Goal: Task Accomplishment & Management: Use online tool/utility

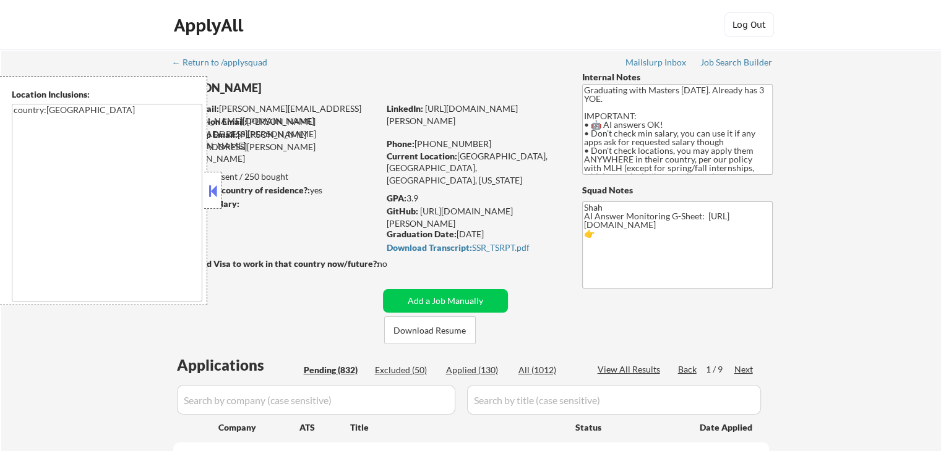
select select ""pending""
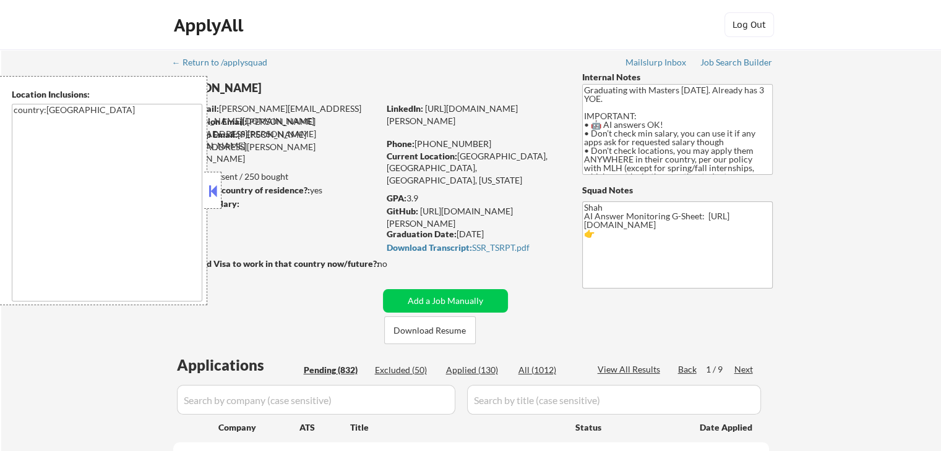
select select ""pending""
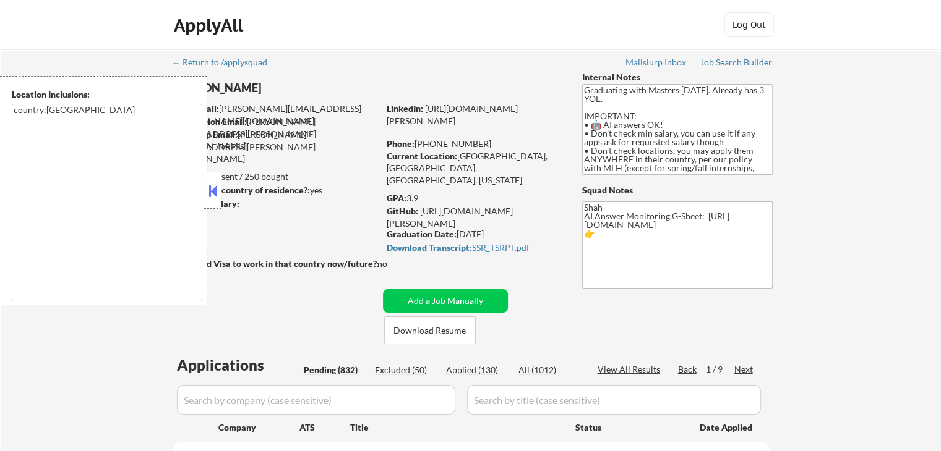
select select ""pending""
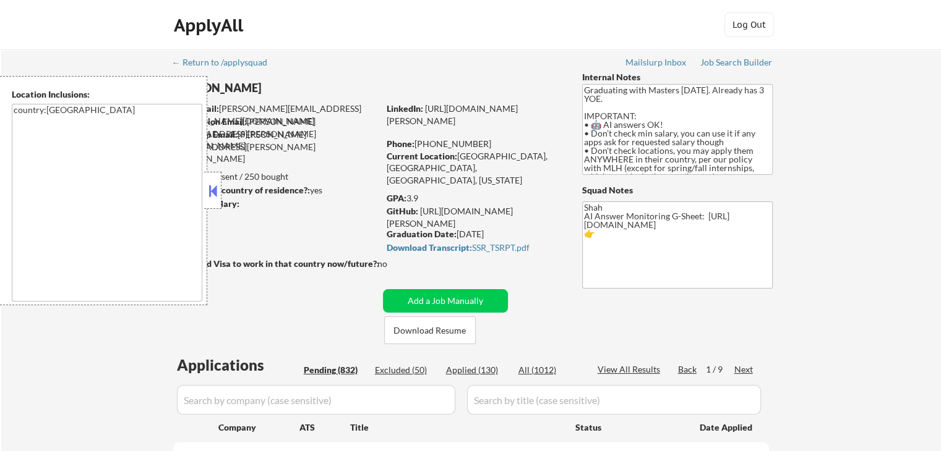
select select ""pending""
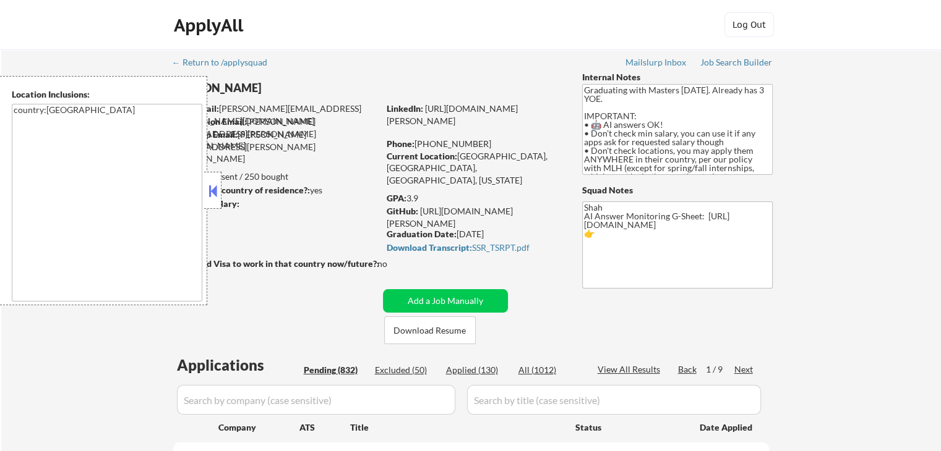
select select ""pending""
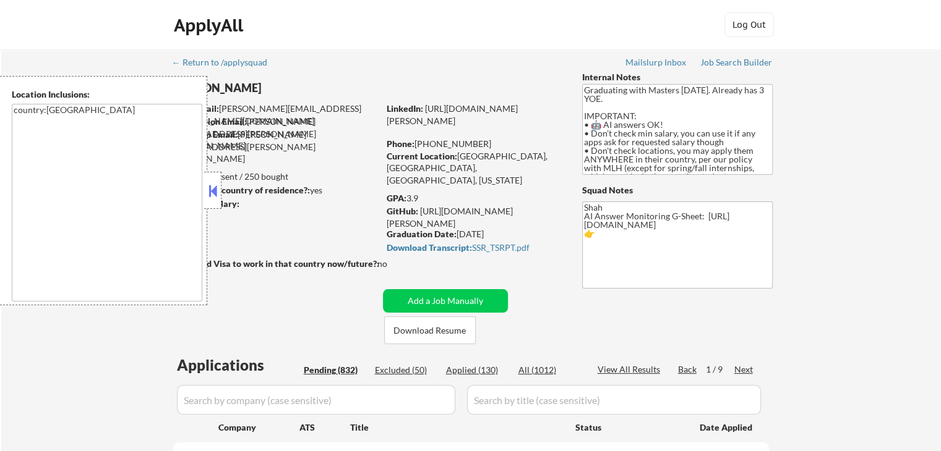
select select ""pending""
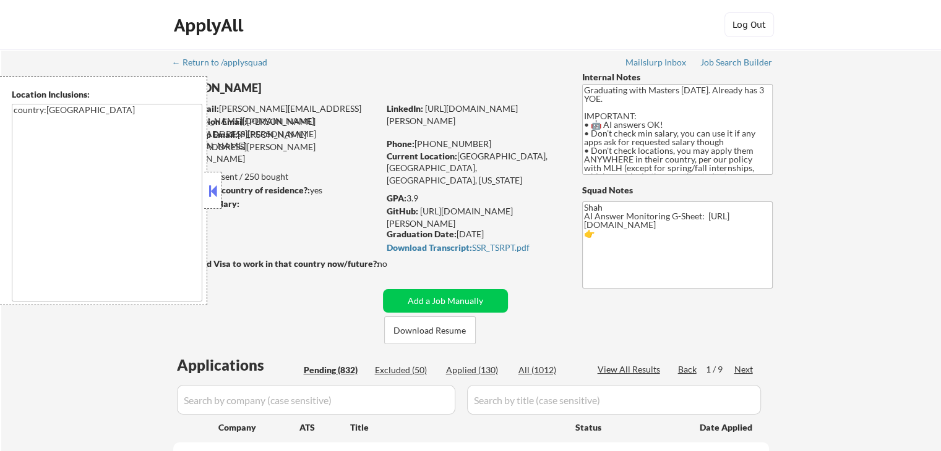
select select ""pending""
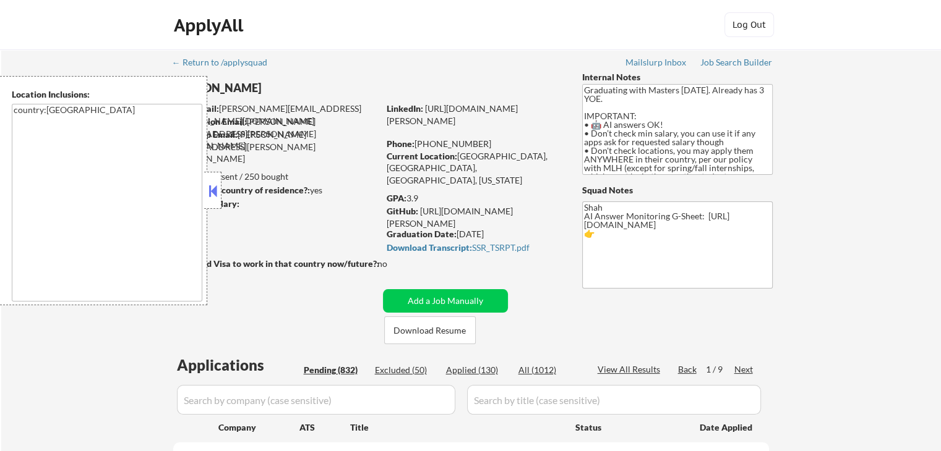
select select ""pending""
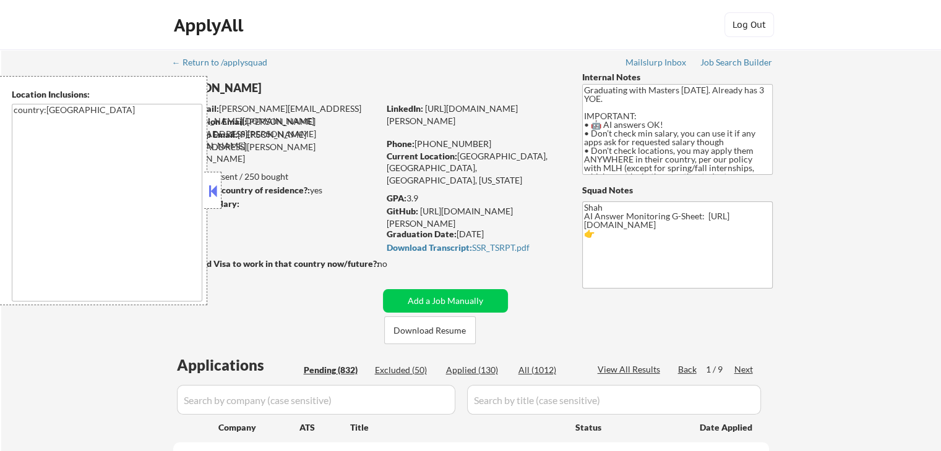
select select ""pending""
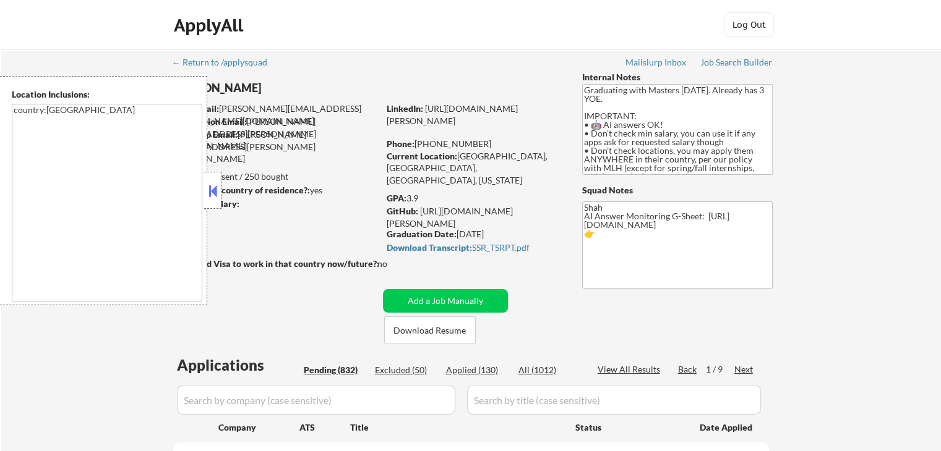
select select ""pending""
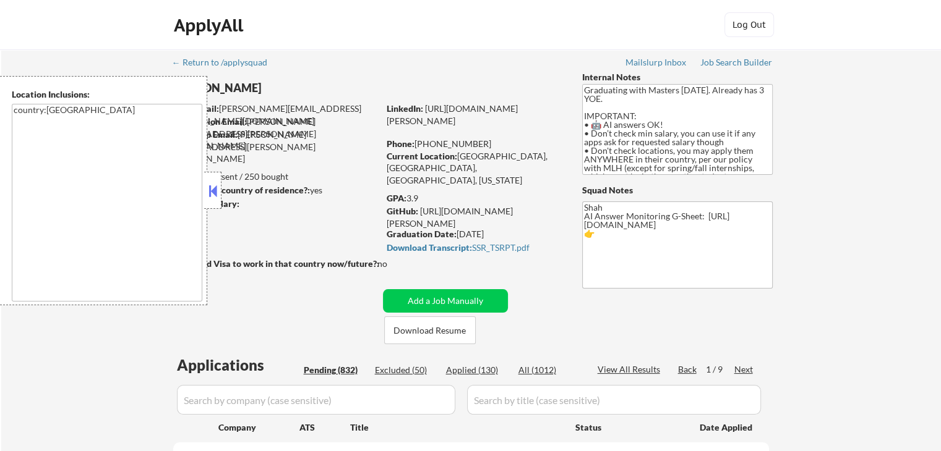
select select ""pending""
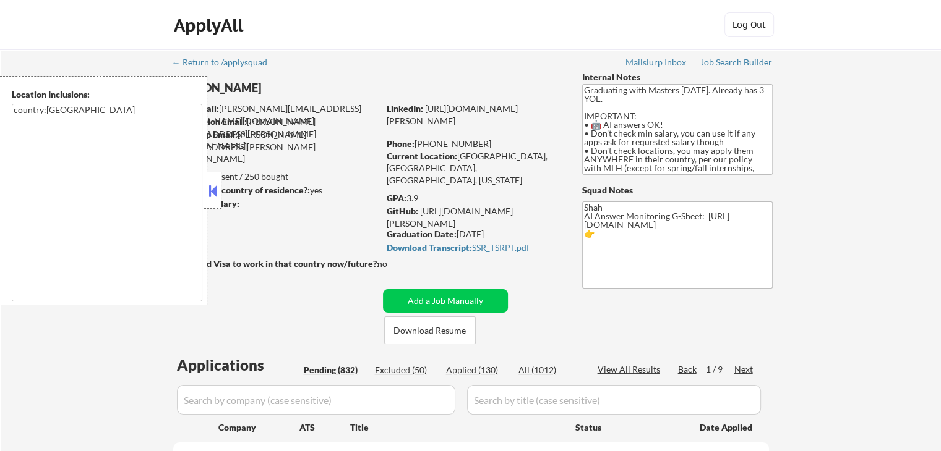
select select ""pending""
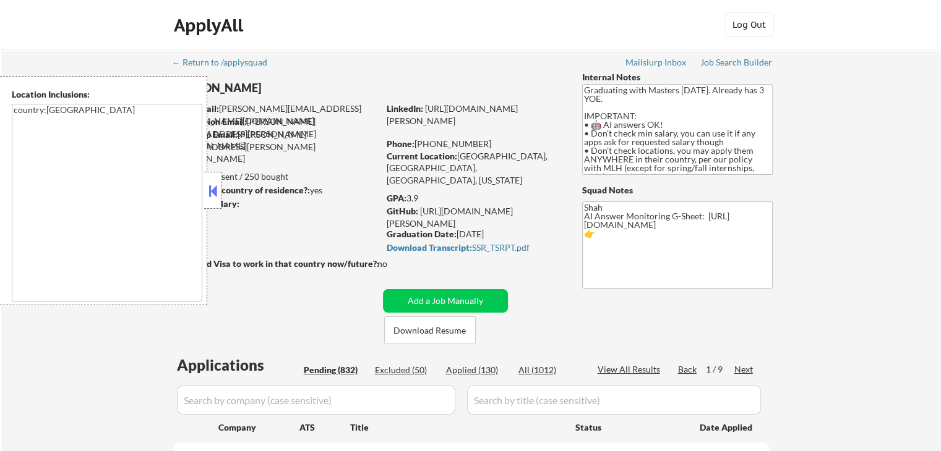
select select ""pending""
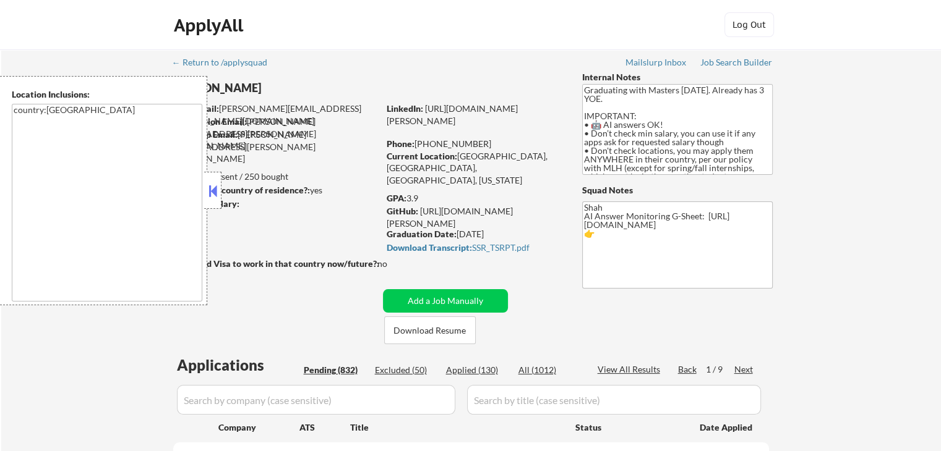
select select ""pending""
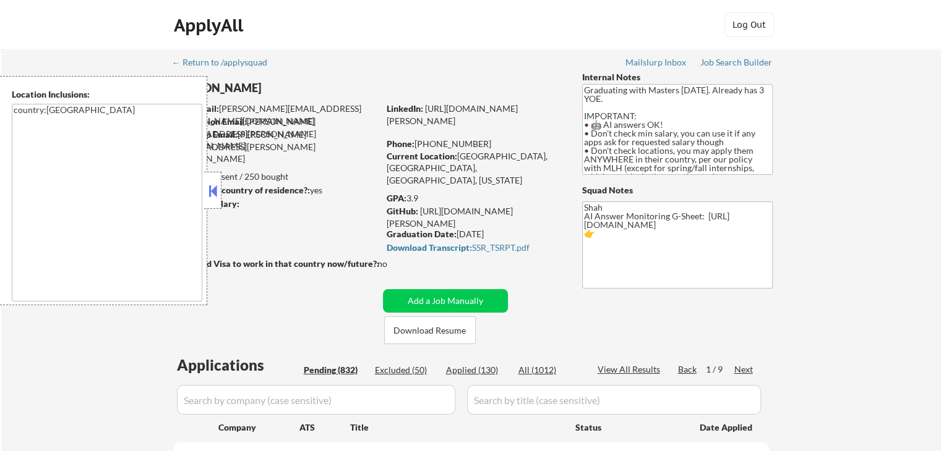
select select ""pending""
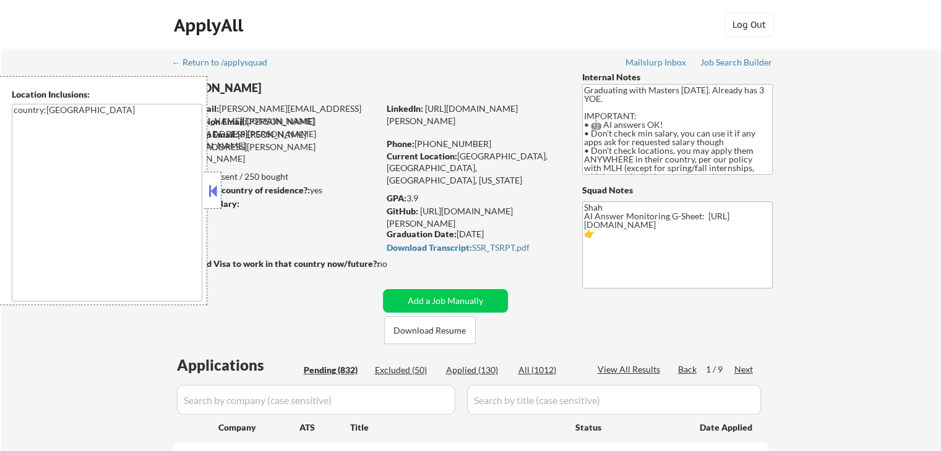
select select ""pending""
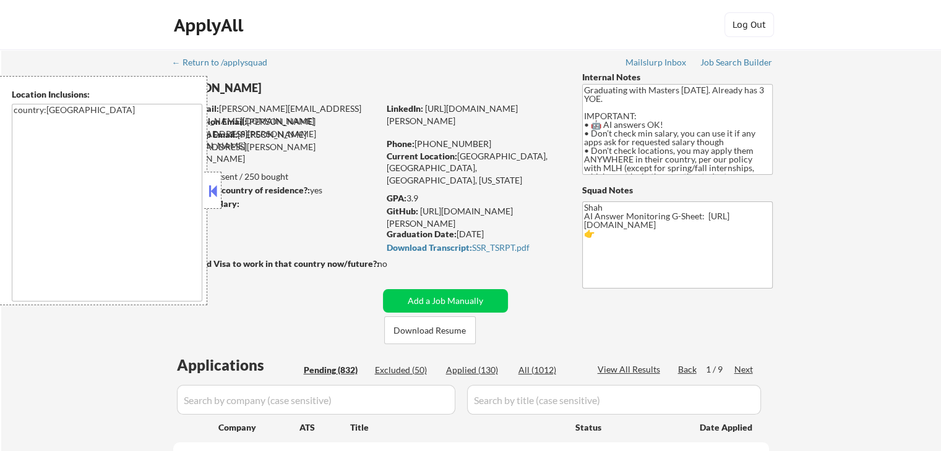
select select ""pending""
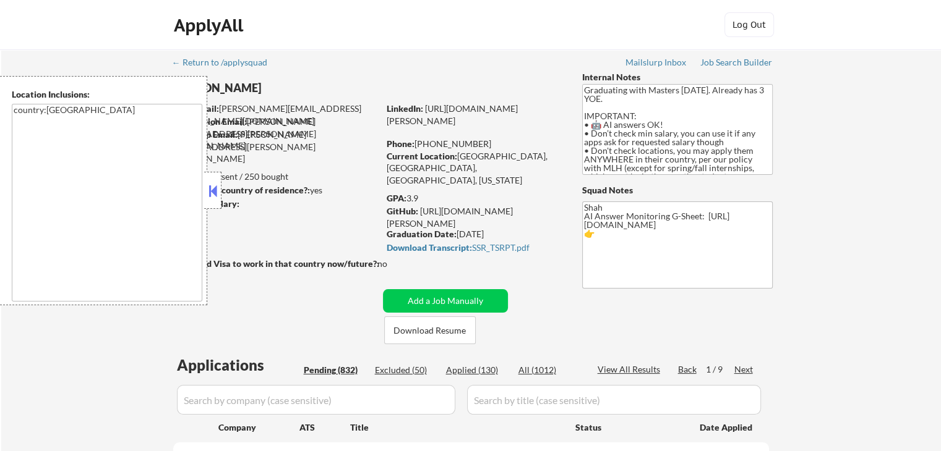
select select ""pending""
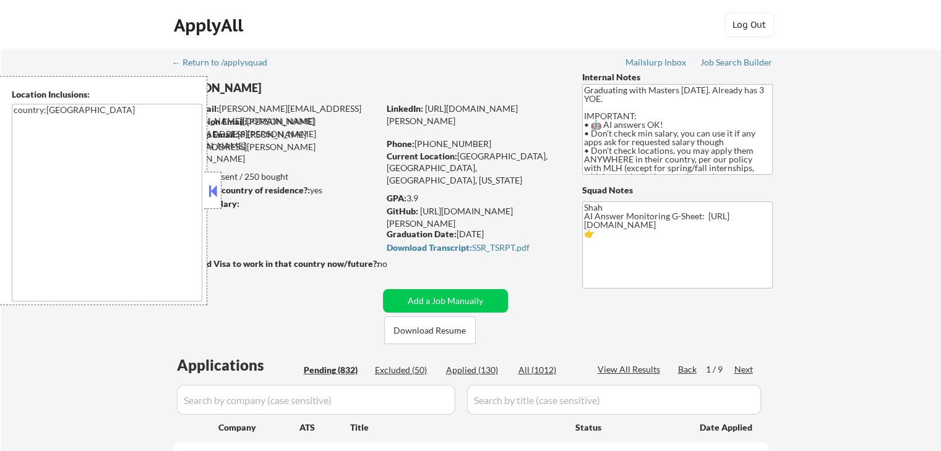
select select ""pending""
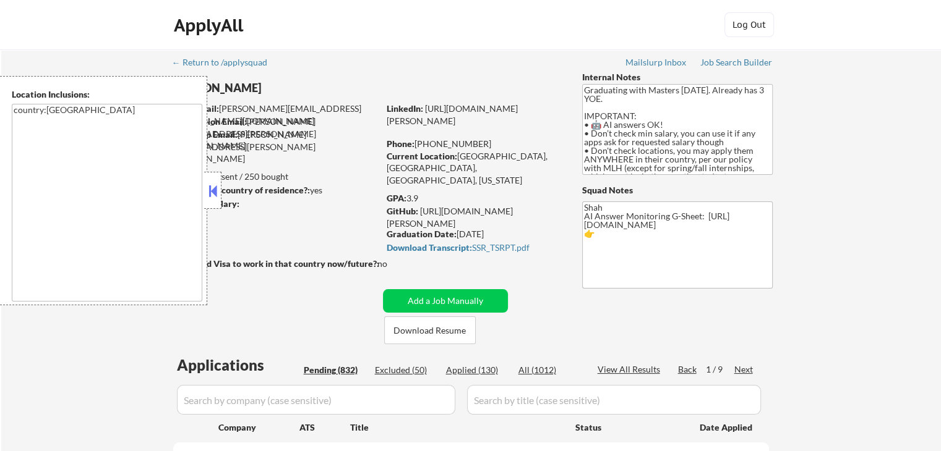
select select ""pending""
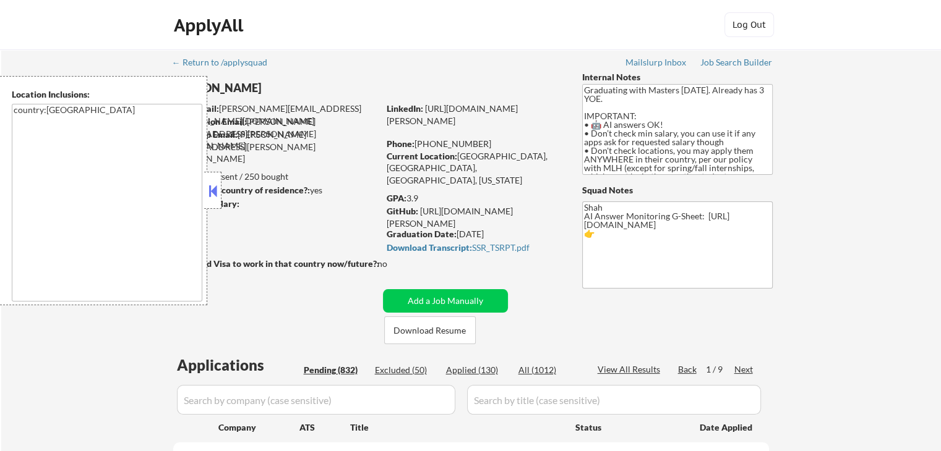
click at [215, 188] on button at bounding box center [213, 191] width 14 height 19
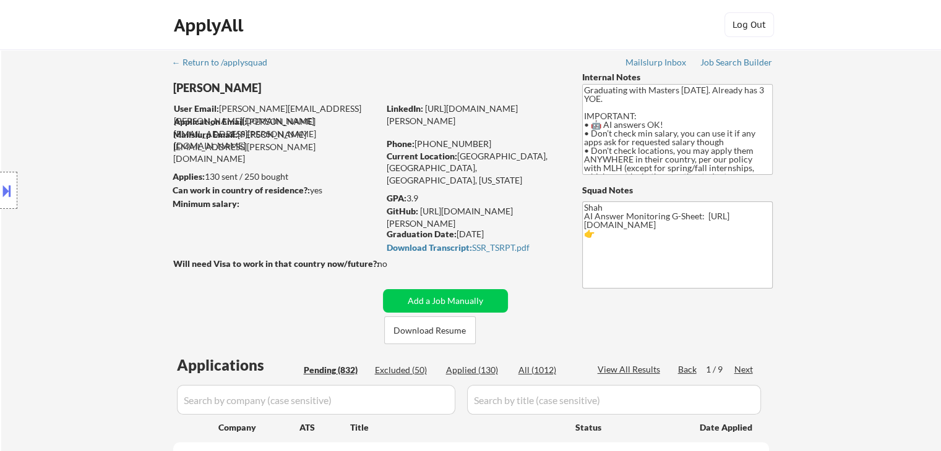
click at [127, 139] on div "Location Inclusions: country:[GEOGRAPHIC_DATA]" at bounding box center [110, 190] width 221 height 229
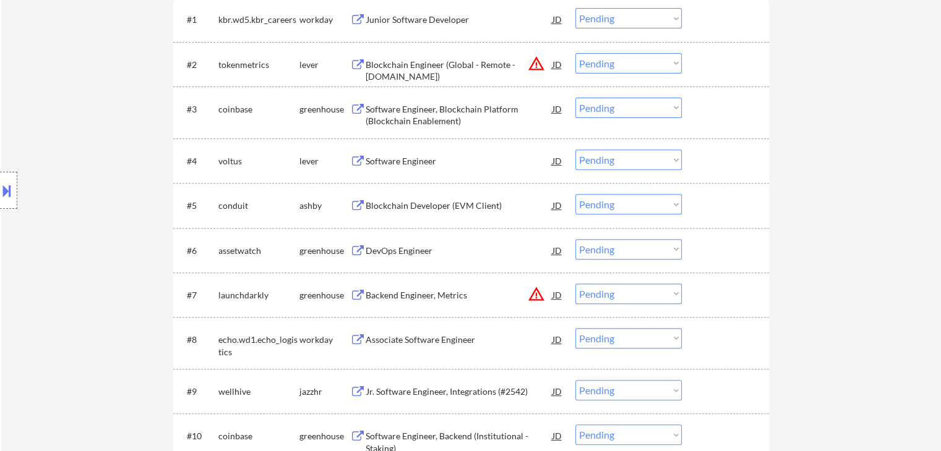
scroll to position [309, 0]
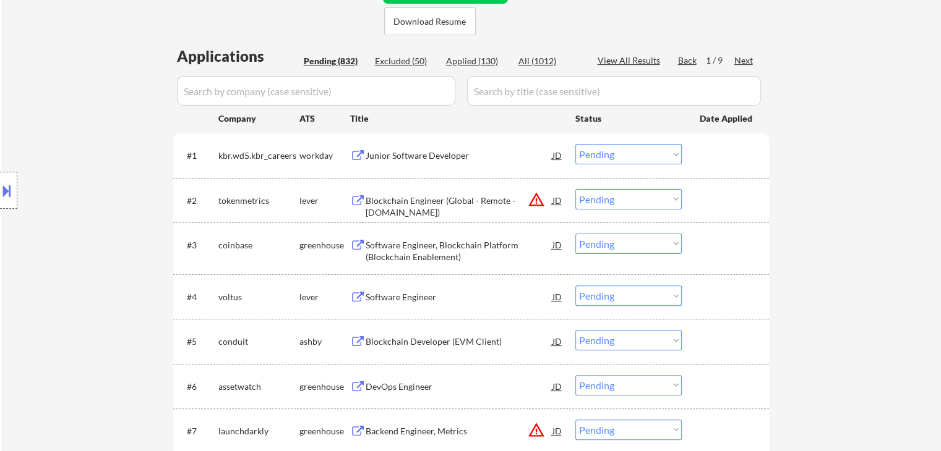
click at [750, 62] on div "Next" at bounding box center [744, 60] width 20 height 12
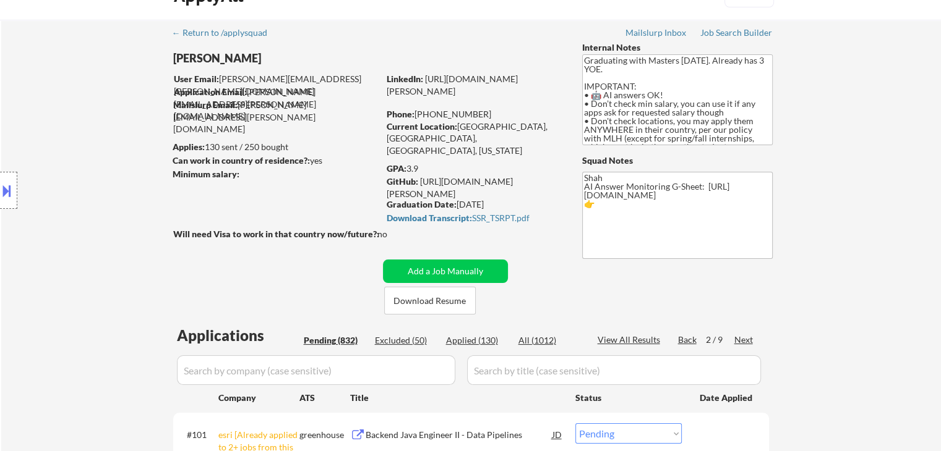
scroll to position [0, 0]
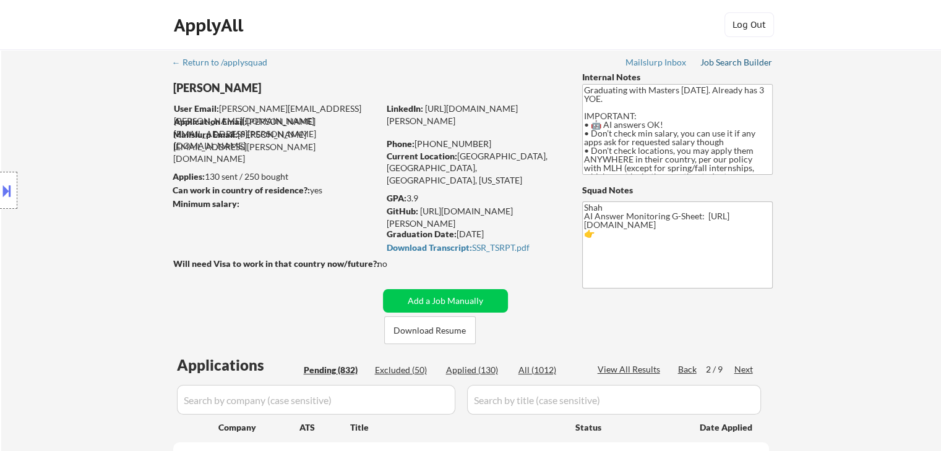
click at [740, 62] on div "Job Search Builder" at bounding box center [736, 62] width 72 height 9
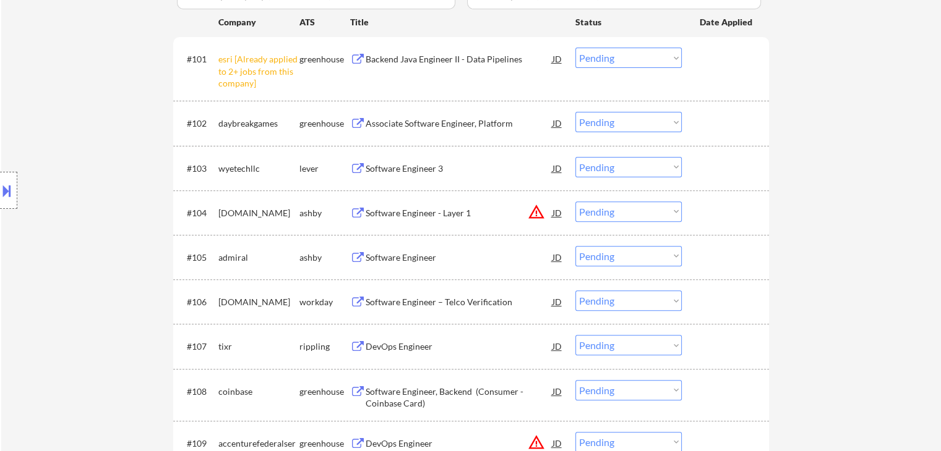
scroll to position [433, 0]
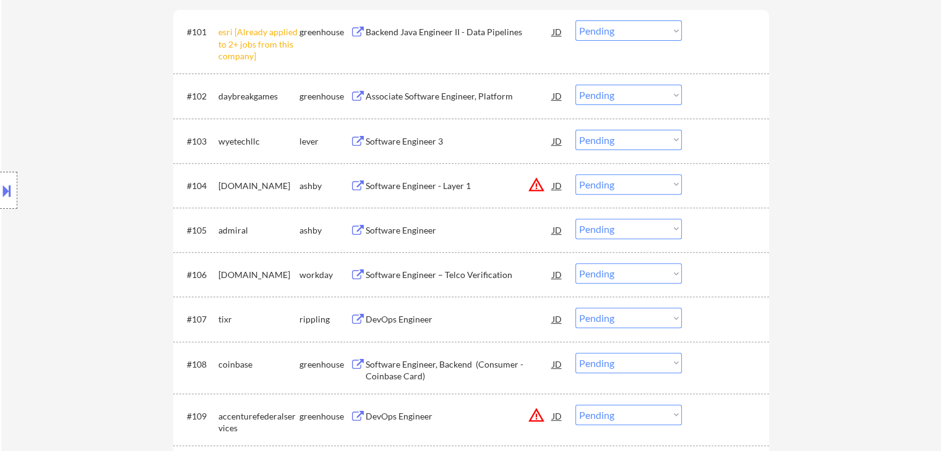
click at [404, 97] on div "Associate Software Engineer, Platform" at bounding box center [458, 96] width 187 height 12
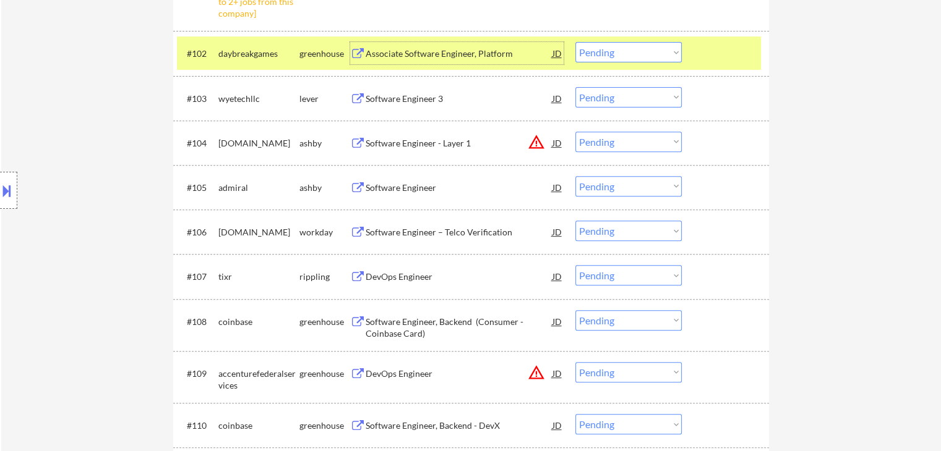
scroll to position [495, 0]
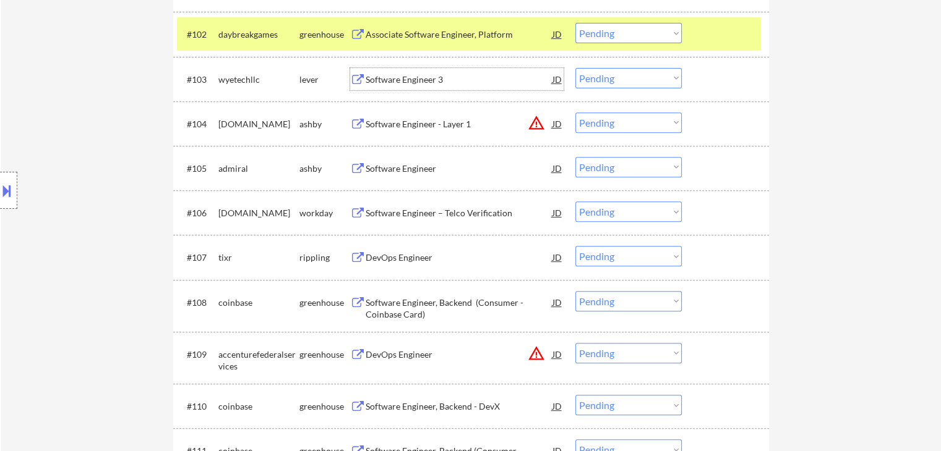
click at [404, 80] on div "Software Engineer 3" at bounding box center [458, 80] width 187 height 12
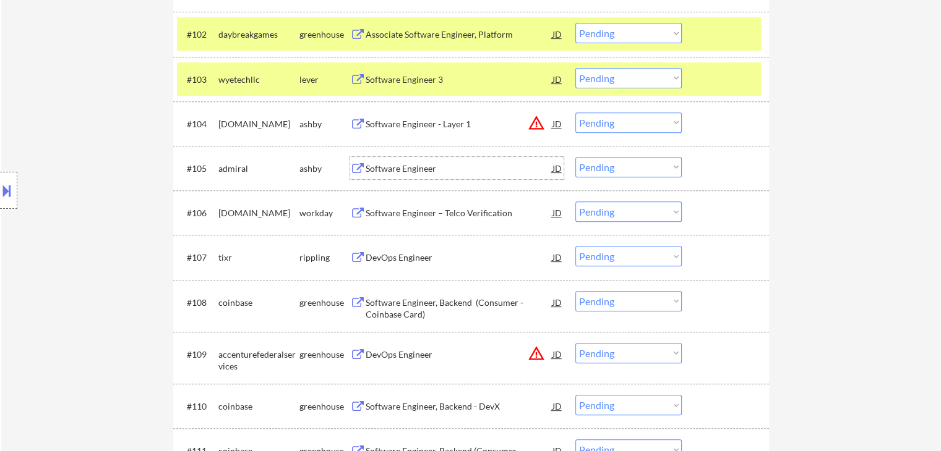
click at [403, 171] on div "Software Engineer" at bounding box center [458, 169] width 187 height 12
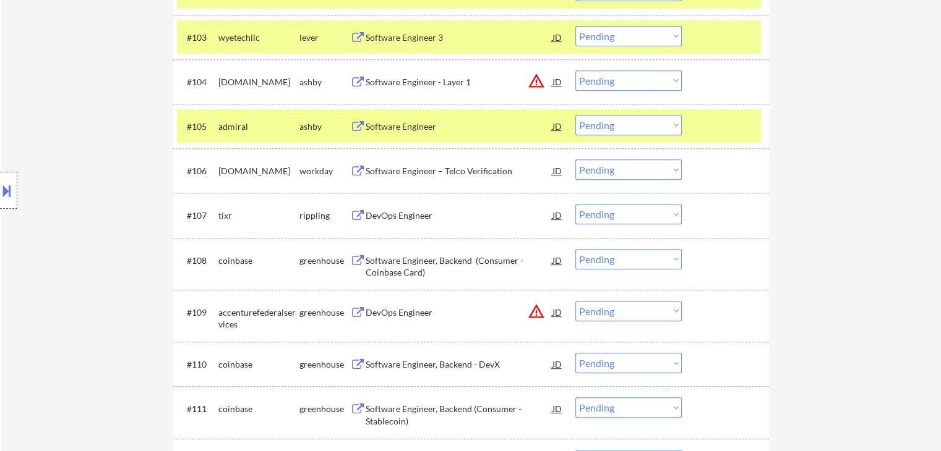
scroll to position [557, 0]
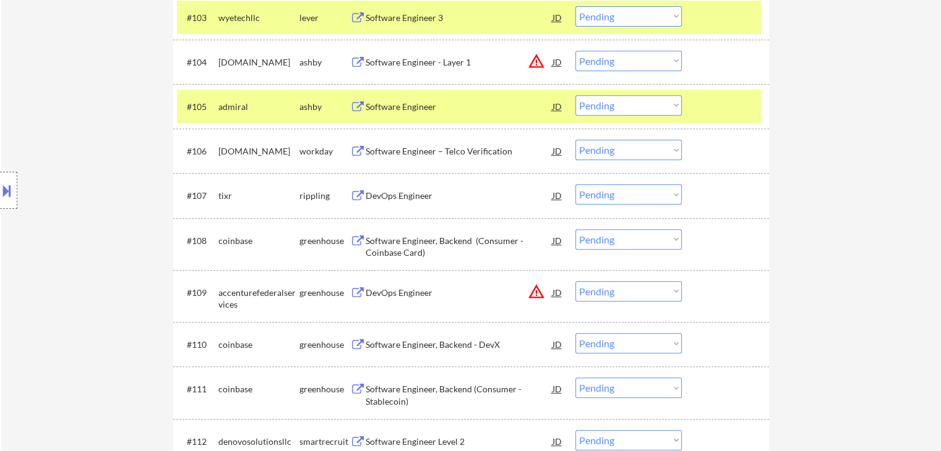
click at [409, 195] on div "DevOps Engineer" at bounding box center [458, 196] width 187 height 12
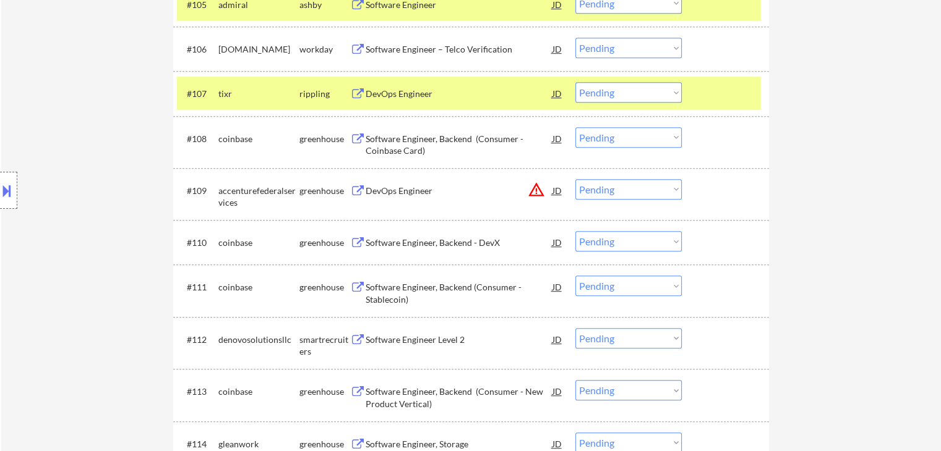
scroll to position [680, 0]
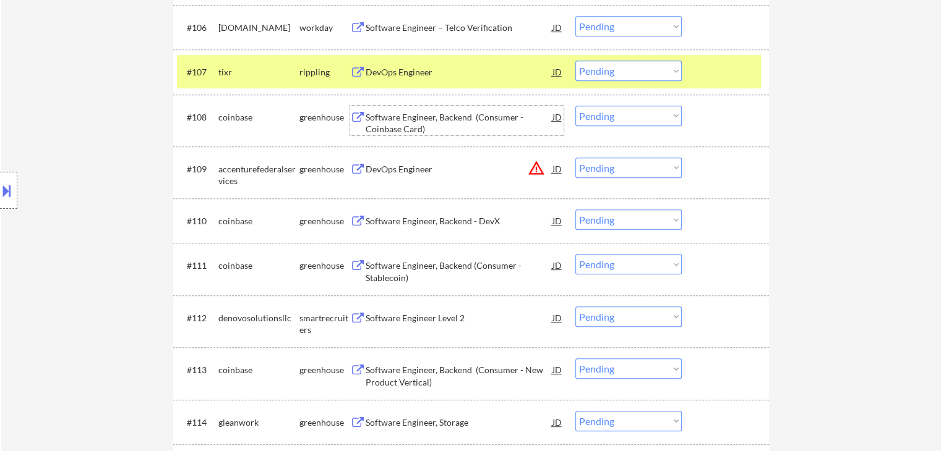
click at [401, 124] on div "Software Engineer, Backend (Consumer - Coinbase Card)" at bounding box center [458, 123] width 187 height 24
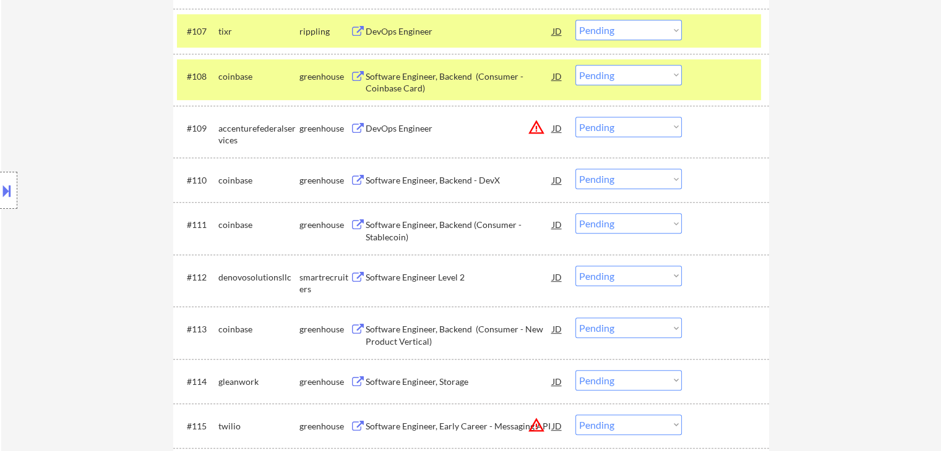
scroll to position [742, 0]
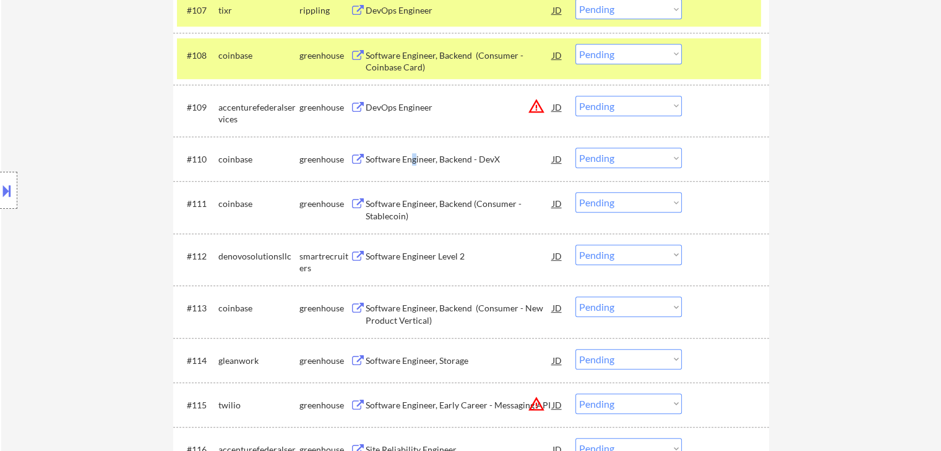
click at [413, 160] on div "Software Engineer, Backend - DevX" at bounding box center [458, 159] width 187 height 12
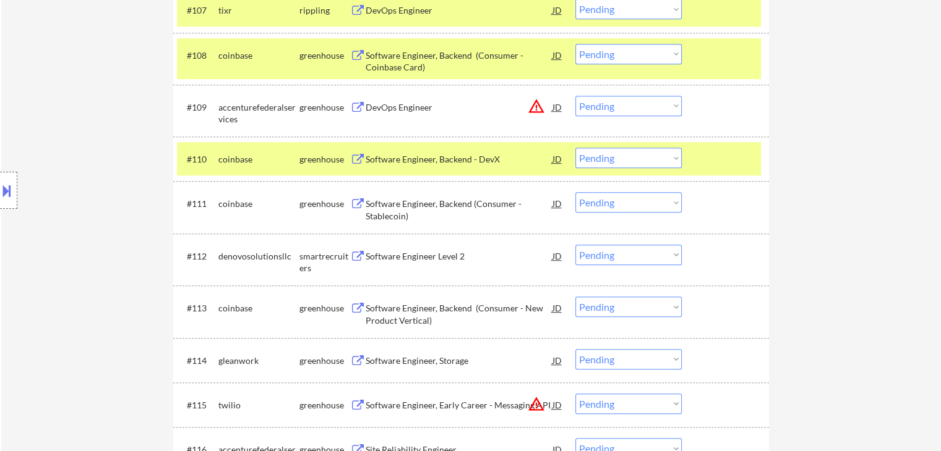
click at [412, 199] on div "Software Engineer, Backend (Consumer - Stablecoin)" at bounding box center [458, 210] width 187 height 24
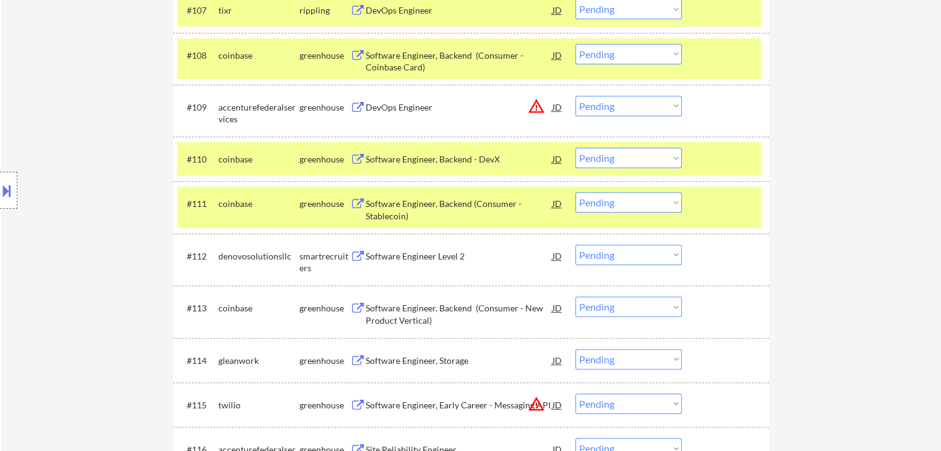
click at [401, 255] on div "Software Engineer Level 2" at bounding box center [458, 256] width 187 height 12
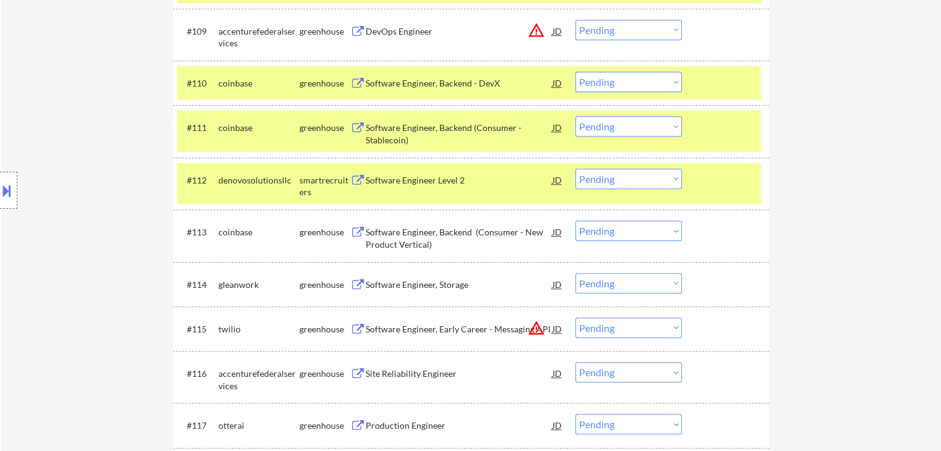
scroll to position [866, 0]
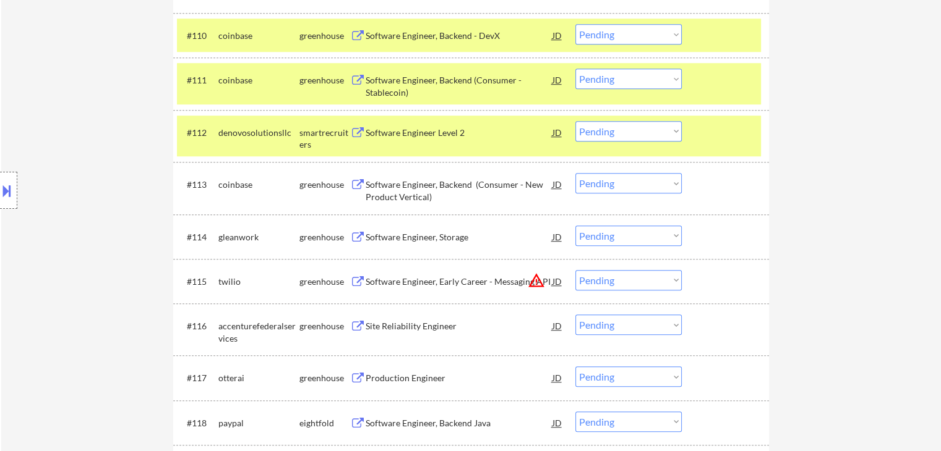
click at [394, 195] on div "Software Engineer, Backend (Consumer - New Product Vertical)" at bounding box center [458, 191] width 187 height 24
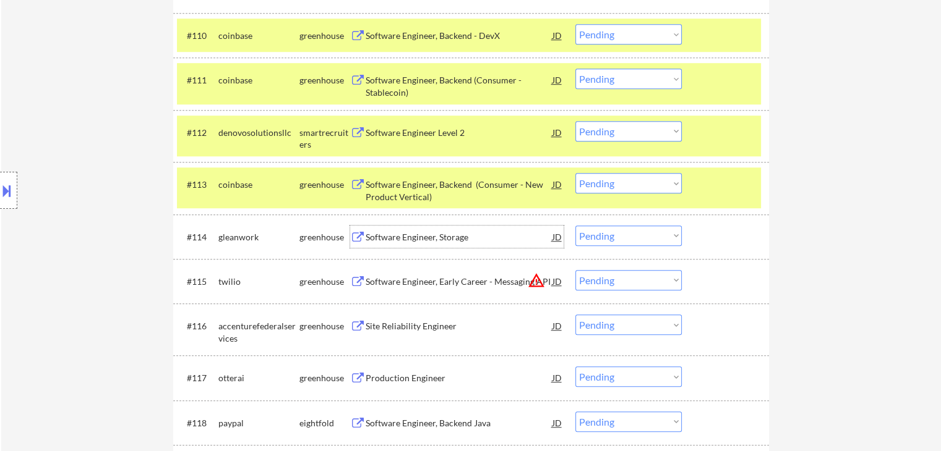
click at [395, 226] on div "Software Engineer, Storage" at bounding box center [458, 237] width 187 height 22
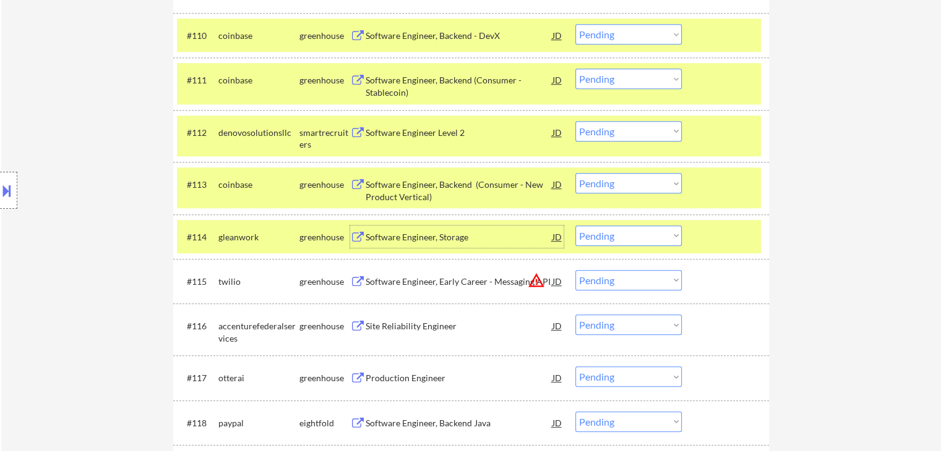
click at [0, 181] on button at bounding box center [7, 191] width 14 height 20
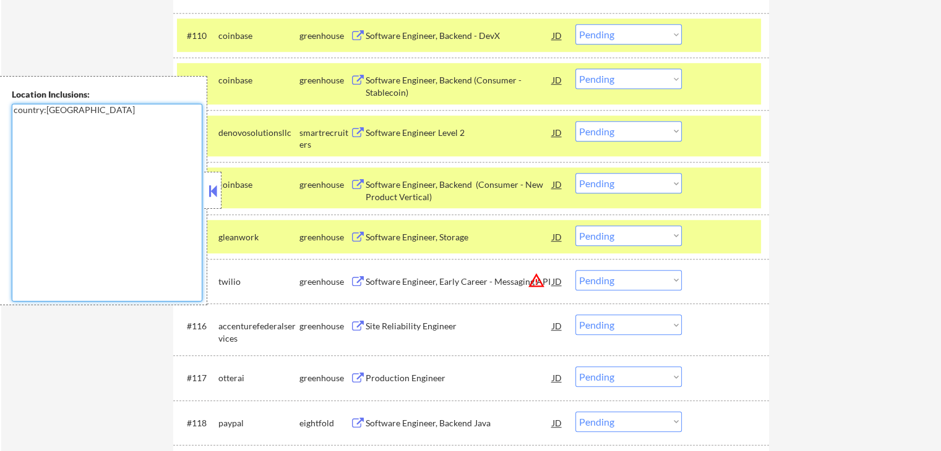
drag, startPoint x: 77, startPoint y: 106, endPoint x: 229, endPoint y: 150, distance: 158.3
click at [0, 109] on div "Location Inclusions: country:[GEOGRAPHIC_DATA]" at bounding box center [103, 190] width 207 height 229
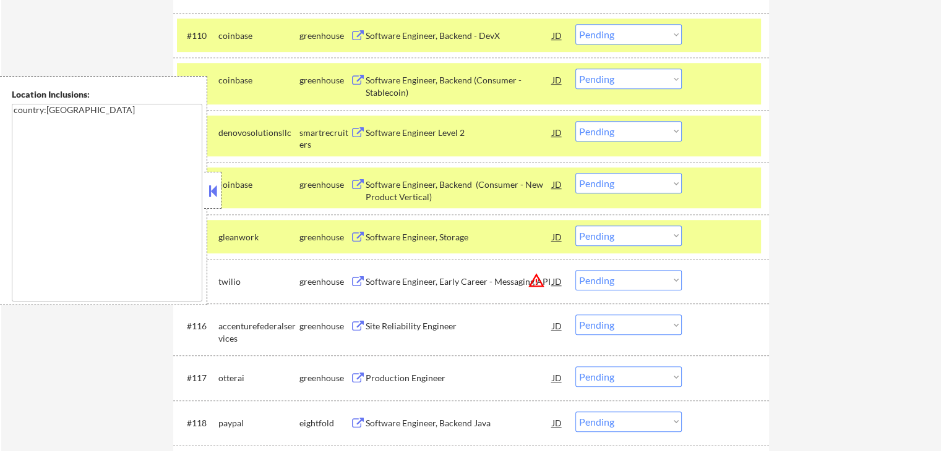
click at [208, 195] on button at bounding box center [213, 191] width 14 height 19
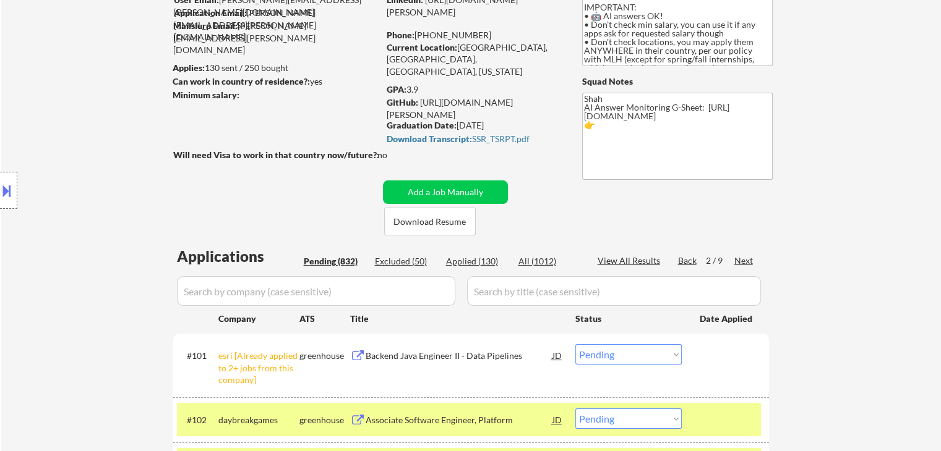
scroll to position [0, 0]
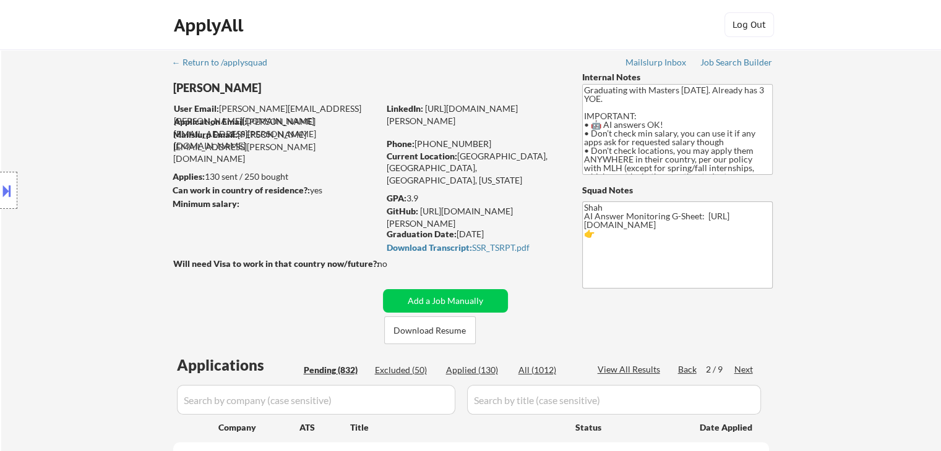
click at [641, 135] on textarea "Graduating with Masters [DATE]. Already has 3 YOE. IMPORTANT: • 🤖 AI answers OK…" at bounding box center [677, 129] width 190 height 91
drag, startPoint x: 605, startPoint y: 127, endPoint x: 644, endPoint y: 127, distance: 39.0
click at [644, 127] on textarea "Graduating with Masters [DATE]. Already has 3 YOE. IMPORTANT: • 🤖 AI answers OK…" at bounding box center [677, 129] width 190 height 91
drag, startPoint x: 602, startPoint y: 130, endPoint x: 670, endPoint y: 132, distance: 68.1
click at [670, 132] on textarea "Graduating with Masters [DATE]. Already has 3 YOE. IMPORTANT: • 🤖 AI answers OK…" at bounding box center [677, 129] width 190 height 91
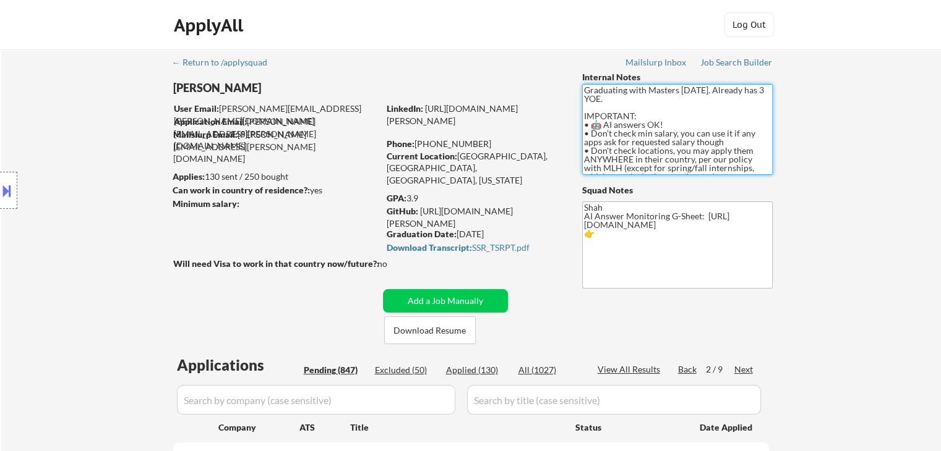
click at [623, 147] on textarea "Graduating with Masters [DATE]. Already has 3 YOE. IMPORTANT: • 🤖 AI answers OK…" at bounding box center [677, 129] width 190 height 91
drag, startPoint x: 678, startPoint y: 131, endPoint x: 710, endPoint y: 145, distance: 35.2
click at [710, 145] on textarea "Graduating with Masters [DATE]. Already has 3 YOE. IMPORTANT: • 🤖 AI answers OK…" at bounding box center [677, 129] width 190 height 91
click at [710, 156] on textarea "Graduating with Masters [DATE]. Already has 3 YOE. IMPORTANT: • 🤖 AI answers OK…" at bounding box center [677, 129] width 190 height 91
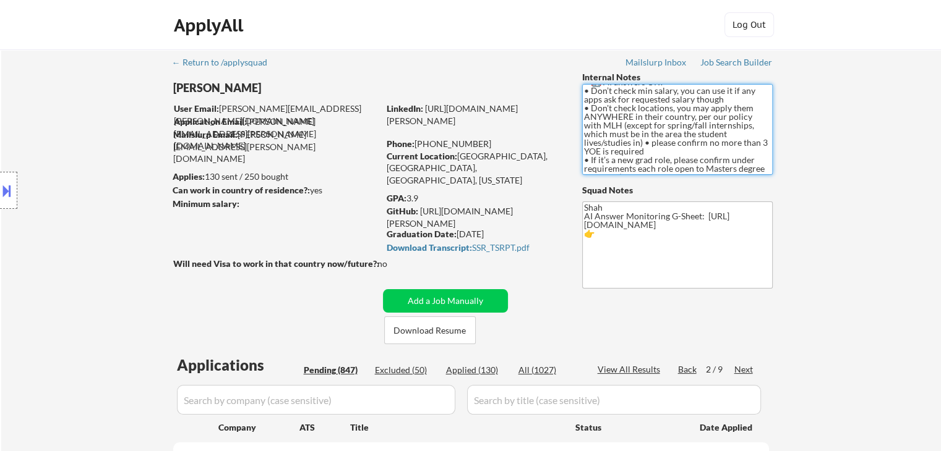
scroll to position [62, 0]
drag, startPoint x: 628, startPoint y: 100, endPoint x: 730, endPoint y: 97, distance: 102.1
click at [730, 97] on textarea "Graduating with Masters [DATE]. Already has 3 YOE. IMPORTANT: • 🤖 AI answers OK…" at bounding box center [677, 129] width 190 height 91
drag, startPoint x: 588, startPoint y: 106, endPoint x: 737, endPoint y: 104, distance: 149.0
click at [737, 104] on textarea "Graduating with Masters [DATE]. Already has 3 YOE. IMPORTANT: • 🤖 AI answers OK…" at bounding box center [677, 129] width 190 height 91
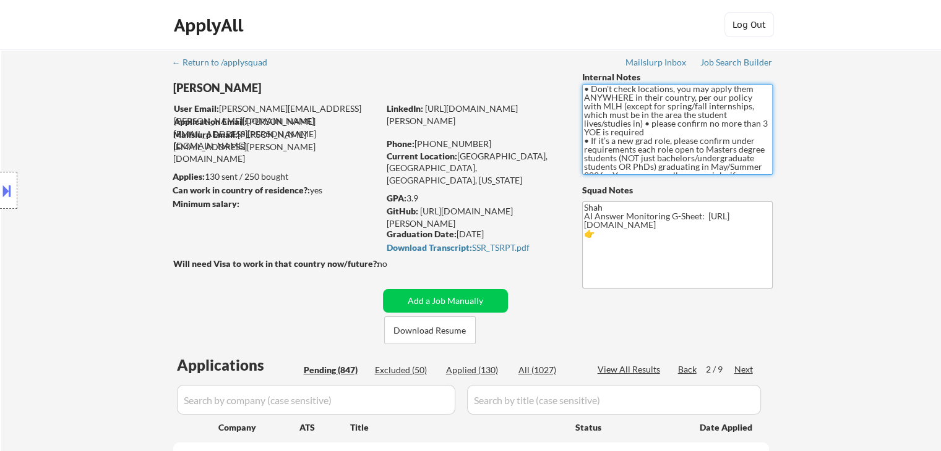
click at [637, 110] on textarea "Graduating with Masters [DATE]. Already has 3 YOE. IMPORTANT: • 🤖 AI answers OK…" at bounding box center [677, 129] width 190 height 91
drag, startPoint x: 585, startPoint y: 115, endPoint x: 715, endPoint y: 113, distance: 129.9
click at [715, 113] on textarea "Graduating with Masters [DATE]. Already has 3 YOE. IMPORTANT: • 🤖 AI answers OK…" at bounding box center [677, 129] width 190 height 91
click at [665, 131] on textarea "Graduating with Masters [DATE]. Already has 3 YOE. IMPORTANT: • 🤖 AI answers OK…" at bounding box center [677, 129] width 190 height 91
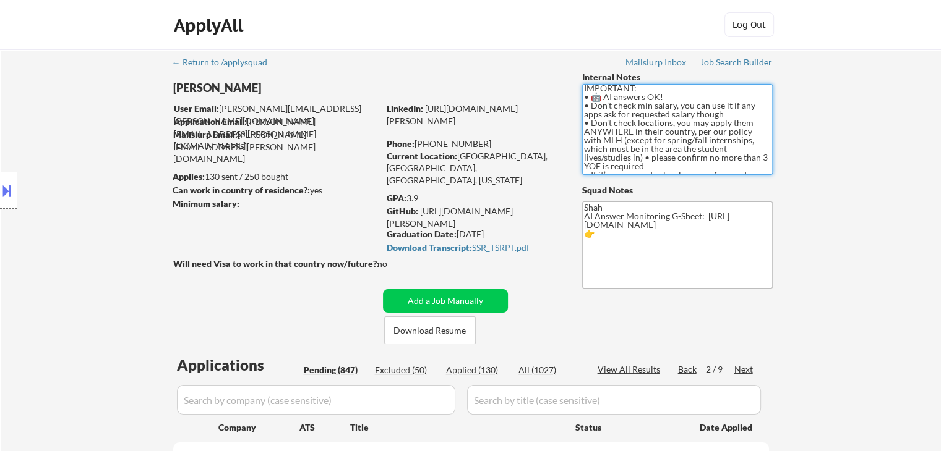
scroll to position [120, 0]
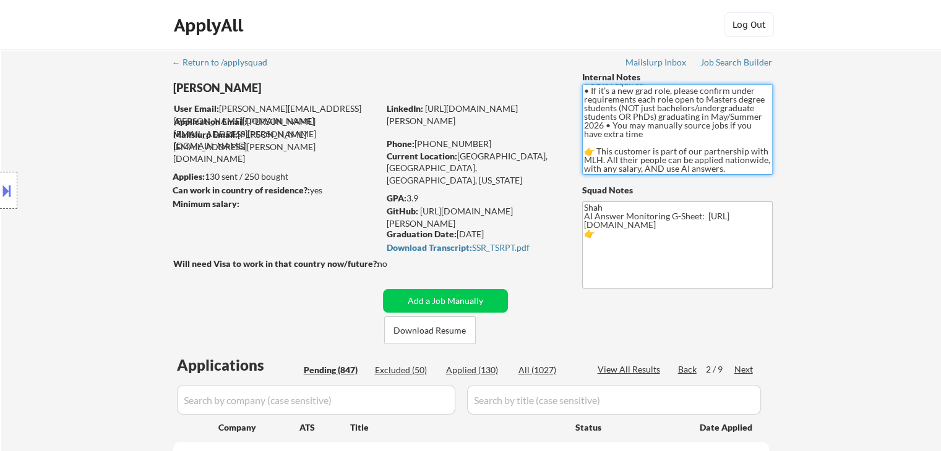
drag, startPoint x: 591, startPoint y: 151, endPoint x: 681, endPoint y: 169, distance: 92.2
click at [681, 169] on textarea "Graduating with Masters [DATE]. Already has 3 YOE. IMPORTANT: • 🤖 AI answers OK…" at bounding box center [677, 129] width 190 height 91
drag, startPoint x: 862, startPoint y: 186, endPoint x: 858, endPoint y: 176, distance: 10.6
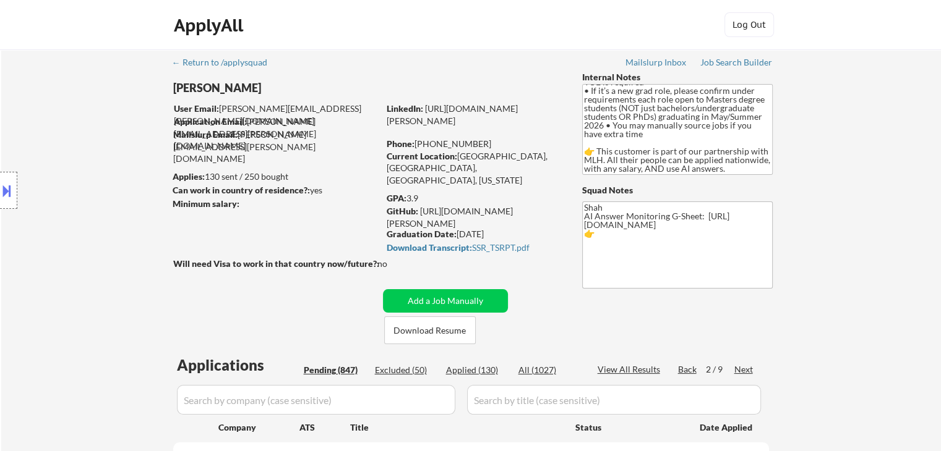
scroll to position [62, 0]
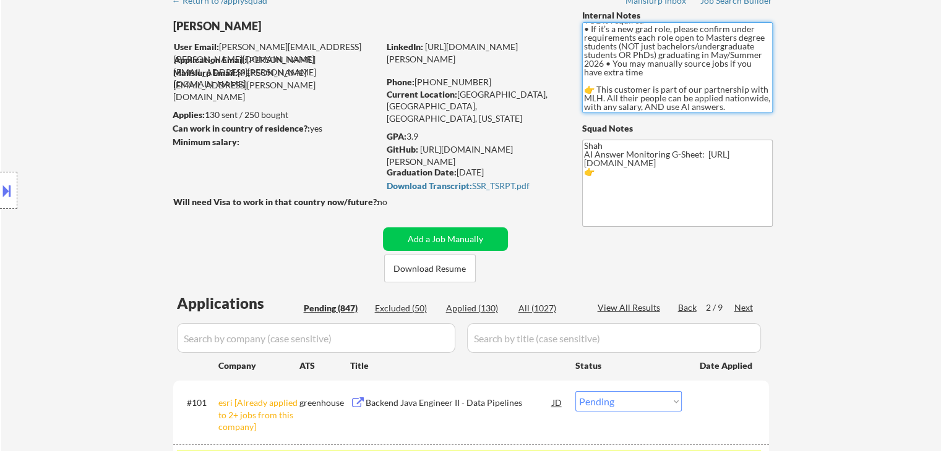
click at [627, 54] on textarea "Graduating with Masters [DATE]. Already has 3 YOE. IMPORTANT: • 🤖 AI answers OK…" at bounding box center [677, 67] width 190 height 91
drag, startPoint x: 649, startPoint y: 38, endPoint x: 737, endPoint y: 47, distance: 88.3
click at [737, 47] on textarea "Graduating with Masters [DATE]. Already has 3 YOE. IMPORTANT: • 🤖 AI answers OK…" at bounding box center [677, 67] width 190 height 91
click at [680, 80] on textarea "Graduating with Masters [DATE]. Already has 3 YOE. IMPORTANT: • 🤖 AI answers OK…" at bounding box center [677, 67] width 190 height 91
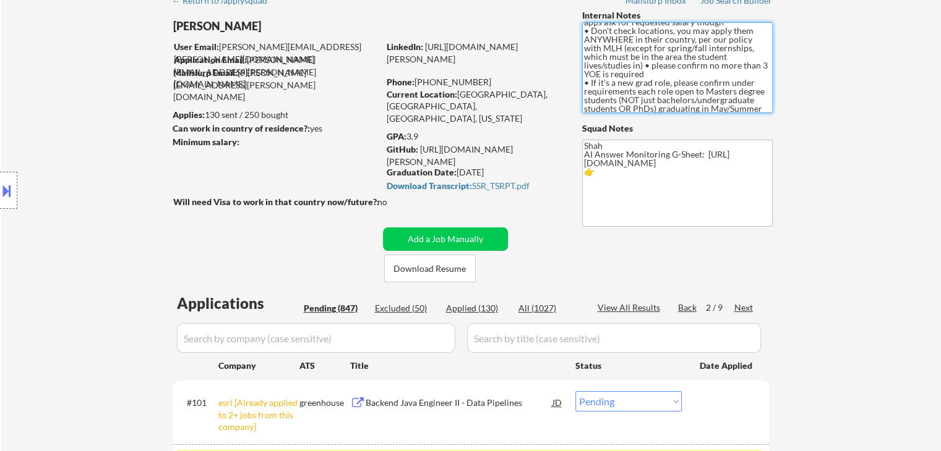
drag, startPoint x: 631, startPoint y: 94, endPoint x: 720, endPoint y: 92, distance: 89.7
click at [720, 92] on textarea "Graduating with Masters [DATE]. Already has 3 YOE. IMPORTANT: • 🤖 AI answers OK…" at bounding box center [677, 67] width 190 height 91
drag, startPoint x: 643, startPoint y: 100, endPoint x: 594, endPoint y: 100, distance: 49.5
click at [594, 100] on textarea "Graduating with Masters [DATE]. Already has 3 YOE. IMPORTANT: • 🤖 AI answers OK…" at bounding box center [677, 67] width 190 height 91
click at [733, 107] on textarea "Graduating with Masters [DATE]. Already has 3 YOE. IMPORTANT: • 🤖 AI answers OK…" at bounding box center [677, 67] width 190 height 91
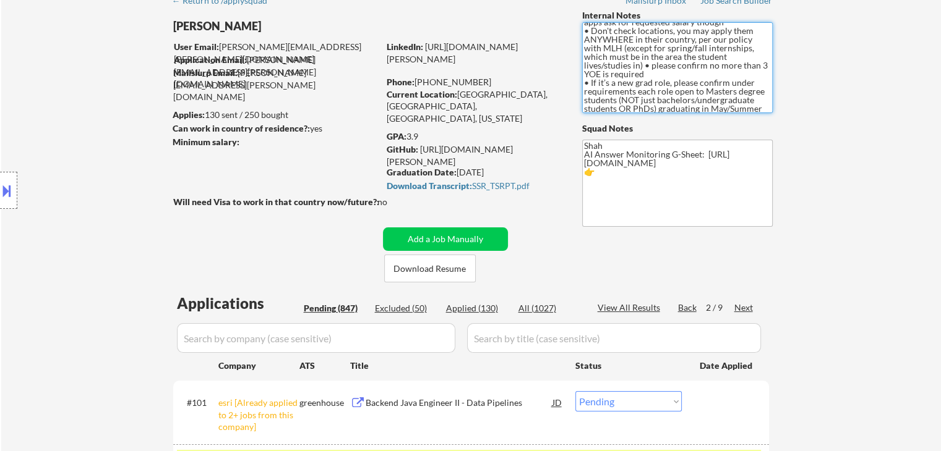
click at [733, 107] on textarea "Graduating with Masters [DATE]. Already has 3 YOE. IMPORTANT: • 🤖 AI answers OK…" at bounding box center [677, 67] width 190 height 91
click at [701, 88] on textarea "Graduating with Masters [DATE]. Already has 3 YOE. IMPORTANT: • 🤖 AI answers OK…" at bounding box center [677, 67] width 190 height 91
drag, startPoint x: 664, startPoint y: 48, endPoint x: 746, endPoint y: 48, distance: 81.6
click at [746, 48] on textarea "Graduating with Masters [DATE]. Already has 3 YOE. IMPORTANT: • 🤖 AI answers OK…" at bounding box center [677, 67] width 190 height 91
drag, startPoint x: 649, startPoint y: 65, endPoint x: 656, endPoint y: 72, distance: 10.1
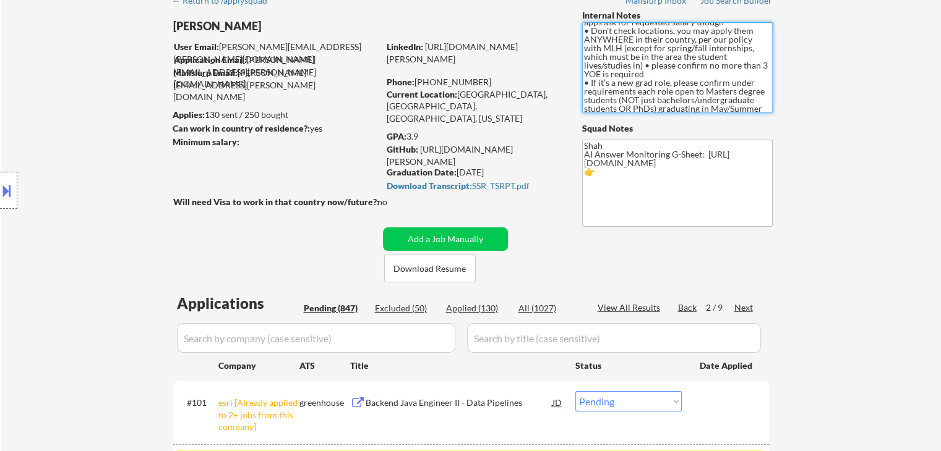
click at [656, 72] on textarea "Graduating with Masters [DATE]. Already has 3 YOE. IMPORTANT: • 🤖 AI answers OK…" at bounding box center [677, 67] width 190 height 91
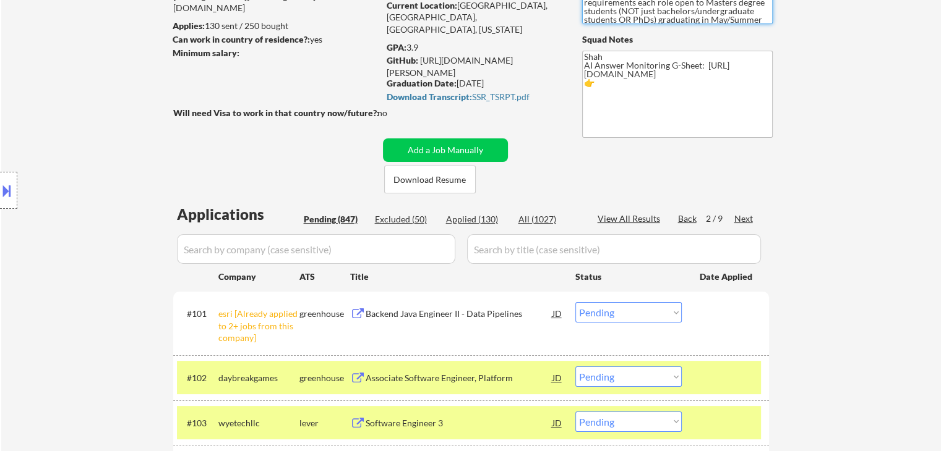
scroll to position [186, 0]
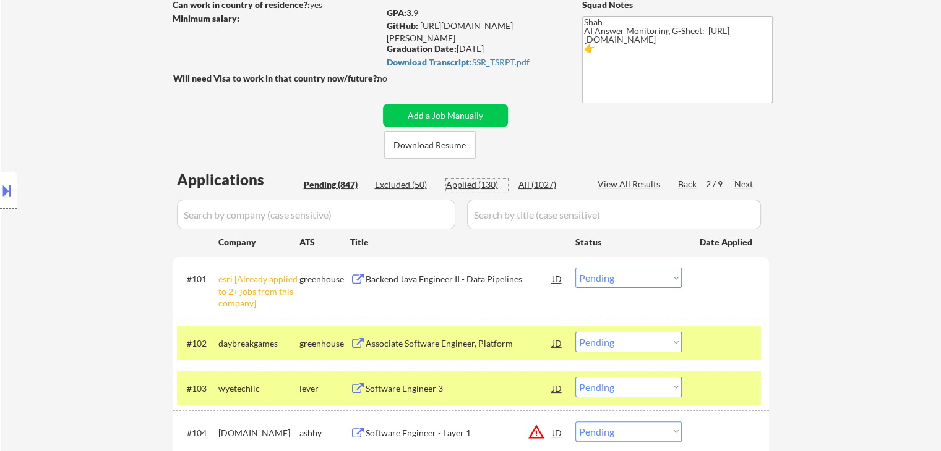
click at [470, 186] on div "Applied (130)" at bounding box center [477, 185] width 62 height 12
select select ""applied""
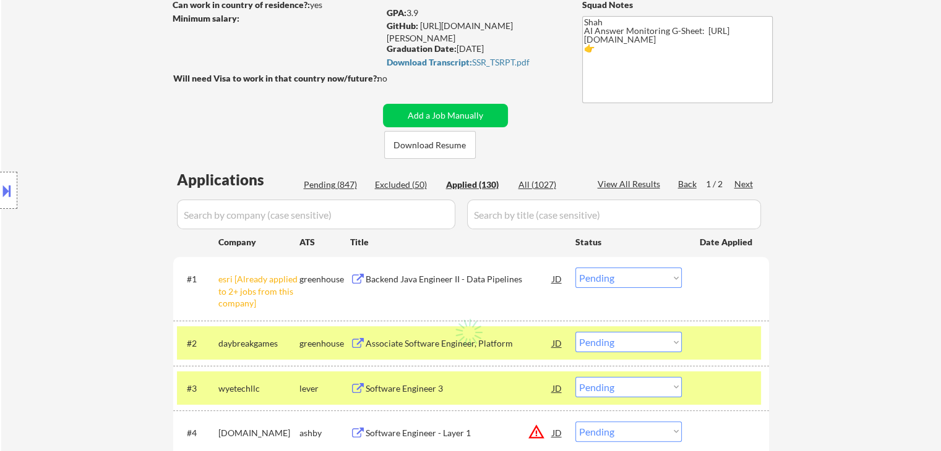
select select ""applied""
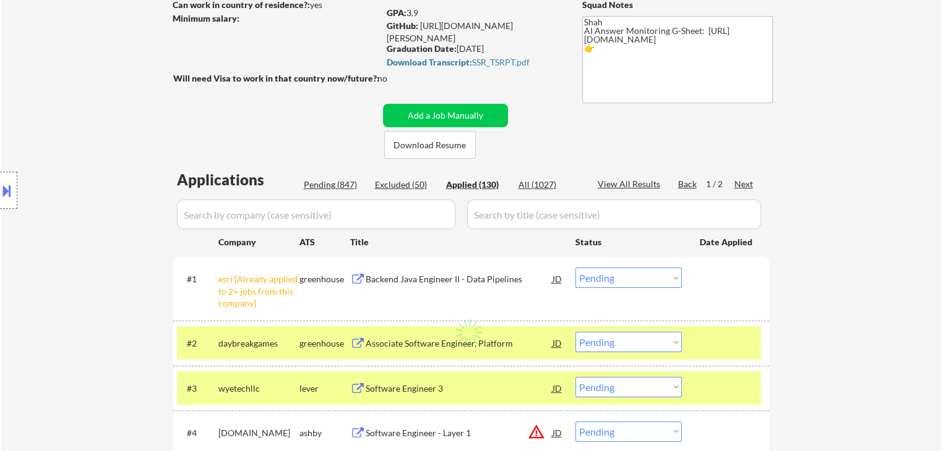
select select ""applied""
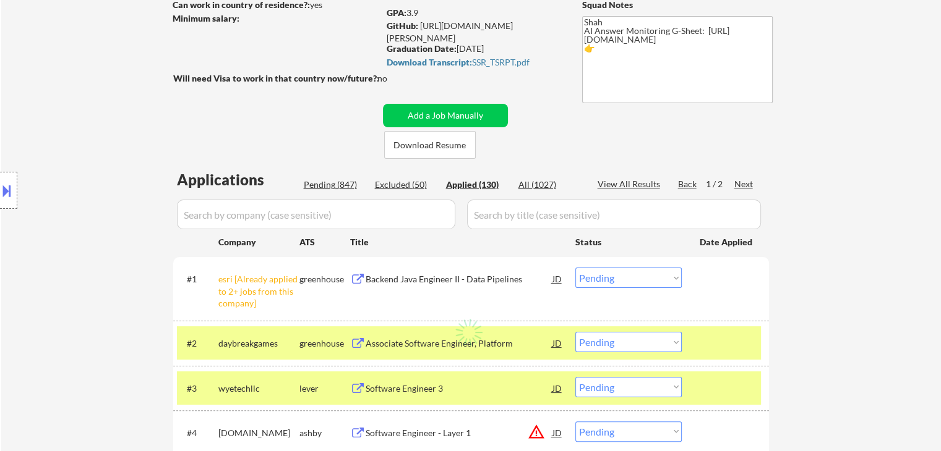
select select ""applied""
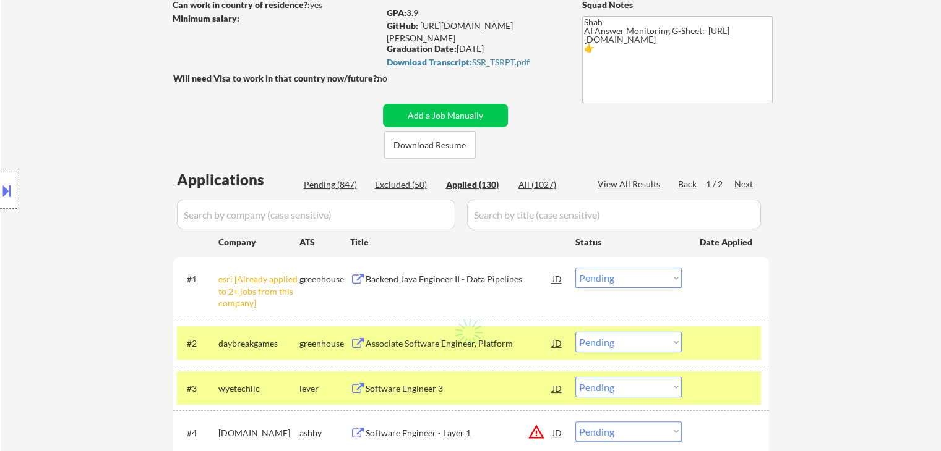
select select ""applied""
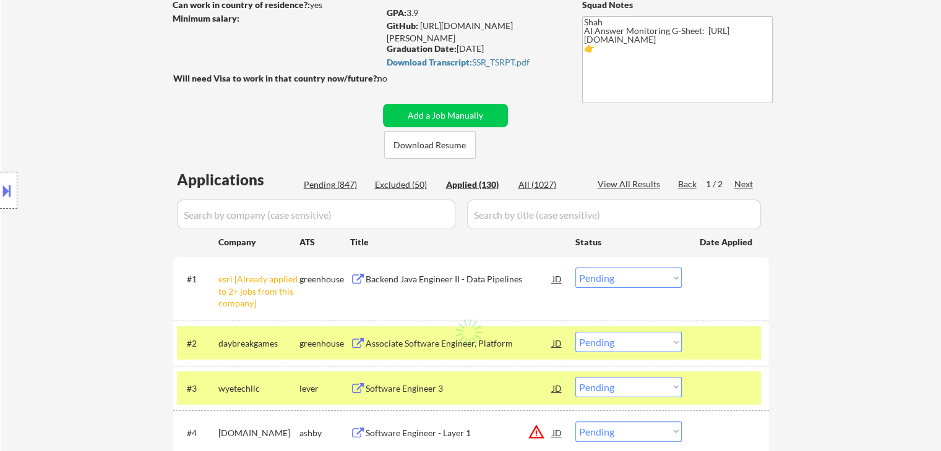
select select ""applied""
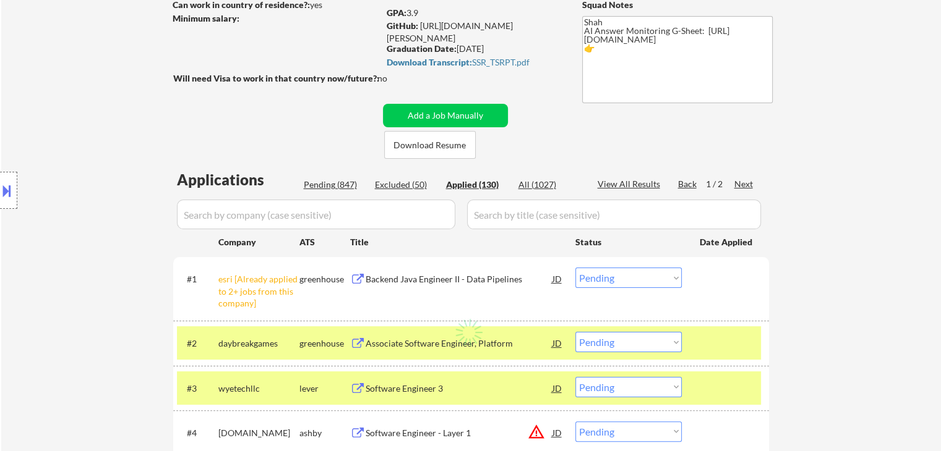
select select ""applied""
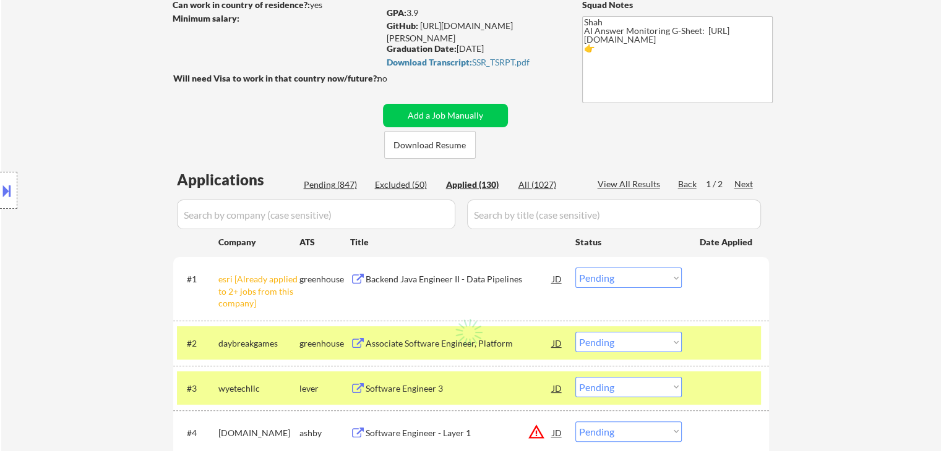
select select ""applied""
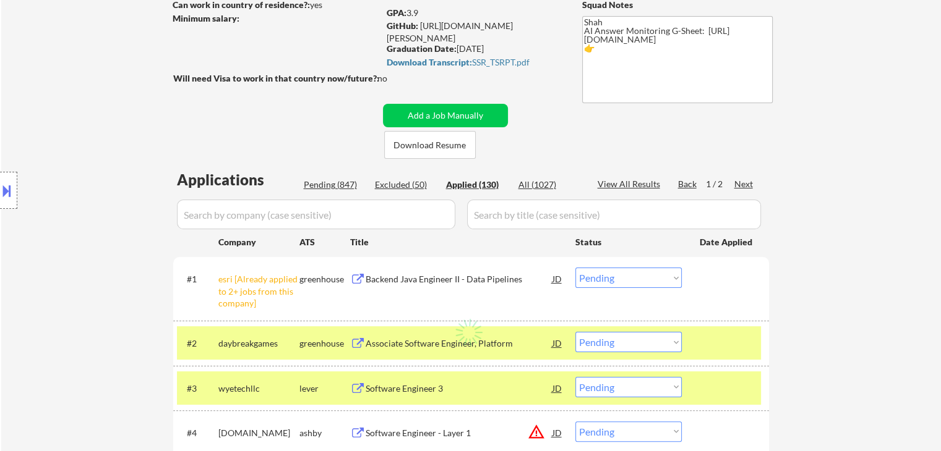
select select ""applied""
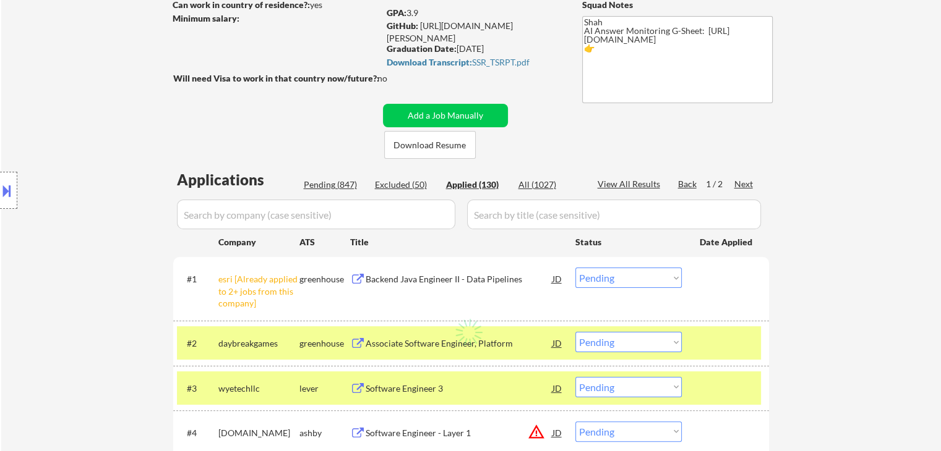
select select ""applied""
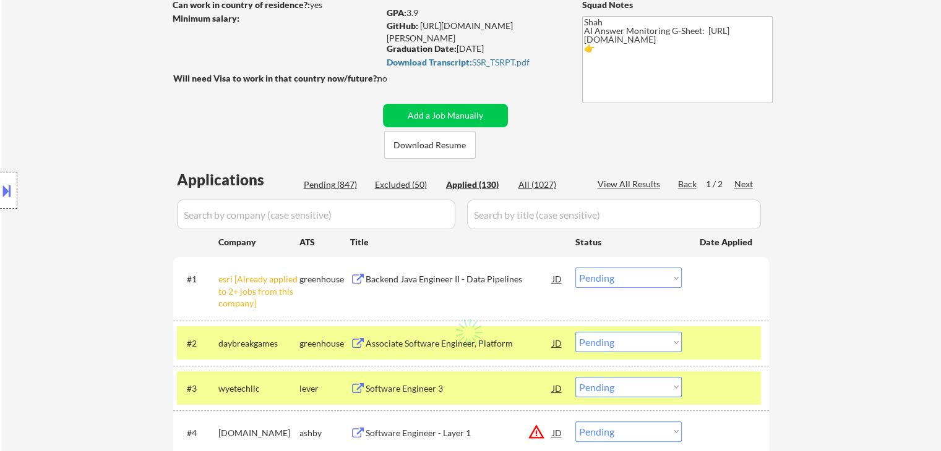
select select ""applied""
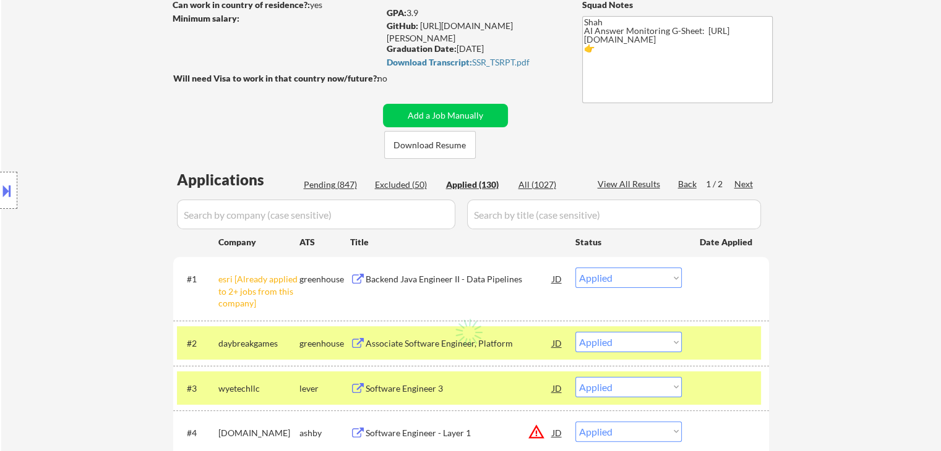
select select ""applied""
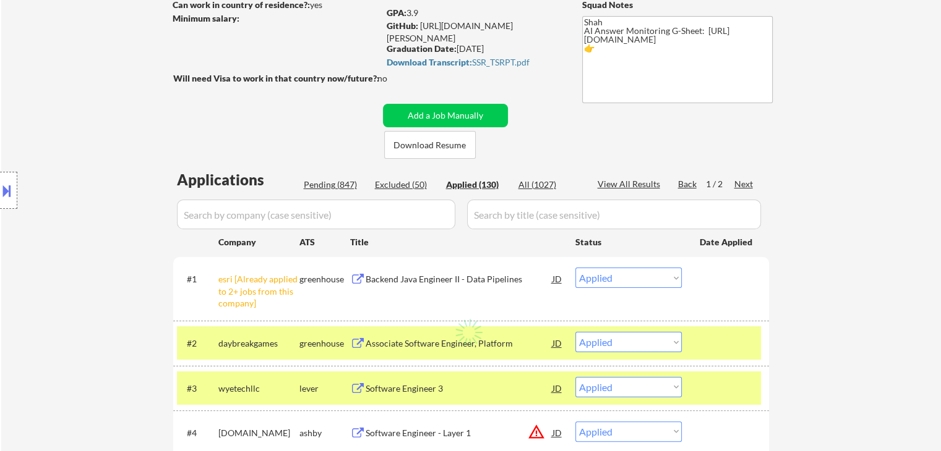
select select ""applied""
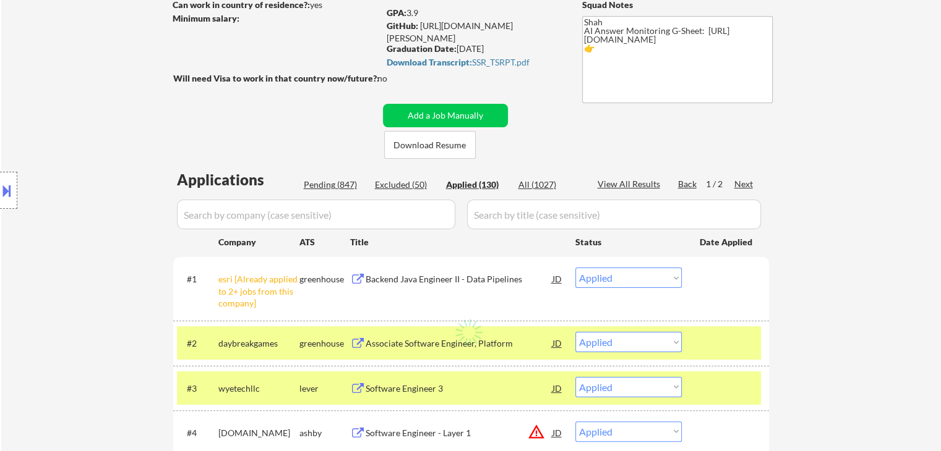
select select ""applied""
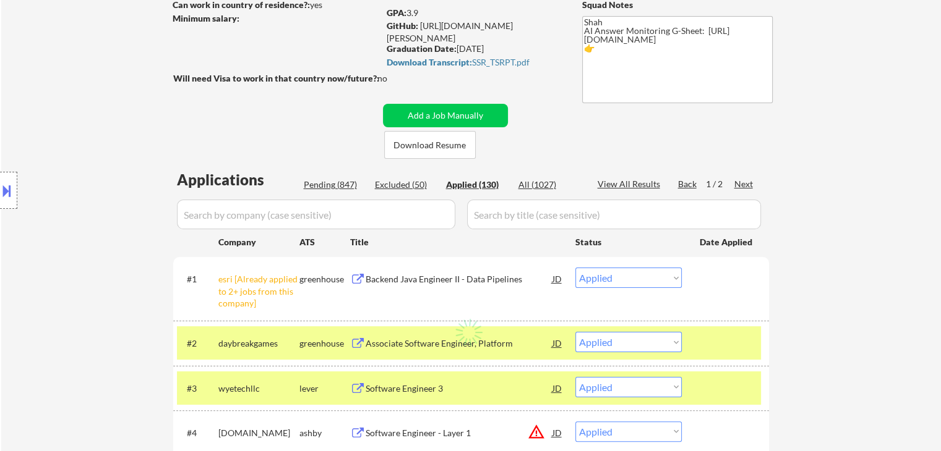
select select ""applied""
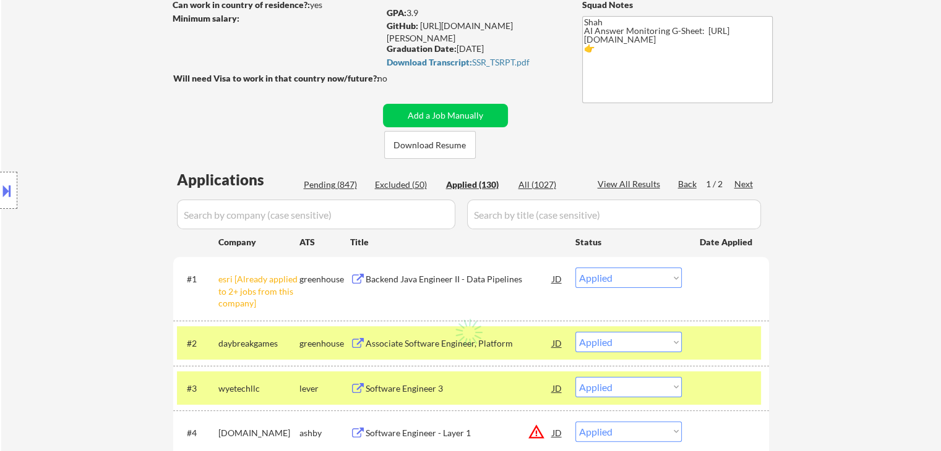
select select ""applied""
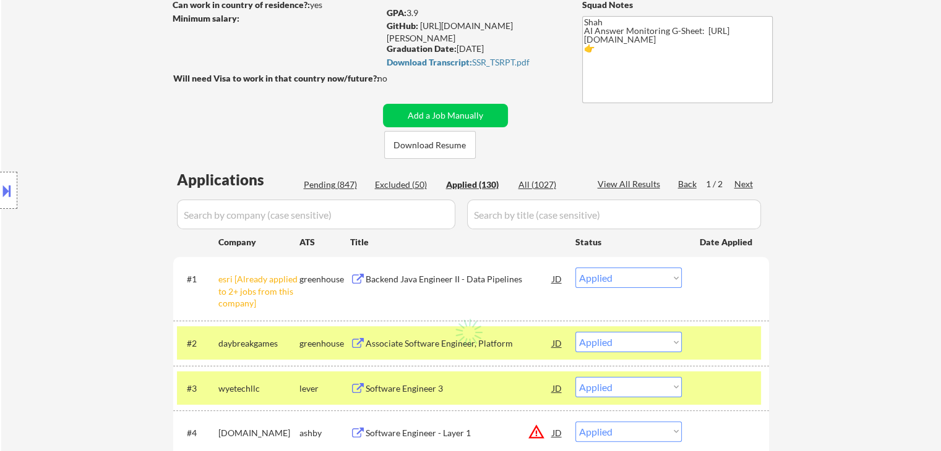
select select ""applied""
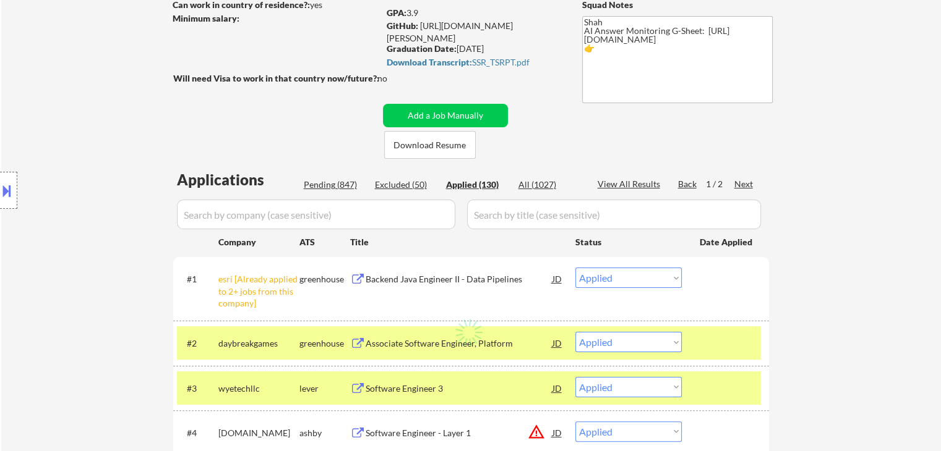
select select ""applied""
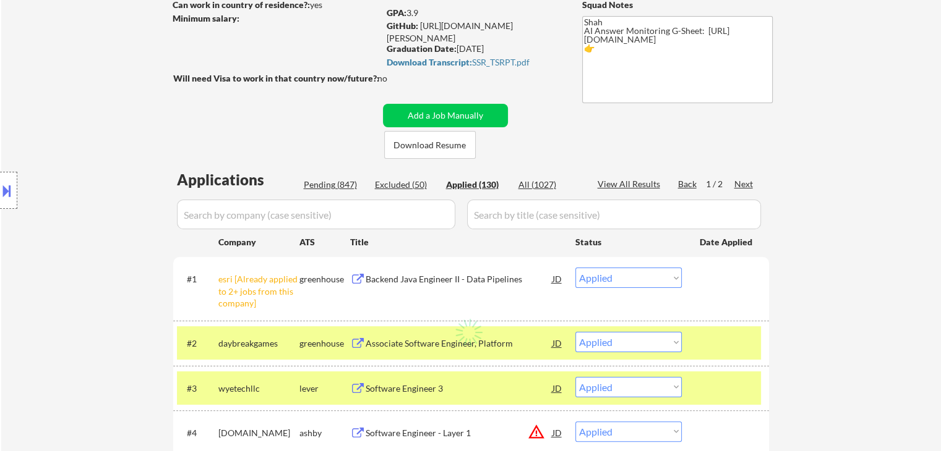
select select ""applied""
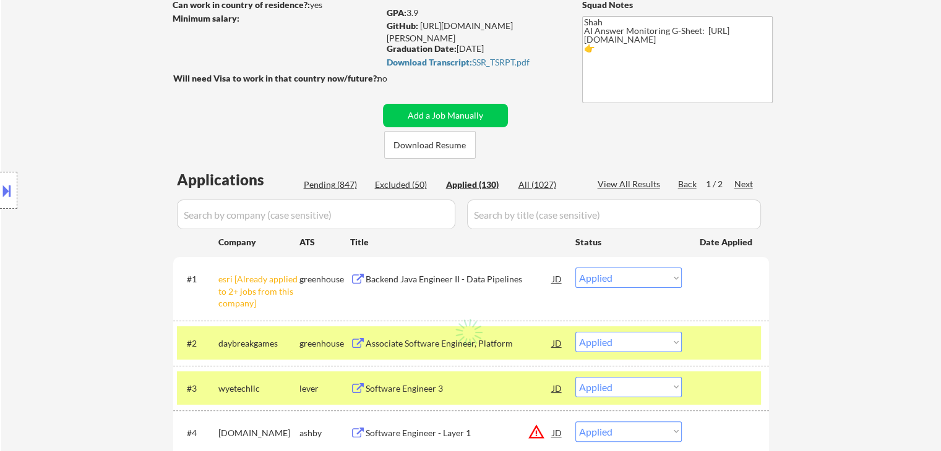
select select ""applied""
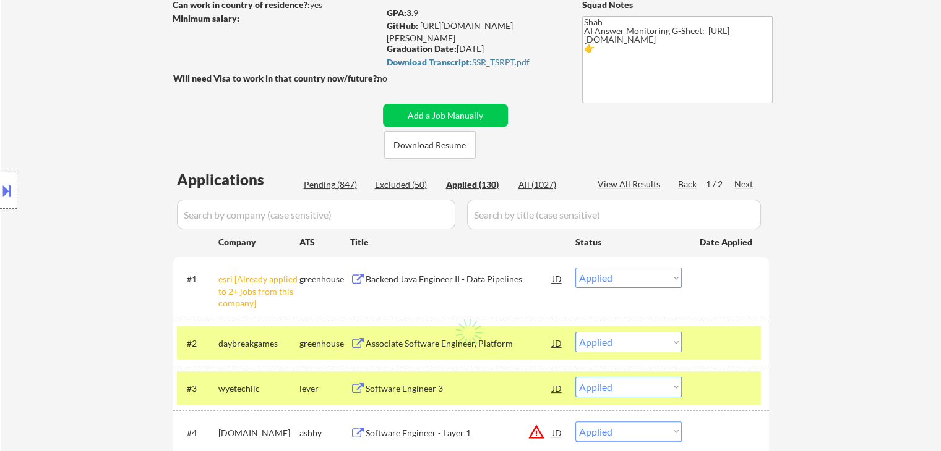
select select ""applied""
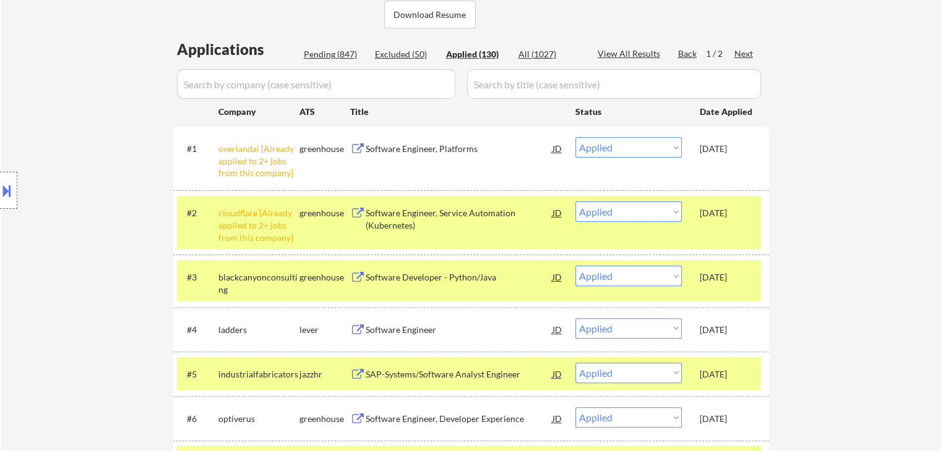
scroll to position [309, 0]
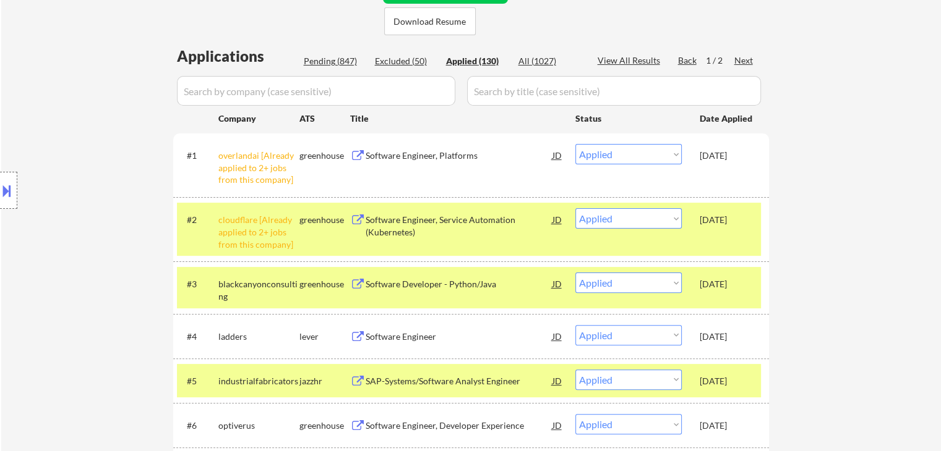
click at [409, 154] on div "Software Engineer, Platforms" at bounding box center [458, 156] width 187 height 12
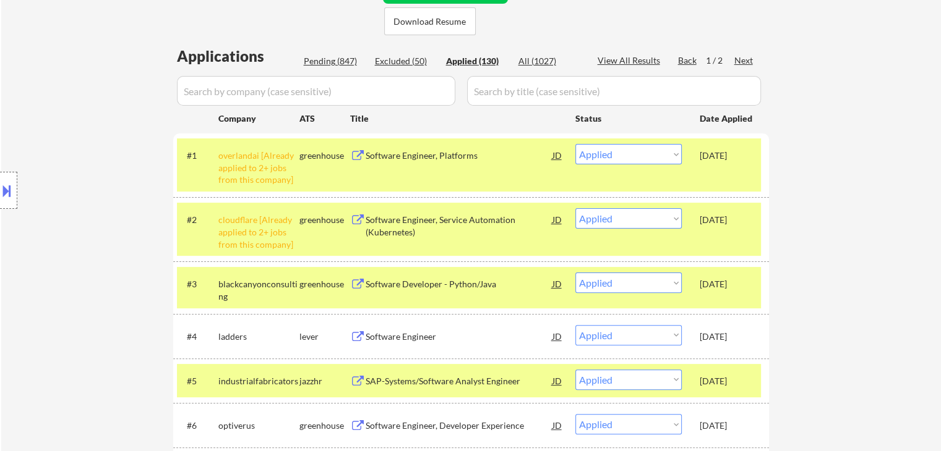
click at [404, 216] on div "Software Engineer, Service Automation (Kubernetes)" at bounding box center [458, 226] width 187 height 24
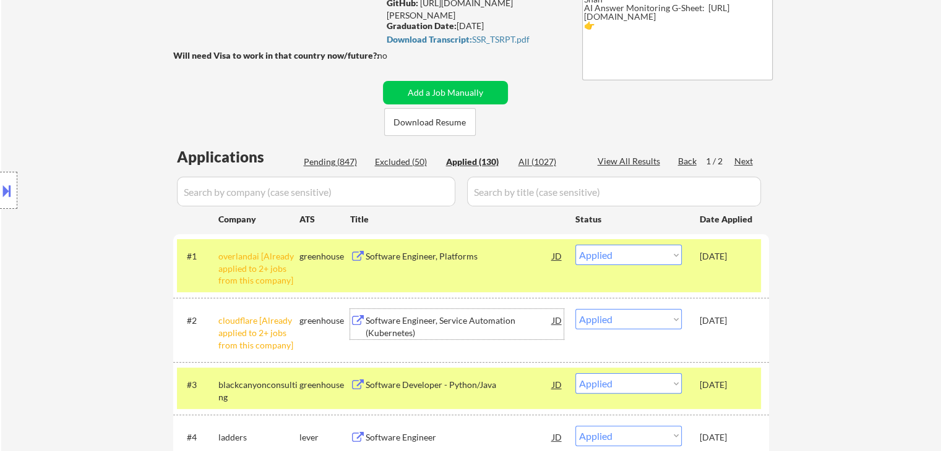
scroll to position [62, 0]
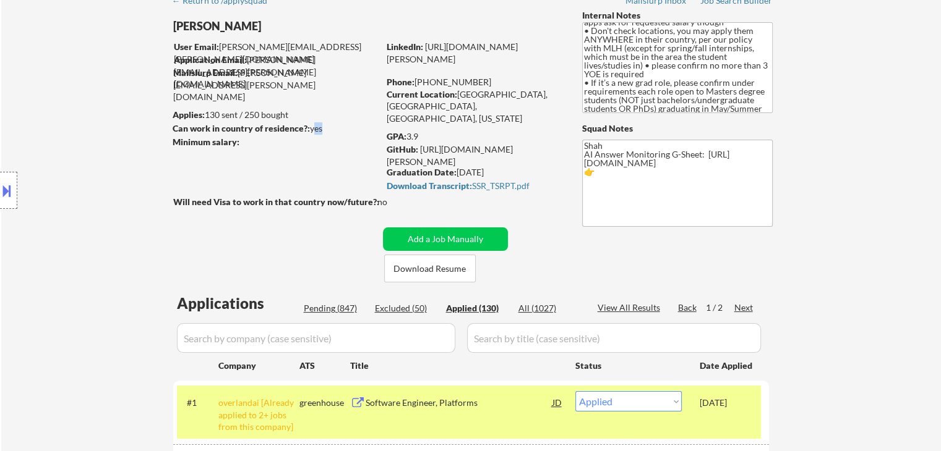
drag, startPoint x: 318, startPoint y: 124, endPoint x: 309, endPoint y: 122, distance: 9.5
click at [309, 122] on div "Can work in country of residence?: yes" at bounding box center [274, 128] width 202 height 12
drag, startPoint x: 391, startPoint y: 201, endPoint x: 374, endPoint y: 201, distance: 17.9
click at [374, 201] on div "Will need Visa to work in that country now/future?: no" at bounding box center [292, 202] width 239 height 13
click at [308, 215] on div at bounding box center [277, 215] width 209 height 13
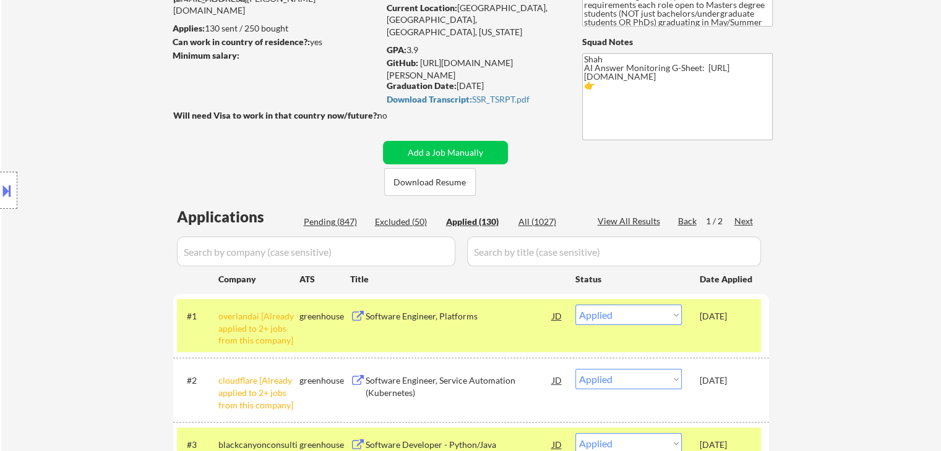
scroll to position [186, 0]
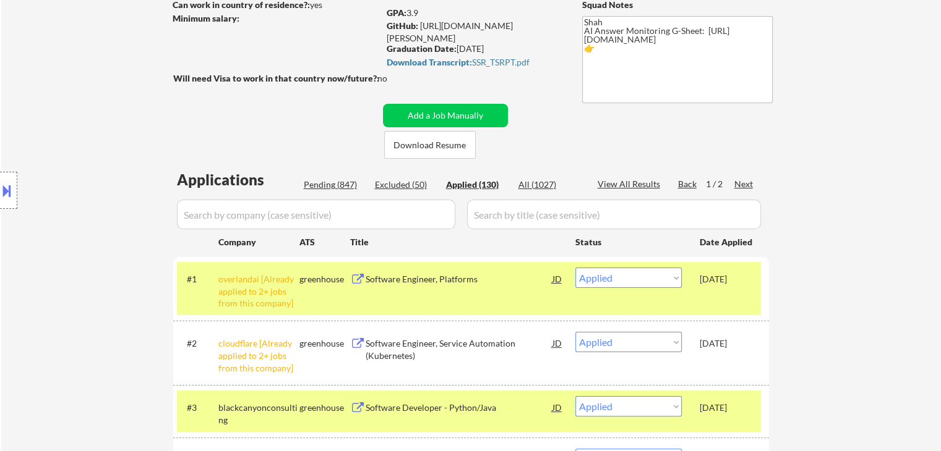
click at [747, 182] on div "Next" at bounding box center [744, 184] width 20 height 12
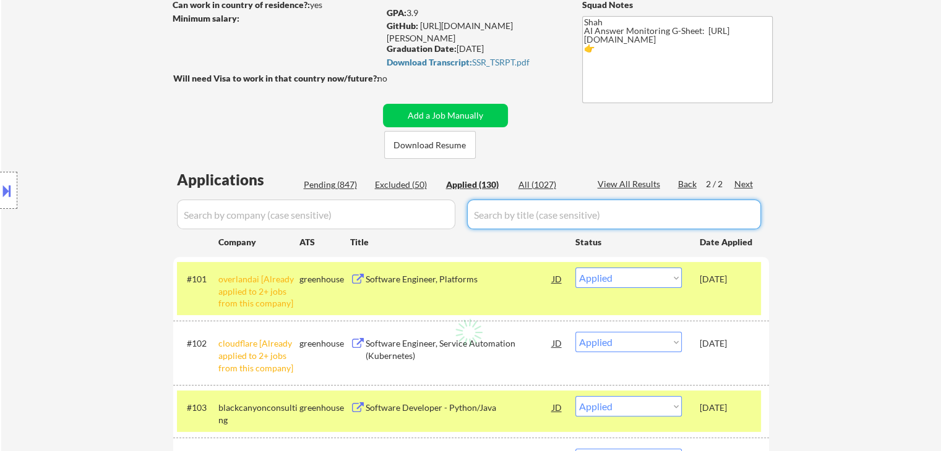
click at [747, 184] on div "Next" at bounding box center [744, 184] width 20 height 12
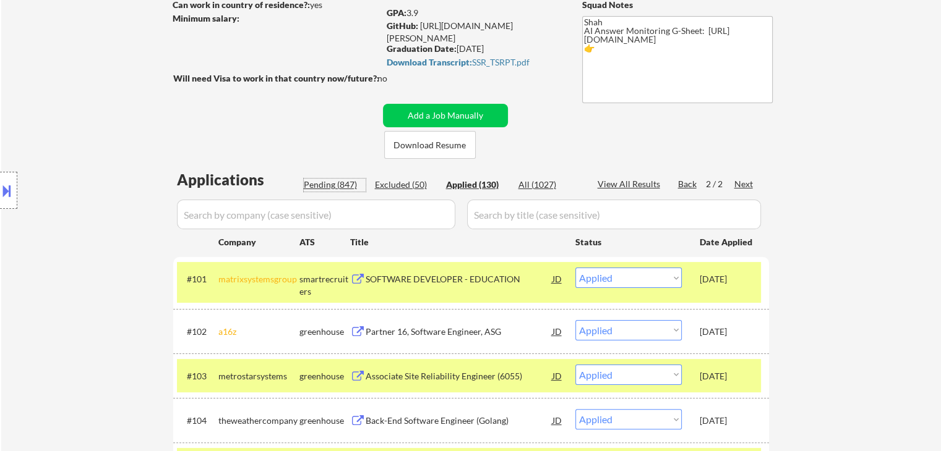
click at [331, 184] on div "Pending (847)" at bounding box center [335, 185] width 62 height 12
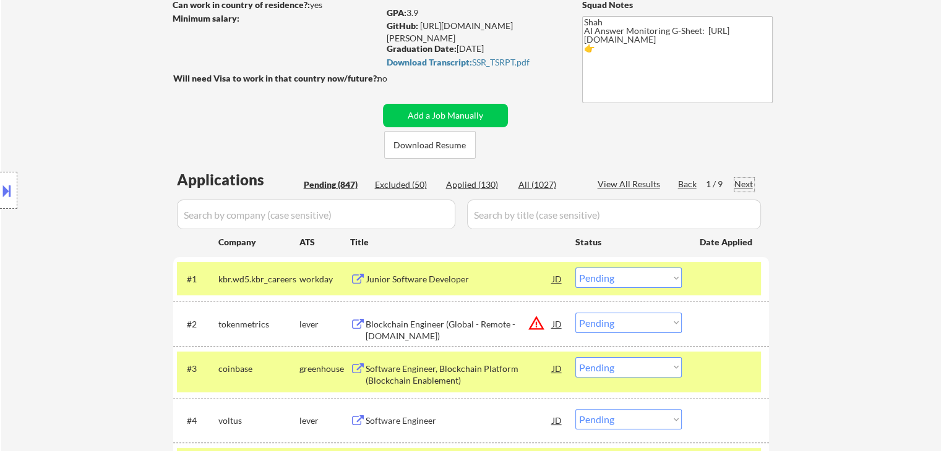
click at [741, 180] on div "Next" at bounding box center [744, 184] width 20 height 12
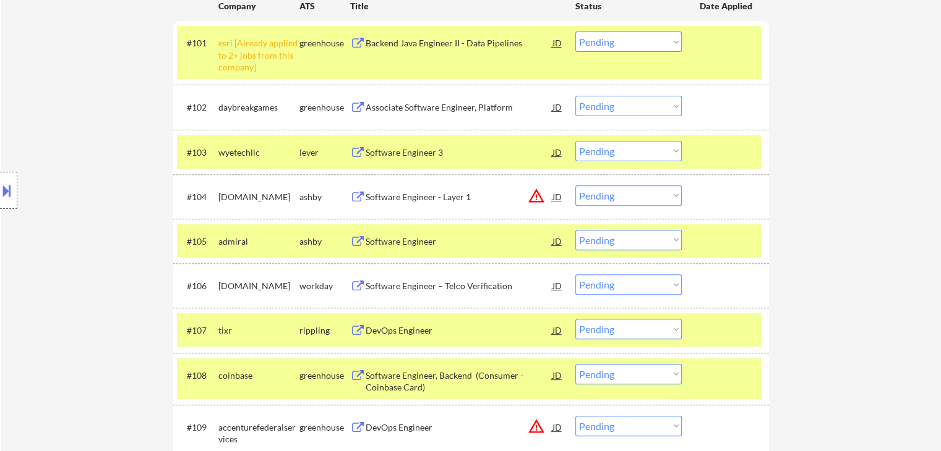
scroll to position [433, 0]
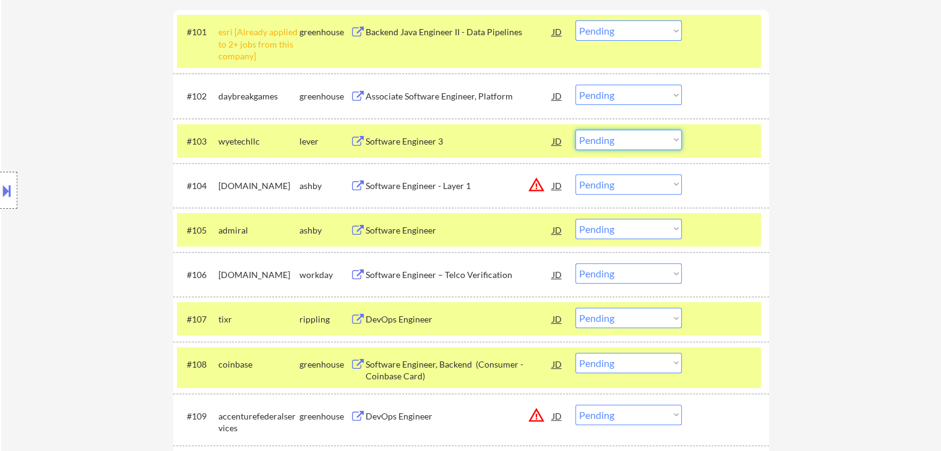
click at [618, 143] on select "Choose an option... Pending Applied Excluded (Questions) Excluded (Expired) Exc…" at bounding box center [628, 140] width 106 height 20
click at [575, 130] on select "Choose an option... Pending Applied Excluded (Questions) Excluded (Expired) Exc…" at bounding box center [628, 140] width 106 height 20
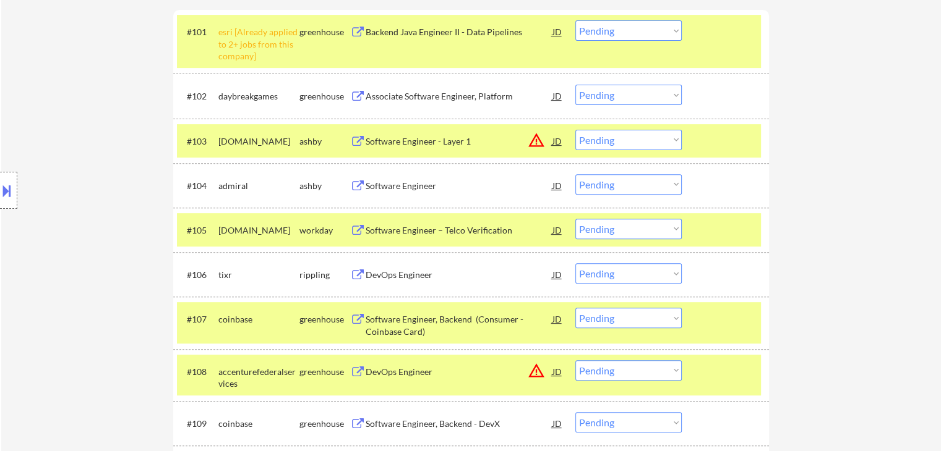
click at [615, 188] on select "Choose an option... Pending Applied Excluded (Questions) Excluded (Expired) Exc…" at bounding box center [628, 184] width 106 height 20
click at [575, 174] on select "Choose an option... Pending Applied Excluded (Questions) Excluded (Expired) Exc…" at bounding box center [628, 184] width 106 height 20
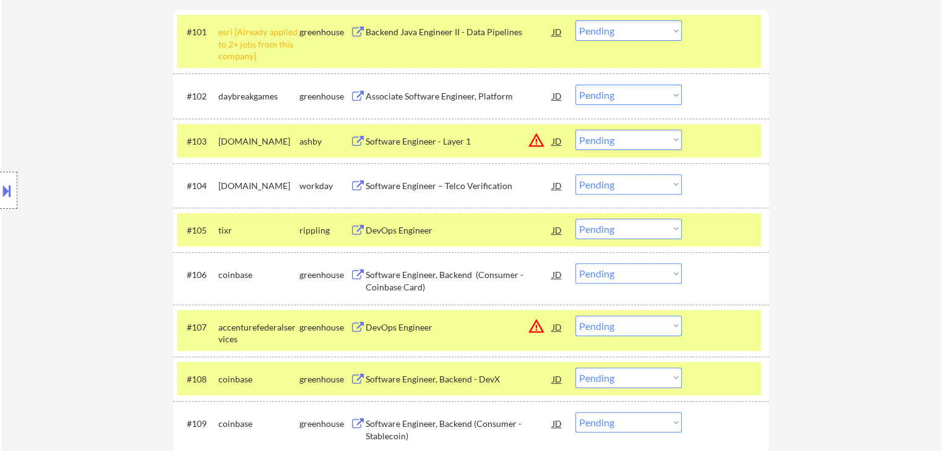
scroll to position [683, 0]
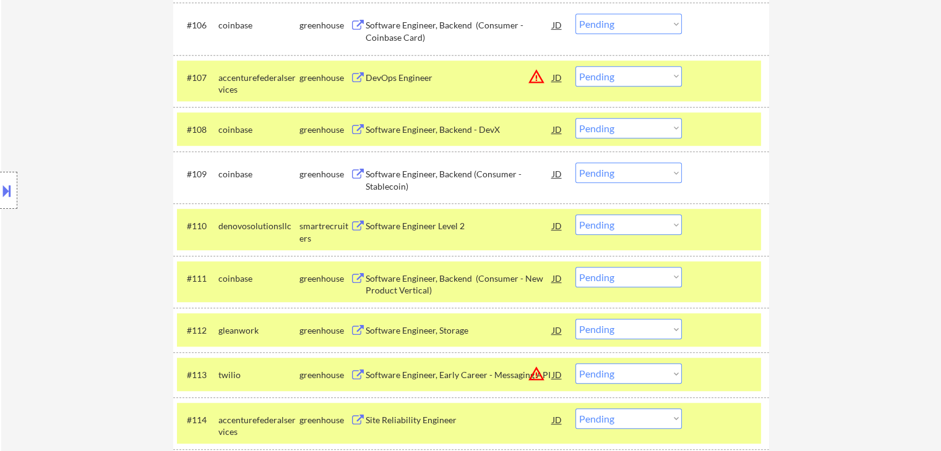
click at [604, 233] on select "Choose an option... Pending Applied Excluded (Questions) Excluded (Expired) Exc…" at bounding box center [628, 225] width 106 height 20
click at [575, 215] on select "Choose an option... Pending Applied Excluded (Questions) Excluded (Expired) Exc…" at bounding box center [628, 225] width 106 height 20
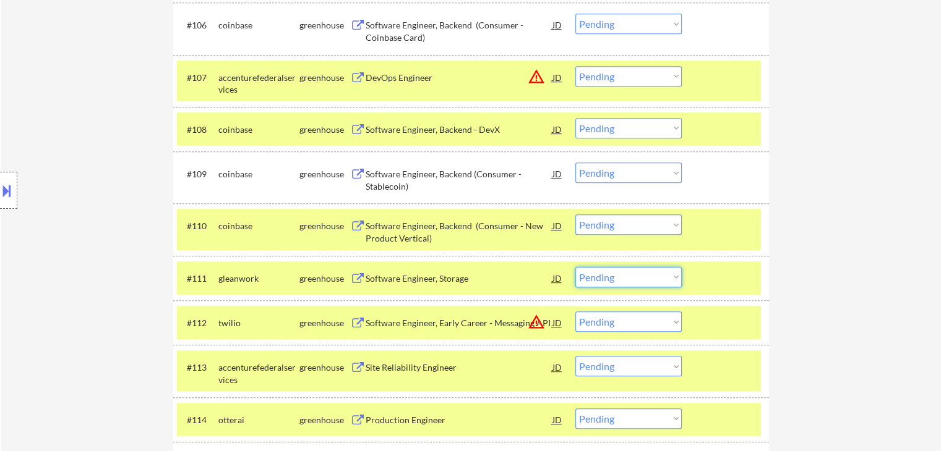
drag, startPoint x: 618, startPoint y: 277, endPoint x: 620, endPoint y: 286, distance: 8.7
click at [618, 277] on select "Choose an option... Pending Applied Excluded (Questions) Excluded (Expired) Exc…" at bounding box center [628, 277] width 106 height 20
click at [575, 267] on select "Choose an option... Pending Applied Excluded (Questions) Excluded (Expired) Exc…" at bounding box center [628, 277] width 106 height 20
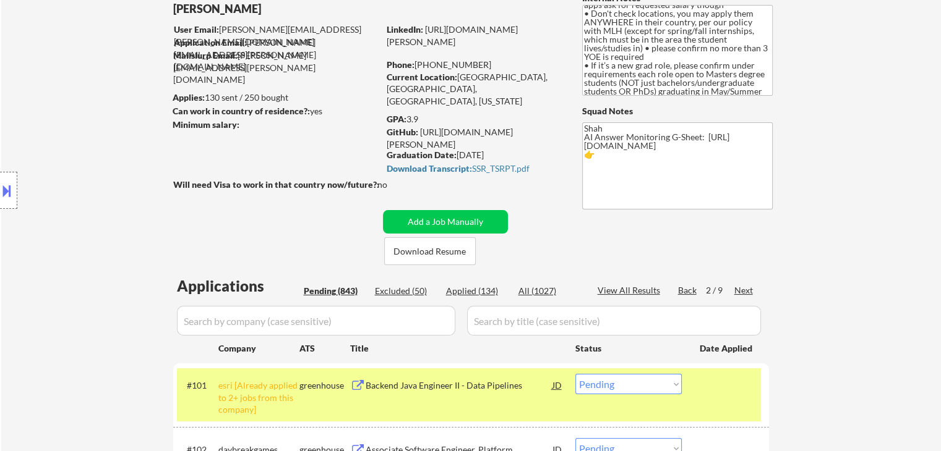
scroll to position [0, 0]
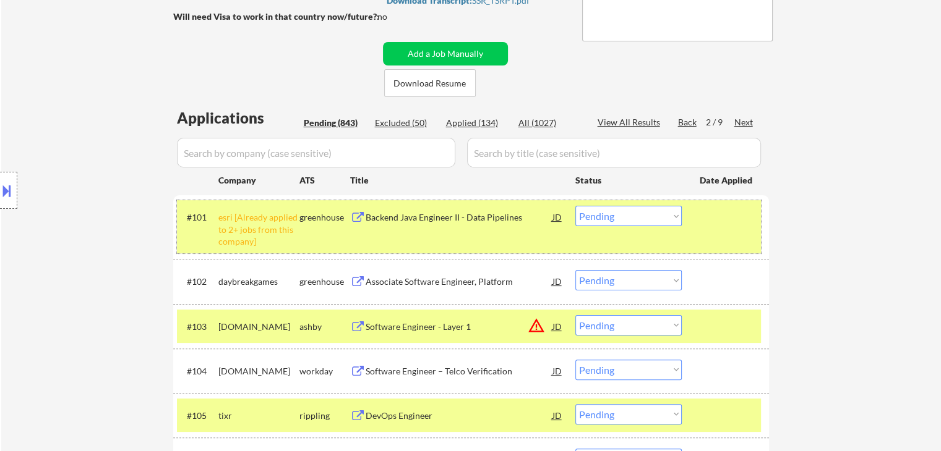
click at [737, 226] on div at bounding box center [726, 217] width 54 height 22
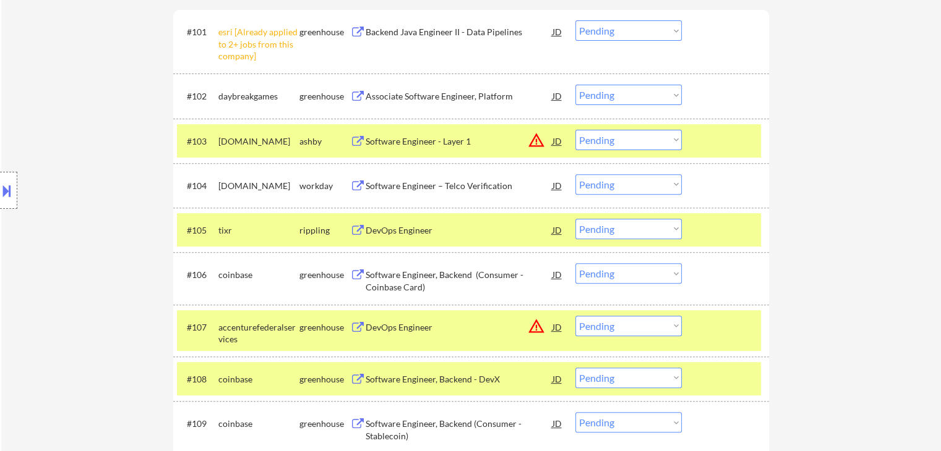
click at [712, 146] on div at bounding box center [726, 141] width 54 height 22
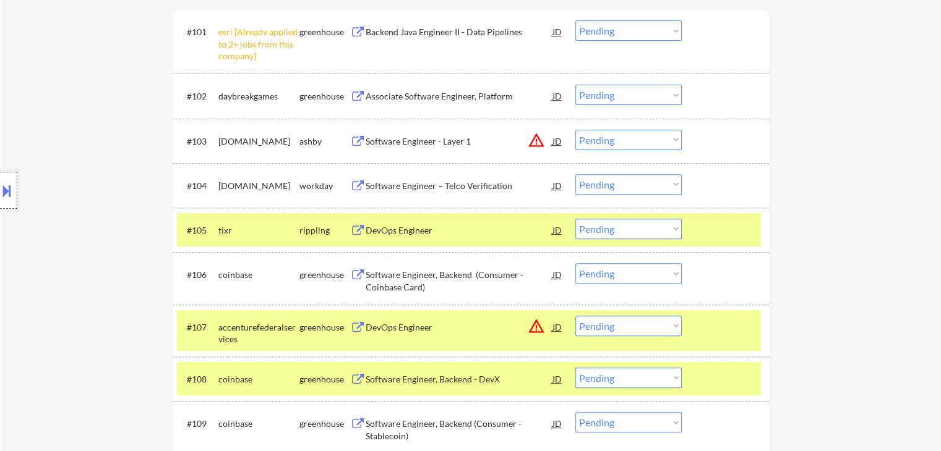
click at [722, 211] on div "#105 tixr rippling DevOps Engineer JD Choose an option... Pending Applied Exclu…" at bounding box center [471, 230] width 596 height 45
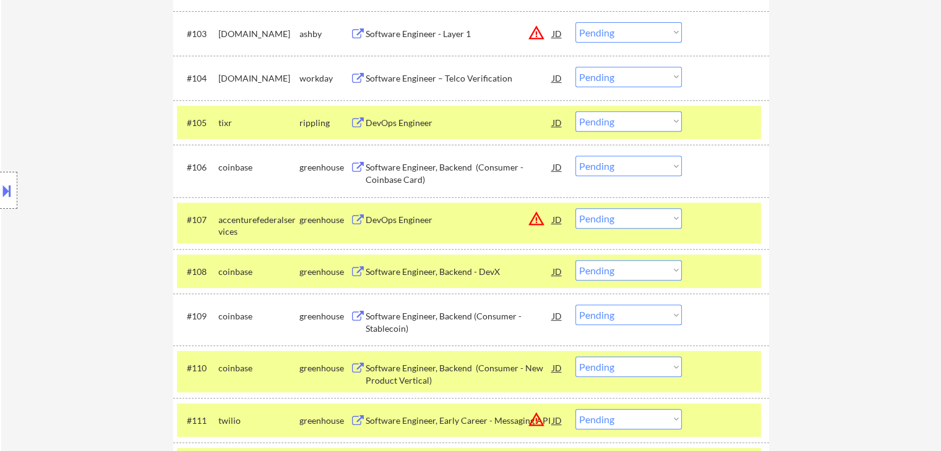
scroll to position [557, 0]
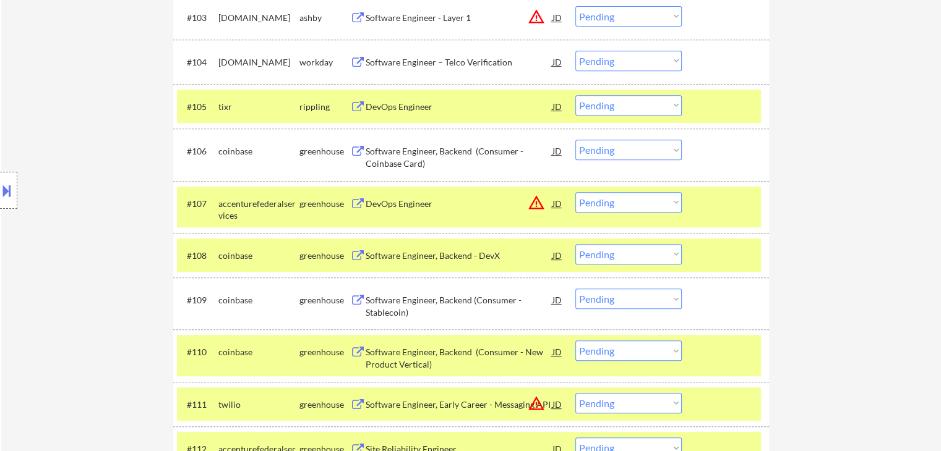
click at [715, 111] on div at bounding box center [726, 106] width 54 height 22
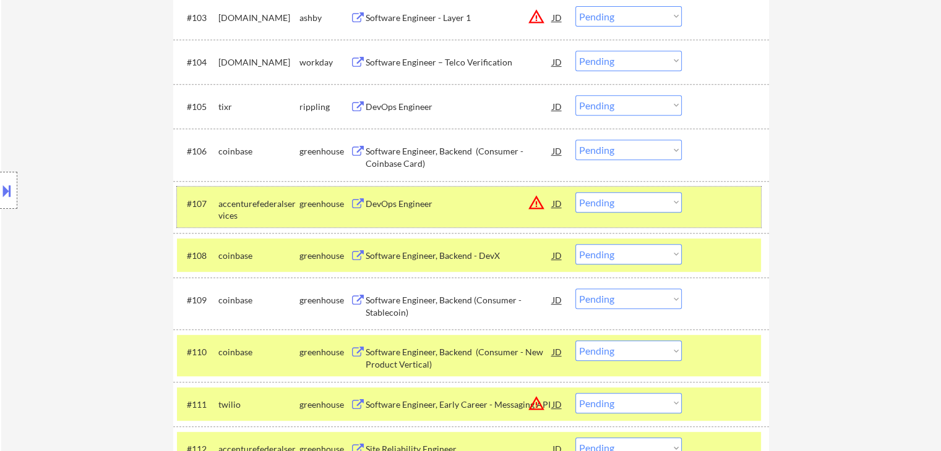
click at [719, 199] on div at bounding box center [726, 203] width 54 height 22
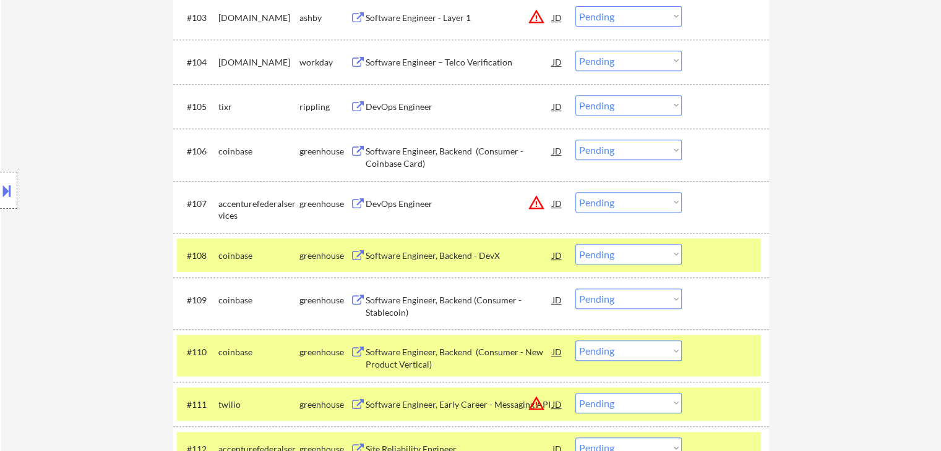
click at [730, 252] on div at bounding box center [726, 255] width 54 height 22
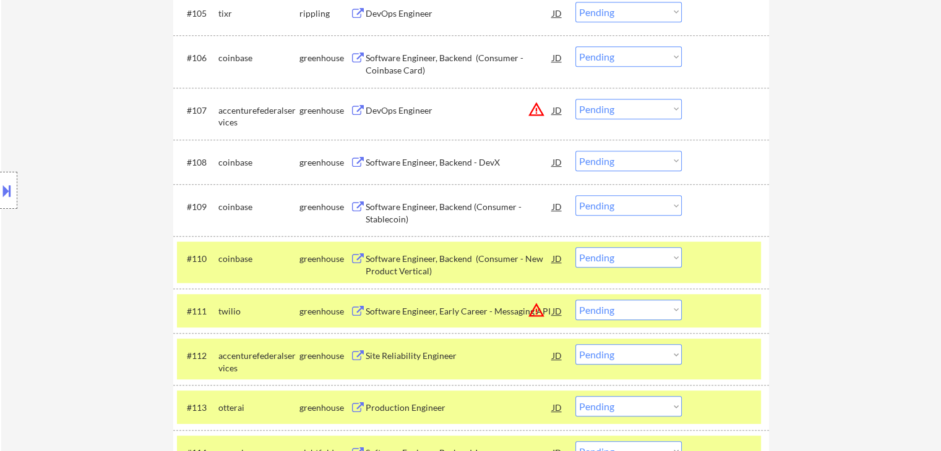
scroll to position [742, 0]
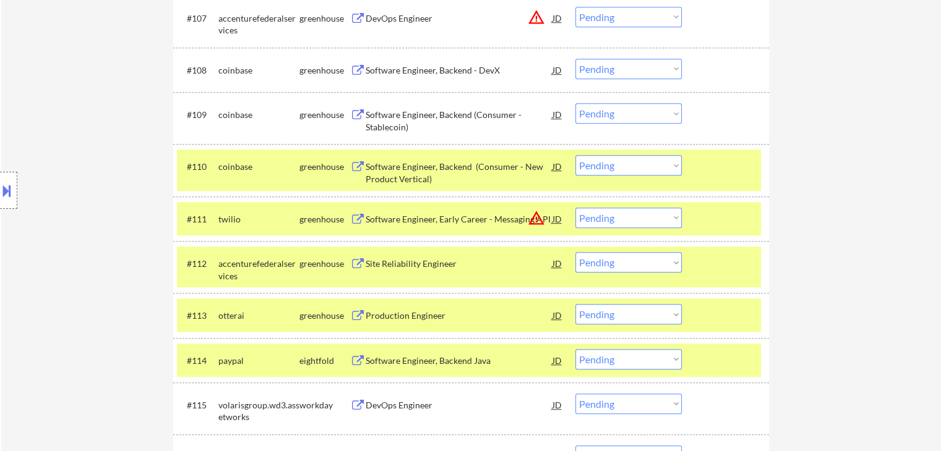
click at [720, 171] on div at bounding box center [726, 166] width 54 height 22
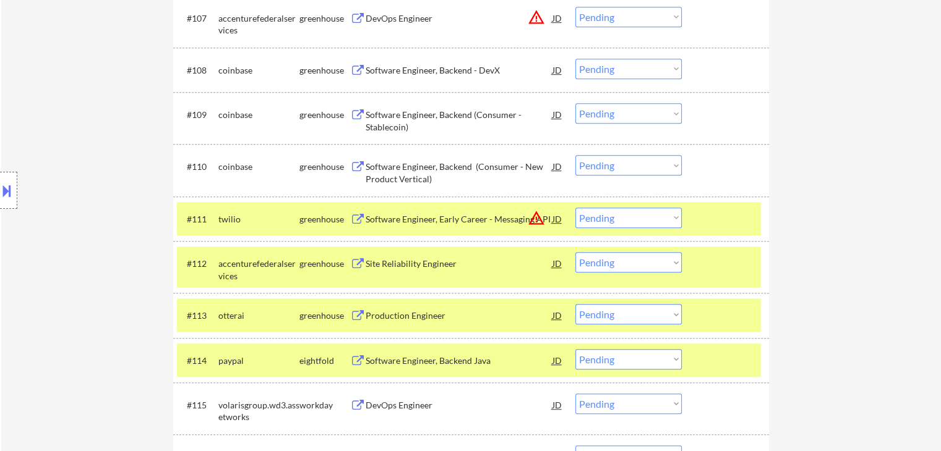
click at [722, 218] on div at bounding box center [726, 219] width 54 height 22
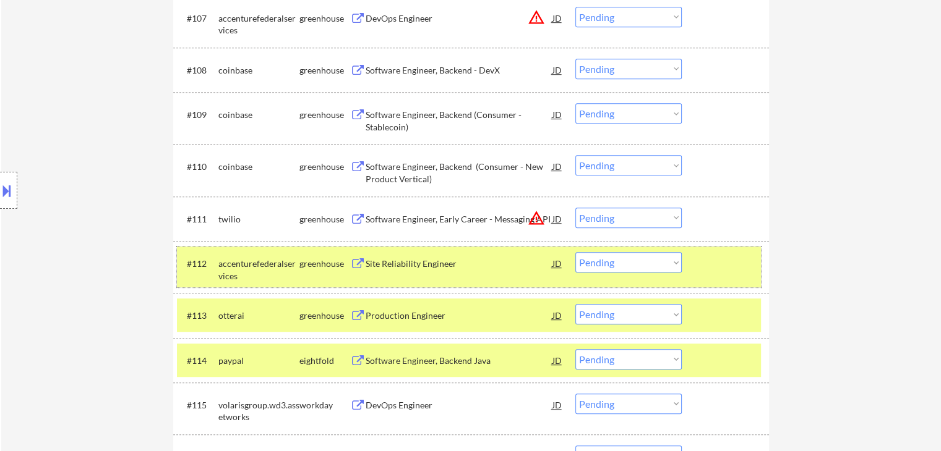
click at [720, 263] on div at bounding box center [726, 263] width 54 height 22
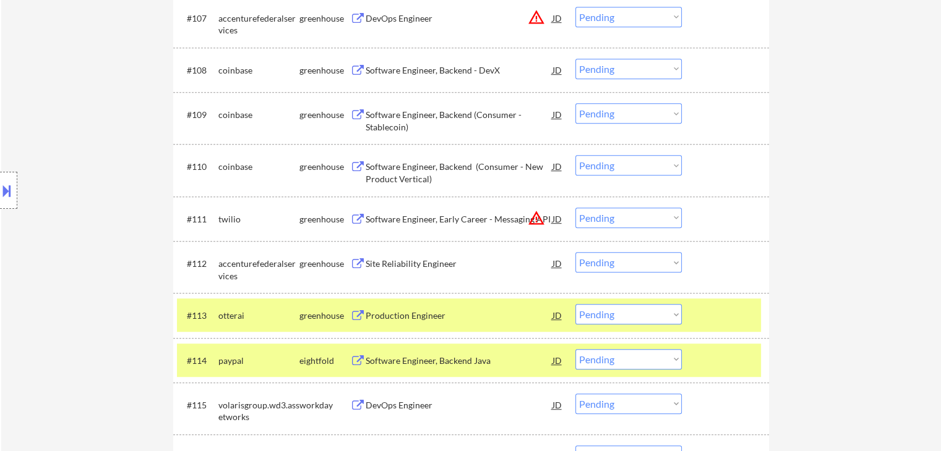
click at [726, 307] on div at bounding box center [726, 315] width 54 height 22
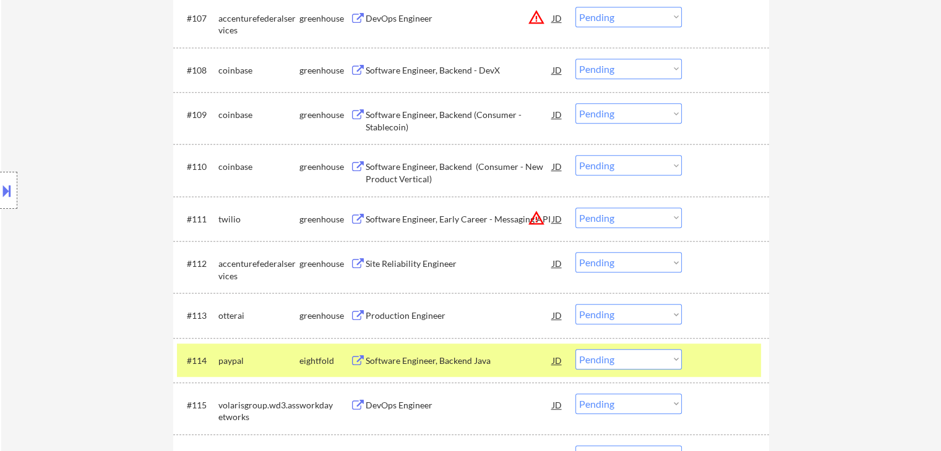
click at [711, 361] on div at bounding box center [726, 360] width 54 height 22
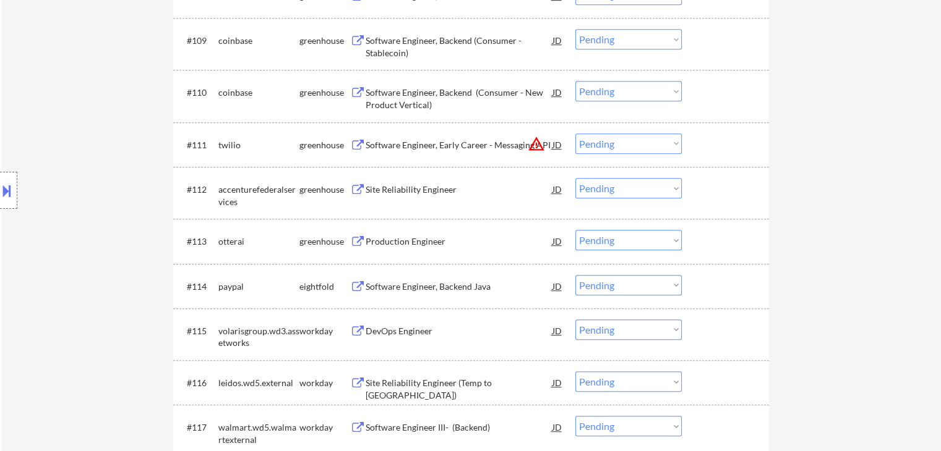
scroll to position [866, 0]
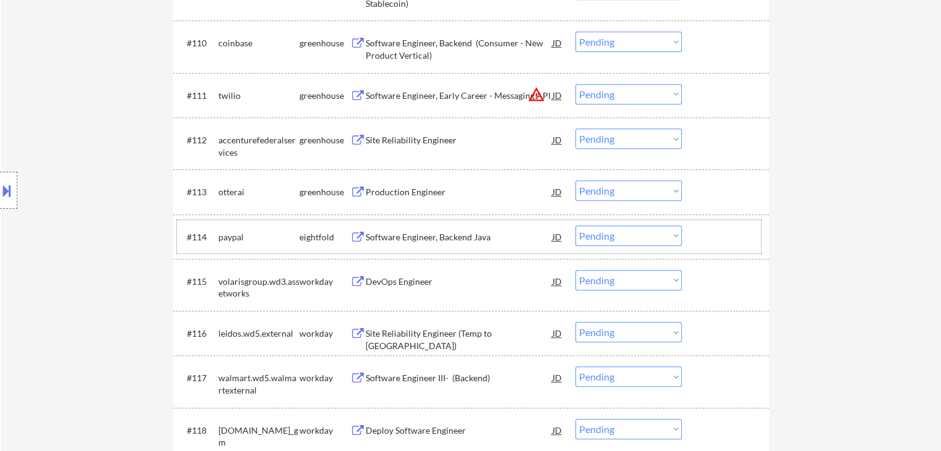
click at [401, 196] on div "Production Engineer" at bounding box center [458, 192] width 187 height 12
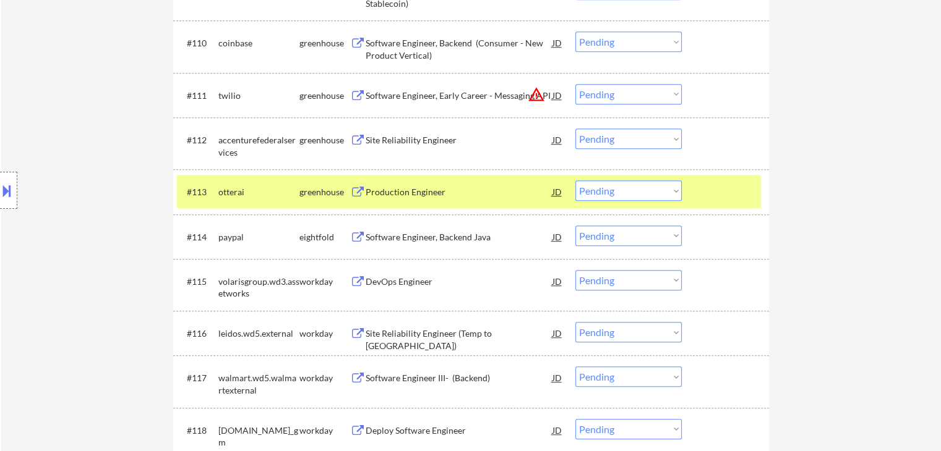
click at [423, 236] on div "Software Engineer, Backend Java" at bounding box center [458, 237] width 187 height 12
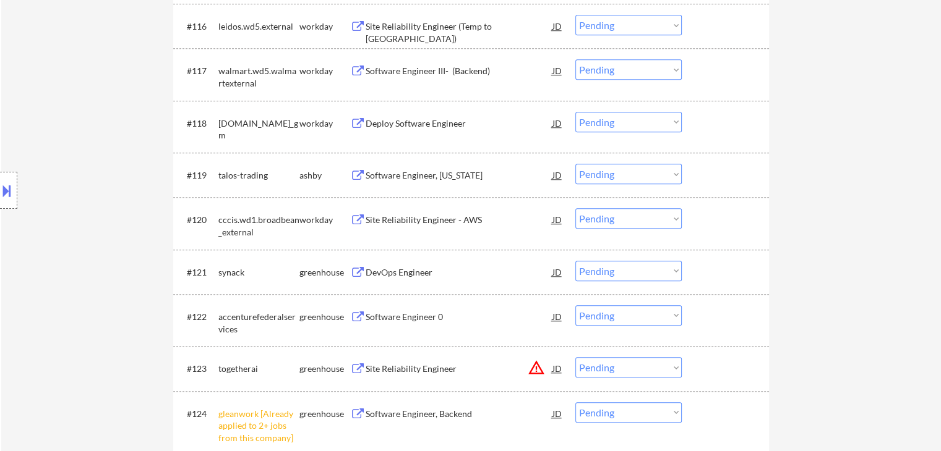
scroll to position [1175, 0]
click at [425, 172] on div "Software Engineer, [US_STATE]" at bounding box center [458, 174] width 187 height 12
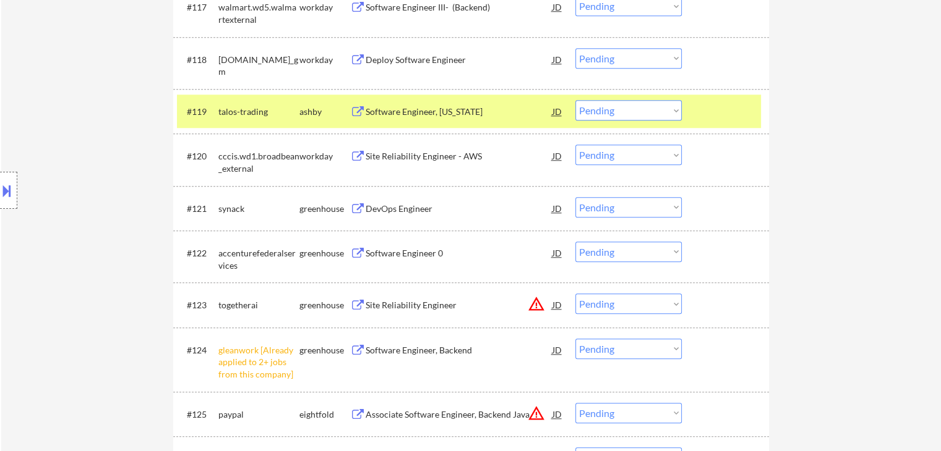
click at [398, 207] on div "DevOps Engineer" at bounding box center [458, 209] width 187 height 12
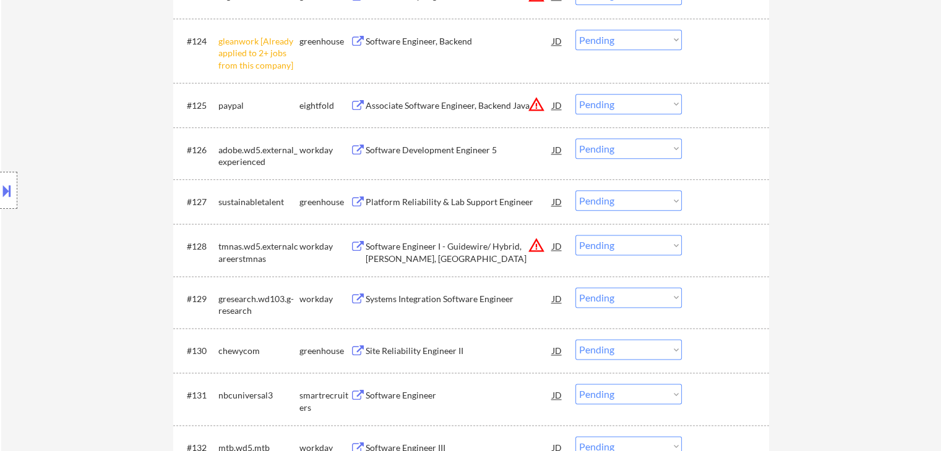
click at [430, 202] on div "Platform Reliability & Lab Support Engineer" at bounding box center [458, 202] width 187 height 12
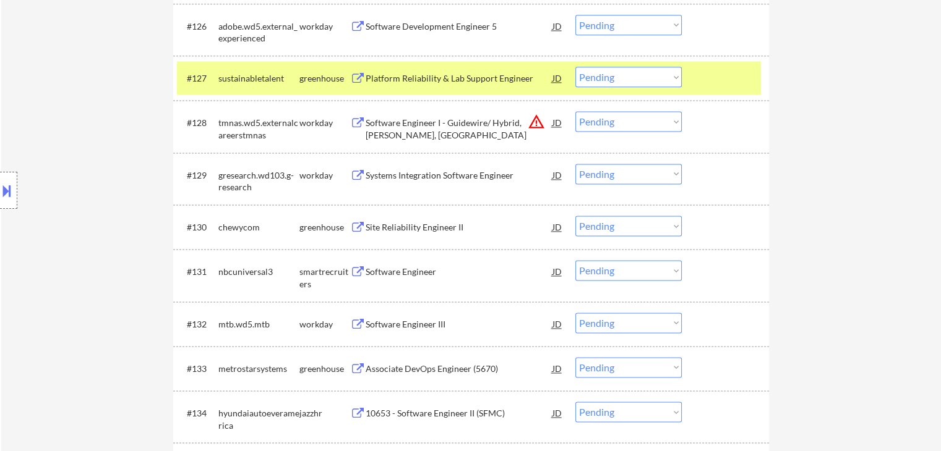
click at [389, 228] on div "Site Reliability Engineer II" at bounding box center [458, 227] width 187 height 12
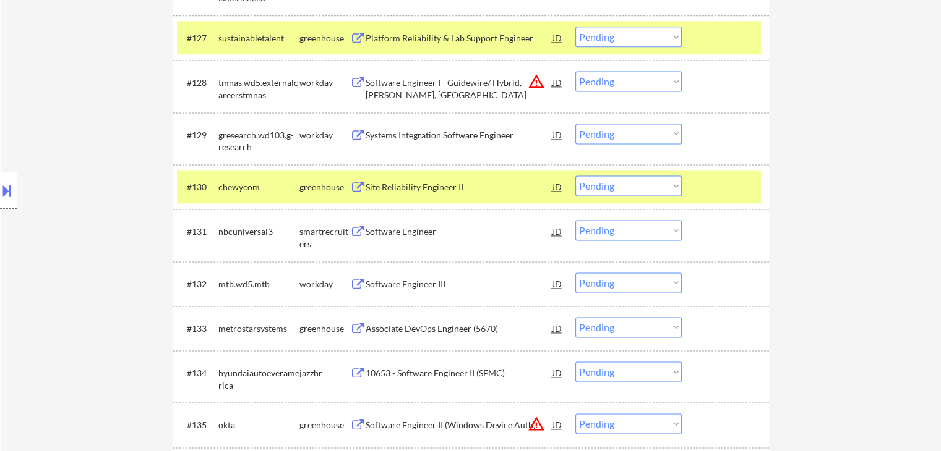
scroll to position [1732, 0]
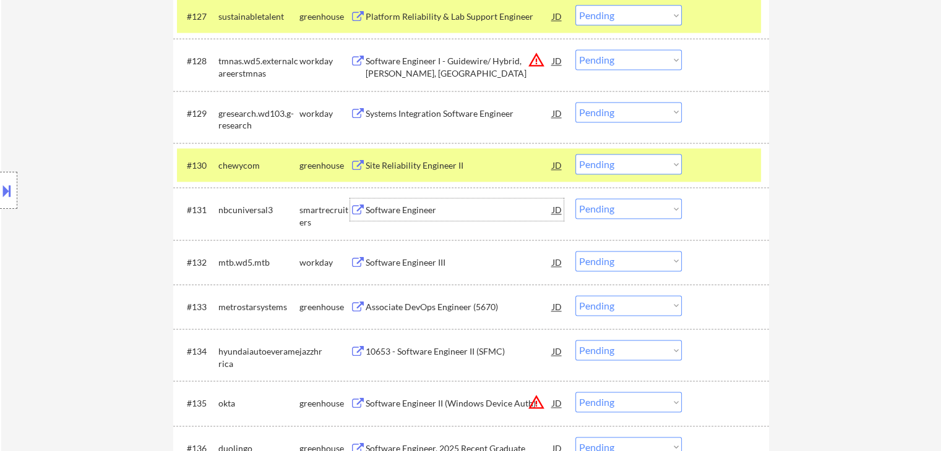
click at [406, 213] on div "Software Engineer" at bounding box center [458, 210] width 187 height 12
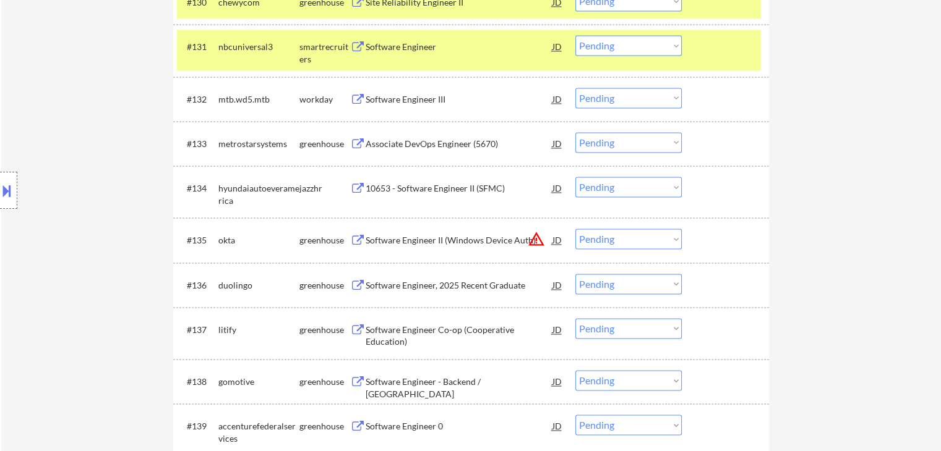
scroll to position [1917, 0]
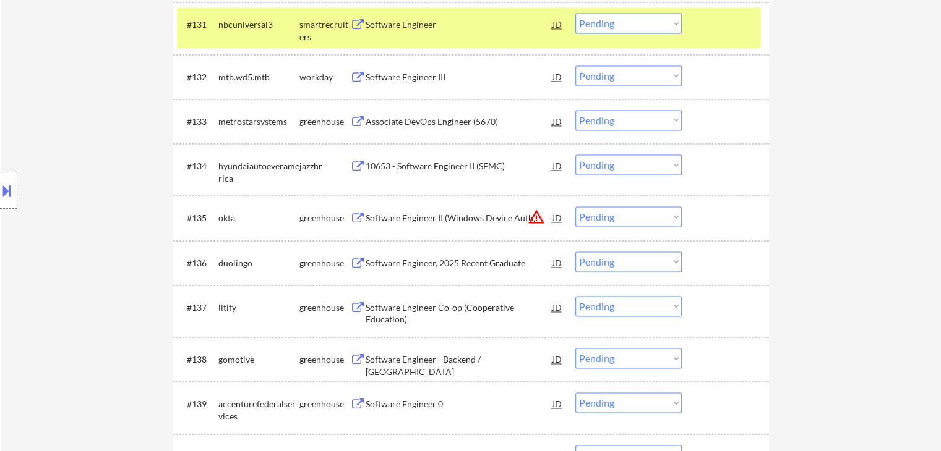
click at [408, 265] on div "Software Engineer, 2025 Recent Graduate" at bounding box center [458, 263] width 187 height 12
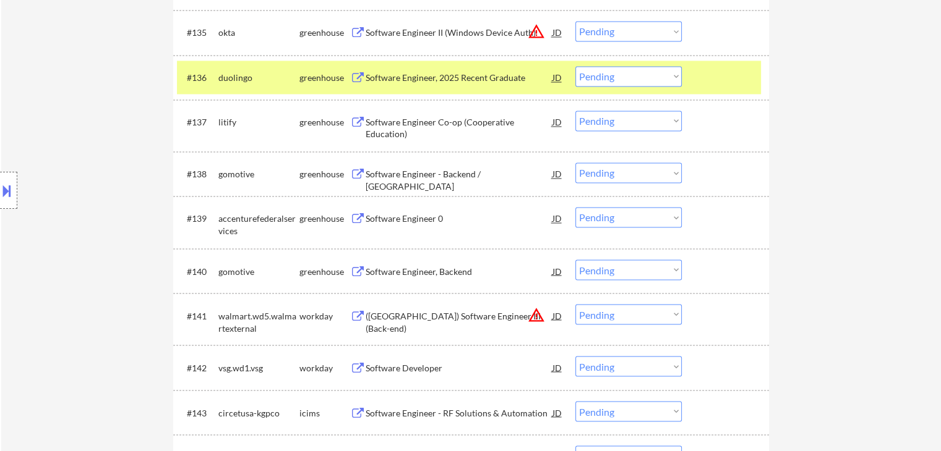
click at [411, 273] on div "Software Engineer, Backend" at bounding box center [458, 271] width 187 height 12
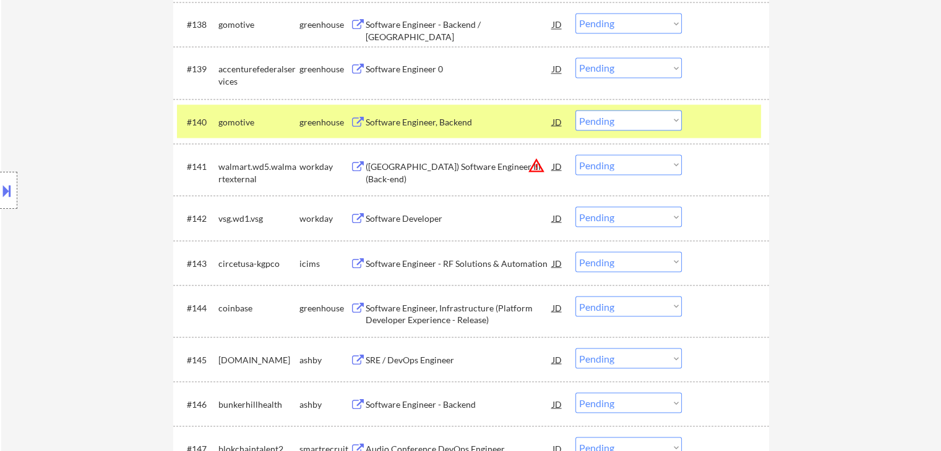
scroll to position [2412, 0]
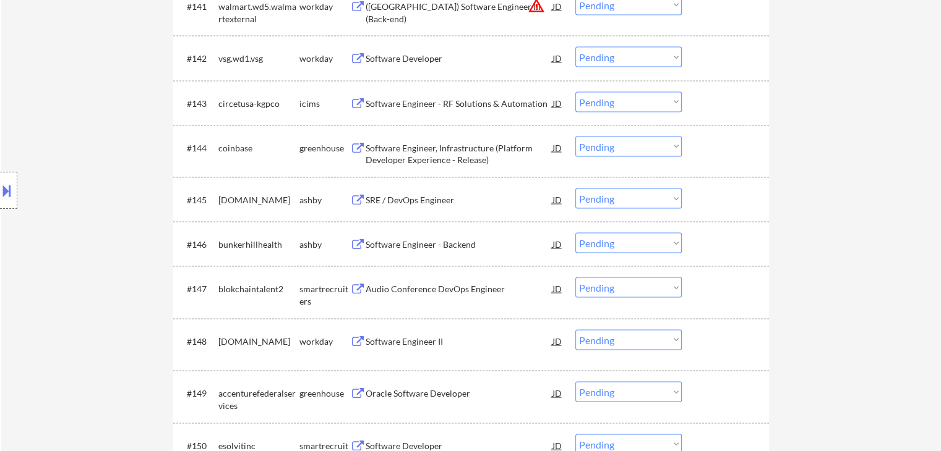
click at [412, 203] on div "SRE / DevOps Engineer" at bounding box center [458, 200] width 187 height 12
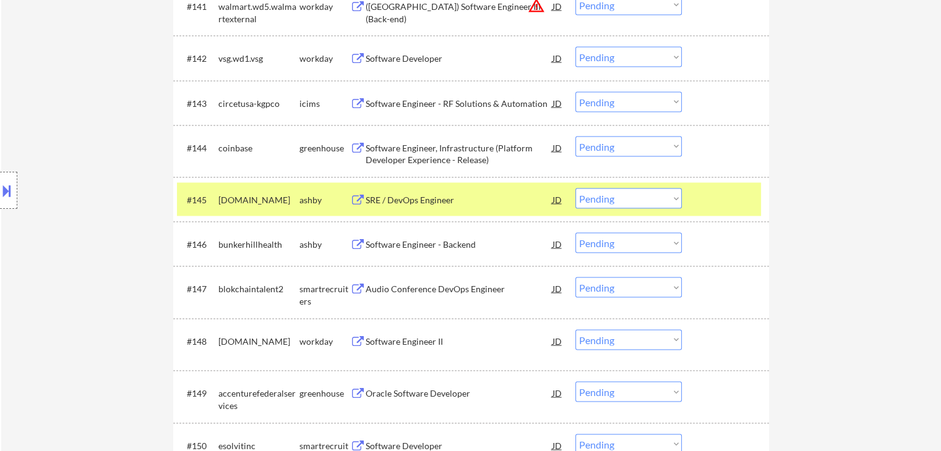
click at [416, 245] on div "Software Engineer - Backend" at bounding box center [458, 245] width 187 height 12
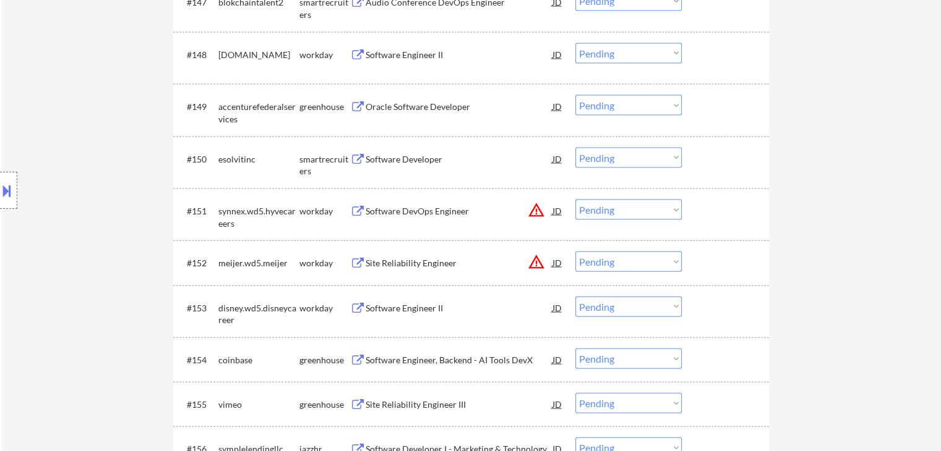
scroll to position [2721, 0]
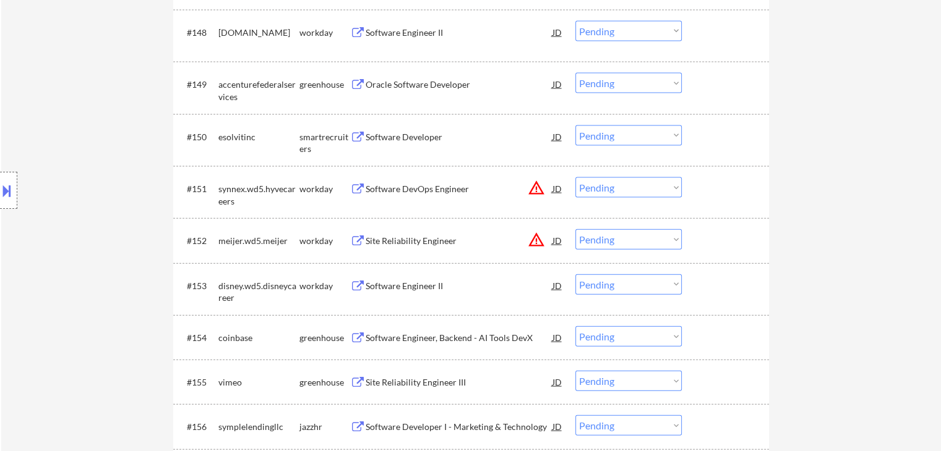
click at [408, 336] on div "Software Engineer, Backend - AI Tools DevX" at bounding box center [458, 338] width 187 height 12
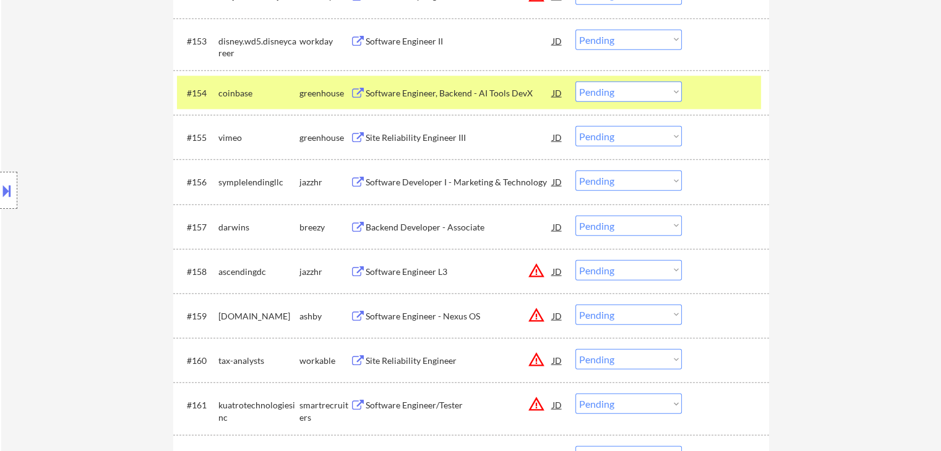
scroll to position [2968, 0]
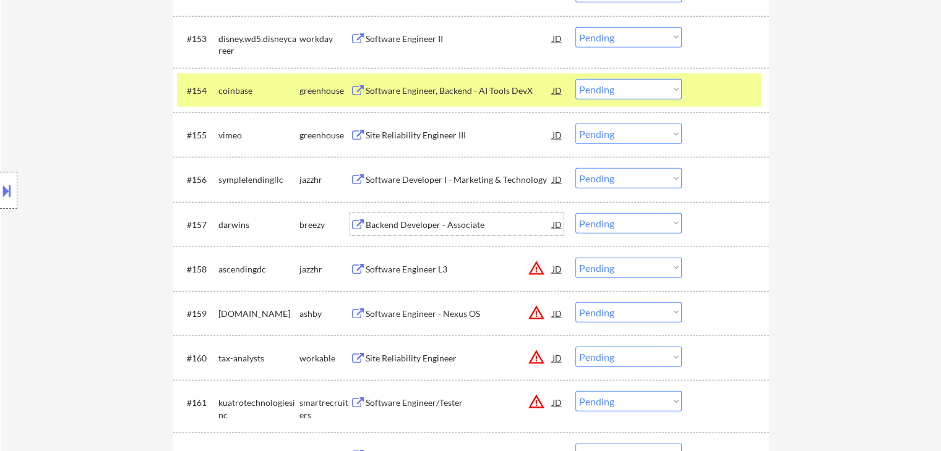
click at [414, 227] on div "Backend Developer - Associate" at bounding box center [458, 225] width 187 height 12
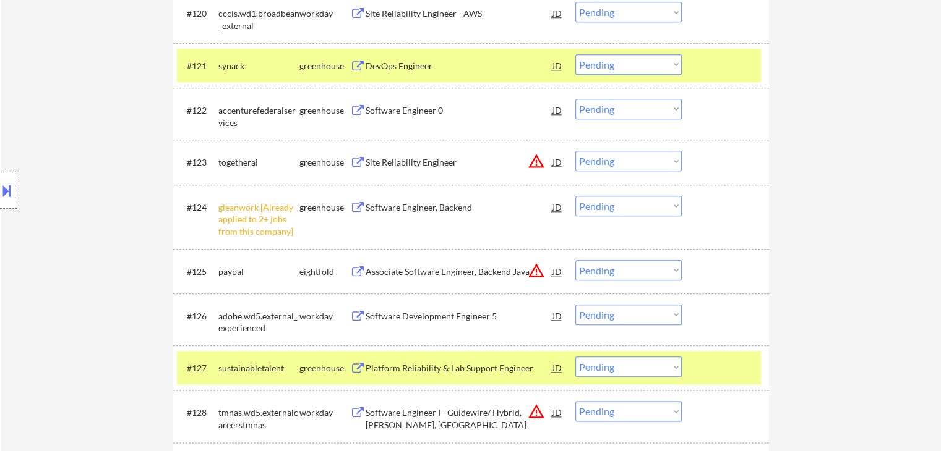
scroll to position [1422, 0]
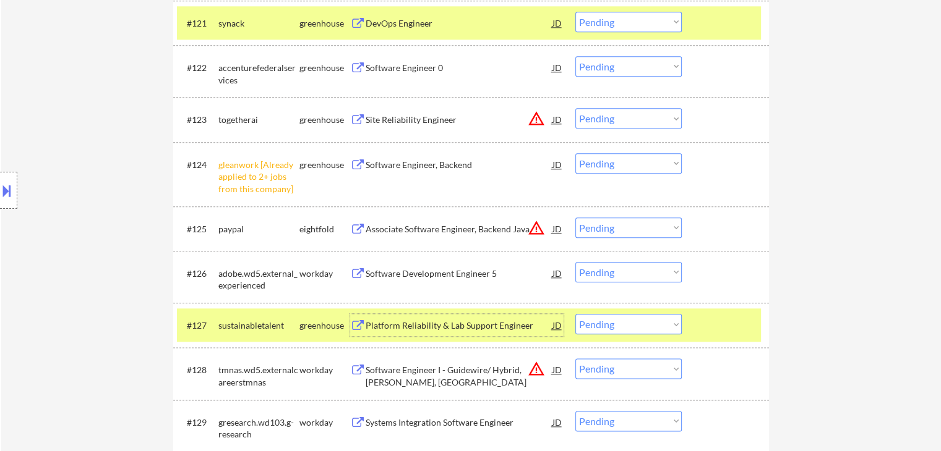
click at [399, 323] on div "Platform Reliability & Lab Support Engineer" at bounding box center [458, 326] width 187 height 12
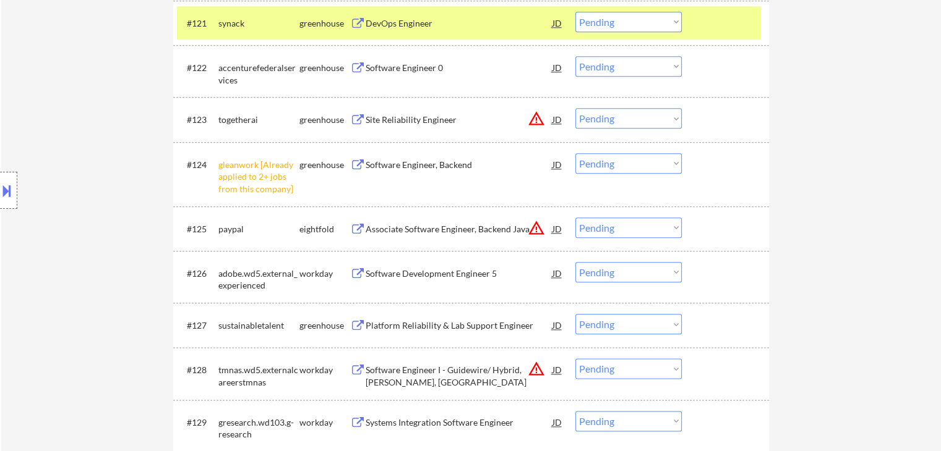
scroll to position [1546, 0]
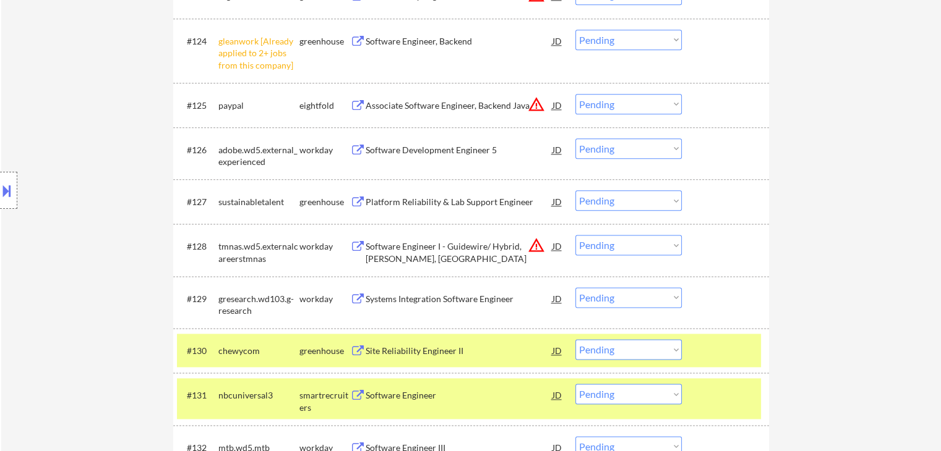
click at [625, 205] on select "Choose an option... Pending Applied Excluded (Questions) Excluded (Expired) Exc…" at bounding box center [628, 200] width 106 height 20
click at [575, 190] on select "Choose an option... Pending Applied Excluded (Questions) Excluded (Expired) Exc…" at bounding box center [628, 200] width 106 height 20
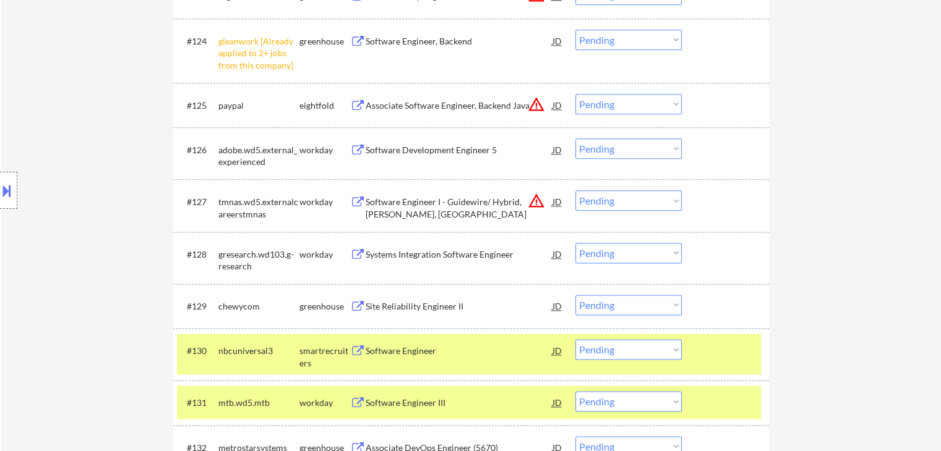
scroll to position [1670, 0]
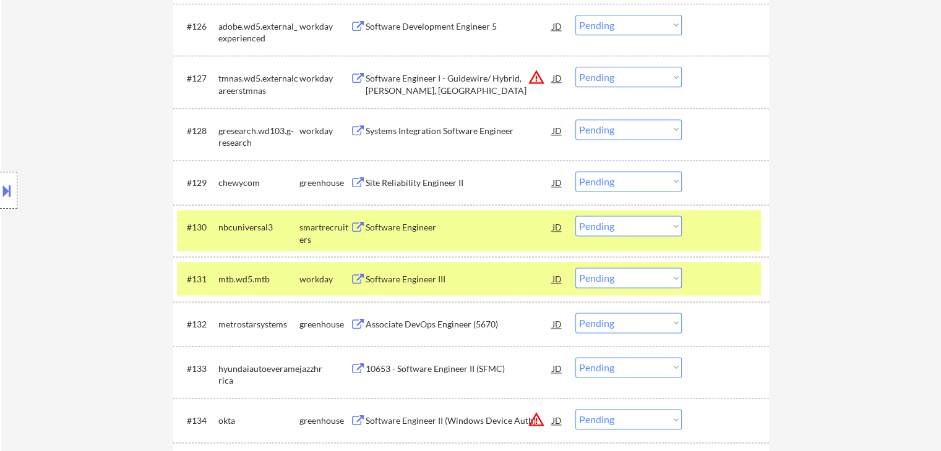
click at [598, 225] on select "Choose an option... Pending Applied Excluded (Questions) Excluded (Expired) Exc…" at bounding box center [628, 226] width 106 height 20
click at [575, 216] on select "Choose an option... Pending Applied Excluded (Questions) Excluded (Expired) Exc…" at bounding box center [628, 226] width 106 height 20
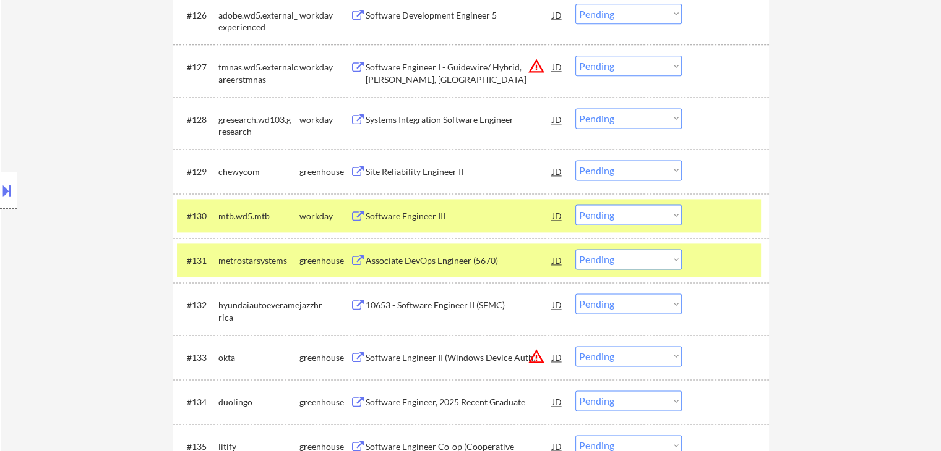
scroll to position [1793, 0]
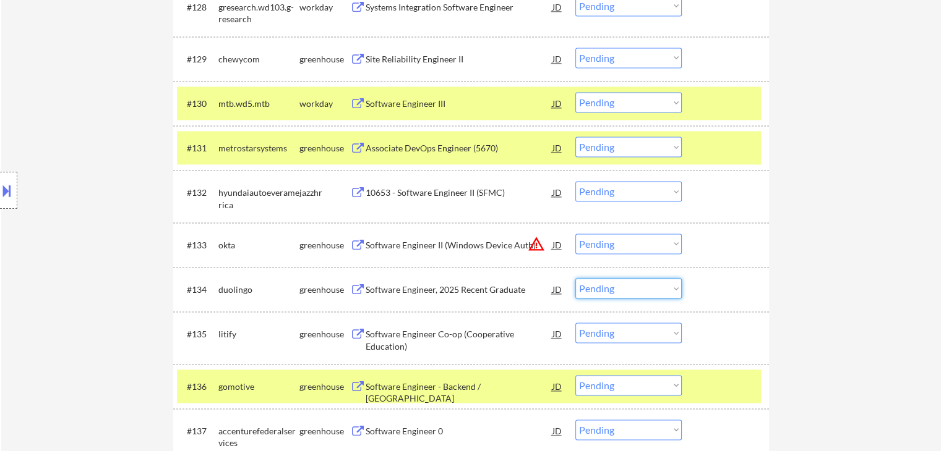
click at [610, 291] on select "Choose an option... Pending Applied Excluded (Questions) Excluded (Expired) Exc…" at bounding box center [628, 288] width 106 height 20
click at [575, 278] on select "Choose an option... Pending Applied Excluded (Questions) Excluded (Expired) Exc…" at bounding box center [628, 288] width 106 height 20
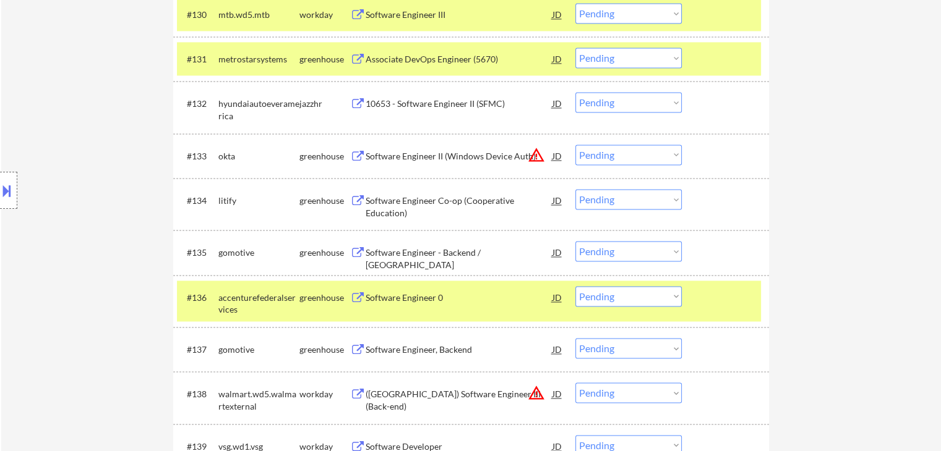
scroll to position [1917, 0]
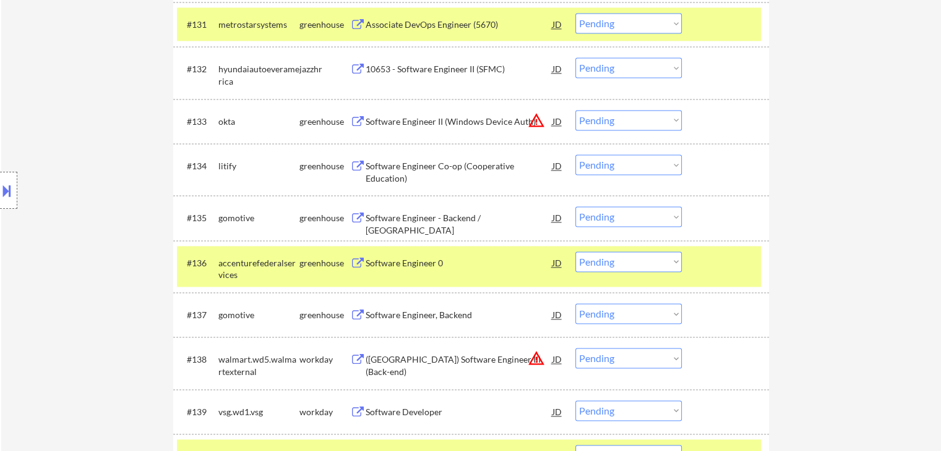
click at [422, 215] on div "Software Engineer - Backend / [GEOGRAPHIC_DATA]" at bounding box center [458, 224] width 187 height 24
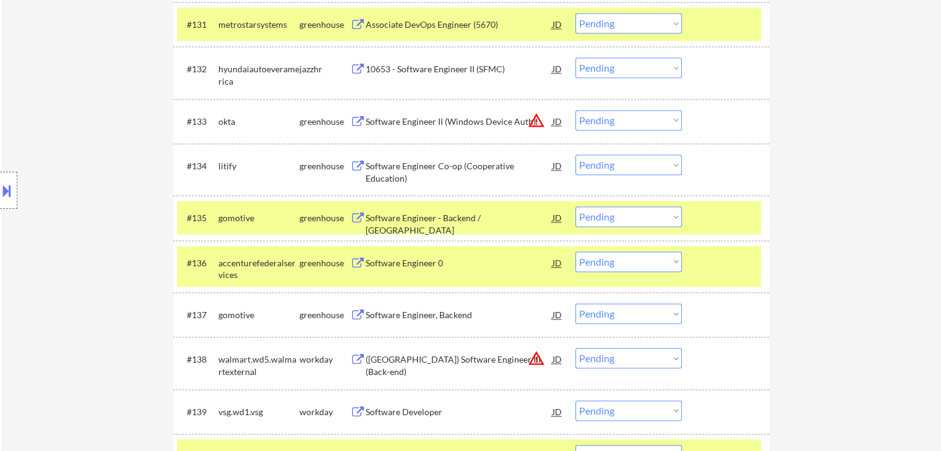
click at [403, 315] on div "Software Engineer, Backend" at bounding box center [458, 315] width 187 height 12
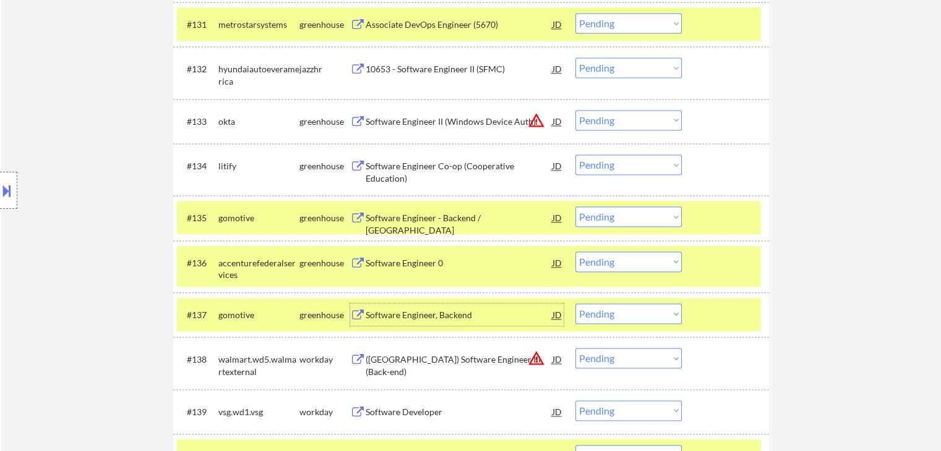
click at [435, 221] on div "Software Engineer - Backend / [GEOGRAPHIC_DATA]" at bounding box center [458, 224] width 187 height 24
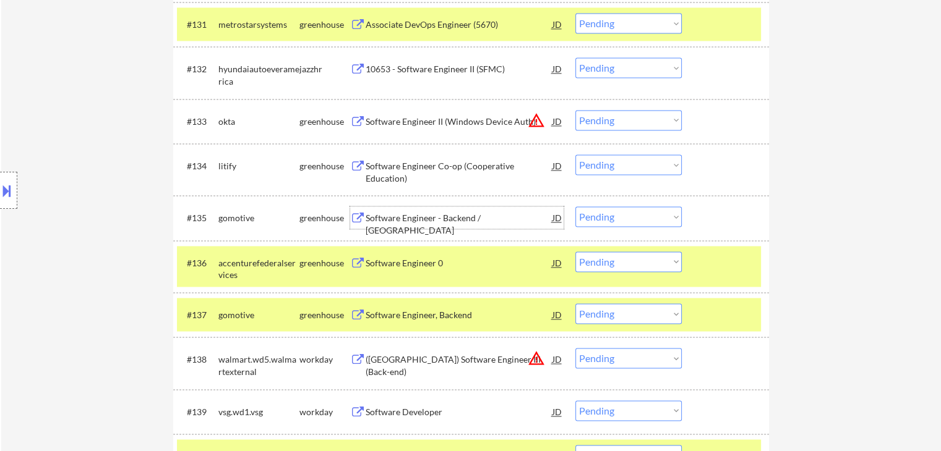
scroll to position [1979, 0]
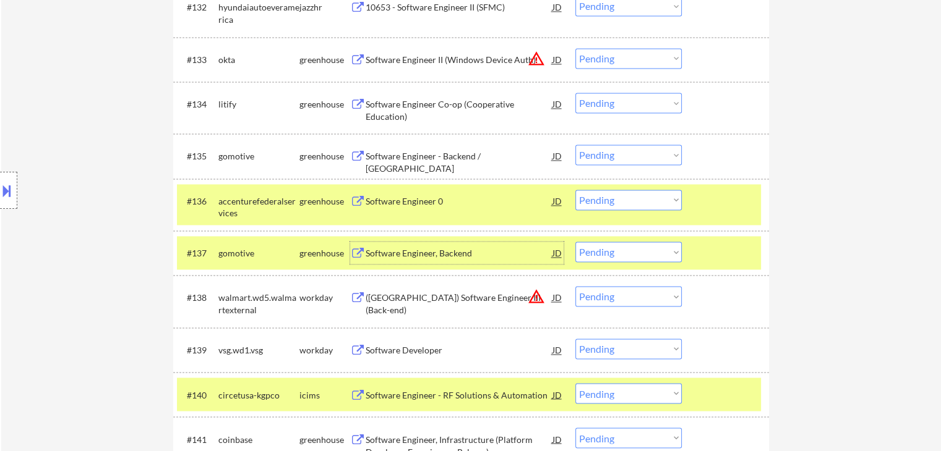
click at [443, 254] on div "Software Engineer, Backend" at bounding box center [458, 253] width 187 height 12
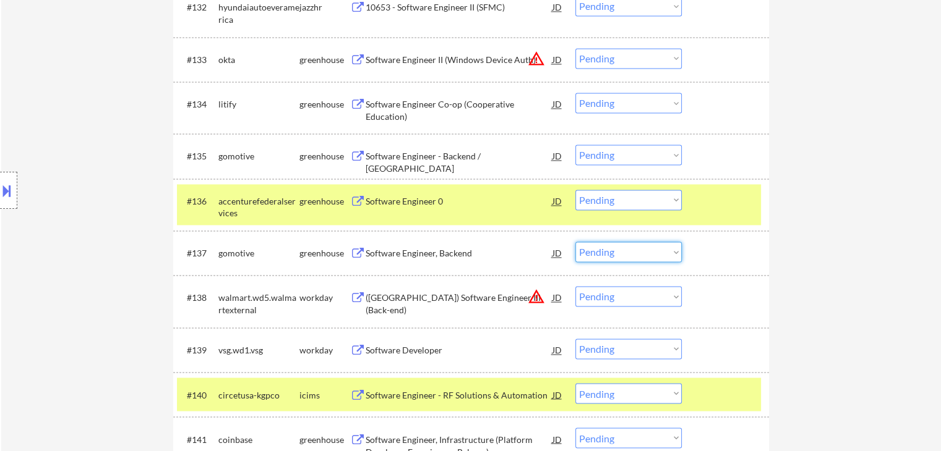
click at [606, 255] on select "Choose an option... Pending Applied Excluded (Questions) Excluded (Expired) Exc…" at bounding box center [628, 252] width 106 height 20
click at [575, 242] on select "Choose an option... Pending Applied Excluded (Questions) Excluded (Expired) Exc…" at bounding box center [628, 252] width 106 height 20
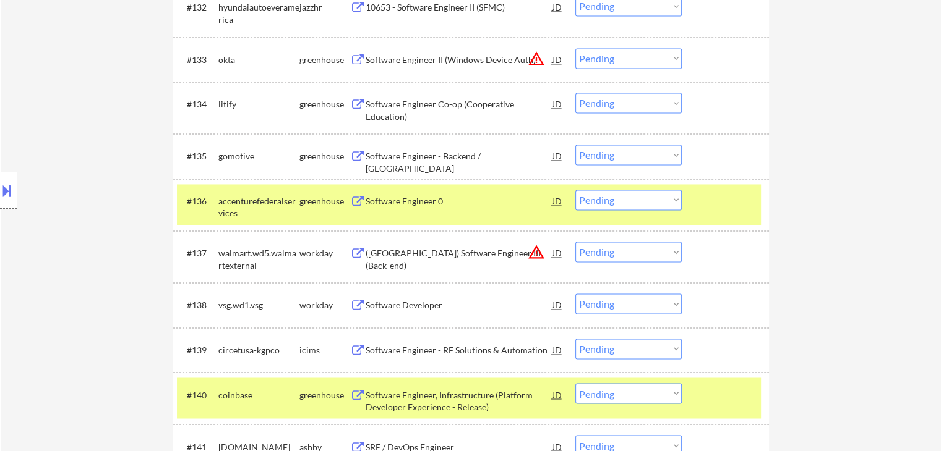
drag, startPoint x: 627, startPoint y: 158, endPoint x: 627, endPoint y: 164, distance: 6.8
click at [627, 164] on select "Choose an option... Pending Applied Excluded (Questions) Excluded (Expired) Exc…" at bounding box center [628, 155] width 106 height 20
click at [575, 145] on select "Choose an option... Pending Applied Excluded (Questions) Excluded (Expired) Exc…" at bounding box center [628, 155] width 106 height 20
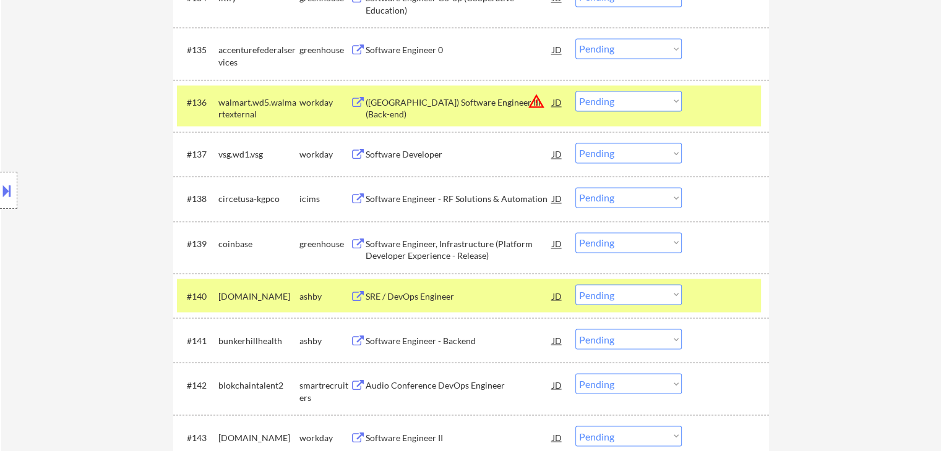
scroll to position [2103, 0]
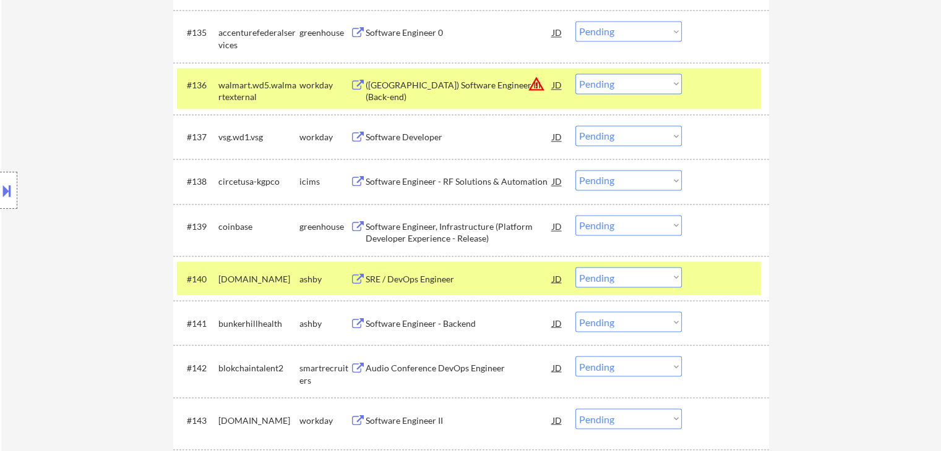
click at [619, 277] on select "Choose an option... Pending Applied Excluded (Questions) Excluded (Expired) Exc…" at bounding box center [628, 277] width 106 height 20
click at [575, 267] on select "Choose an option... Pending Applied Excluded (Questions) Excluded (Expired) Exc…" at bounding box center [628, 277] width 106 height 20
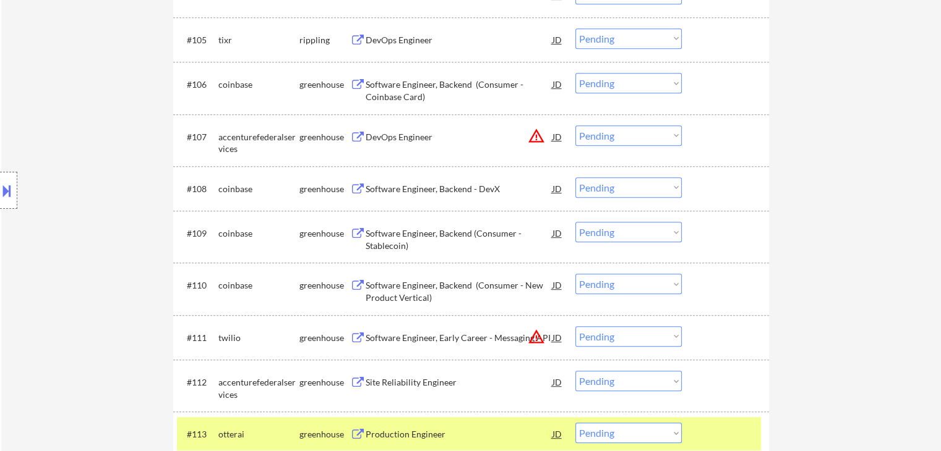
scroll to position [667, 0]
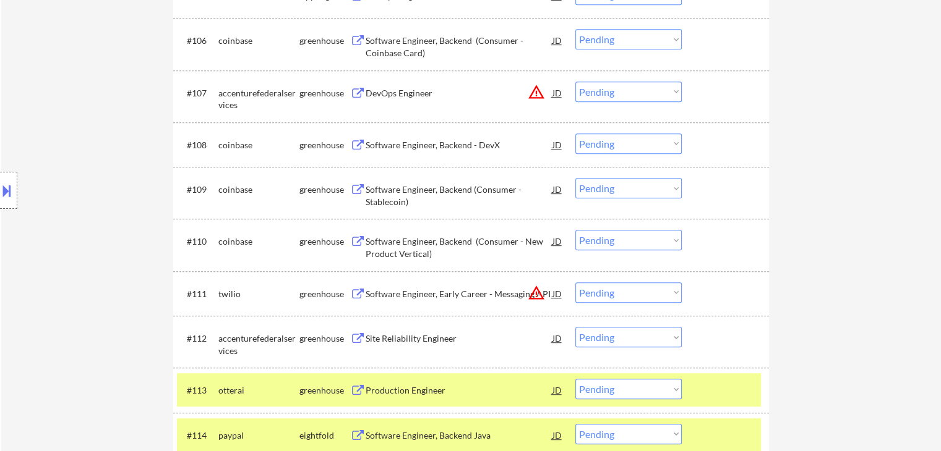
click at [85, 220] on div "Location Inclusions: country:[GEOGRAPHIC_DATA]" at bounding box center [110, 190] width 221 height 229
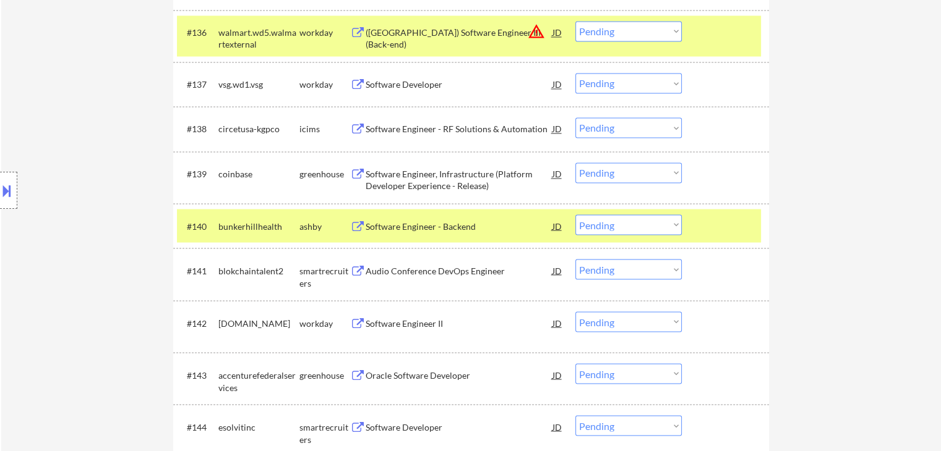
click at [595, 228] on select "Choose an option... Pending Applied Excluded (Questions) Excluded (Expired) Exc…" at bounding box center [628, 225] width 106 height 20
click at [575, 215] on select "Choose an option... Pending Applied Excluded (Questions) Excluded (Expired) Exc…" at bounding box center [628, 225] width 106 height 20
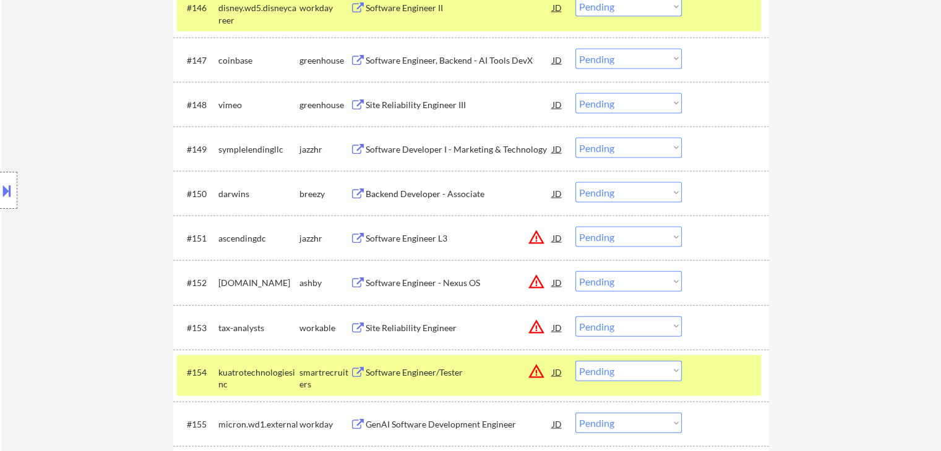
scroll to position [2709, 0]
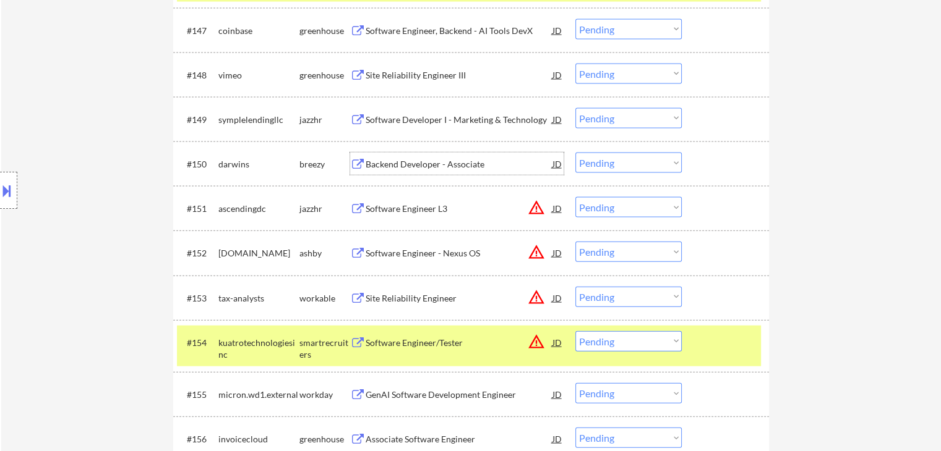
click at [423, 163] on div "Backend Developer - Associate" at bounding box center [458, 164] width 187 height 12
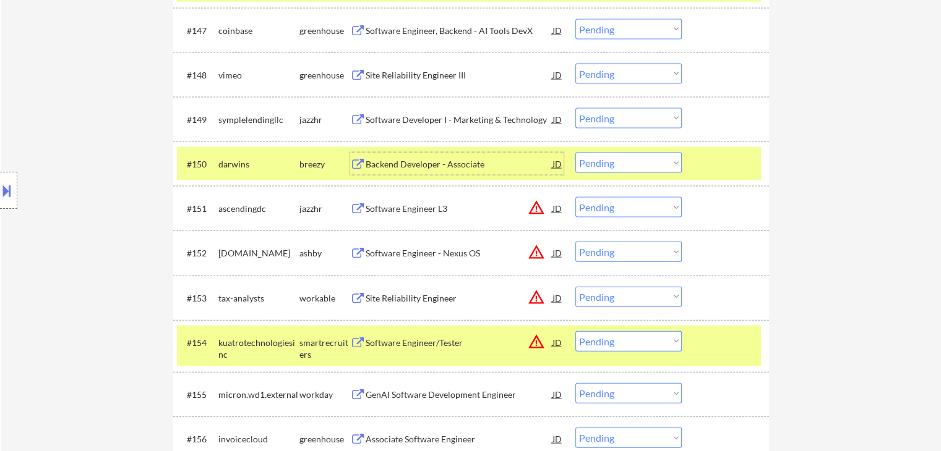
drag, startPoint x: 599, startPoint y: 160, endPoint x: 600, endPoint y: 169, distance: 8.9
click at [599, 160] on select "Choose an option... Pending Applied Excluded (Questions) Excluded (Expired) Exc…" at bounding box center [628, 163] width 106 height 20
click at [575, 153] on select "Choose an option... Pending Applied Excluded (Questions) Excluded (Expired) Exc…" at bounding box center [628, 163] width 106 height 20
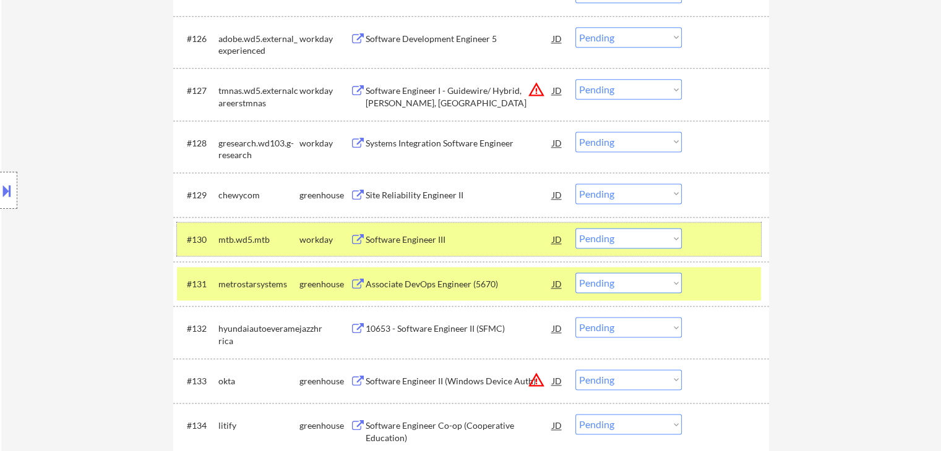
click at [707, 236] on div at bounding box center [726, 239] width 54 height 22
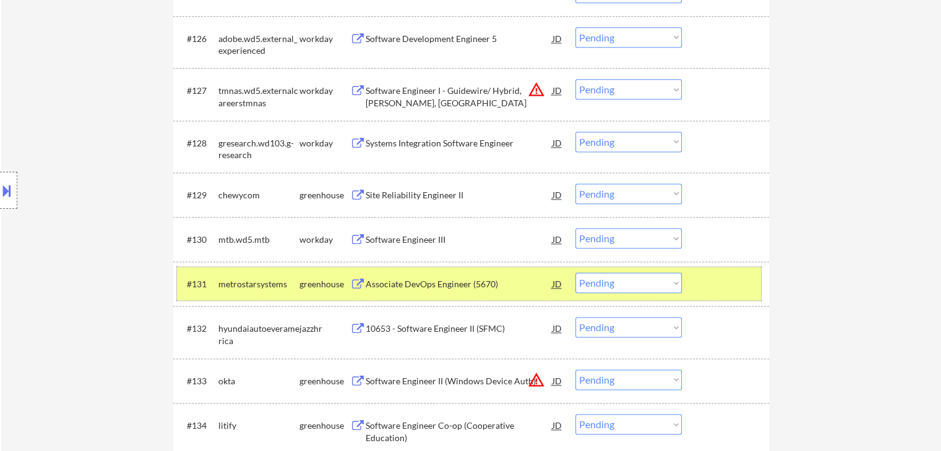
click at [706, 271] on div "#131 metrostarsystems greenhouse Associate DevOps Engineer (5670) JD warning_am…" at bounding box center [469, 283] width 584 height 33
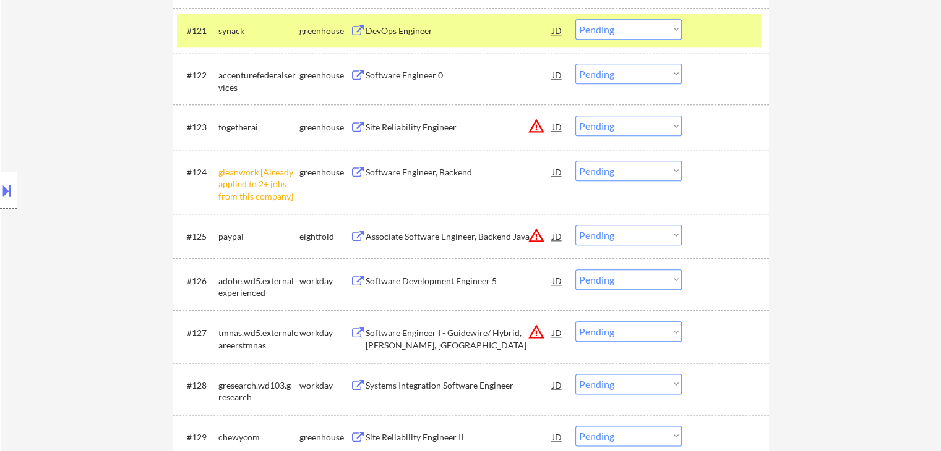
scroll to position [1224, 0]
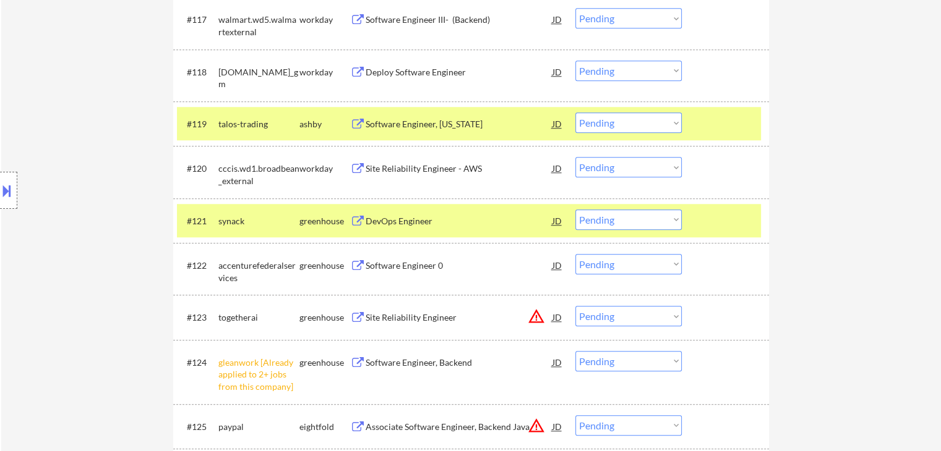
click at [705, 121] on div at bounding box center [726, 124] width 54 height 22
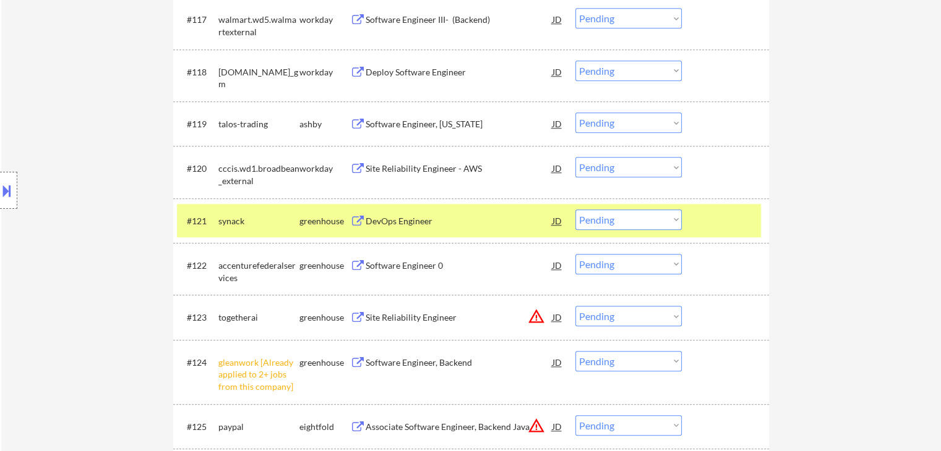
click at [707, 210] on div at bounding box center [726, 221] width 54 height 22
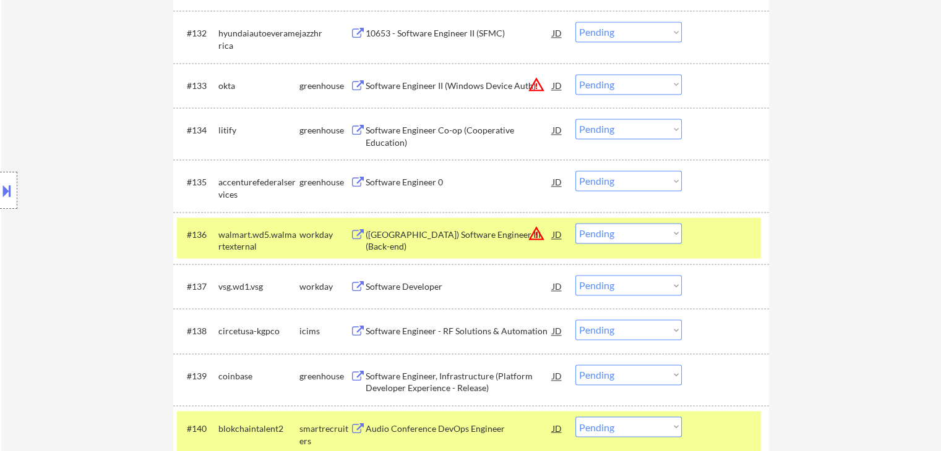
scroll to position [1967, 0]
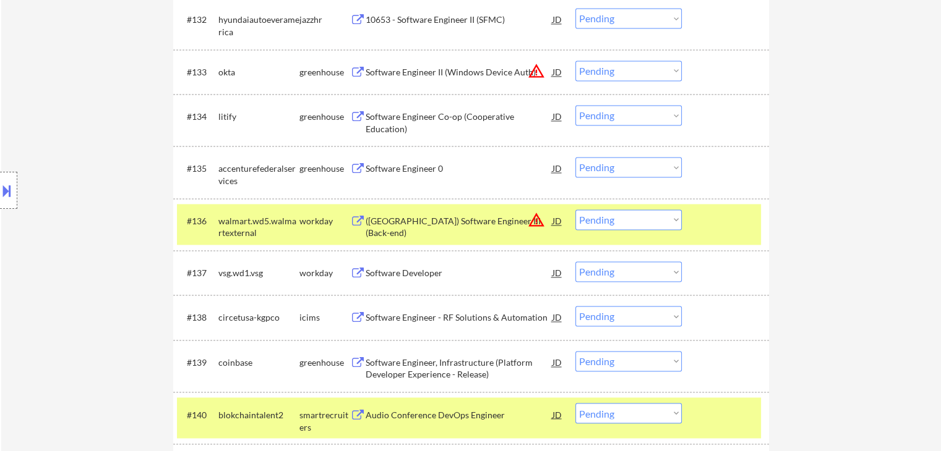
drag, startPoint x: 705, startPoint y: 218, endPoint x: 729, endPoint y: 440, distance: 223.3
click at [705, 218] on div at bounding box center [726, 221] width 54 height 22
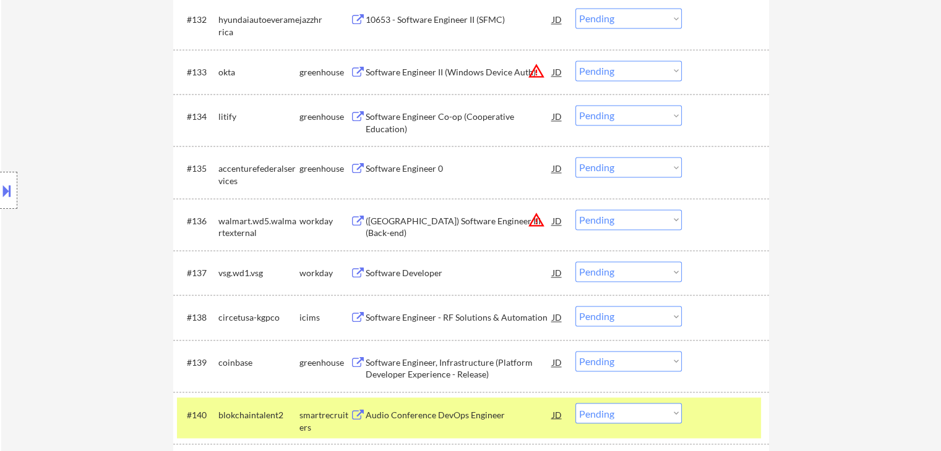
drag, startPoint x: 722, startPoint y: 423, endPoint x: 707, endPoint y: 409, distance: 20.6
click at [722, 421] on div at bounding box center [726, 414] width 54 height 22
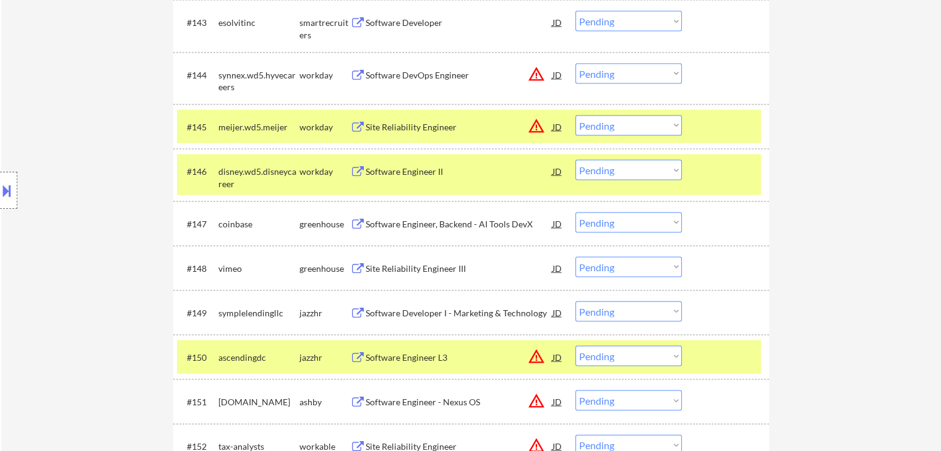
scroll to position [2523, 0]
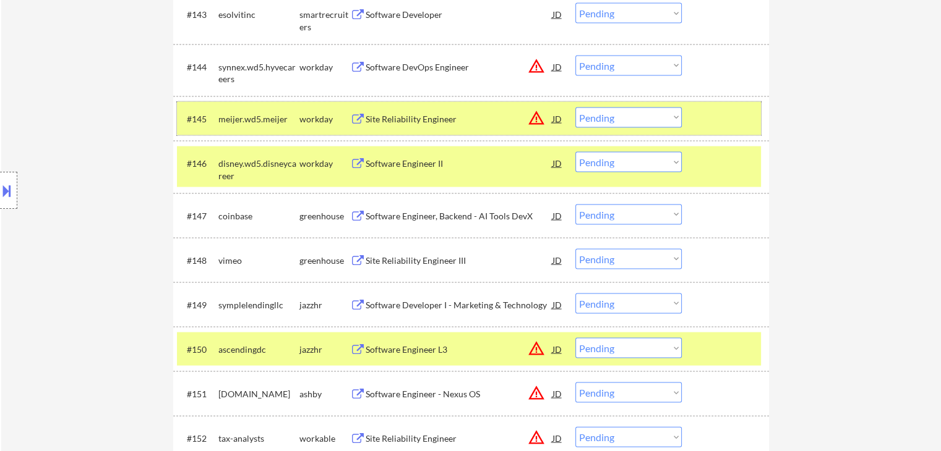
drag, startPoint x: 709, startPoint y: 127, endPoint x: 723, endPoint y: 197, distance: 71.3
click at [709, 134] on div "#145 meijer.wd5.meijer workday Site Reliability Engineer JD warning_amber Choos…" at bounding box center [469, 118] width 584 height 33
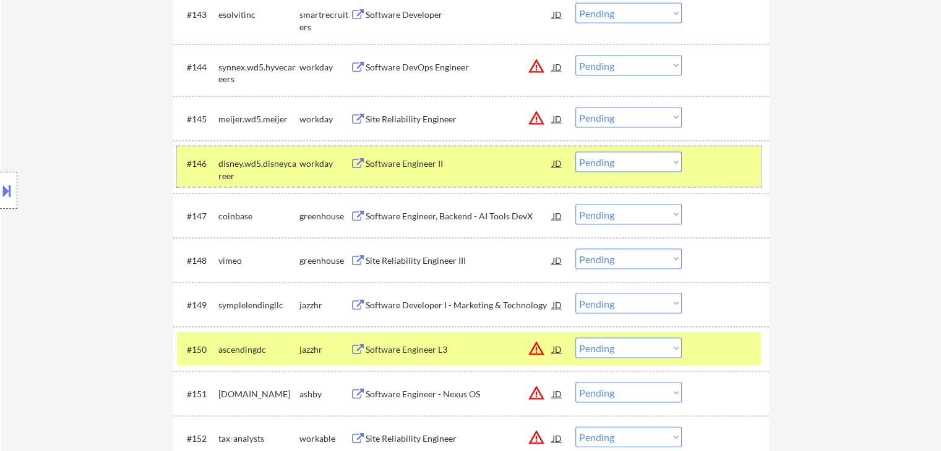
click at [719, 174] on div "#146 disney.wd5.disneycareer workday Software Engineer II JD warning_amber Choo…" at bounding box center [469, 167] width 584 height 41
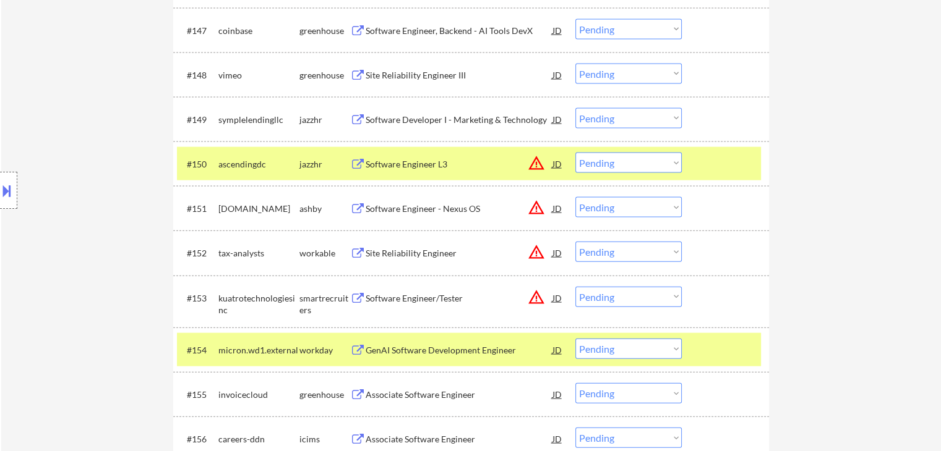
click at [709, 156] on div at bounding box center [726, 164] width 54 height 22
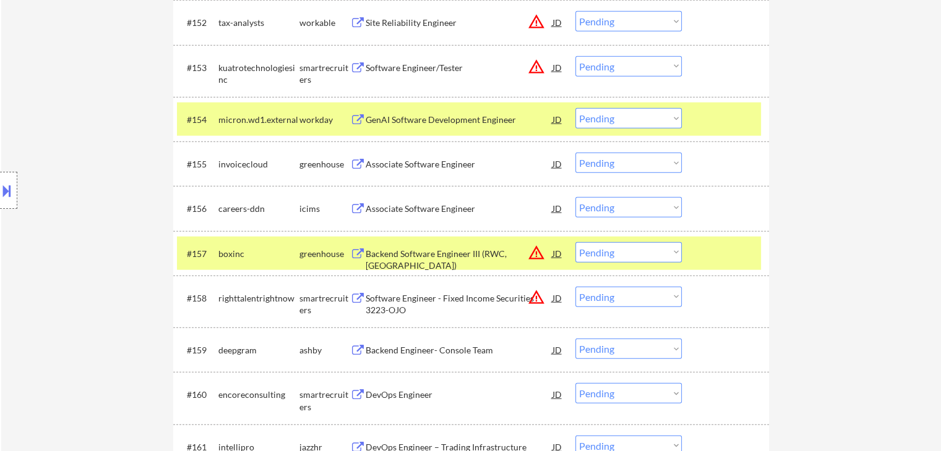
scroll to position [2956, 0]
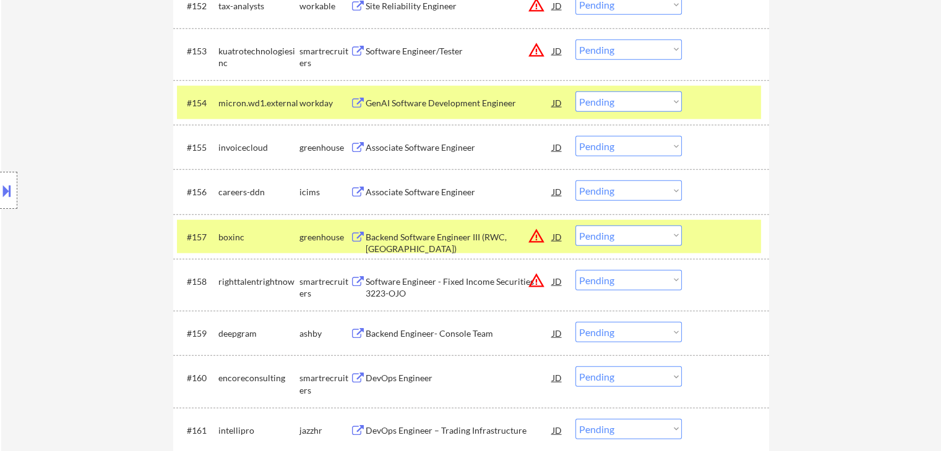
click at [707, 117] on div "#154 micron.wd1.external workday GenAI Software Development Engineer JD warning…" at bounding box center [469, 102] width 584 height 33
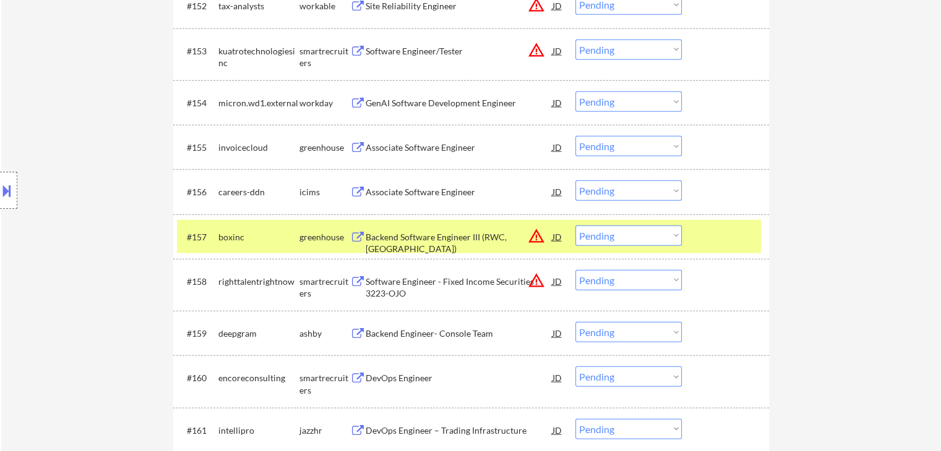
click at [722, 223] on div "#157 boxinc greenhouse Backend Software Engineer III (RWC, [GEOGRAPHIC_DATA]) J…" at bounding box center [469, 236] width 584 height 33
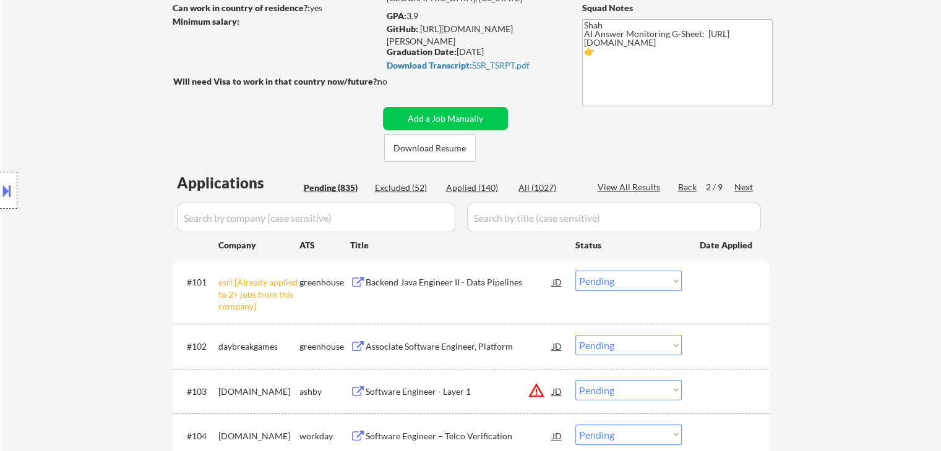
scroll to position [186, 0]
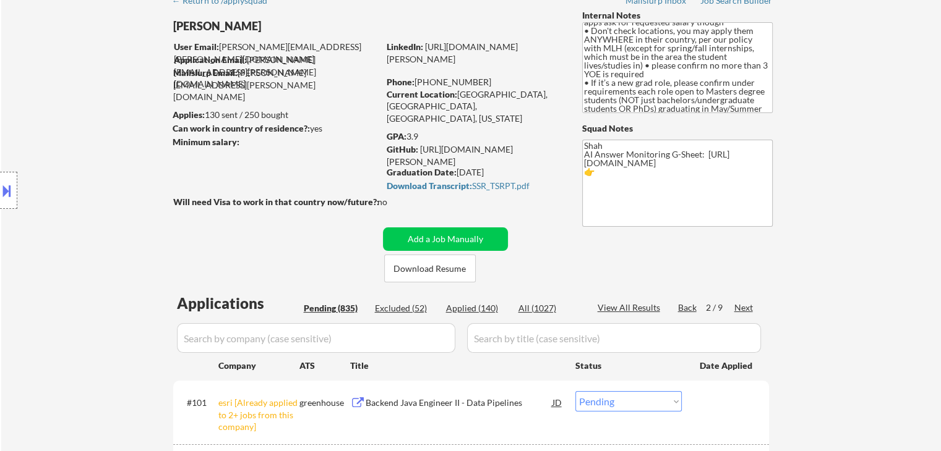
click at [44, 217] on div "Location Inclusions: country:[GEOGRAPHIC_DATA]" at bounding box center [110, 190] width 221 height 229
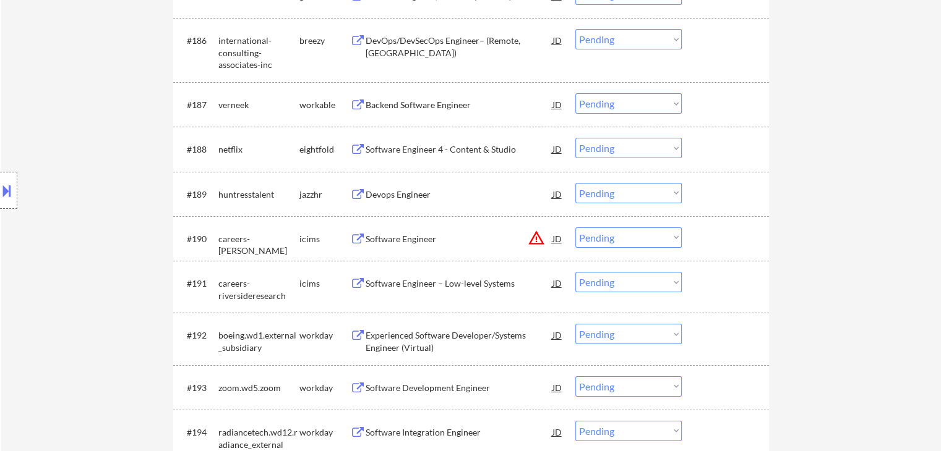
scroll to position [4477, 0]
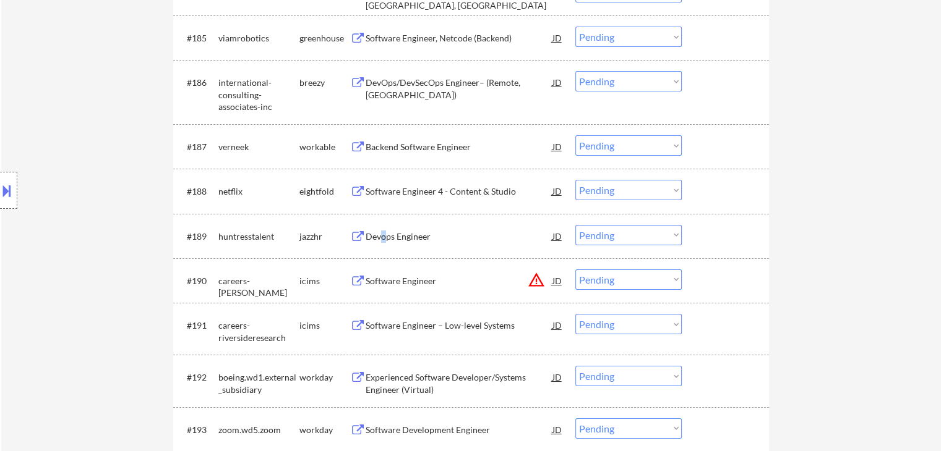
drag, startPoint x: 384, startPoint y: 239, endPoint x: 382, endPoint y: 246, distance: 7.2
click at [380, 242] on div "Devops Engineer" at bounding box center [458, 237] width 187 height 12
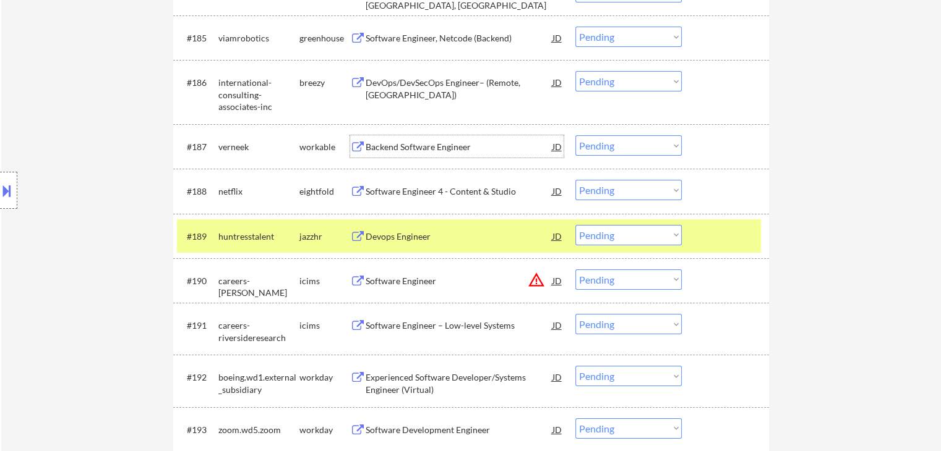
click at [425, 145] on div "Backend Software Engineer" at bounding box center [458, 147] width 187 height 12
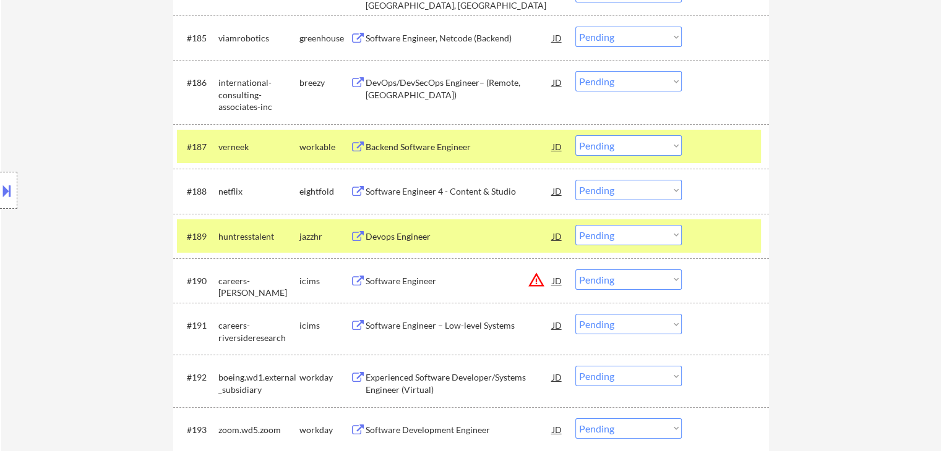
click at [418, 87] on div "DevOps/DevSecOps Engineer– (Remote, [GEOGRAPHIC_DATA])" at bounding box center [458, 89] width 187 height 24
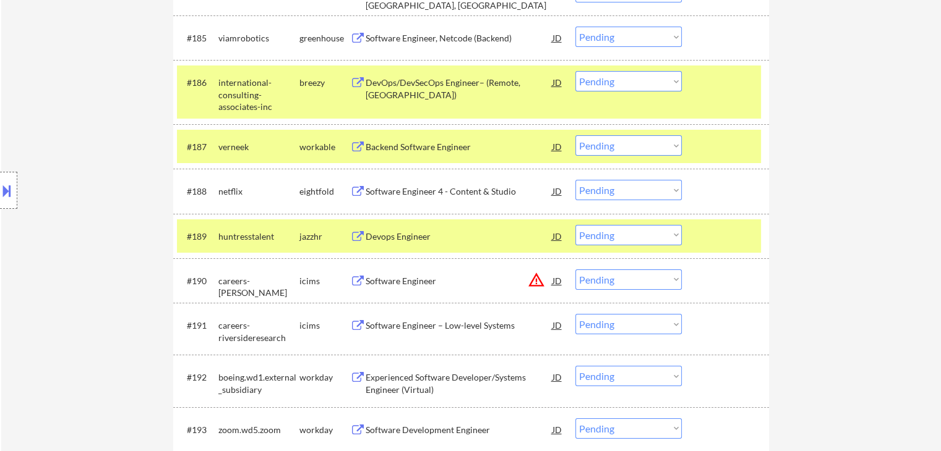
click at [402, 27] on div "Software Engineer, Netcode (Backend)" at bounding box center [458, 38] width 187 height 22
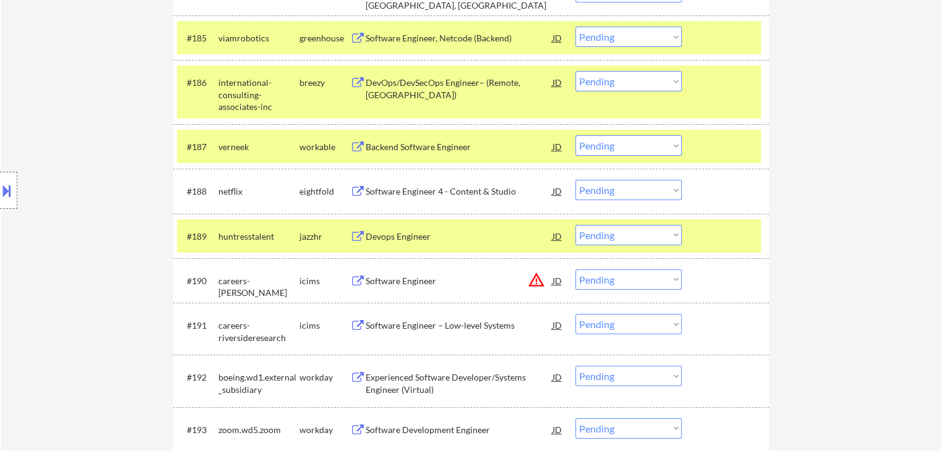
scroll to position [4292, 0]
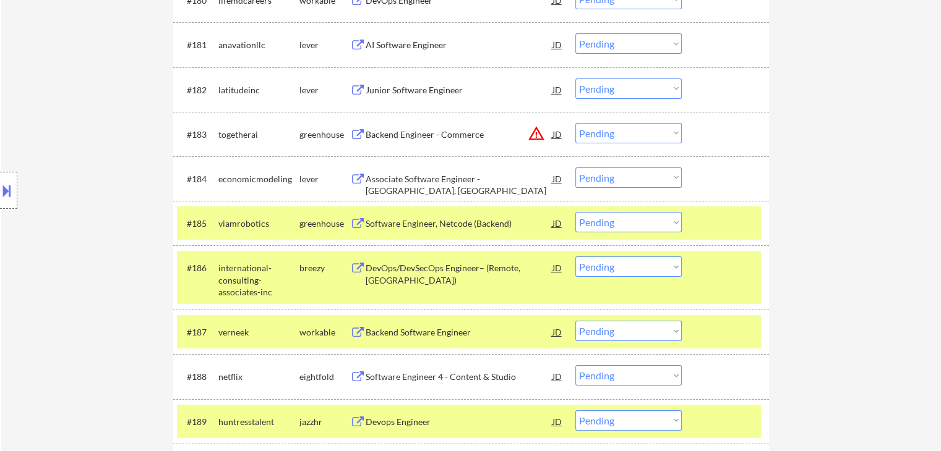
click at [390, 87] on div "Junior Software Engineer" at bounding box center [458, 90] width 187 height 12
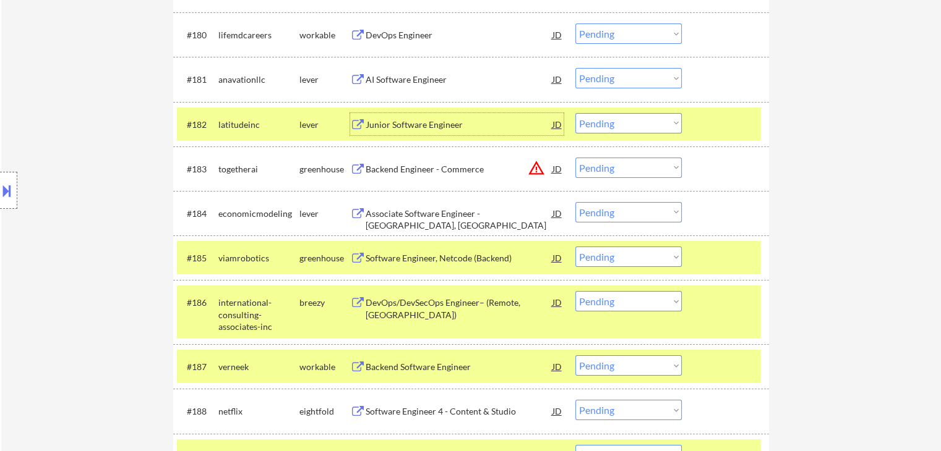
scroll to position [4230, 0]
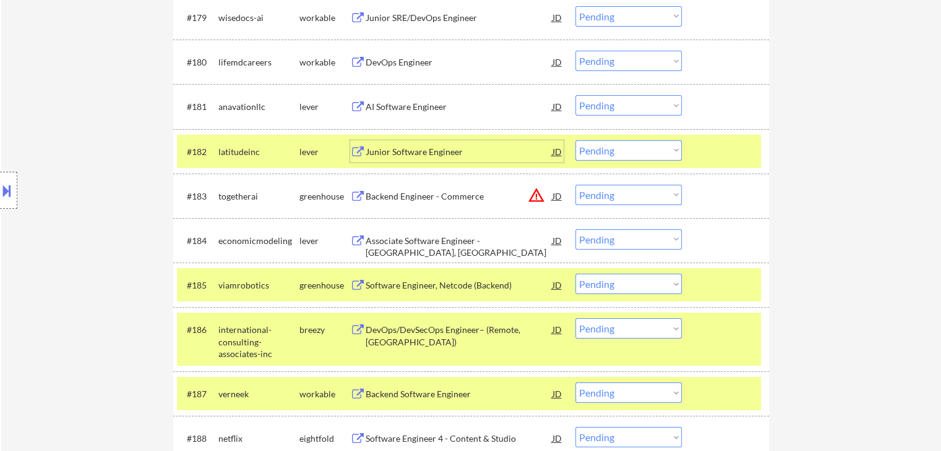
click at [386, 95] on div "AI Software Engineer" at bounding box center [458, 106] width 187 height 22
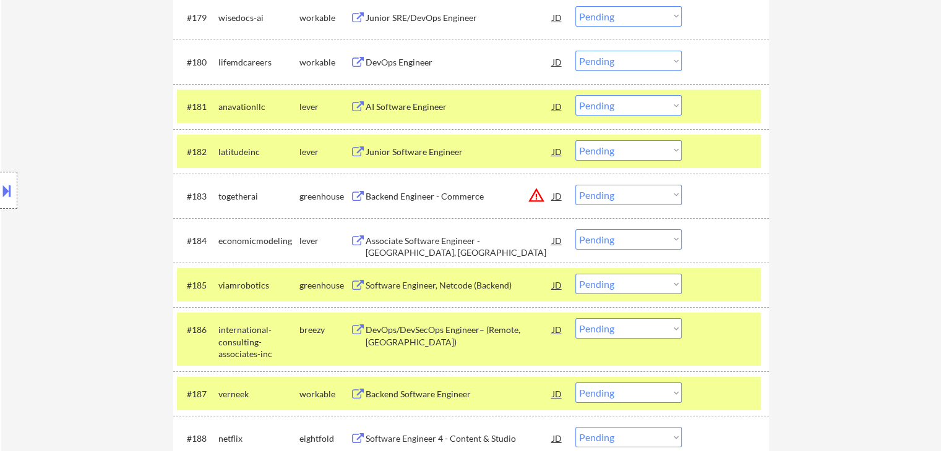
click at [388, 63] on div "DevOps Engineer" at bounding box center [458, 62] width 187 height 12
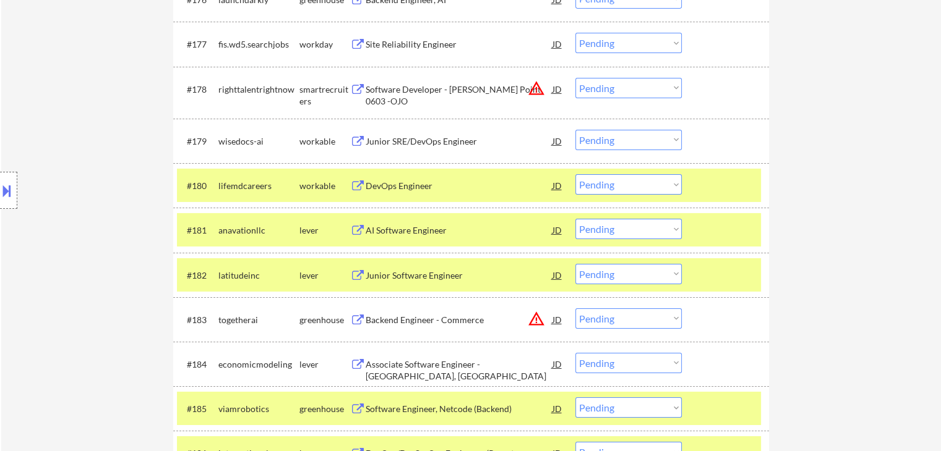
click at [388, 133] on div "Junior SRE/DevOps Engineer" at bounding box center [458, 141] width 187 height 22
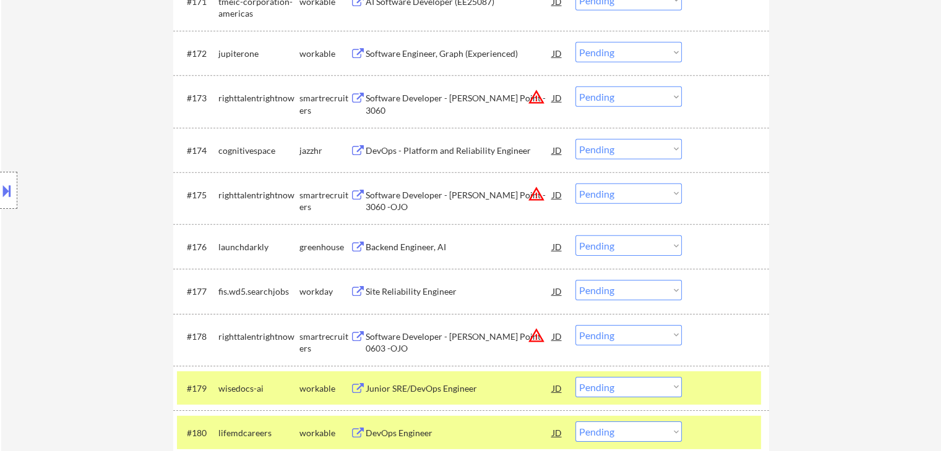
click at [404, 148] on div "DevOps - Platform and Reliability Engineer" at bounding box center [458, 151] width 187 height 12
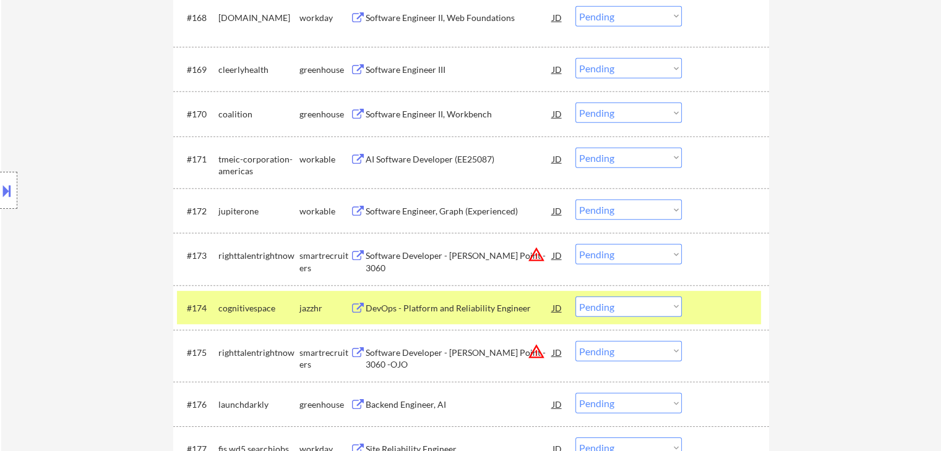
scroll to position [3673, 0]
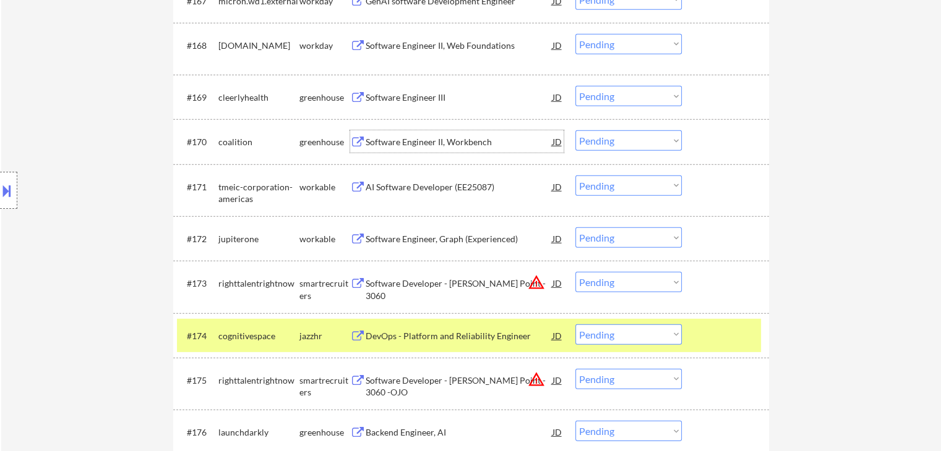
click at [398, 149] on div "Software Engineer II, Workbench" at bounding box center [458, 141] width 187 height 22
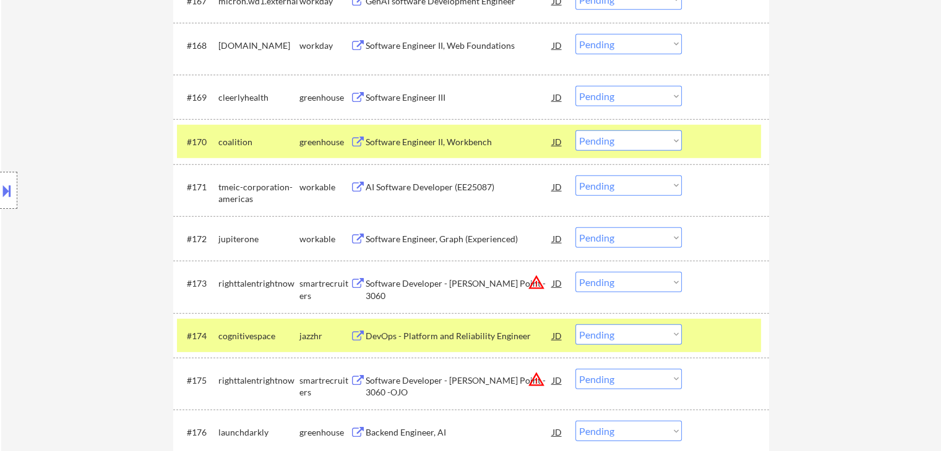
click at [393, 100] on div "Software Engineer III" at bounding box center [458, 98] width 187 height 12
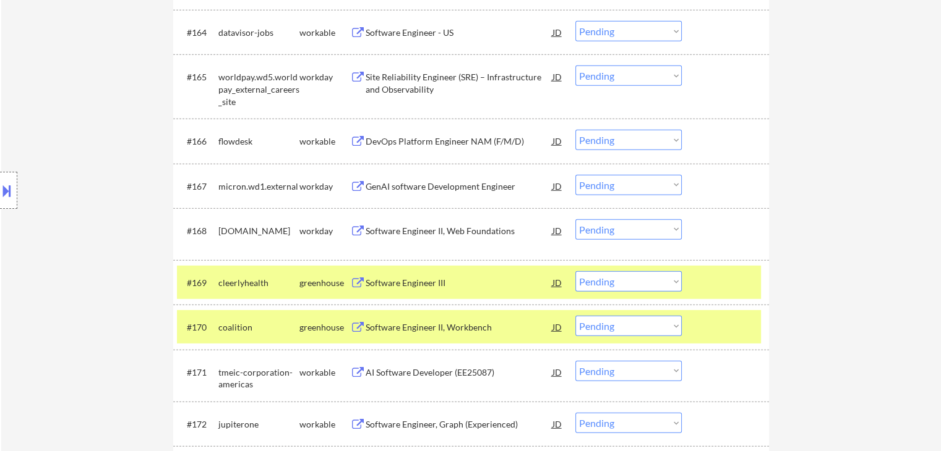
click at [404, 145] on div "DevOps Platform Engineer NAM (F/M/D)" at bounding box center [458, 141] width 187 height 12
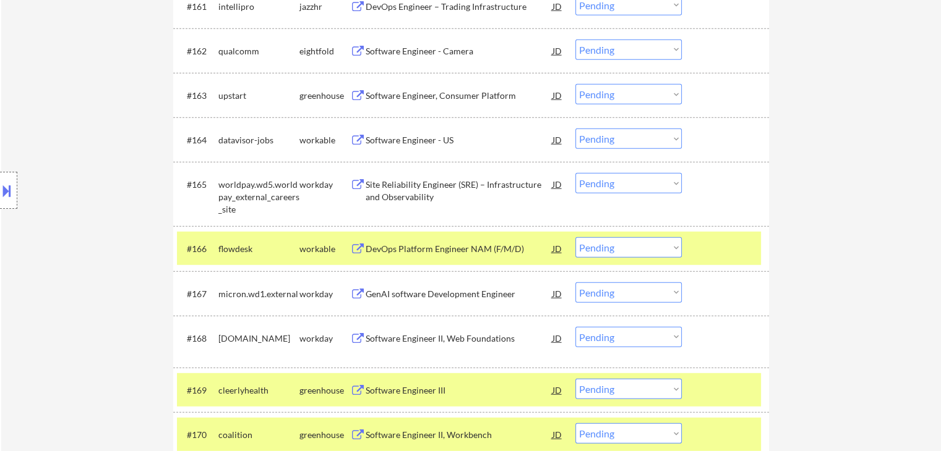
scroll to position [3364, 0]
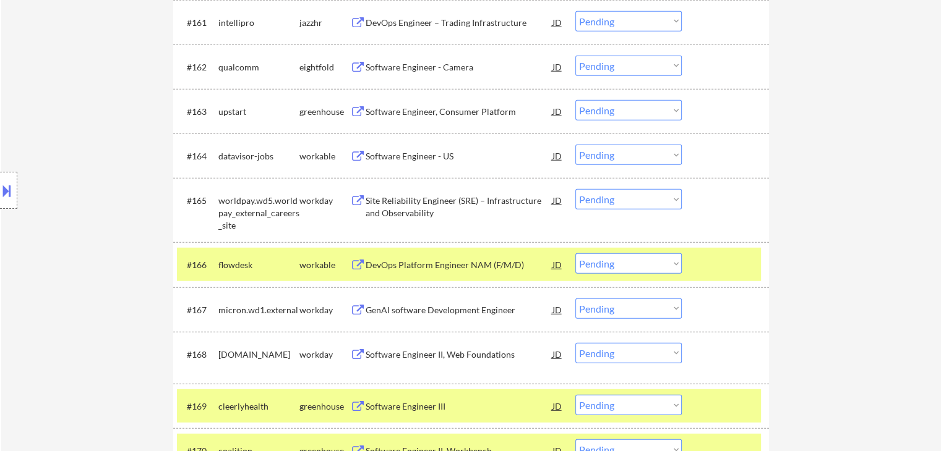
drag, startPoint x: 398, startPoint y: 109, endPoint x: 395, endPoint y: 116, distance: 7.5
click at [398, 109] on div "Software Engineer, Consumer Platform" at bounding box center [458, 112] width 187 height 12
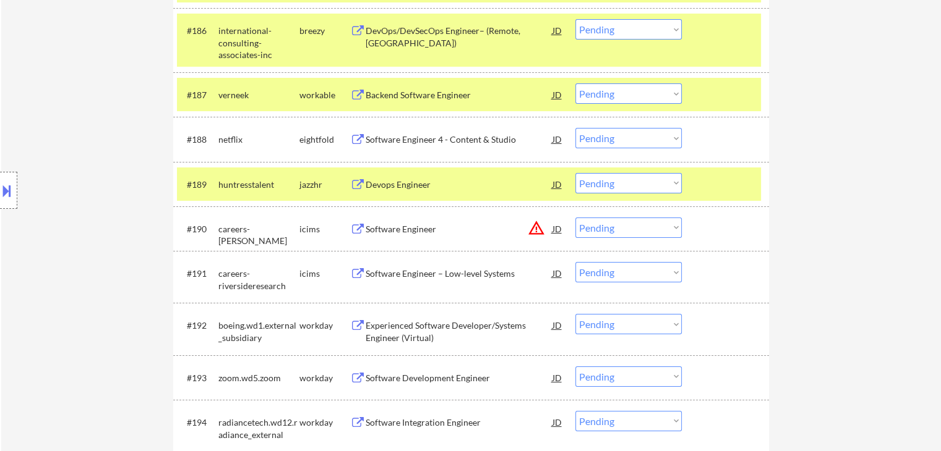
scroll to position [4550, 0]
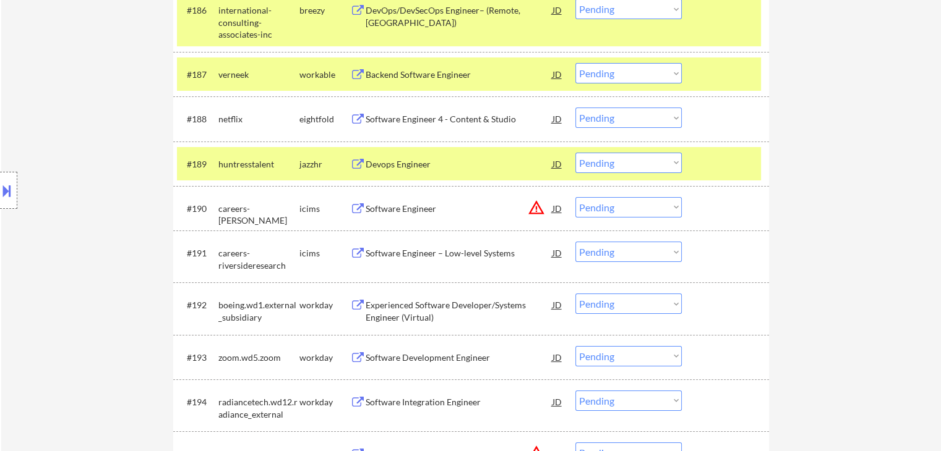
click at [639, 164] on select "Choose an option... Pending Applied Excluded (Questions) Excluded (Expired) Exc…" at bounding box center [628, 163] width 106 height 20
click at [575, 153] on select "Choose an option... Pending Applied Excluded (Questions) Excluded (Expired) Exc…" at bounding box center [628, 163] width 106 height 20
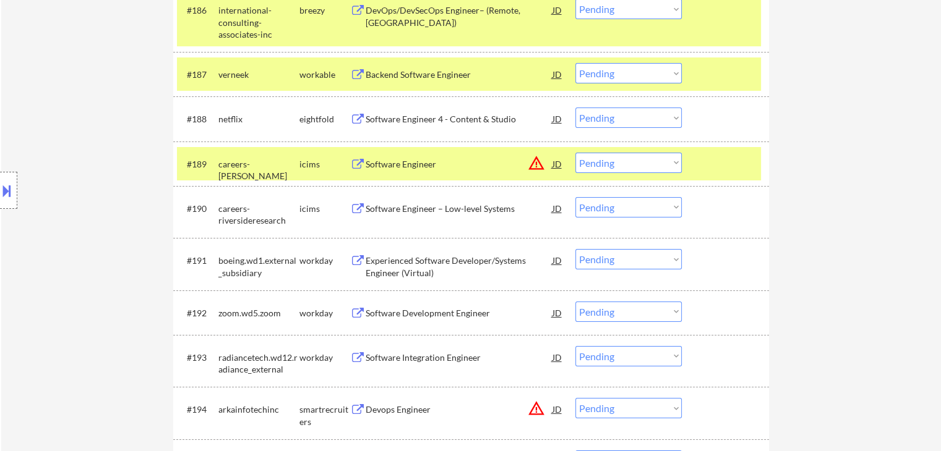
scroll to position [4290, 0]
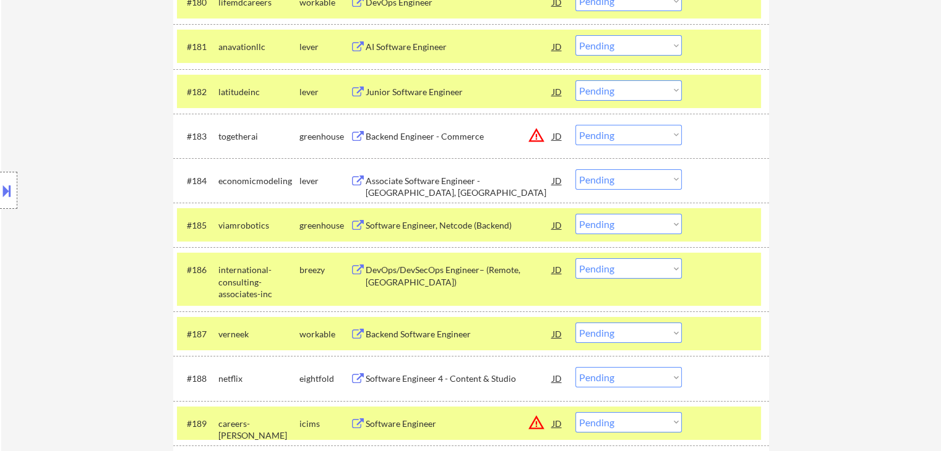
click at [634, 219] on select "Choose an option... Pending Applied Excluded (Questions) Excluded (Expired) Exc…" at bounding box center [628, 224] width 106 height 20
click at [575, 214] on select "Choose an option... Pending Applied Excluded (Questions) Excluded (Expired) Exc…" at bounding box center [628, 224] width 106 height 20
click at [618, 228] on select "Choose an option... Pending Applied Excluded (Questions) Excluded (Expired) Exc…" at bounding box center [628, 224] width 106 height 20
click at [575, 214] on select "Choose an option... Pending Applied Excluded (Questions) Excluded (Expired) Exc…" at bounding box center [628, 224] width 106 height 20
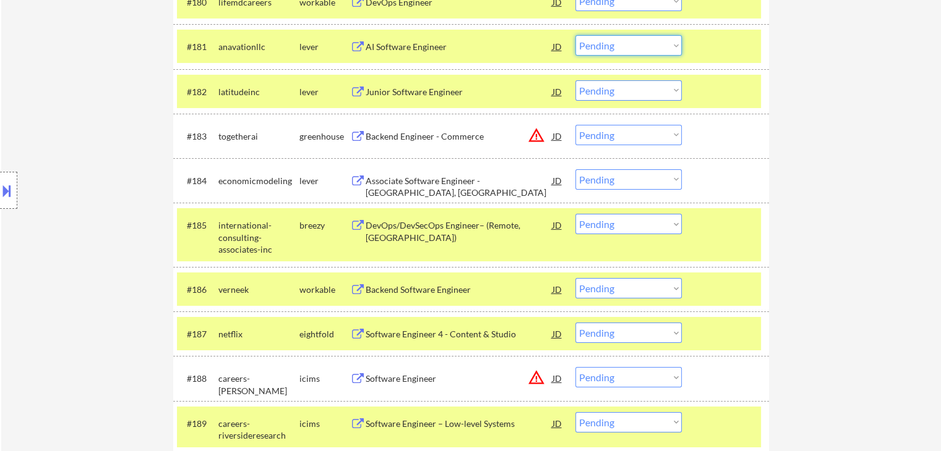
drag, startPoint x: 613, startPoint y: 48, endPoint x: 653, endPoint y: 233, distance: 189.1
click at [613, 49] on select "Choose an option... Pending Applied Excluded (Questions) Excluded (Expired) Exc…" at bounding box center [628, 45] width 106 height 20
click at [575, 35] on select "Choose an option... Pending Applied Excluded (Questions) Excluded (Expired) Exc…" at bounding box center [628, 45] width 106 height 20
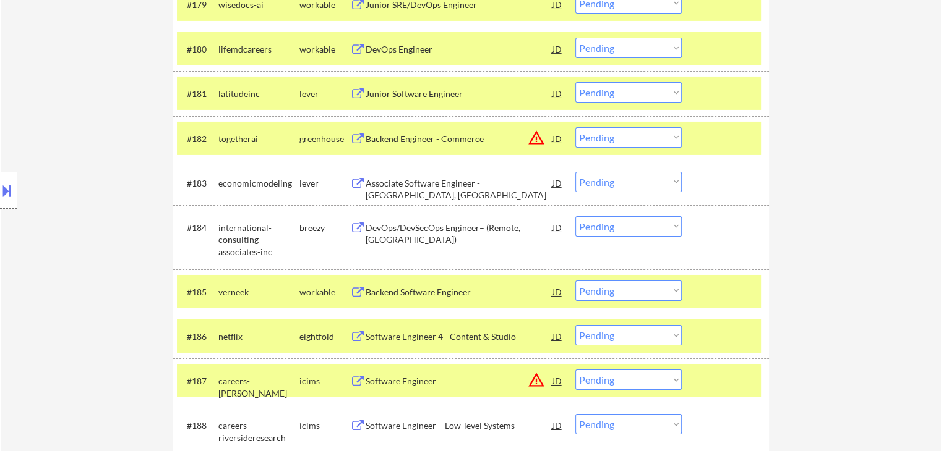
scroll to position [4225, 0]
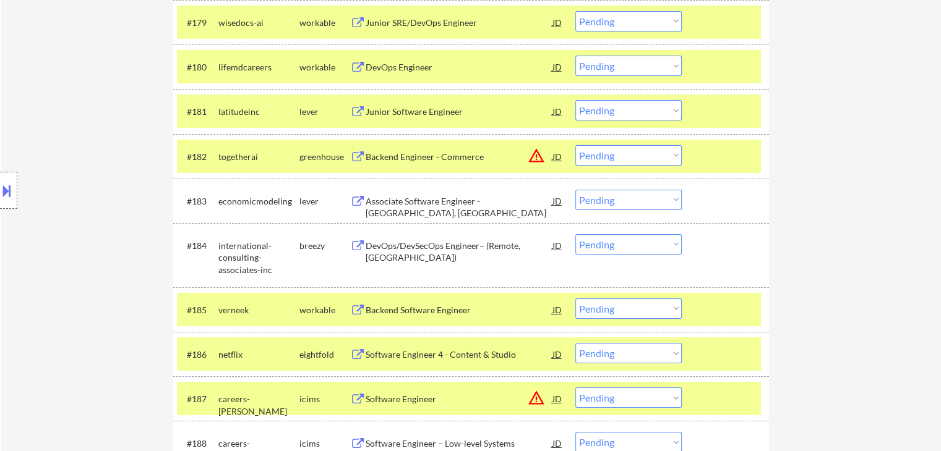
click at [620, 65] on select "Choose an option... Pending Applied Excluded (Questions) Excluded (Expired) Exc…" at bounding box center [628, 66] width 106 height 20
click at [575, 56] on select "Choose an option... Pending Applied Excluded (Questions) Excluded (Expired) Exc…" at bounding box center [628, 66] width 106 height 20
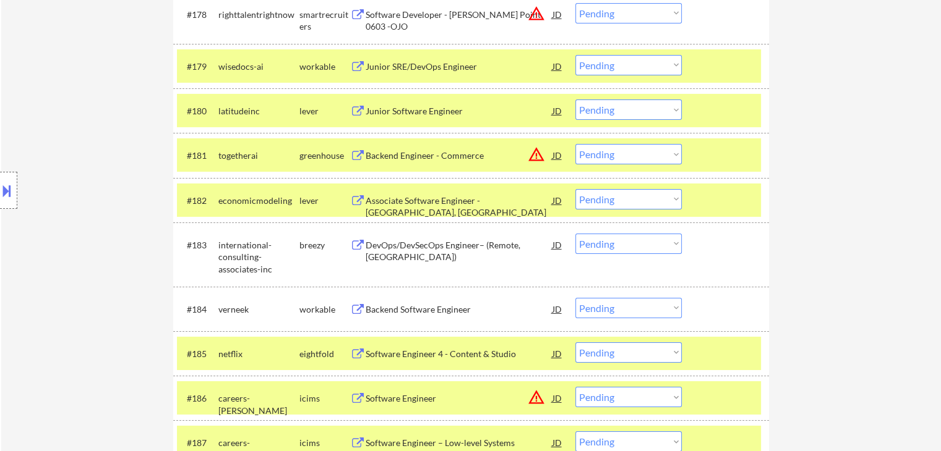
scroll to position [4163, 0]
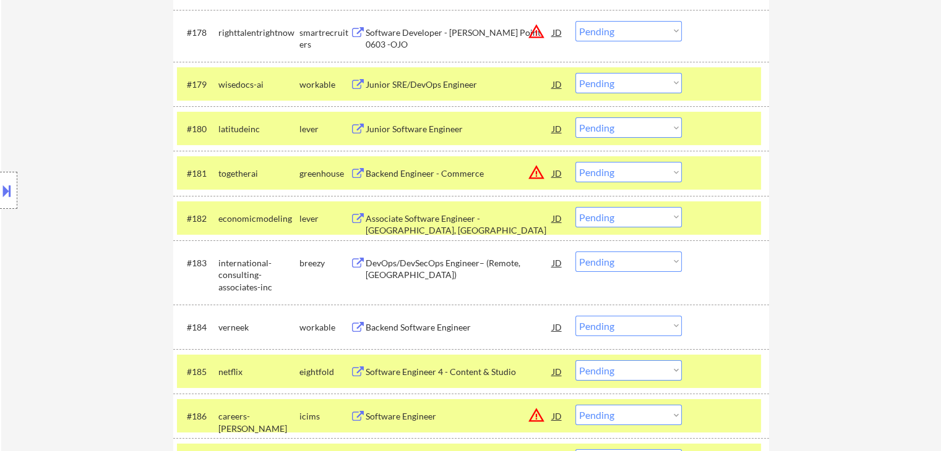
click at [599, 82] on select "Choose an option... Pending Applied Excluded (Questions) Excluded (Expired) Exc…" at bounding box center [628, 83] width 106 height 20
click at [575, 73] on select "Choose an option... Pending Applied Excluded (Questions) Excluded (Expired) Exc…" at bounding box center [628, 83] width 106 height 20
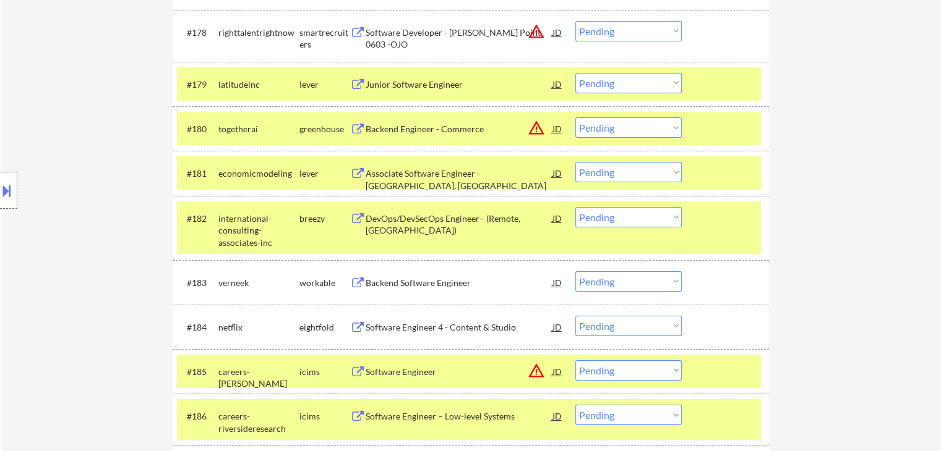
scroll to position [3783, 0]
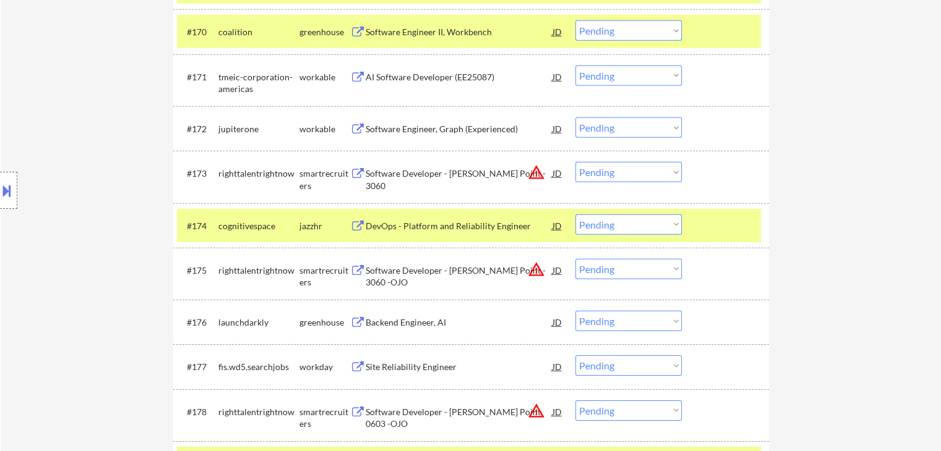
click at [628, 229] on select "Choose an option... Pending Applied Excluded (Questions) Excluded (Expired) Exc…" at bounding box center [628, 225] width 106 height 20
click at [575, 215] on select "Choose an option... Pending Applied Excluded (Questions) Excluded (Expired) Exc…" at bounding box center [628, 225] width 106 height 20
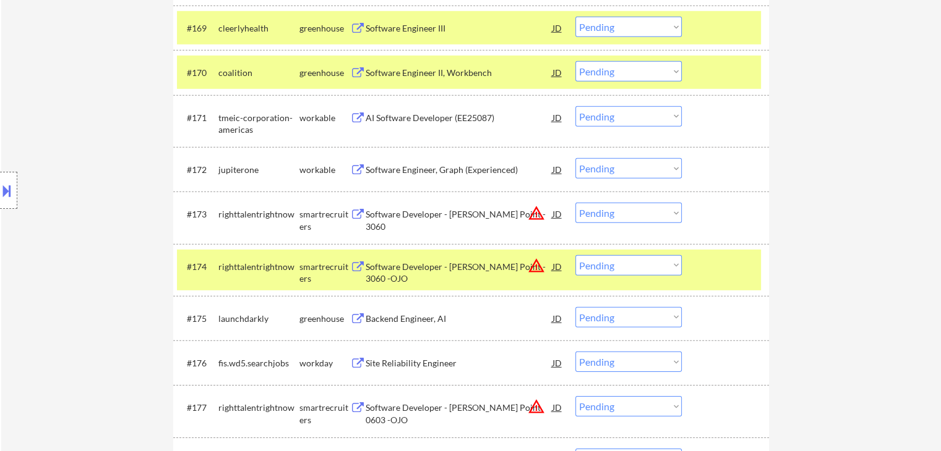
scroll to position [3722, 0]
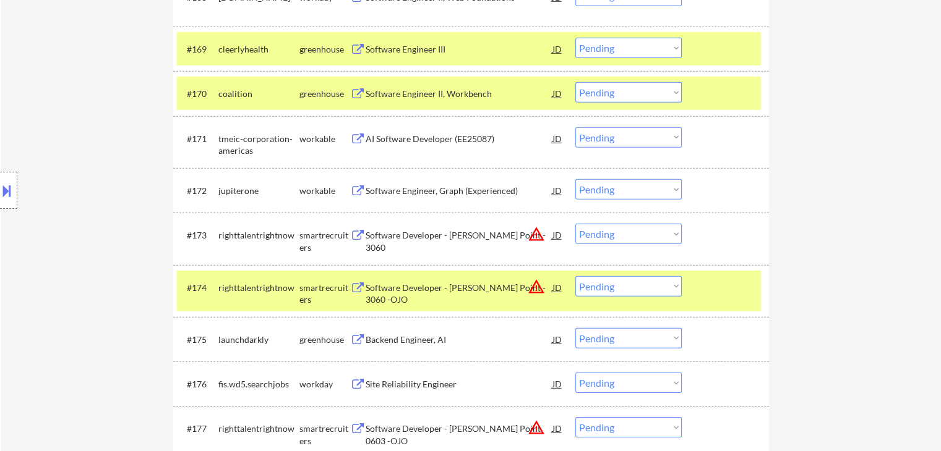
drag, startPoint x: 609, startPoint y: 93, endPoint x: 589, endPoint y: 88, distance: 21.0
click at [609, 93] on select "Choose an option... Pending Applied Excluded (Questions) Excluded (Expired) Exc…" at bounding box center [628, 92] width 106 height 20
click at [575, 82] on select "Choose an option... Pending Applied Excluded (Questions) Excluded (Expired) Exc…" at bounding box center [628, 92] width 106 height 20
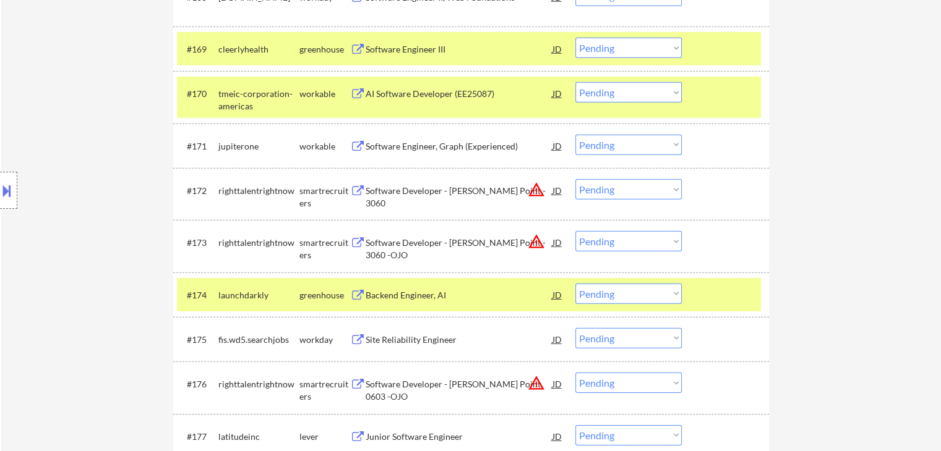
click at [397, 45] on div "Software Engineer III" at bounding box center [458, 49] width 187 height 12
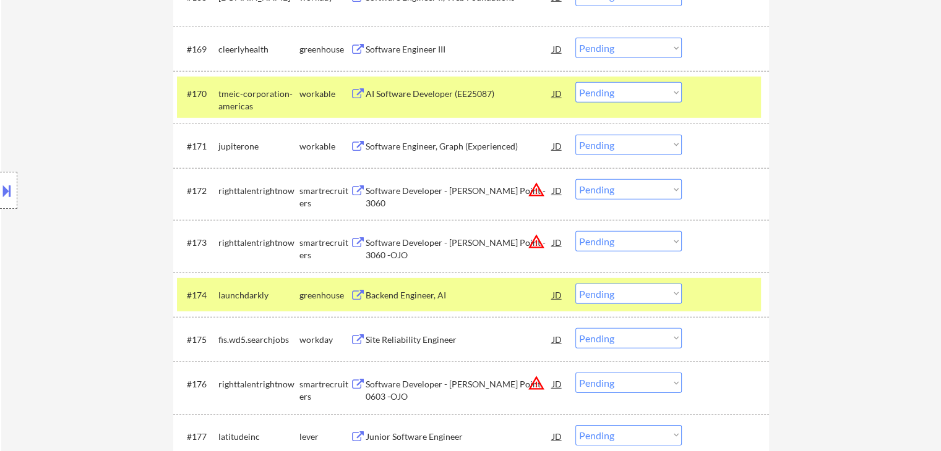
click at [575, 49] on select "Choose an option... Pending Applied Excluded (Questions) Excluded (Expired) Exc…" at bounding box center [628, 48] width 106 height 20
click at [575, 38] on select "Choose an option... Pending Applied Excluded (Questions) Excluded (Expired) Exc…" at bounding box center [628, 48] width 106 height 20
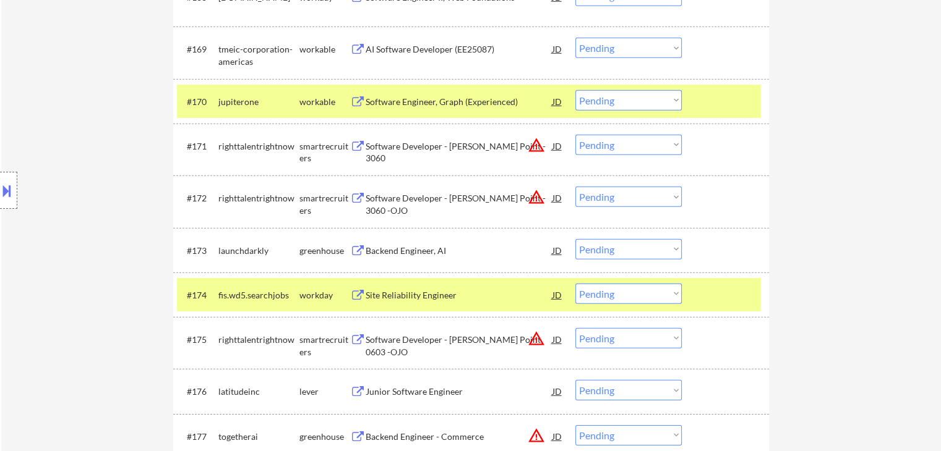
scroll to position [3250, 0]
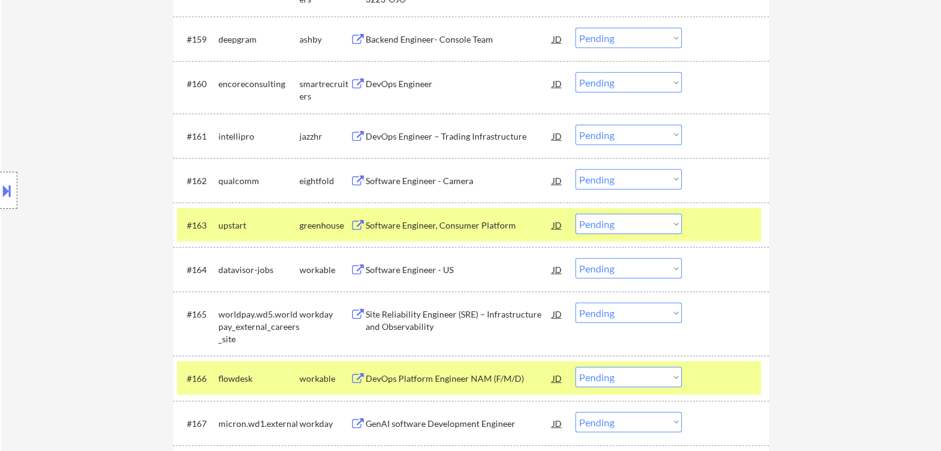
drag, startPoint x: 628, startPoint y: 223, endPoint x: 625, endPoint y: 233, distance: 10.4
click at [628, 223] on select "Choose an option... Pending Applied Excluded (Questions) Excluded (Expired) Exc…" at bounding box center [628, 224] width 106 height 20
click at [575, 214] on select "Choose an option... Pending Applied Excluded (Questions) Excluded (Expired) Exc…" at bounding box center [628, 224] width 106 height 20
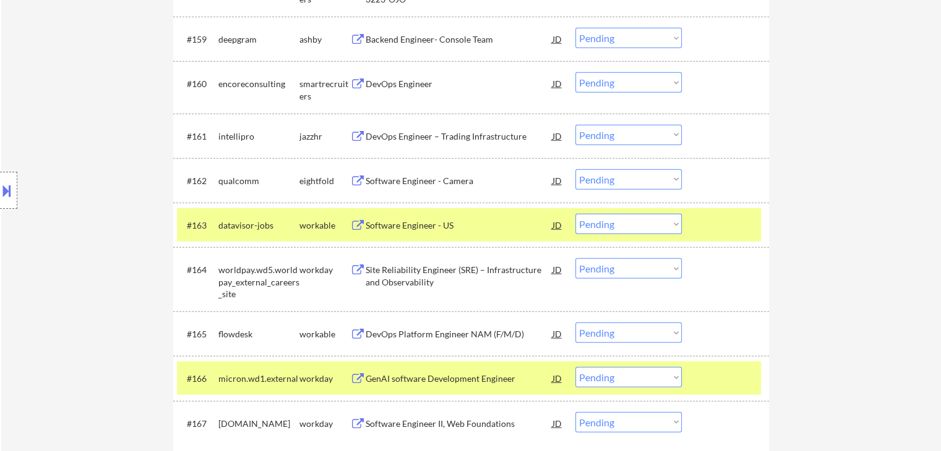
click at [126, 173] on div "Location Inclusions: country:[GEOGRAPHIC_DATA]" at bounding box center [110, 190] width 221 height 229
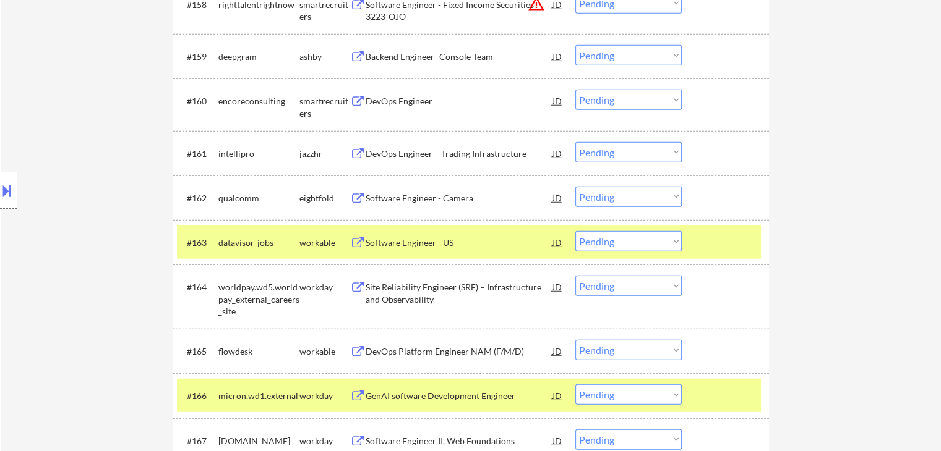
scroll to position [3189, 0]
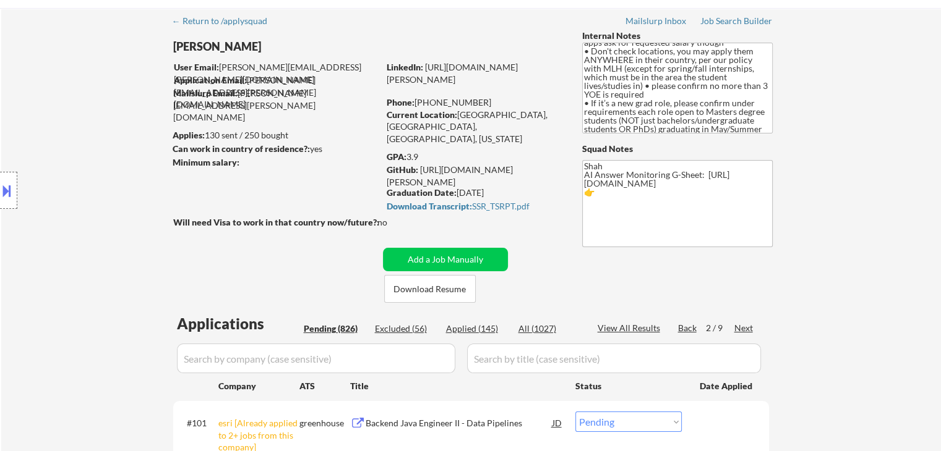
scroll to position [62, 0]
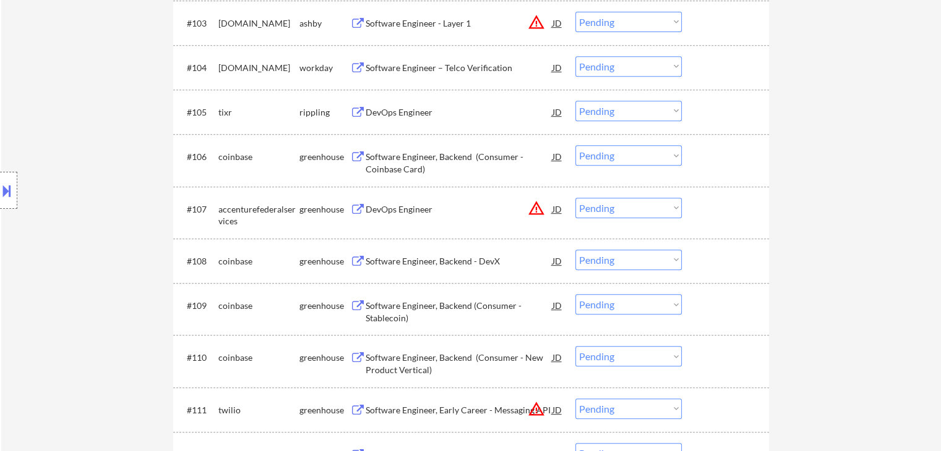
scroll to position [680, 0]
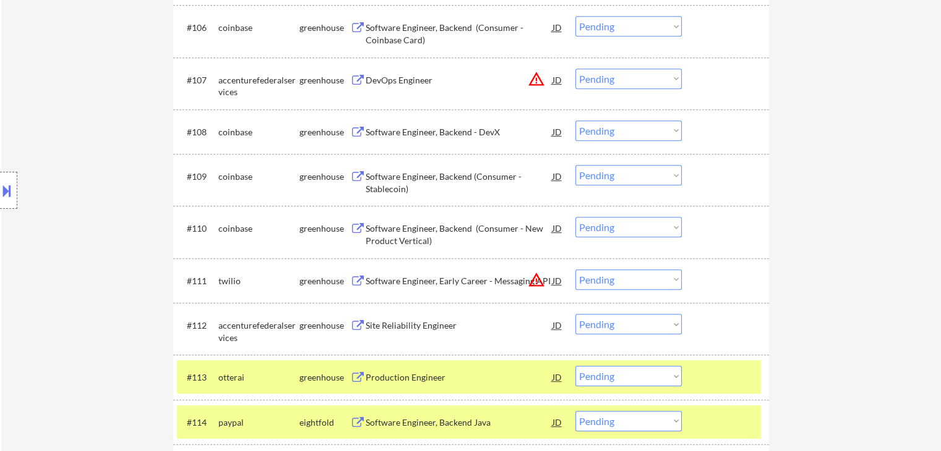
click at [719, 372] on div at bounding box center [726, 377] width 54 height 22
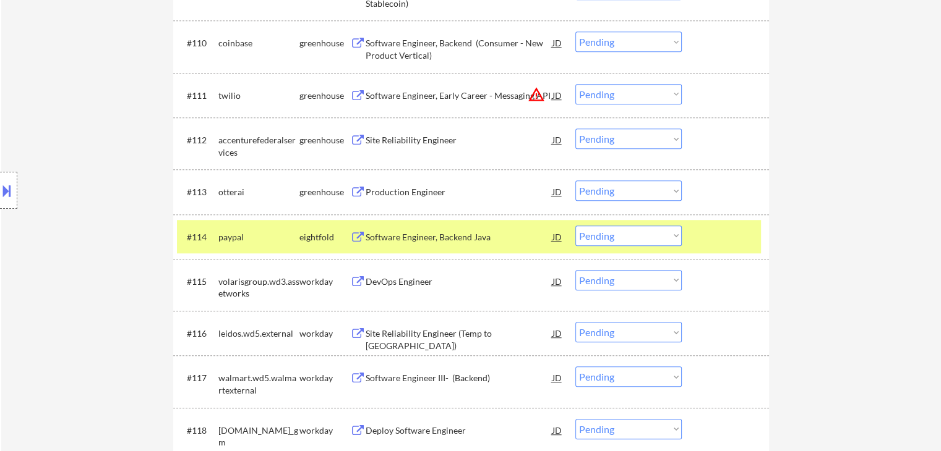
click at [708, 223] on div "#114 paypal eightfold Software Engineer, Backend Java JD warning_amber Choose a…" at bounding box center [469, 236] width 584 height 33
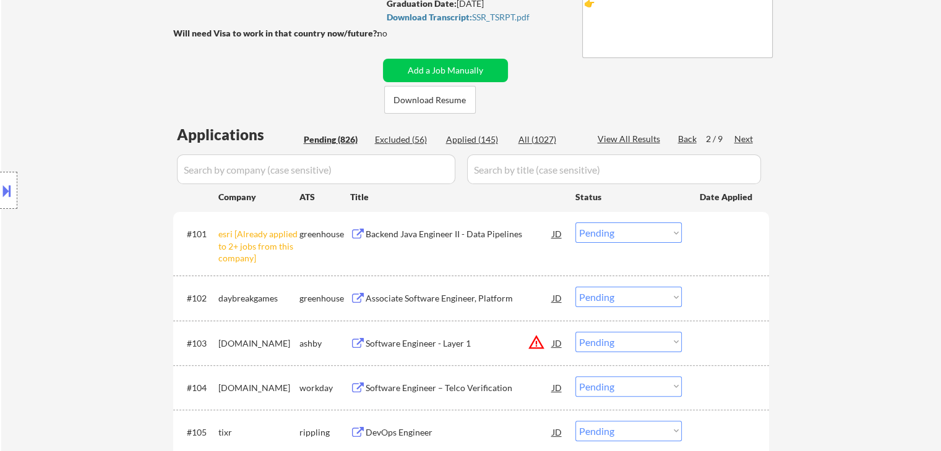
scroll to position [62, 0]
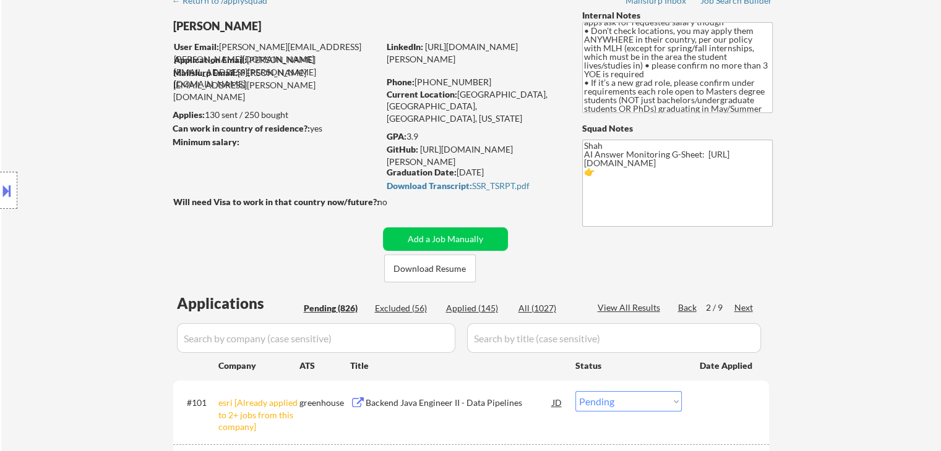
click at [747, 310] on div "Next" at bounding box center [744, 308] width 20 height 12
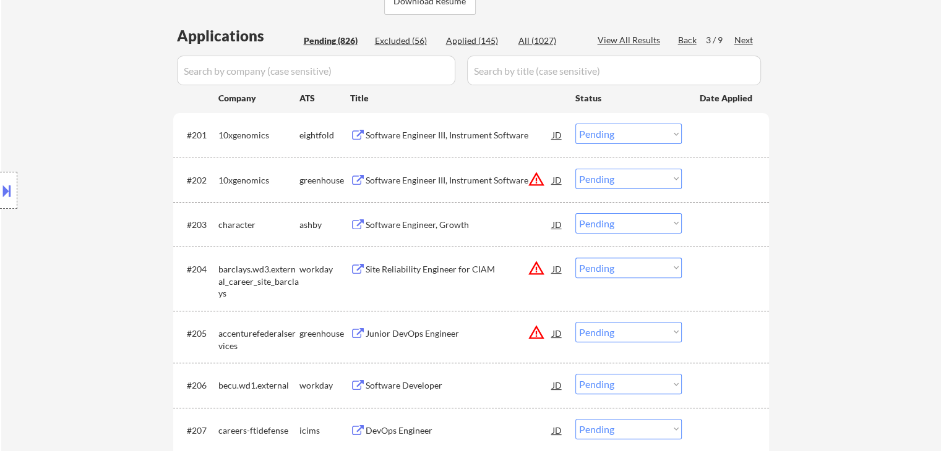
scroll to position [371, 0]
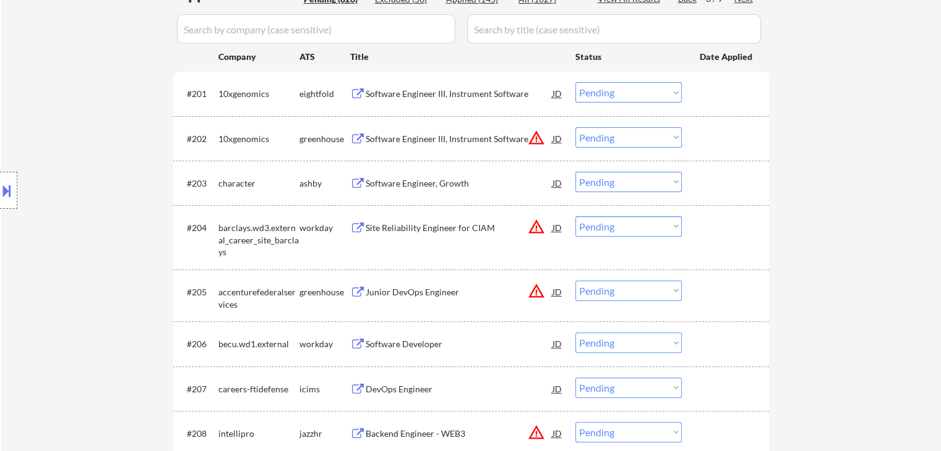
click at [404, 181] on div "Software Engineer, Growth" at bounding box center [458, 183] width 187 height 12
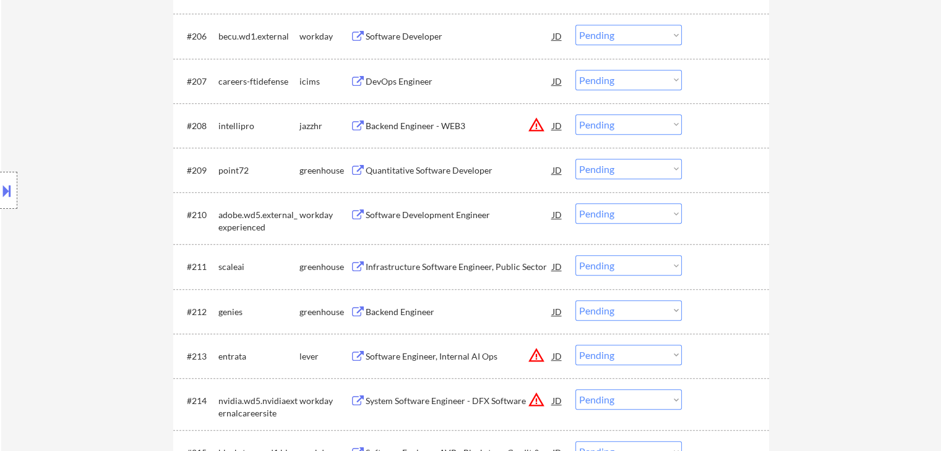
scroll to position [680, 0]
click at [417, 174] on div "Quantitative Software Developer" at bounding box center [458, 169] width 187 height 22
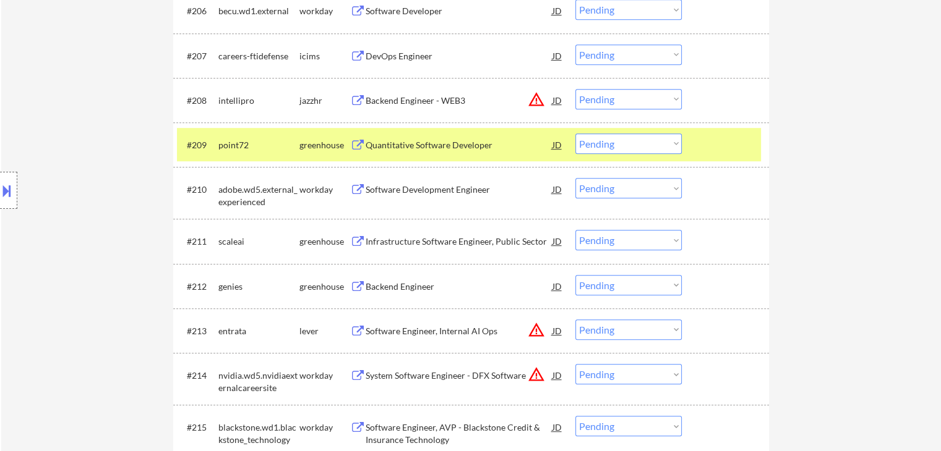
scroll to position [742, 0]
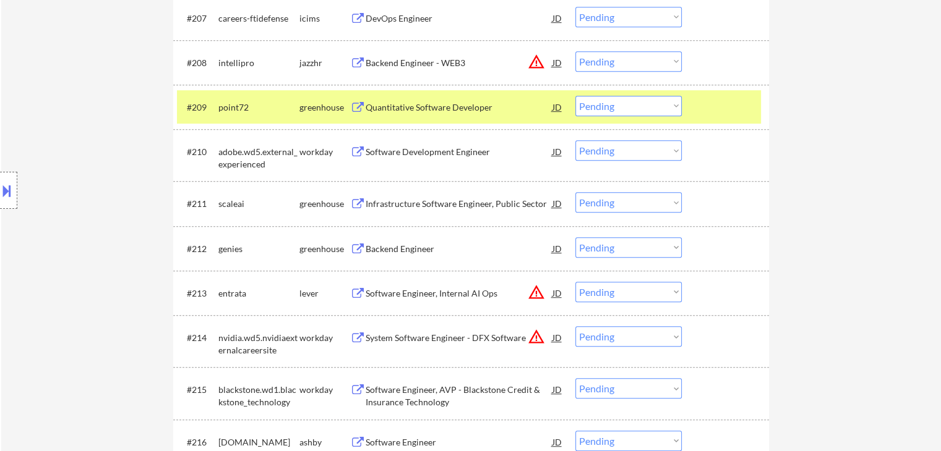
click at [426, 204] on div "Infrastructure Software Engineer, Public Sector" at bounding box center [458, 204] width 187 height 12
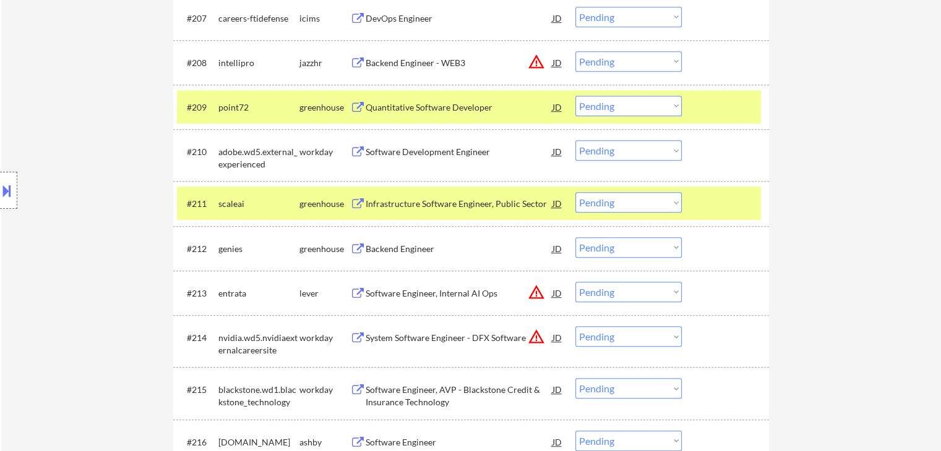
drag, startPoint x: 399, startPoint y: 244, endPoint x: 403, endPoint y: 255, distance: 12.3
click at [402, 244] on div "Backend Engineer" at bounding box center [458, 249] width 187 height 12
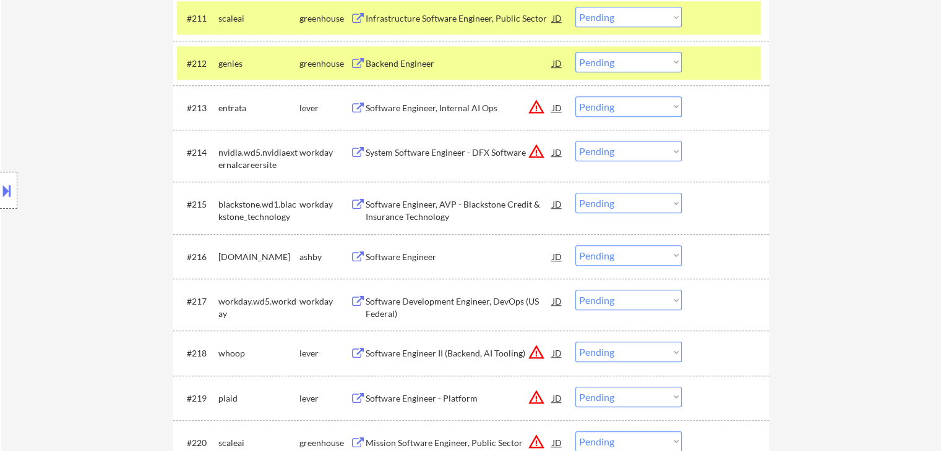
click at [409, 254] on div "Software Engineer" at bounding box center [458, 257] width 187 height 12
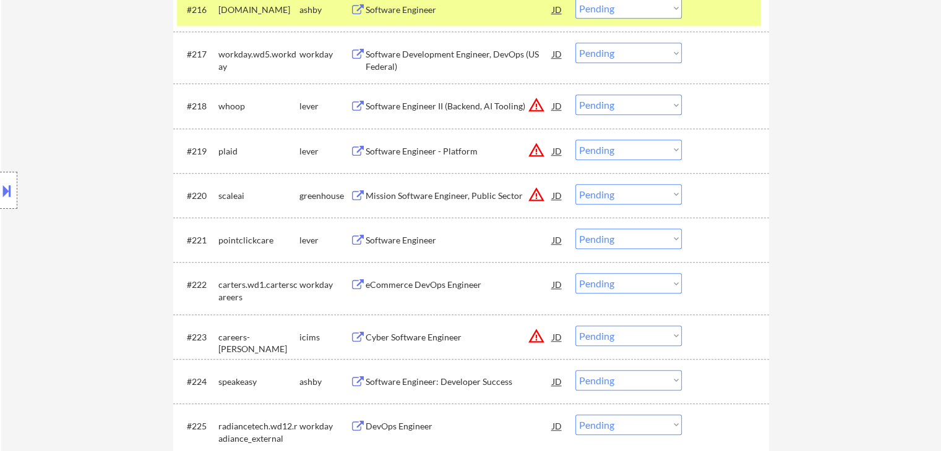
scroll to position [1299, 0]
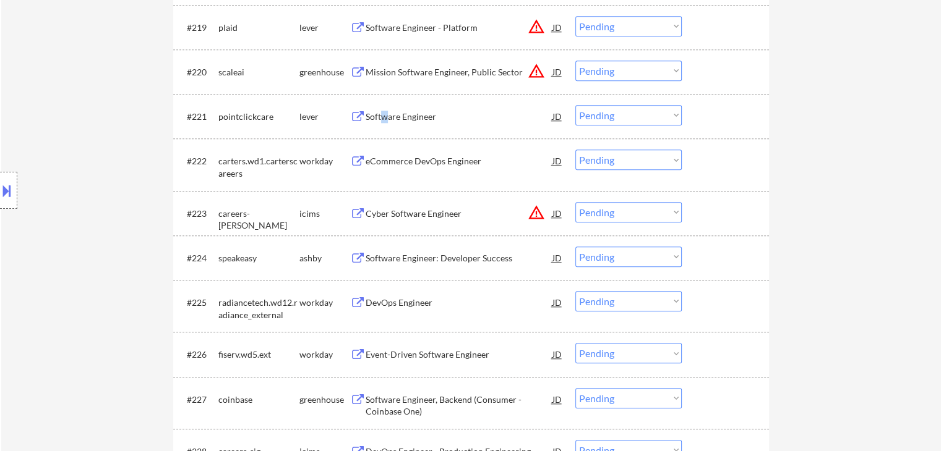
click at [385, 115] on div "Software Engineer" at bounding box center [458, 117] width 187 height 12
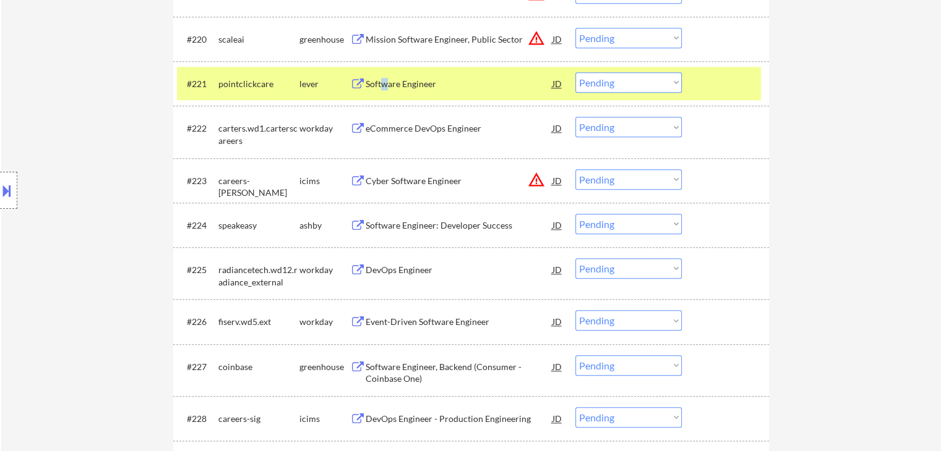
scroll to position [1422, 0]
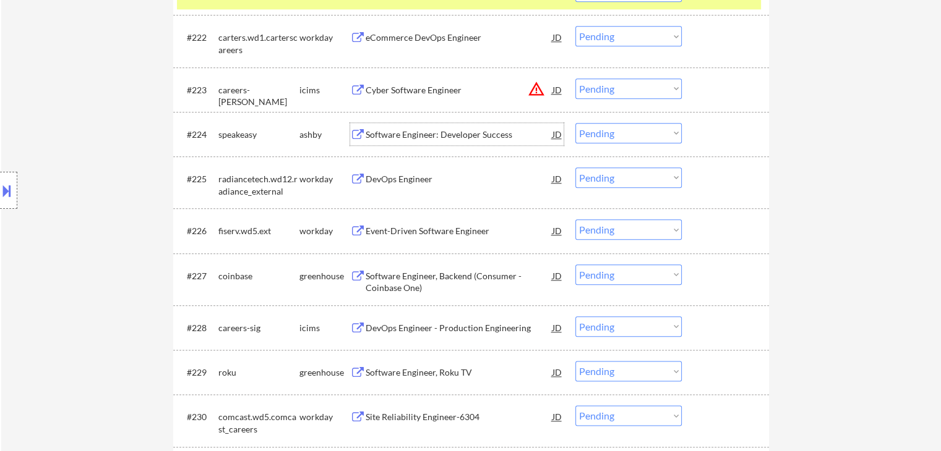
click at [396, 130] on div "Software Engineer: Developer Success" at bounding box center [458, 135] width 187 height 12
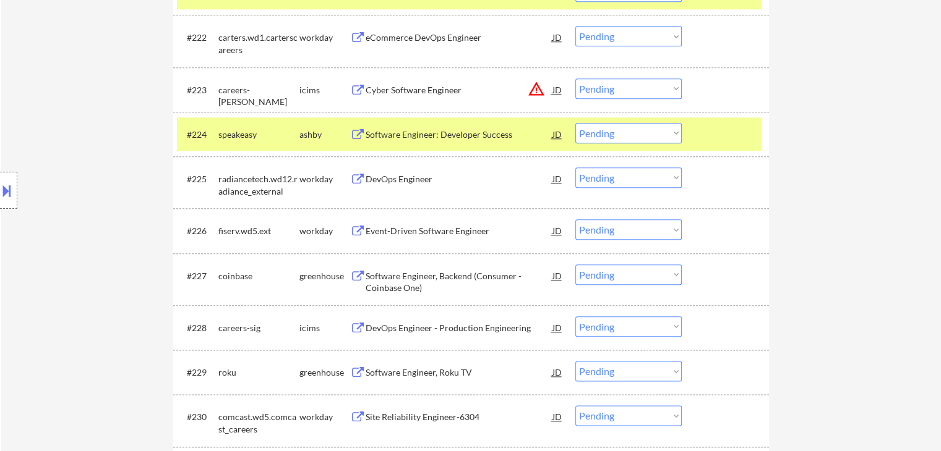
click at [414, 276] on div "Software Engineer, Backend (Consumer - Coinbase One)" at bounding box center [458, 282] width 187 height 24
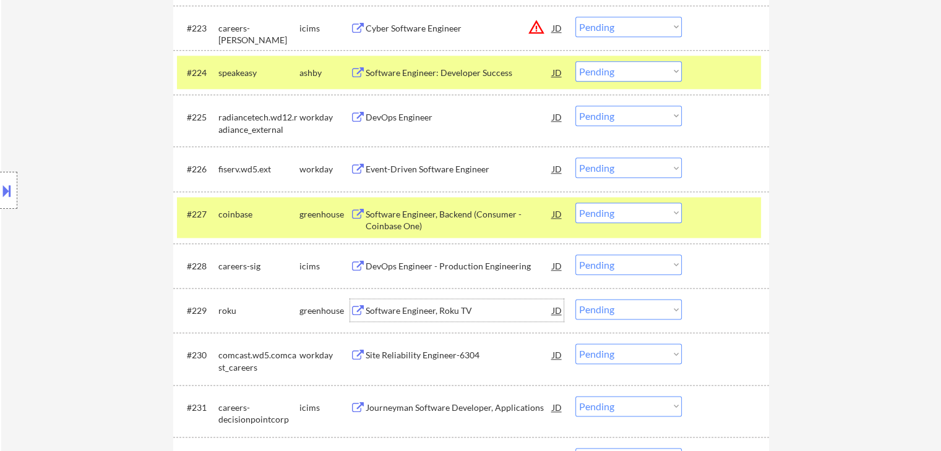
click at [396, 309] on div "Software Engineer, Roku TV" at bounding box center [458, 311] width 187 height 12
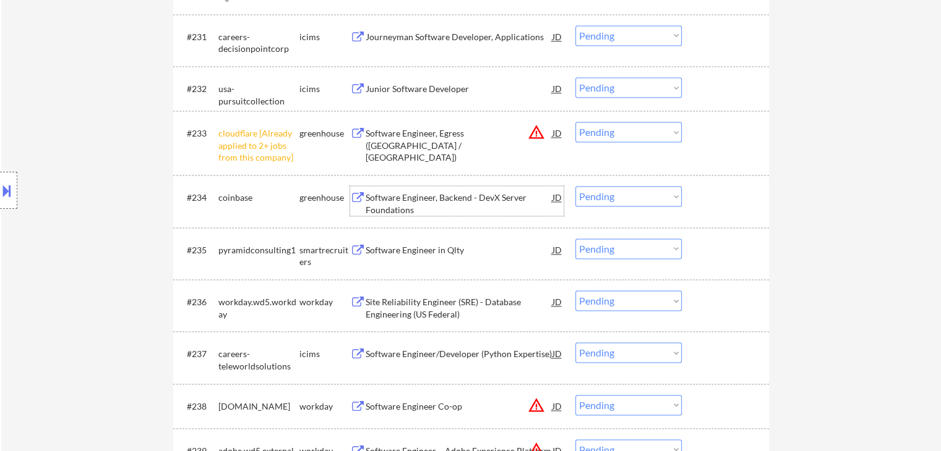
click at [413, 195] on div "Software Engineer, Backend - DevX Server Foundations" at bounding box center [458, 204] width 187 height 24
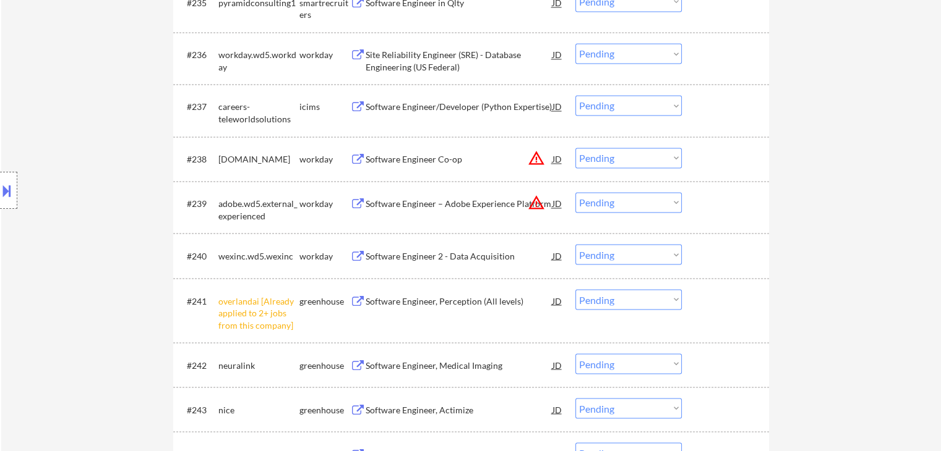
scroll to position [2288, 0]
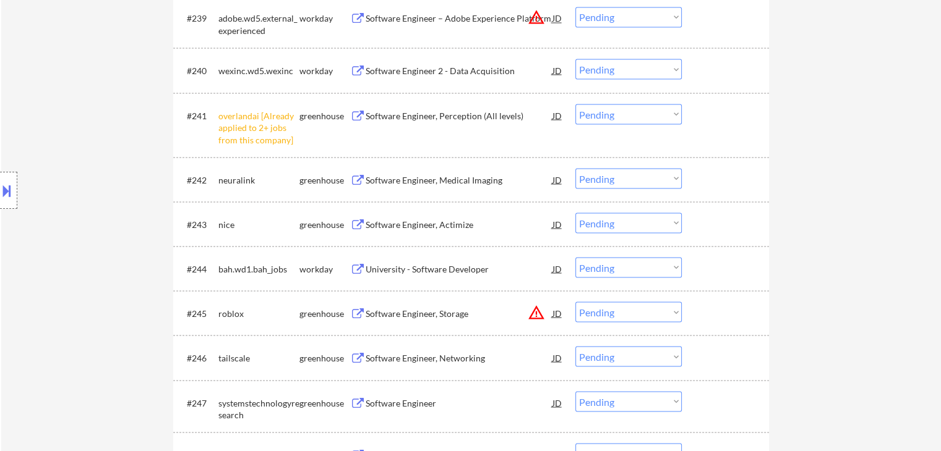
drag, startPoint x: 403, startPoint y: 174, endPoint x: 406, endPoint y: 236, distance: 61.9
click at [403, 174] on div "Software Engineer, Medical Imaging" at bounding box center [458, 180] width 187 height 12
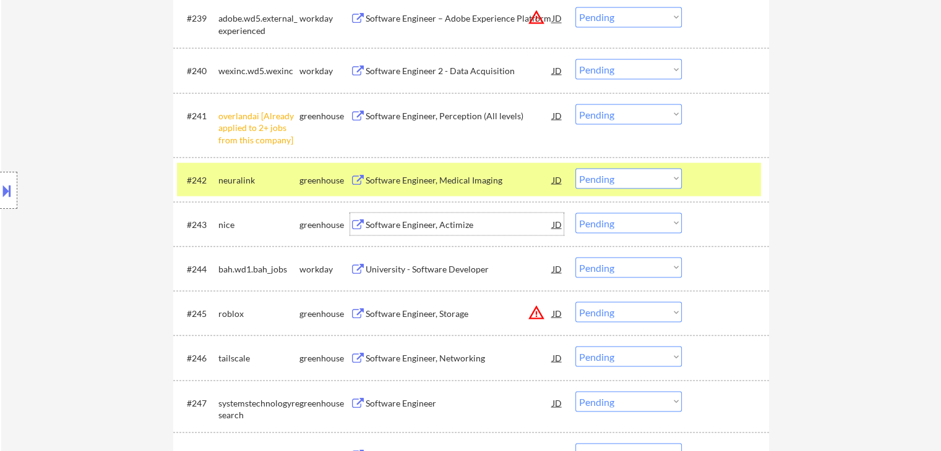
click at [396, 216] on div "Software Engineer, Actimize" at bounding box center [458, 224] width 187 height 22
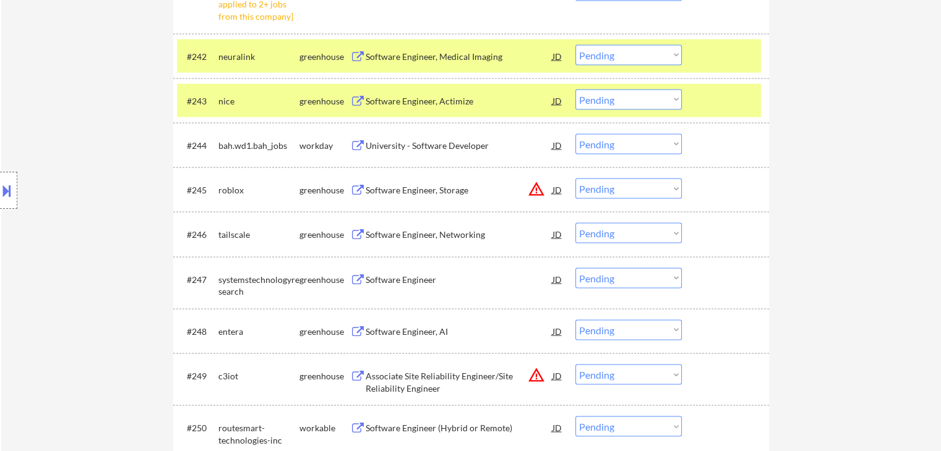
scroll to position [2412, 0]
click at [408, 233] on div "Software Engineer, Networking" at bounding box center [458, 234] width 187 height 12
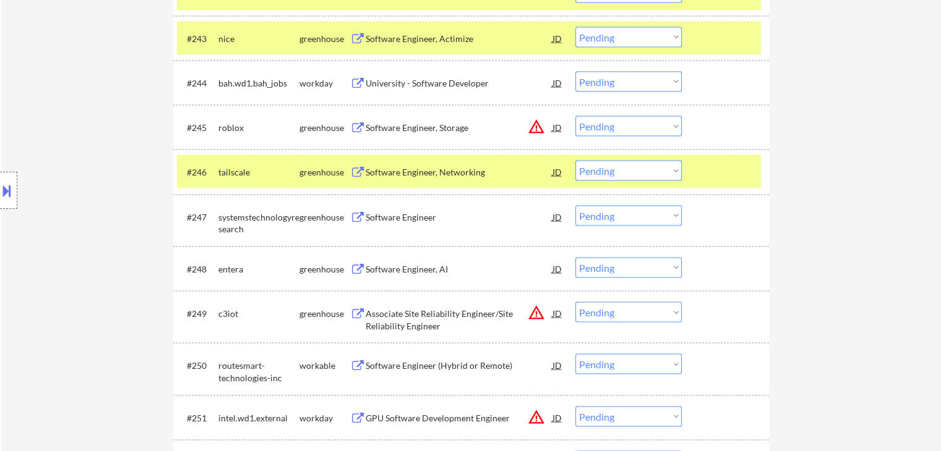
click at [432, 273] on div "Software Engineer, AI" at bounding box center [458, 269] width 187 height 12
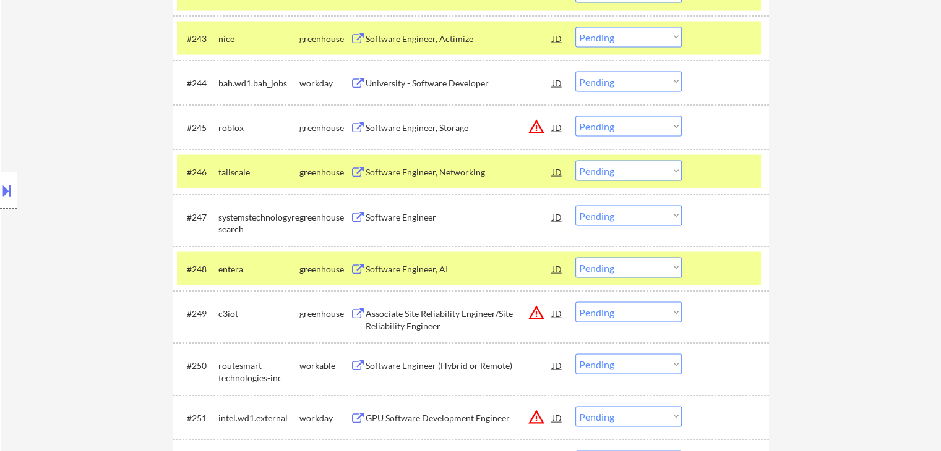
scroll to position [2597, 0]
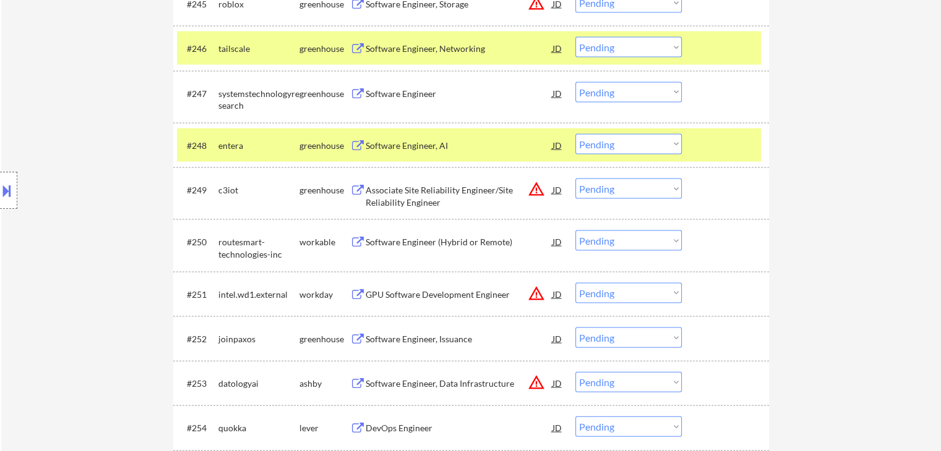
click at [394, 233] on div "Software Engineer (Hybrid or Remote)" at bounding box center [458, 242] width 187 height 22
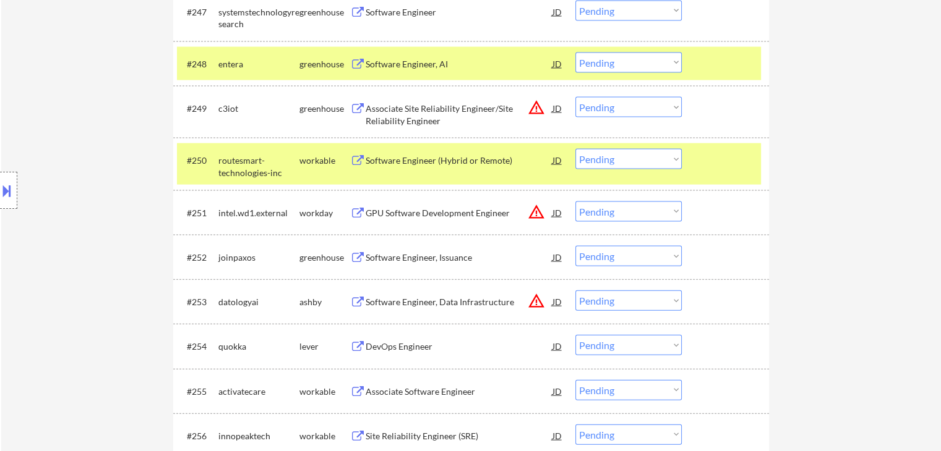
scroll to position [2783, 0]
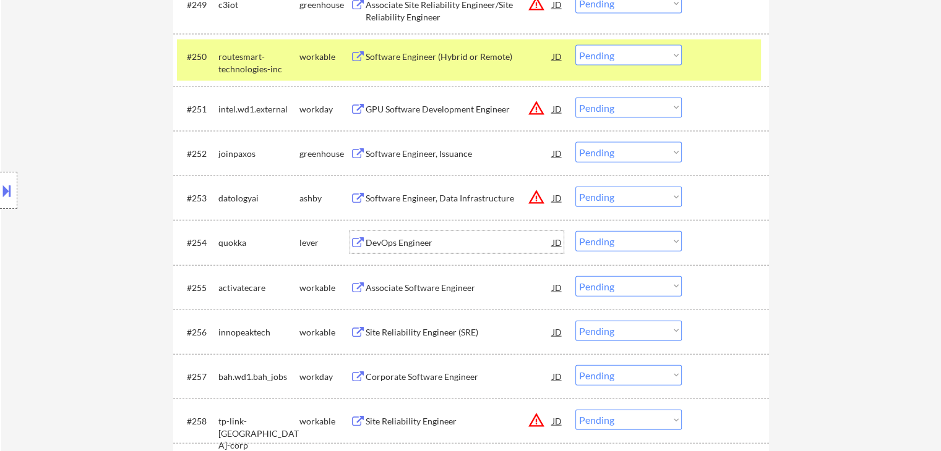
click at [396, 242] on div "DevOps Engineer" at bounding box center [458, 243] width 187 height 12
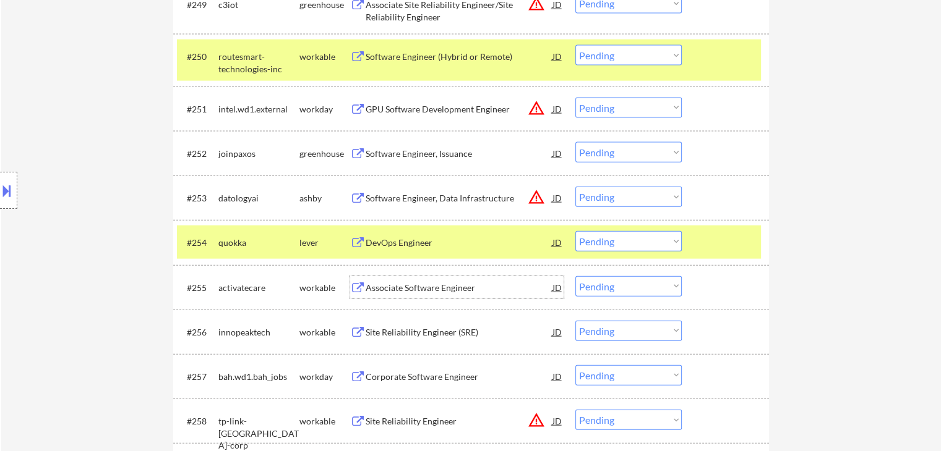
click at [398, 282] on div "Associate Software Engineer" at bounding box center [458, 288] width 187 height 12
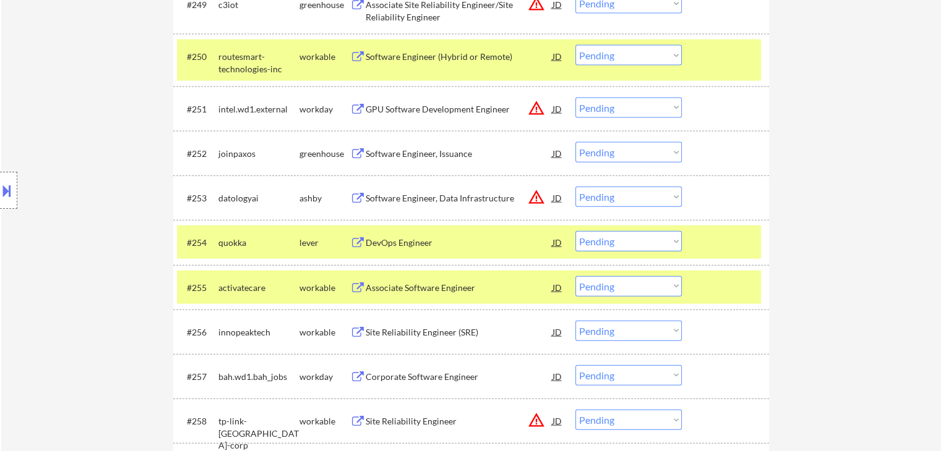
click at [404, 330] on div "Site Reliability Engineer (SRE)" at bounding box center [458, 333] width 187 height 12
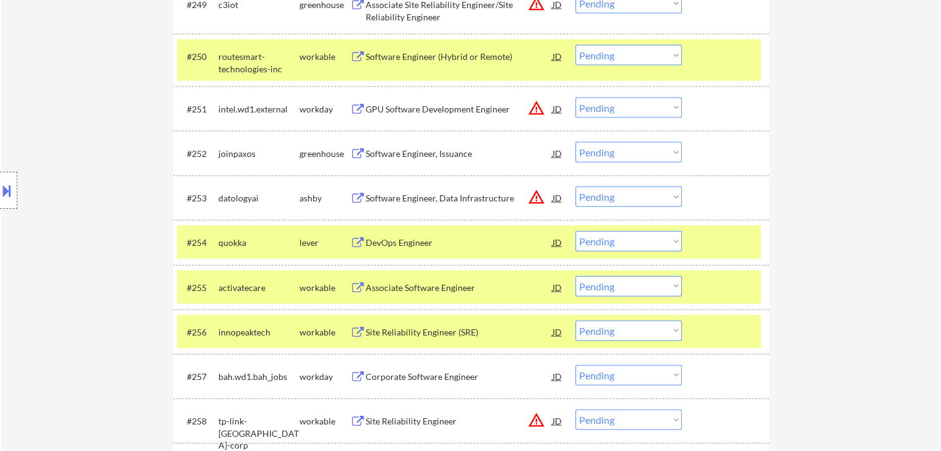
scroll to position [328, 0]
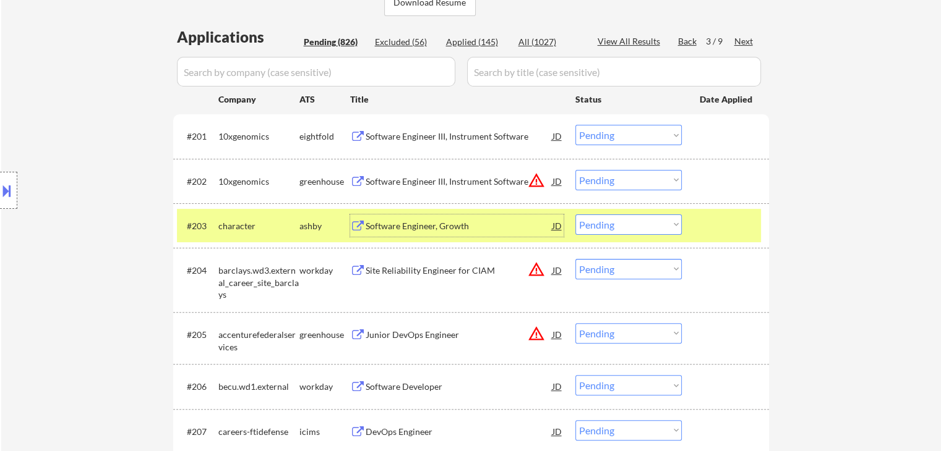
click at [393, 221] on div "Software Engineer, Growth" at bounding box center [458, 226] width 187 height 12
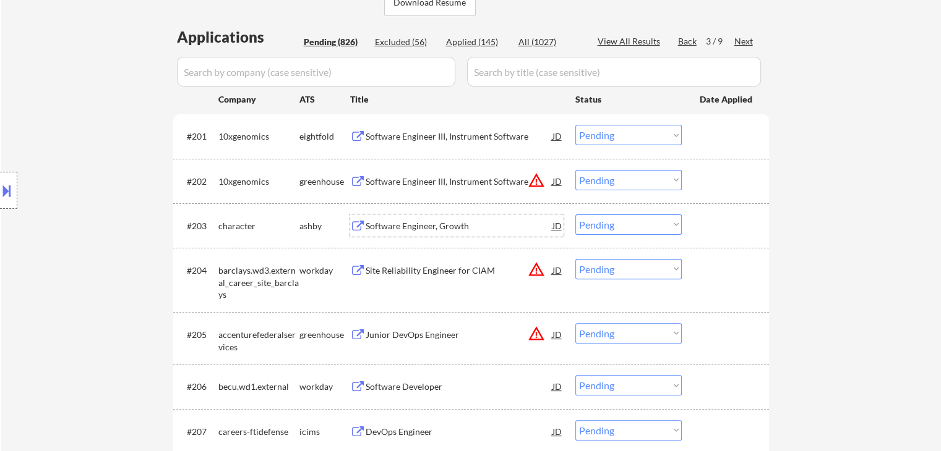
click at [607, 228] on select "Choose an option... Pending Applied Excluded (Questions) Excluded (Expired) Exc…" at bounding box center [628, 225] width 106 height 20
click at [575, 215] on select "Choose an option... Pending Applied Excluded (Questions) Excluded (Expired) Exc…" at bounding box center [628, 225] width 106 height 20
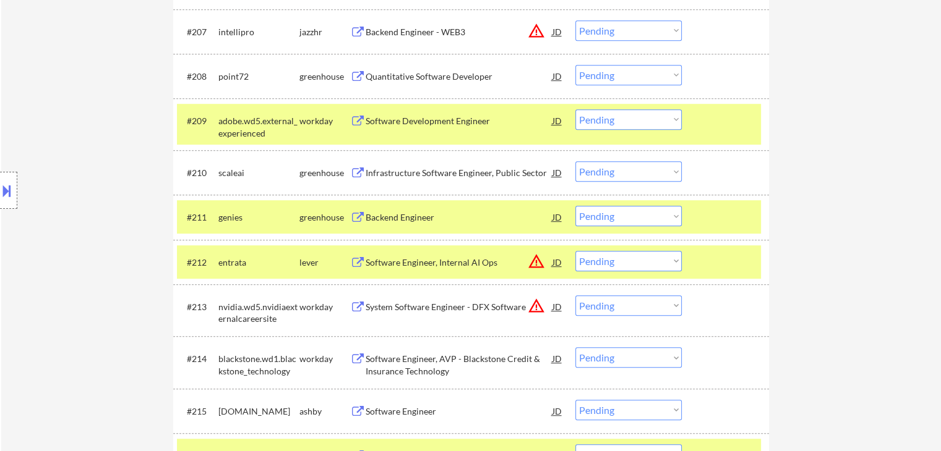
scroll to position [782, 0]
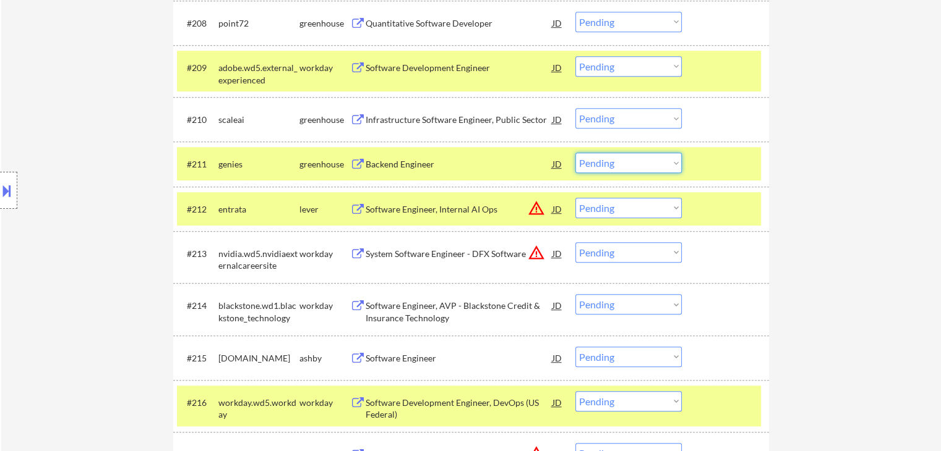
click at [653, 160] on select "Choose an option... Pending Applied Excluded (Questions) Excluded (Expired) Exc…" at bounding box center [628, 163] width 106 height 20
click at [575, 153] on select "Choose an option... Pending Applied Excluded (Questions) Excluded (Expired) Exc…" at bounding box center [628, 163] width 106 height 20
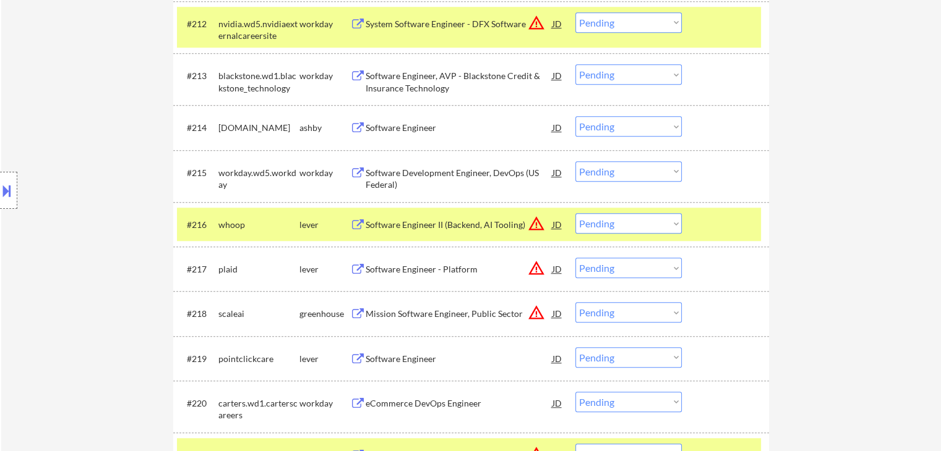
scroll to position [1362, 0]
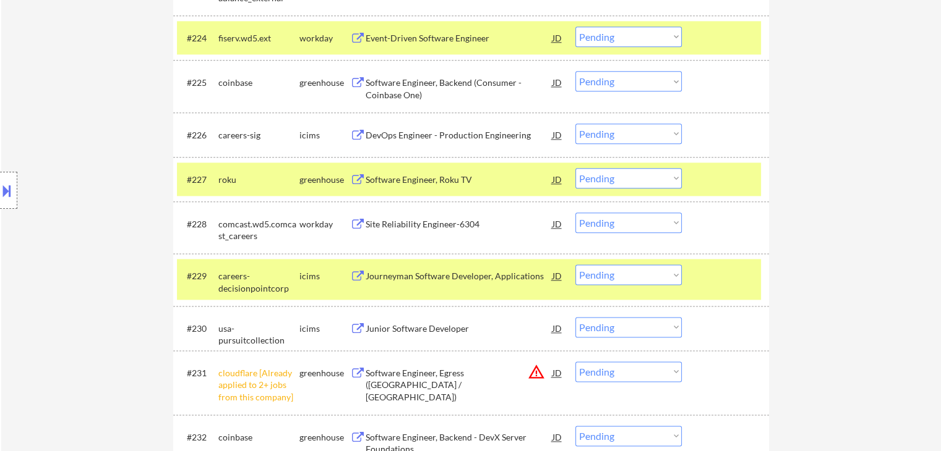
scroll to position [1448, 0]
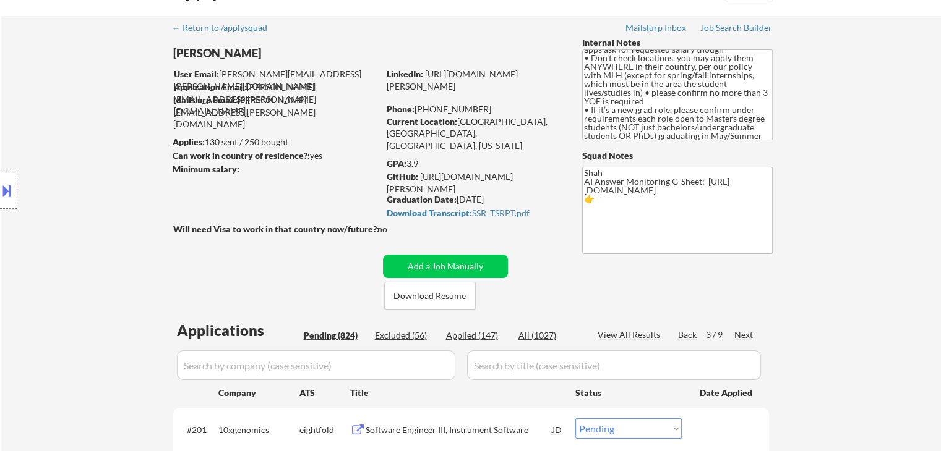
scroll to position [62, 0]
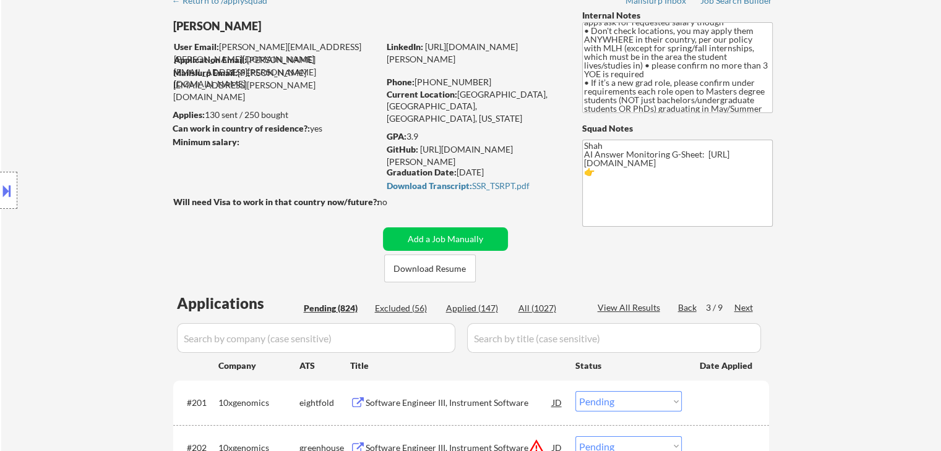
drag, startPoint x: 904, startPoint y: 227, endPoint x: 902, endPoint y: 238, distance: 11.3
click at [132, 129] on div "Location Inclusions: country:[GEOGRAPHIC_DATA]" at bounding box center [110, 190] width 221 height 229
click at [139, 132] on div "Location Inclusions: country:[GEOGRAPHIC_DATA]" at bounding box center [110, 190] width 221 height 229
click at [140, 133] on div "Location Inclusions: country:[GEOGRAPHIC_DATA]" at bounding box center [110, 190] width 221 height 229
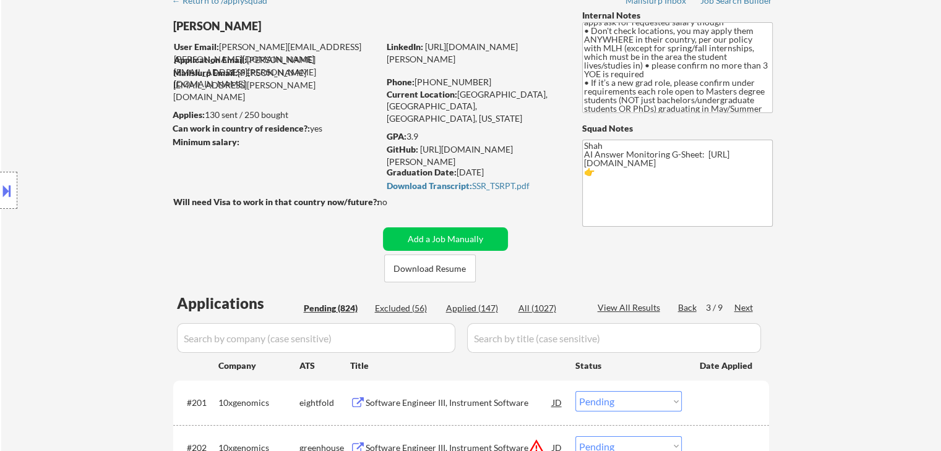
click at [141, 134] on div "Location Inclusions: country:[GEOGRAPHIC_DATA]" at bounding box center [110, 190] width 221 height 229
drag, startPoint x: 141, startPoint y: 135, endPoint x: 140, endPoint y: 147, distance: 11.8
click at [140, 145] on div "Location Inclusions: country:[GEOGRAPHIC_DATA]" at bounding box center [110, 190] width 221 height 229
click at [140, 149] on div "Location Inclusions: country:[GEOGRAPHIC_DATA]" at bounding box center [110, 190] width 221 height 229
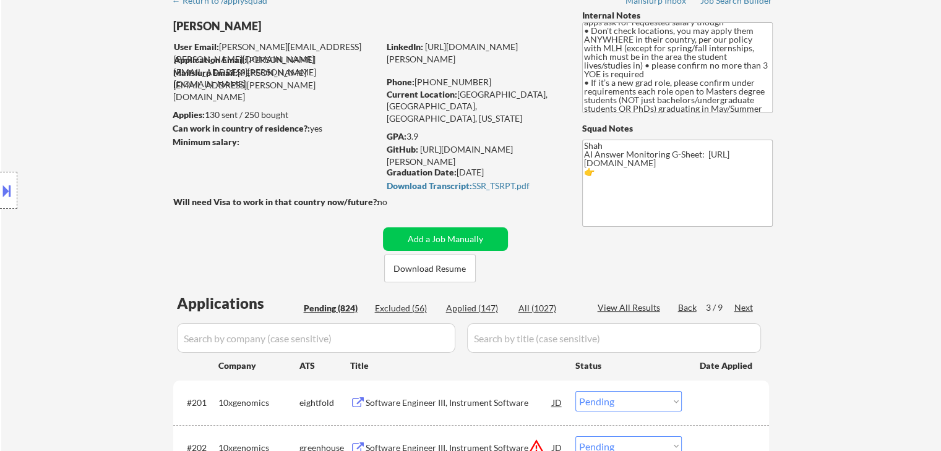
click at [140, 150] on div "Location Inclusions: country:[GEOGRAPHIC_DATA]" at bounding box center [110, 190] width 221 height 229
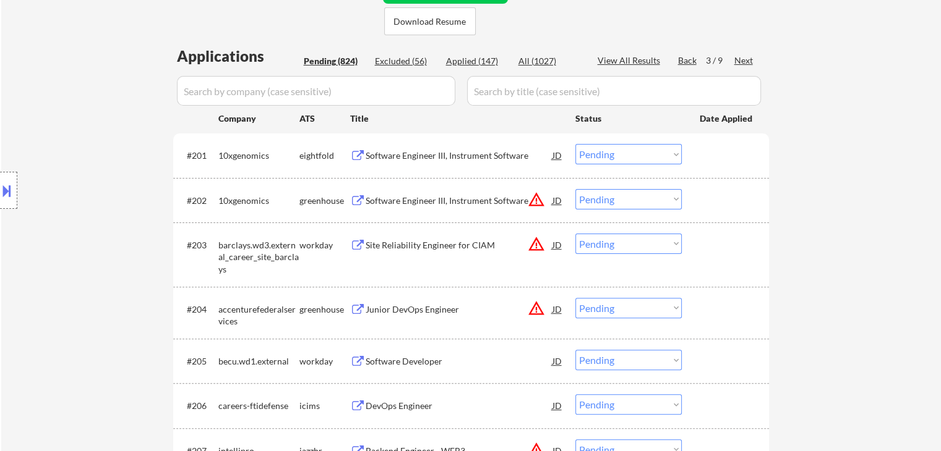
drag, startPoint x: 55, startPoint y: 128, endPoint x: 176, endPoint y: 213, distance: 148.2
click at [59, 130] on div "Location Inclusions: country:[GEOGRAPHIC_DATA]" at bounding box center [110, 190] width 221 height 229
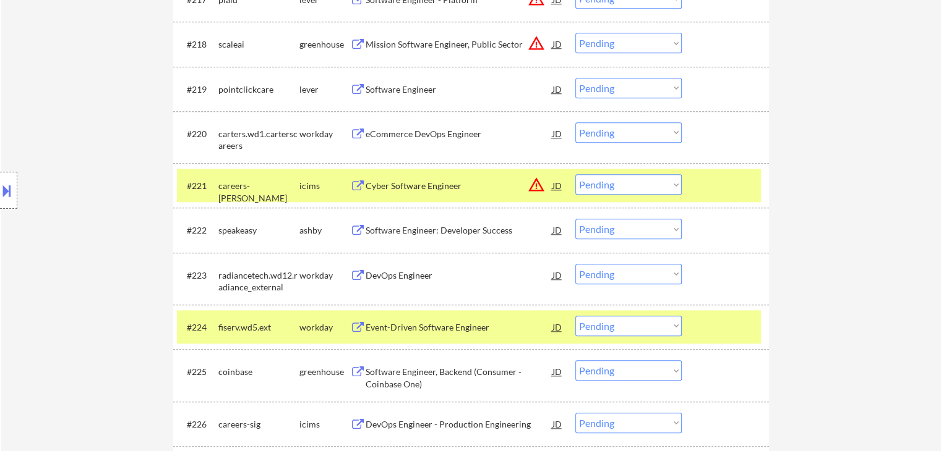
scroll to position [869, 0]
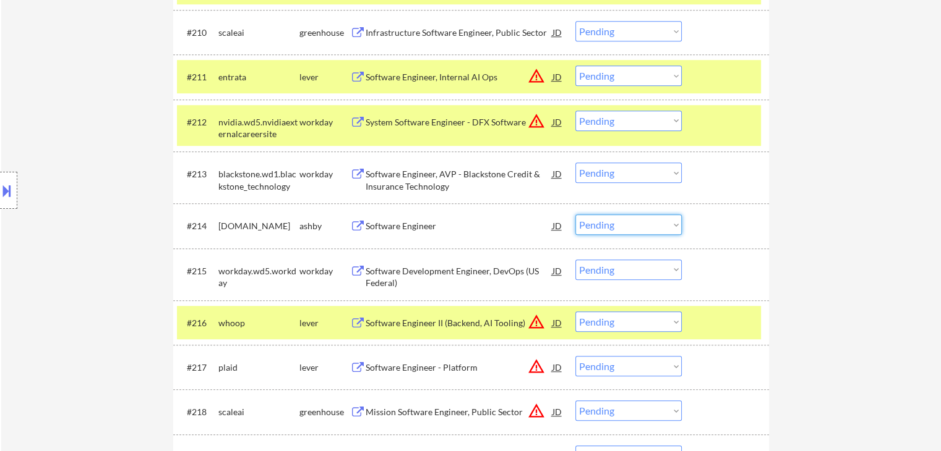
drag, startPoint x: 615, startPoint y: 222, endPoint x: 615, endPoint y: 233, distance: 10.5
click at [615, 222] on select "Choose an option... Pending Applied Excluded (Questions) Excluded (Expired) Exc…" at bounding box center [628, 225] width 106 height 20
click at [575, 215] on select "Choose an option... Pending Applied Excluded (Questions) Excluded (Expired) Exc…" at bounding box center [628, 225] width 106 height 20
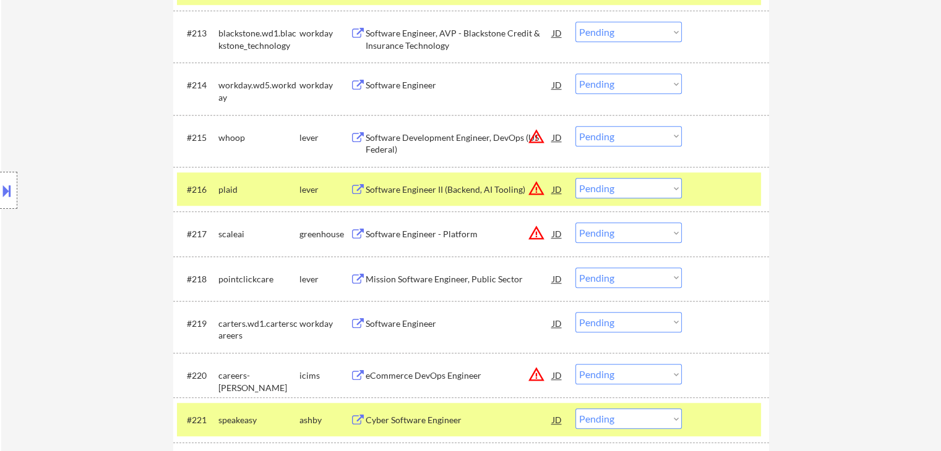
scroll to position [1054, 0]
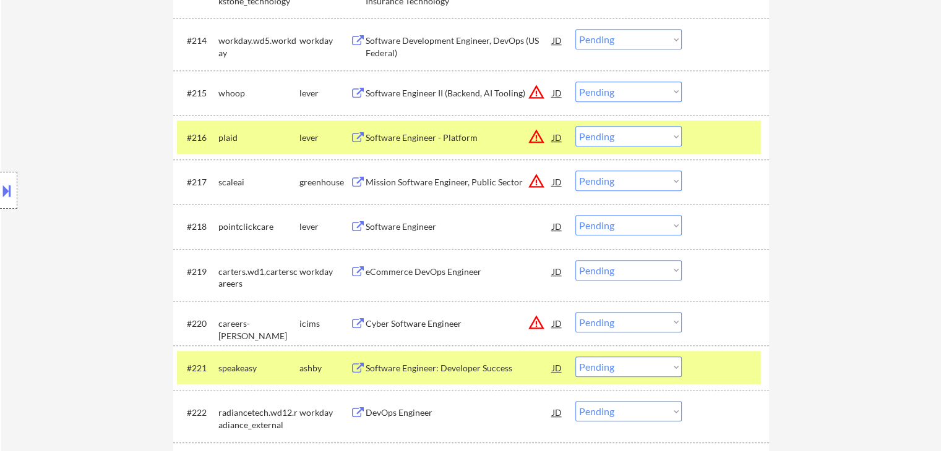
click at [605, 231] on select "Choose an option... Pending Applied Excluded (Questions) Excluded (Expired) Exc…" at bounding box center [628, 225] width 106 height 20
click at [575, 215] on select "Choose an option... Pending Applied Excluded (Questions) Excluded (Expired) Exc…" at bounding box center [628, 225] width 106 height 20
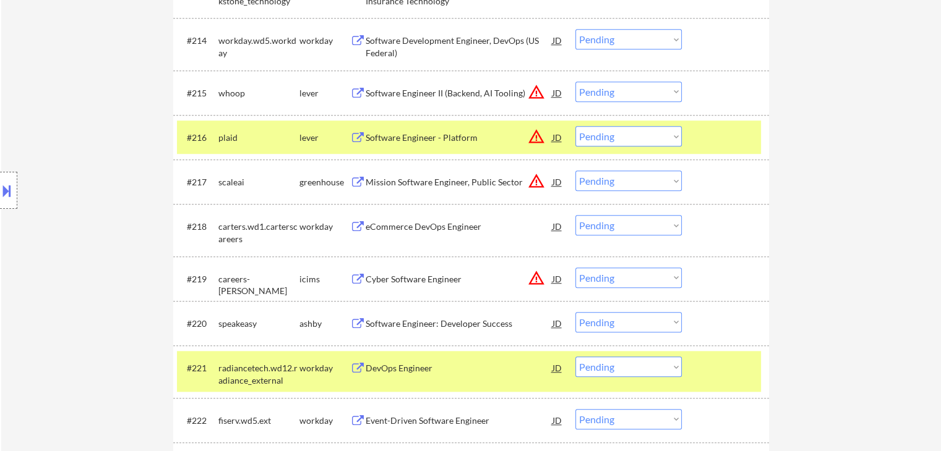
scroll to position [1178, 0]
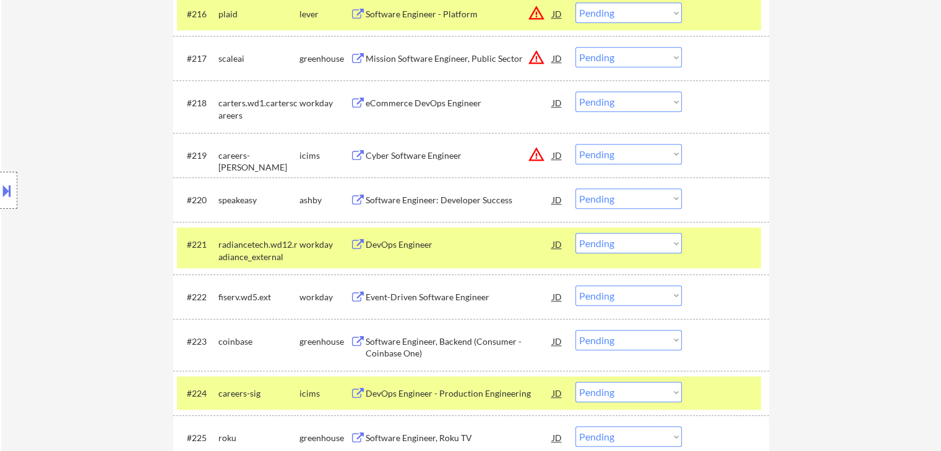
click at [611, 194] on select "Choose an option... Pending Applied Excluded (Questions) Excluded (Expired) Exc…" at bounding box center [628, 199] width 106 height 20
click at [575, 189] on select "Choose an option... Pending Applied Excluded (Questions) Excluded (Expired) Exc…" at bounding box center [628, 199] width 106 height 20
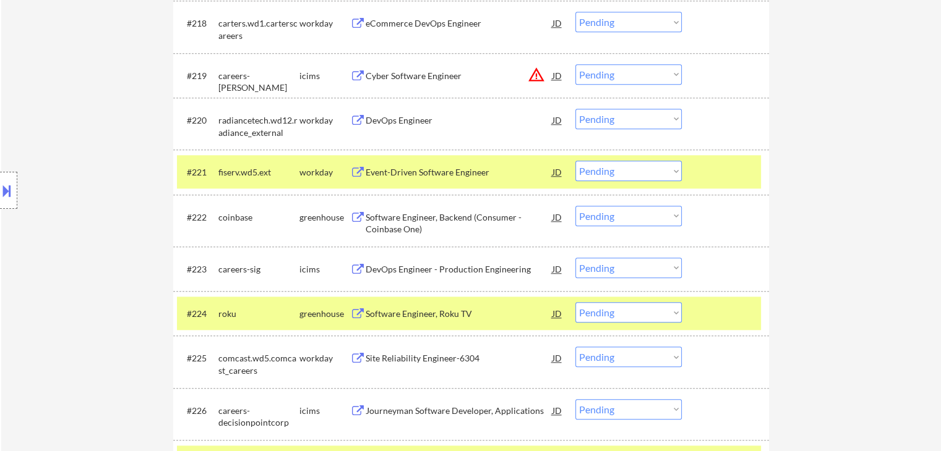
scroll to position [1302, 0]
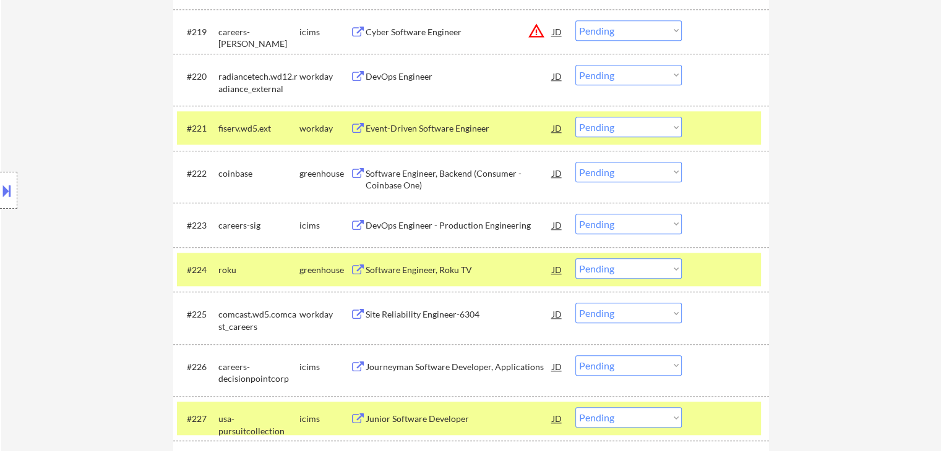
drag, startPoint x: 643, startPoint y: 170, endPoint x: 641, endPoint y: 179, distance: 9.0
click at [643, 170] on select "Choose an option... Pending Applied Excluded (Questions) Excluded (Expired) Exc…" at bounding box center [628, 172] width 106 height 20
drag, startPoint x: 605, startPoint y: 182, endPoint x: 600, endPoint y: 203, distance: 21.5
click at [604, 182] on div "#222 coinbase greenhouse Software Engineer, Backend (Consumer - Coinbase One) J…" at bounding box center [469, 176] width 584 height 41
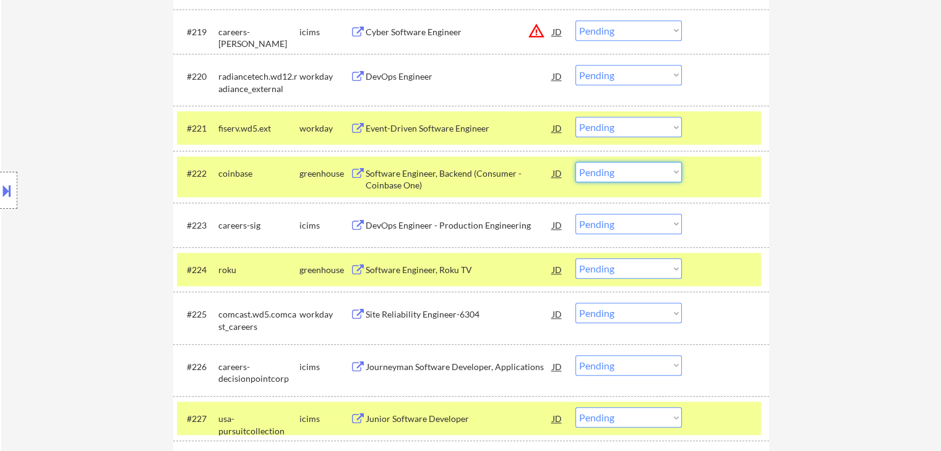
click at [613, 165] on select "Choose an option... Pending Applied Excluded (Questions) Excluded (Expired) Exc…" at bounding box center [628, 172] width 106 height 20
click at [575, 162] on select "Choose an option... Pending Applied Excluded (Questions) Excluded (Expired) Exc…" at bounding box center [628, 172] width 106 height 20
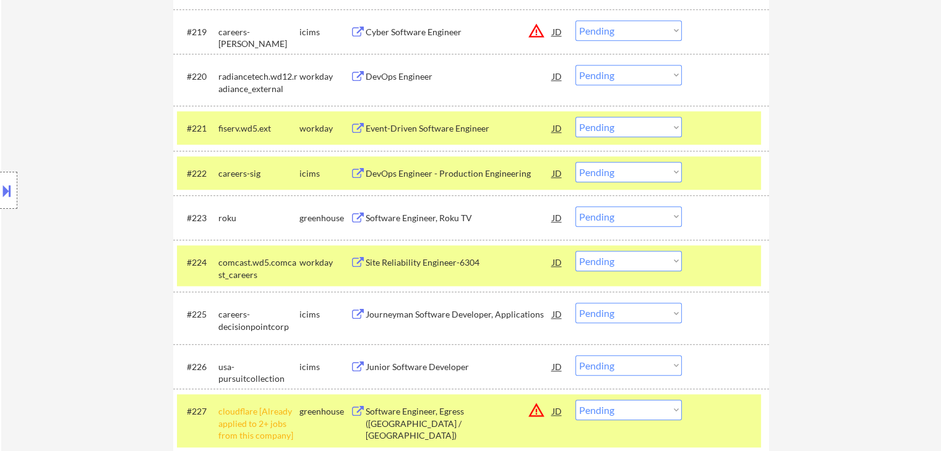
click at [604, 221] on select "Choose an option... Pending Applied Excluded (Questions) Excluded (Expired) Exc…" at bounding box center [628, 217] width 106 height 20
click at [575, 207] on select "Choose an option... Pending Applied Excluded (Questions) Excluded (Expired) Exc…" at bounding box center [628, 217] width 106 height 20
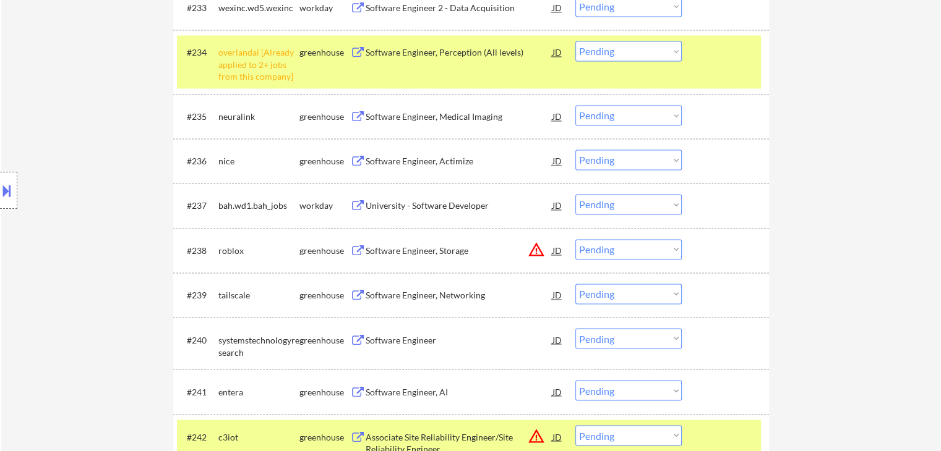
scroll to position [3934, 0]
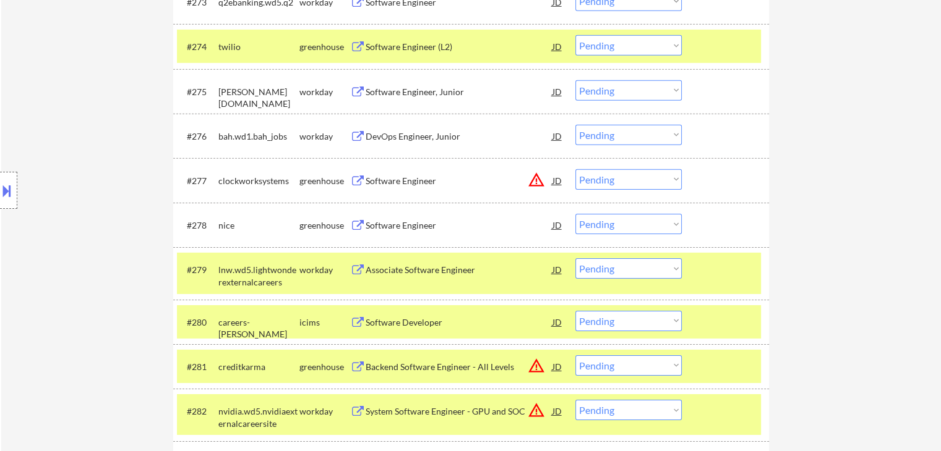
click at [416, 228] on div "Software Engineer" at bounding box center [458, 226] width 187 height 12
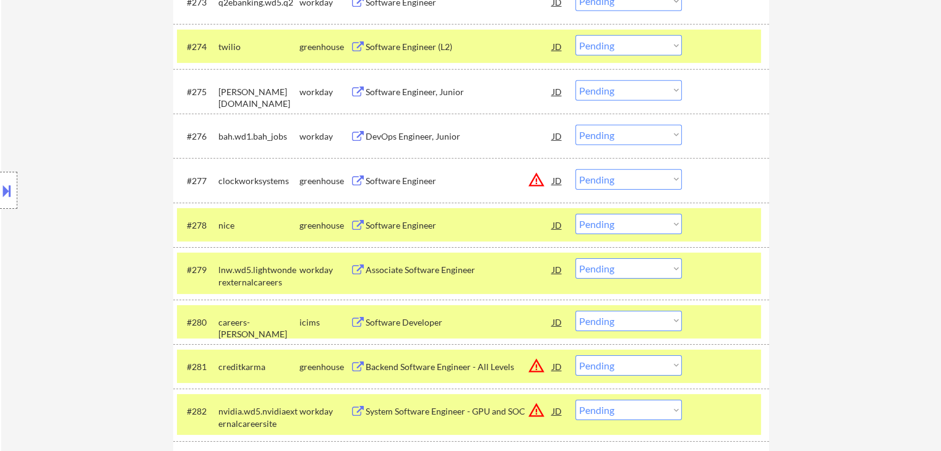
scroll to position [2197, 0]
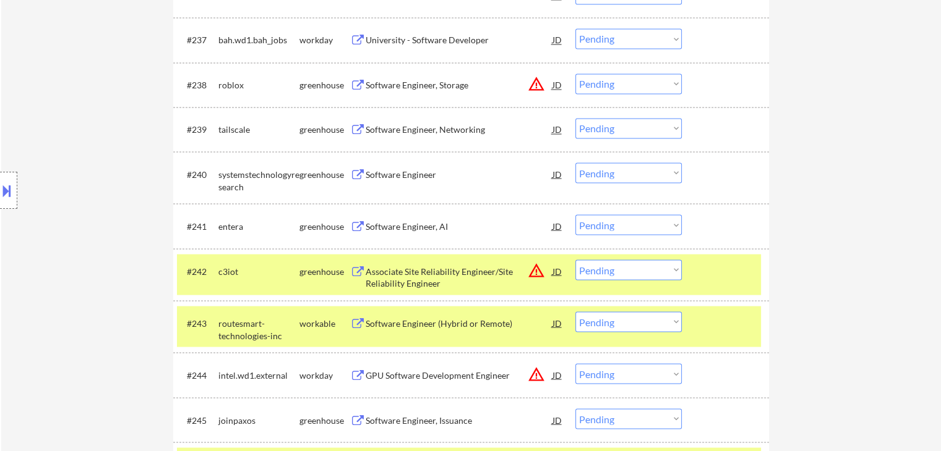
drag, startPoint x: 622, startPoint y: 223, endPoint x: 622, endPoint y: 233, distance: 9.3
click at [622, 223] on select "Choose an option... Pending Applied Excluded (Questions) Excluded (Expired) Exc…" at bounding box center [628, 225] width 106 height 20
drag, startPoint x: 642, startPoint y: 223, endPoint x: 641, endPoint y: 230, distance: 6.9
click at [642, 223] on select "Choose an option... Pending Applied Excluded (Questions) Excluded (Expired) Exc…" at bounding box center [628, 225] width 106 height 20
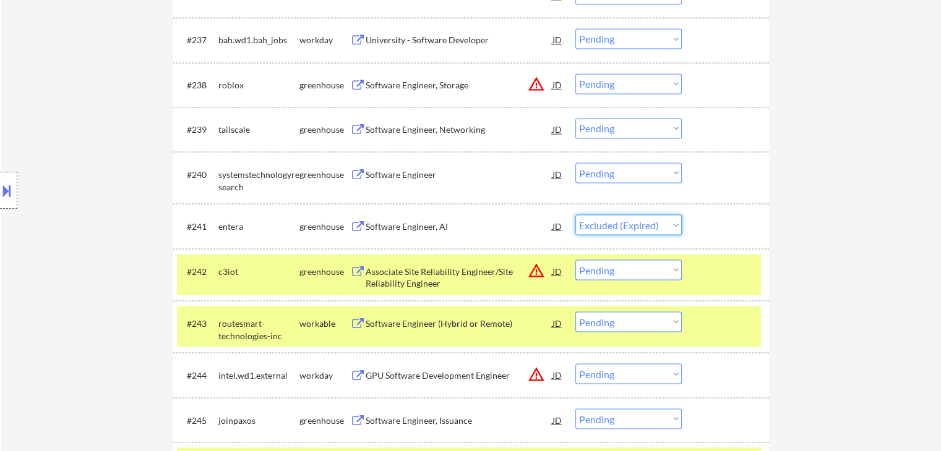
click at [575, 215] on select "Choose an option... Pending Applied Excluded (Questions) Excluded (Expired) Exc…" at bounding box center [628, 225] width 106 height 20
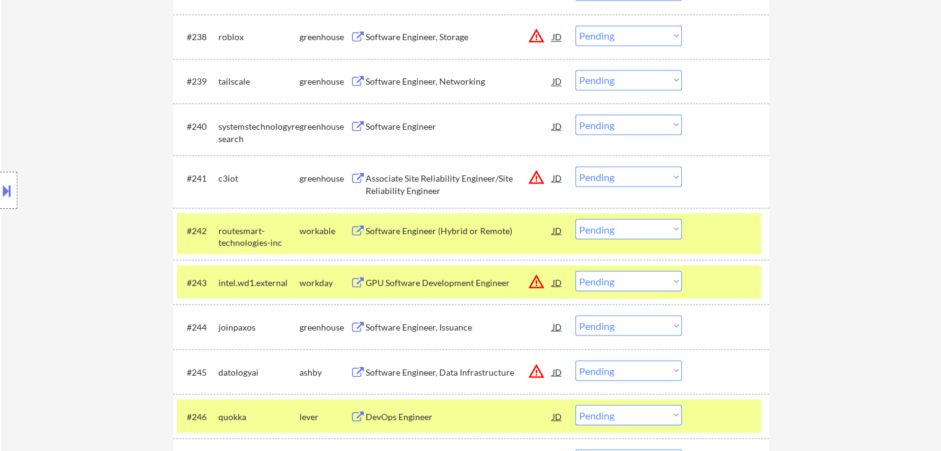
scroll to position [2258, 0]
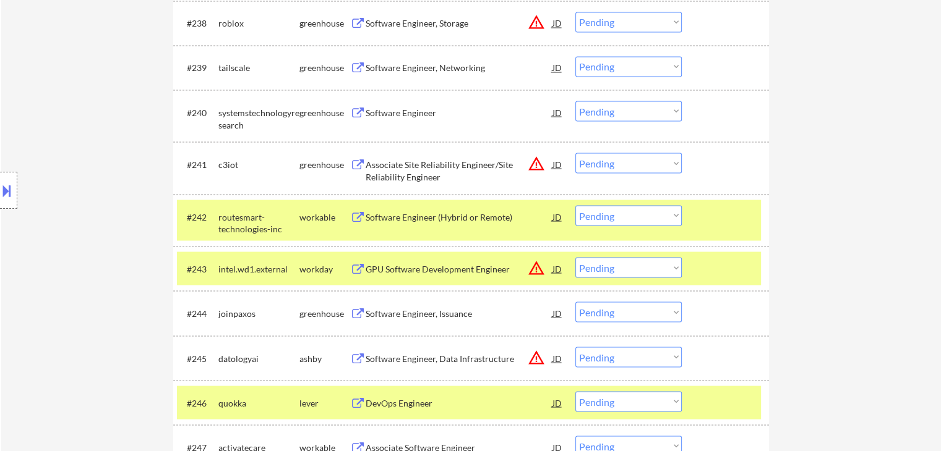
drag, startPoint x: 605, startPoint y: 213, endPoint x: 605, endPoint y: 224, distance: 11.1
click at [605, 213] on select "Choose an option... Pending Applied Excluded (Questions) Excluded (Expired) Exc…" at bounding box center [628, 215] width 106 height 20
drag, startPoint x: 610, startPoint y: 211, endPoint x: 614, endPoint y: 220, distance: 9.4
click at [611, 211] on select "Choose an option... Pending Applied Excluded (Questions) Excluded (Expired) Exc…" at bounding box center [628, 215] width 106 height 20
click at [575, 205] on select "Choose an option... Pending Applied Excluded (Questions) Excluded (Expired) Exc…" at bounding box center [628, 215] width 106 height 20
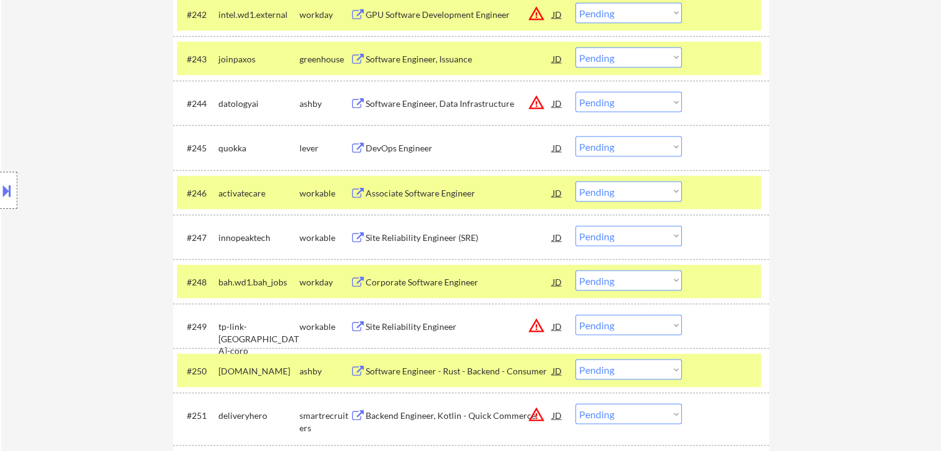
scroll to position [2490, 0]
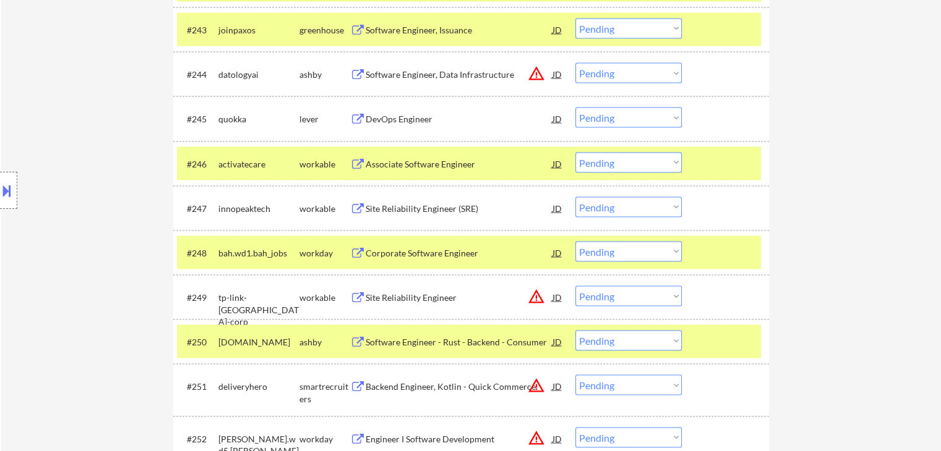
click at [621, 163] on select "Choose an option... Pending Applied Excluded (Questions) Excluded (Expired) Exc…" at bounding box center [628, 163] width 106 height 20
click at [575, 153] on select "Choose an option... Pending Applied Excluded (Questions) Excluded (Expired) Exc…" at bounding box center [628, 163] width 106 height 20
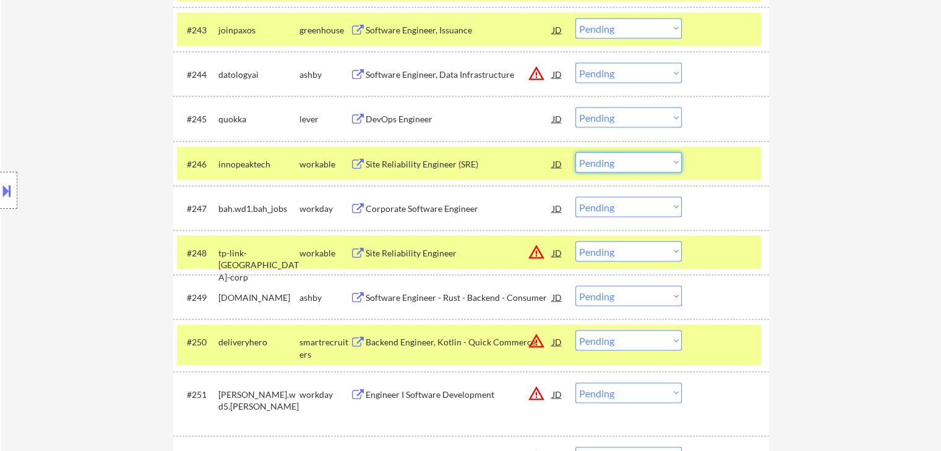
click at [659, 165] on select "Choose an option... Pending Applied Excluded (Questions) Excluded (Expired) Exc…" at bounding box center [628, 163] width 106 height 20
click at [575, 153] on select "Choose an option... Pending Applied Excluded (Questions) Excluded (Expired) Exc…" at bounding box center [628, 163] width 106 height 20
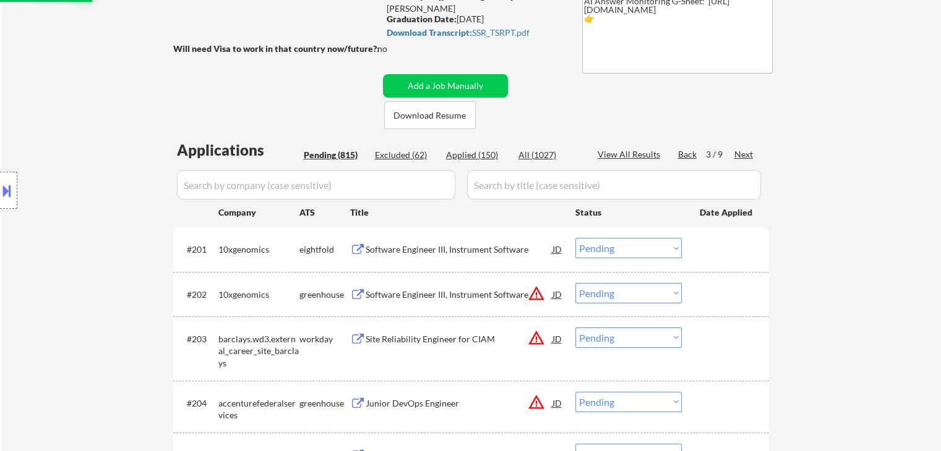
scroll to position [247, 0]
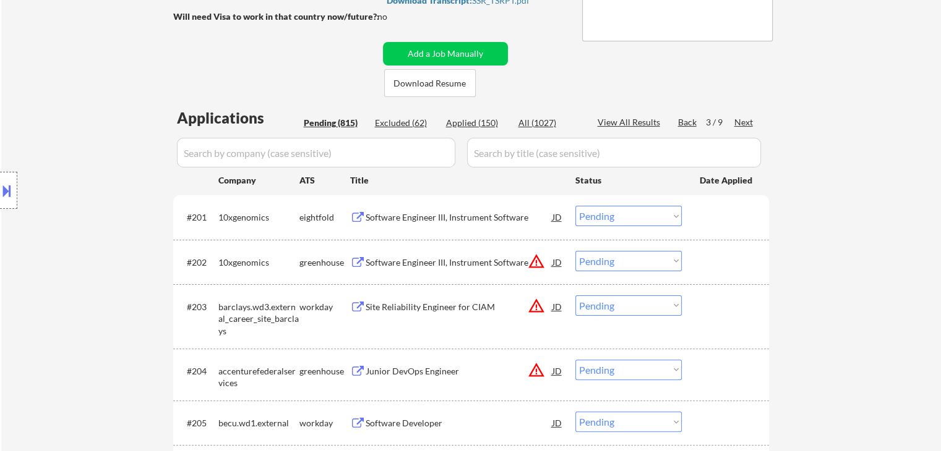
click at [401, 123] on div "Excluded (62)" at bounding box center [406, 123] width 62 height 12
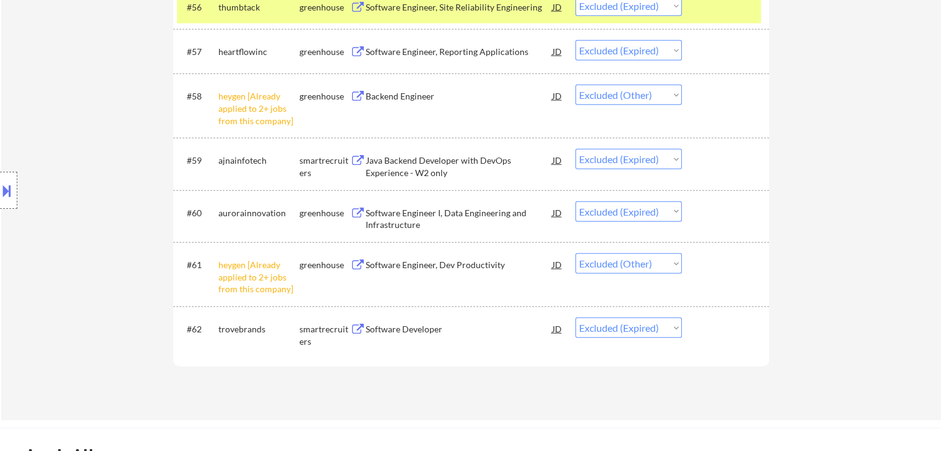
scroll to position [3278, 0]
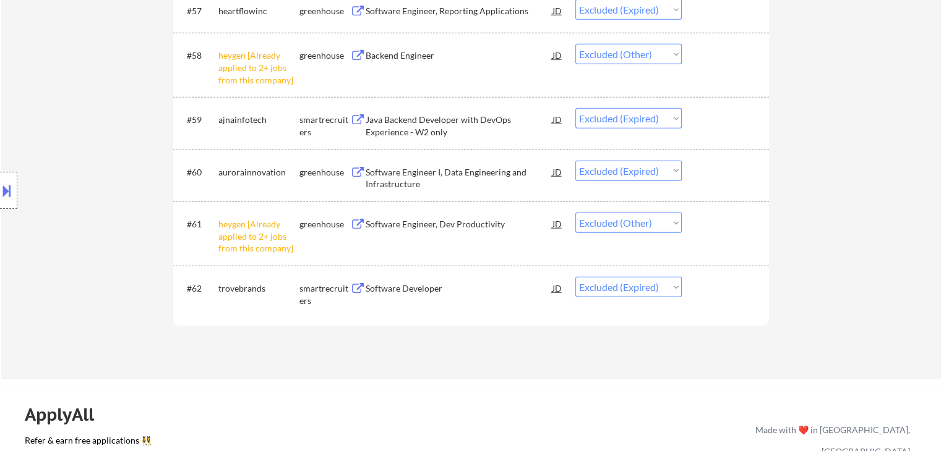
click at [458, 222] on div "Software Engineer, Dev Productivity" at bounding box center [458, 224] width 187 height 12
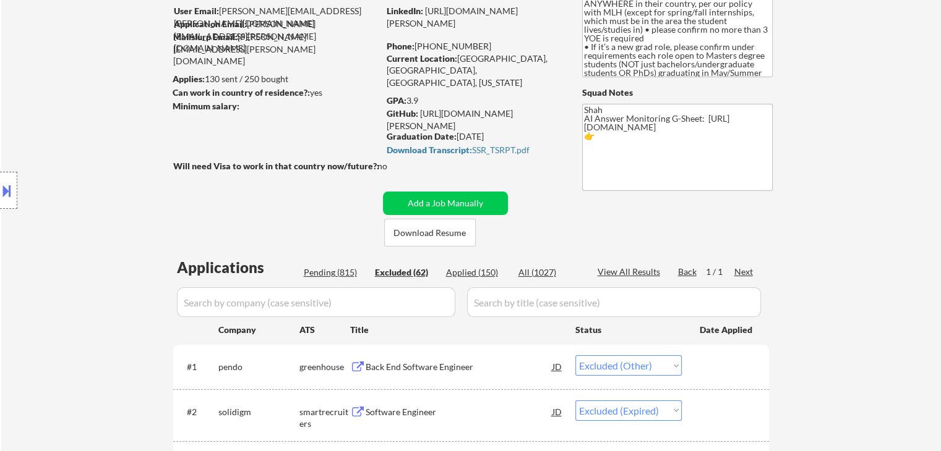
scroll to position [0, 0]
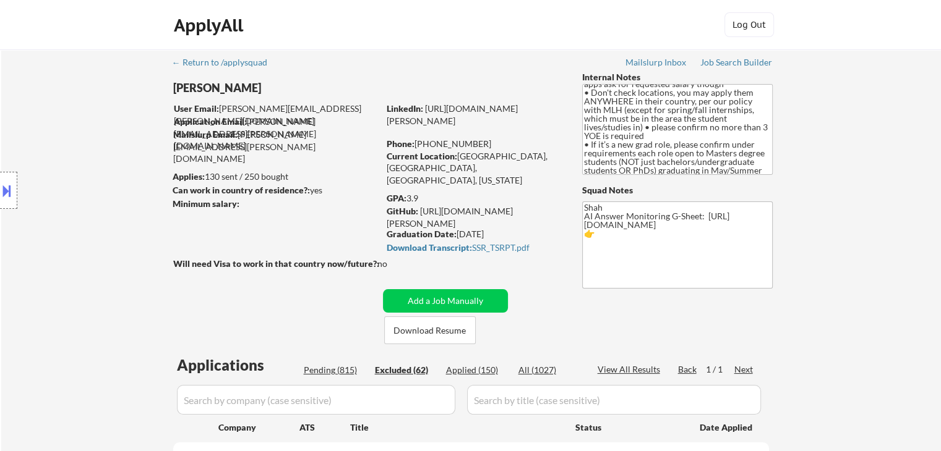
drag, startPoint x: 462, startPoint y: 371, endPoint x: 459, endPoint y: 378, distance: 8.0
click at [461, 372] on div "Applied (150)" at bounding box center [477, 370] width 62 height 12
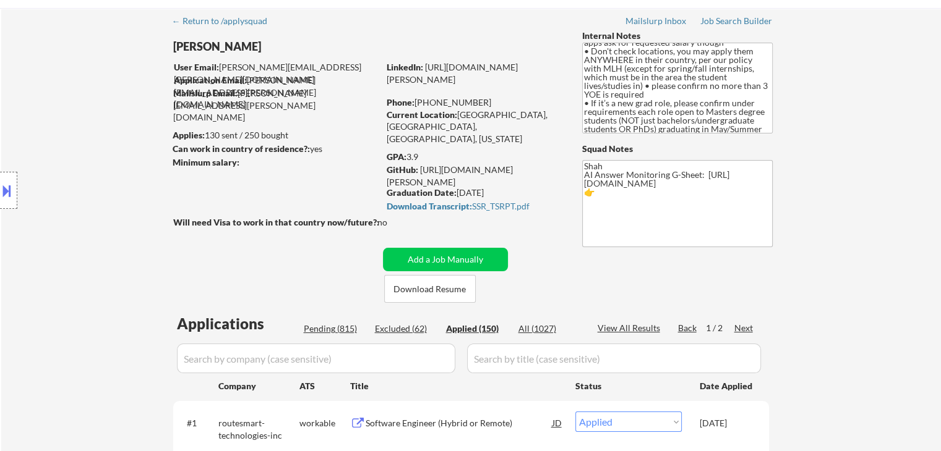
scroll to position [62, 0]
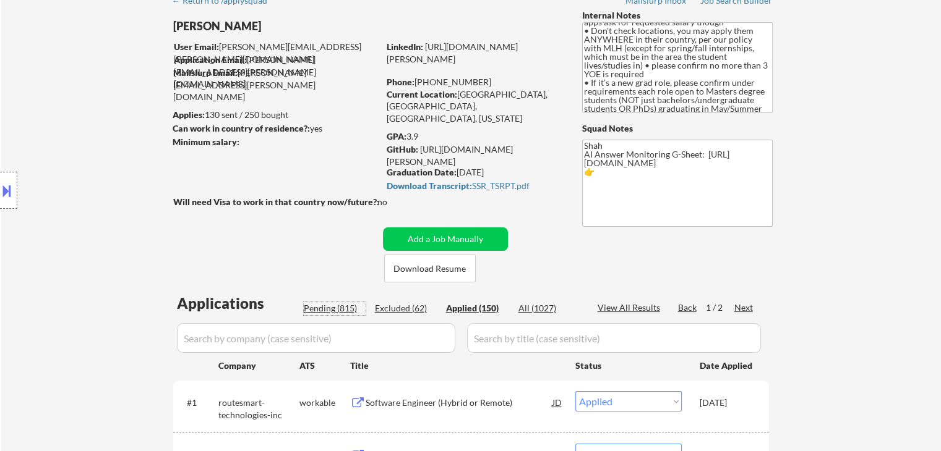
click at [325, 304] on div "Pending (815)" at bounding box center [335, 308] width 62 height 12
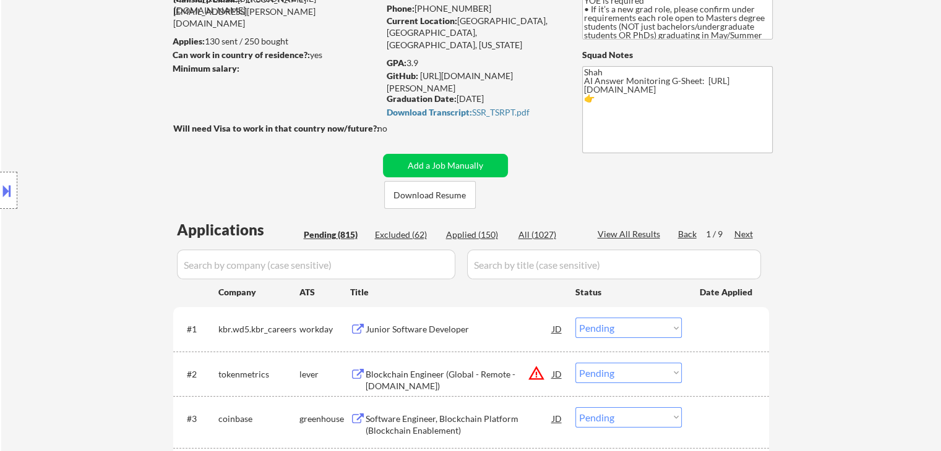
scroll to position [186, 0]
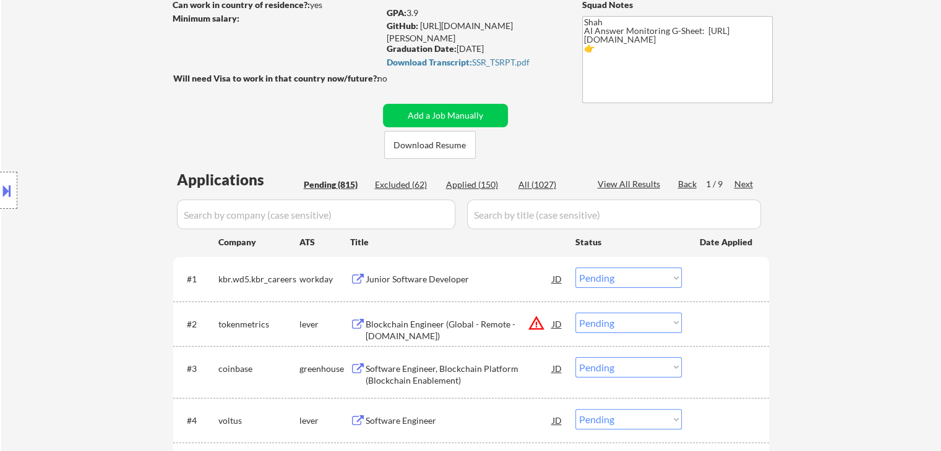
click at [748, 180] on div "Next" at bounding box center [744, 184] width 20 height 12
click at [747, 180] on div "Next" at bounding box center [744, 184] width 20 height 12
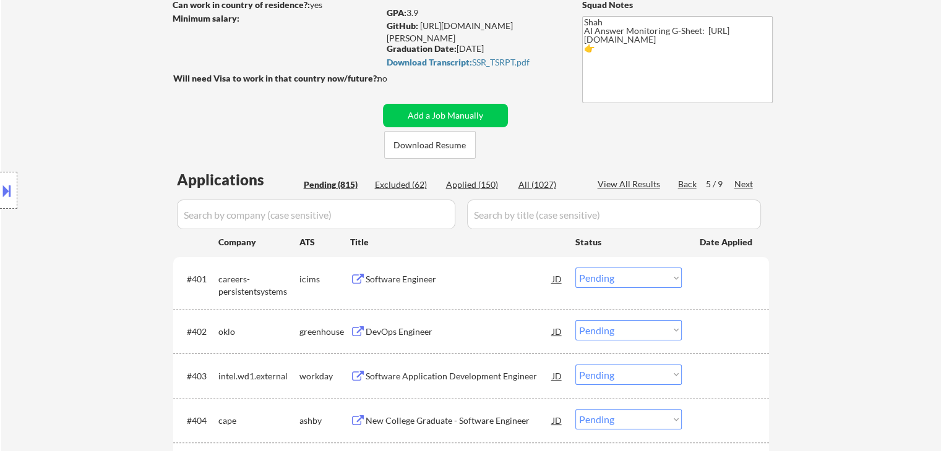
click at [98, 173] on div "Location Inclusions: country:[GEOGRAPHIC_DATA]" at bounding box center [110, 190] width 221 height 229
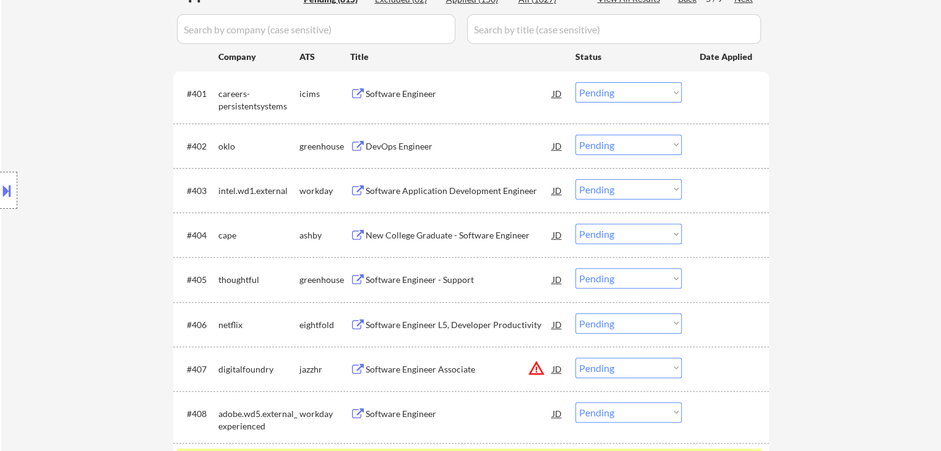
click at [398, 150] on div "DevOps Engineer" at bounding box center [458, 146] width 187 height 12
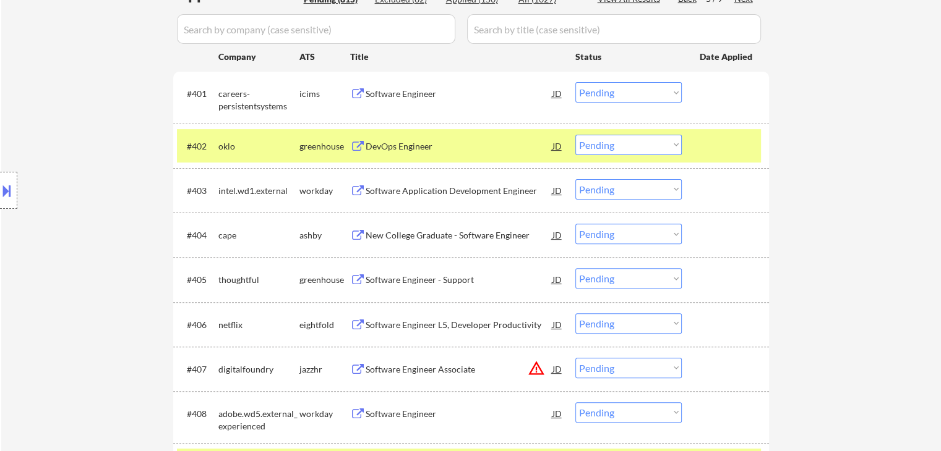
click at [406, 234] on div "New College Graduate - Software Engineer" at bounding box center [458, 235] width 187 height 12
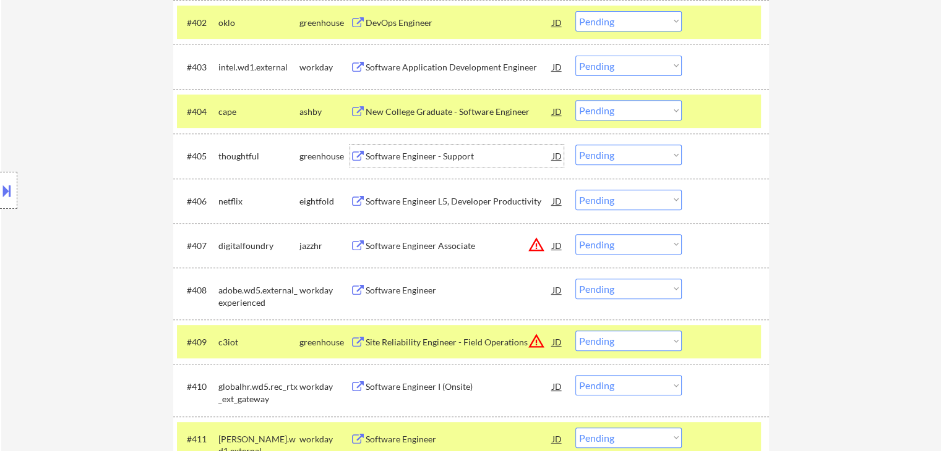
click at [410, 156] on div "Software Engineer - Support" at bounding box center [458, 156] width 187 height 12
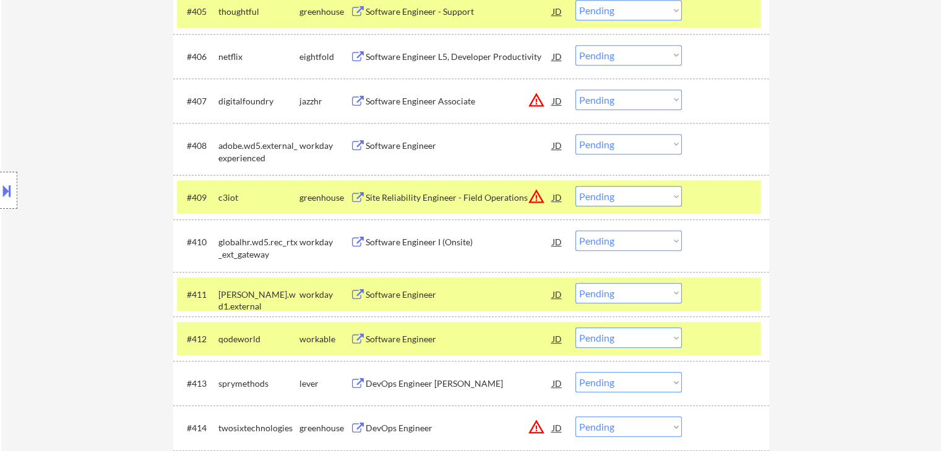
scroll to position [680, 0]
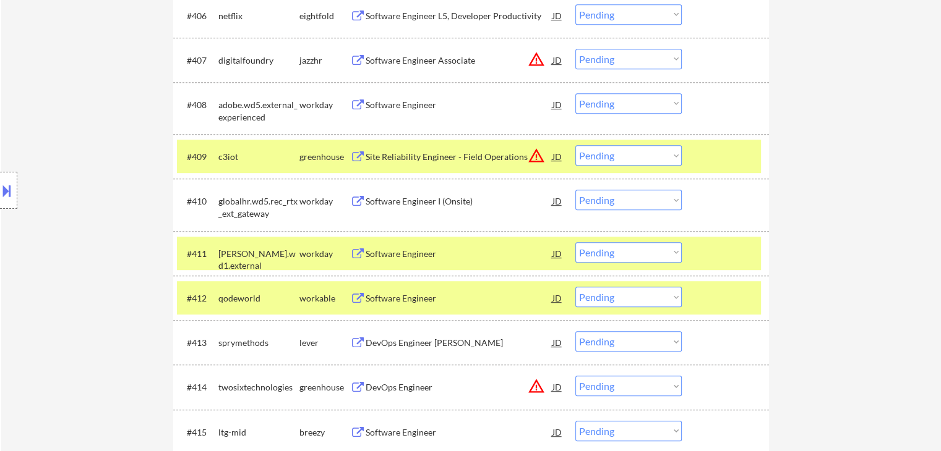
click at [403, 296] on div "Software Engineer" at bounding box center [458, 299] width 187 height 12
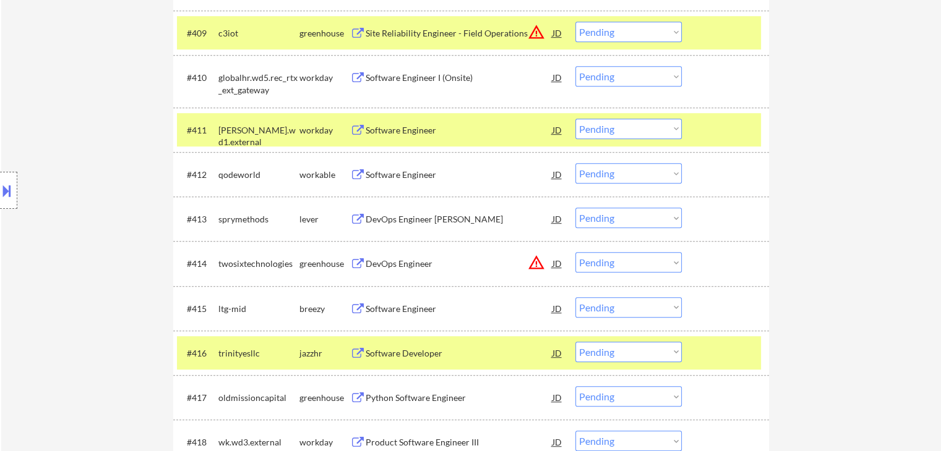
click at [397, 215] on div "DevOps Engineer [PERSON_NAME]" at bounding box center [458, 219] width 187 height 12
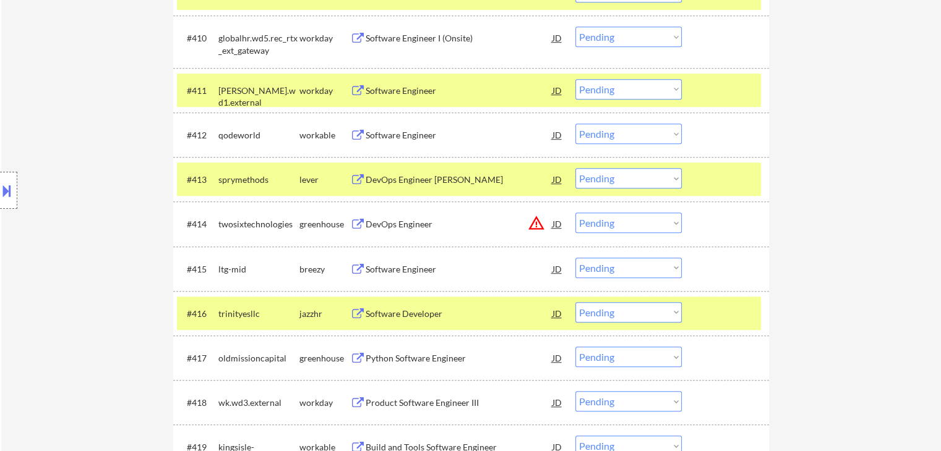
scroll to position [866, 0]
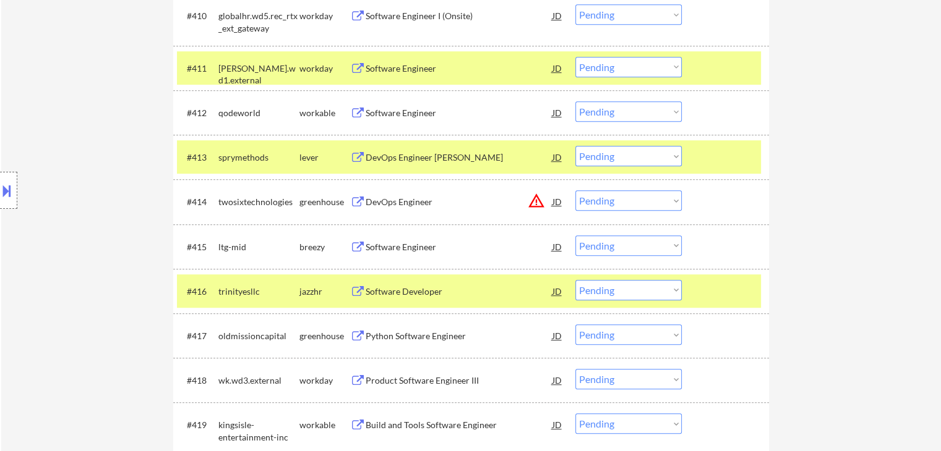
click at [401, 241] on div "Software Engineer" at bounding box center [458, 247] width 187 height 12
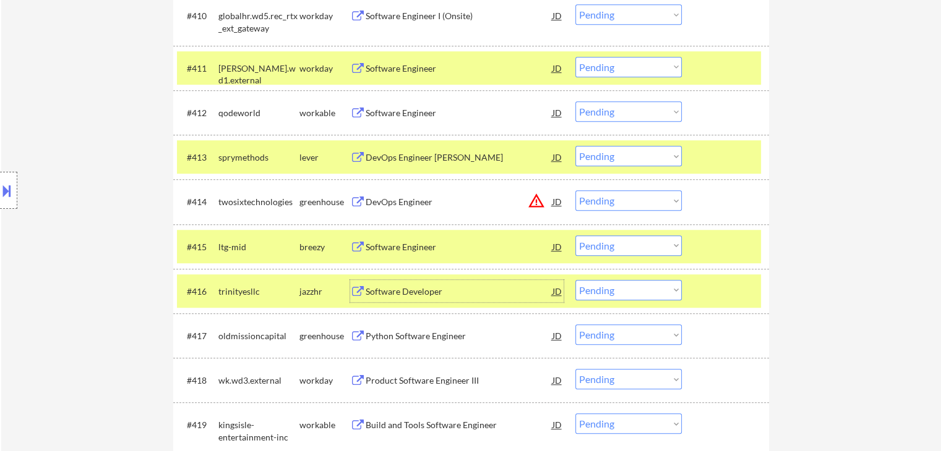
click at [401, 289] on div "Software Developer" at bounding box center [458, 292] width 187 height 12
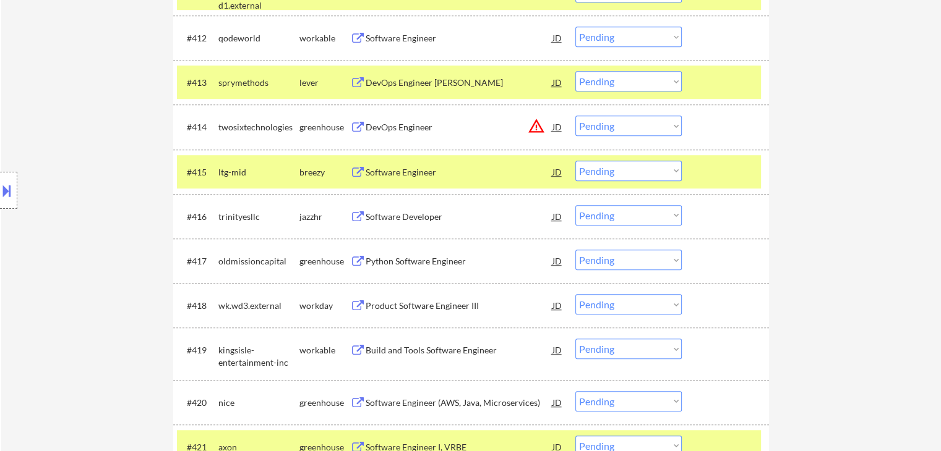
scroll to position [989, 0]
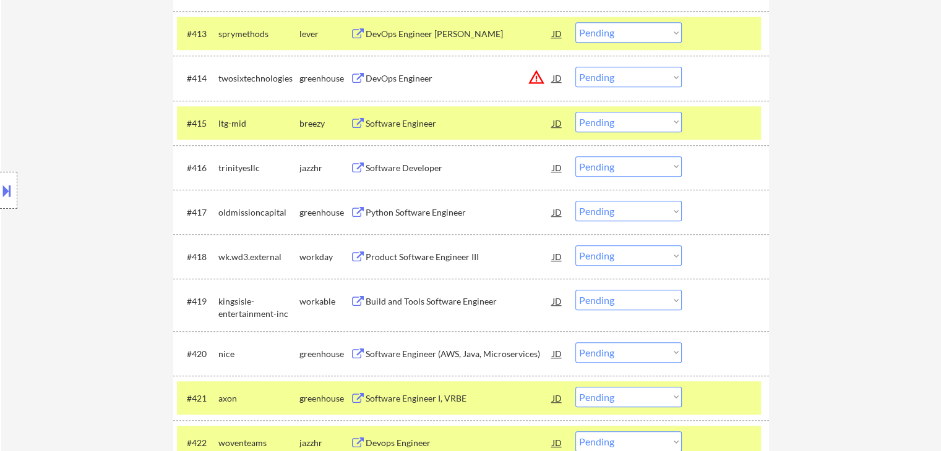
click at [401, 204] on div "Python Software Engineer" at bounding box center [458, 212] width 187 height 22
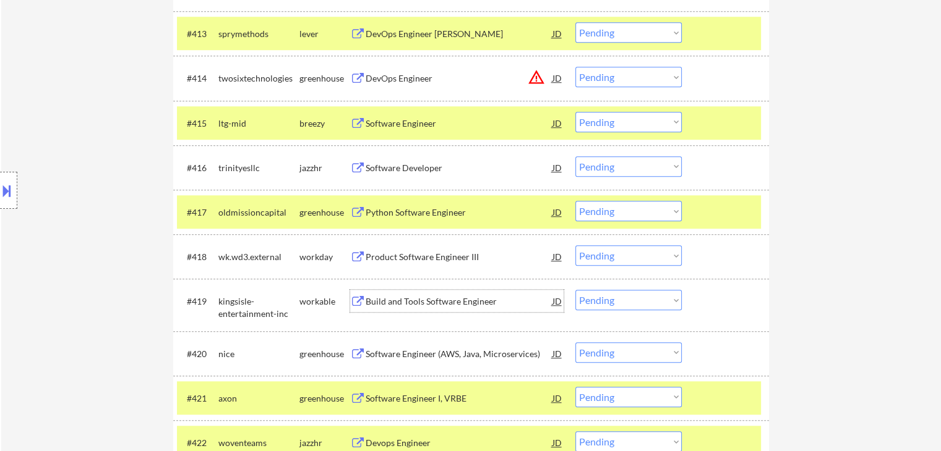
click at [406, 301] on div "Build and Tools Software Engineer" at bounding box center [458, 302] width 187 height 12
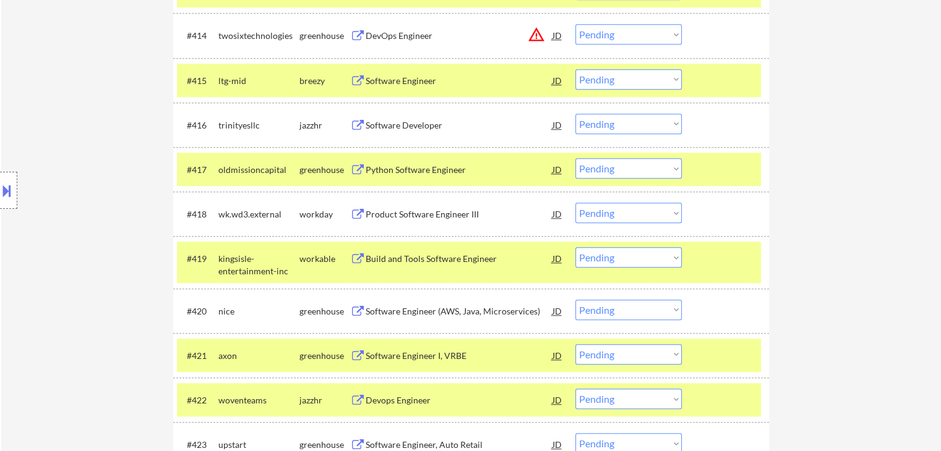
scroll to position [1113, 0]
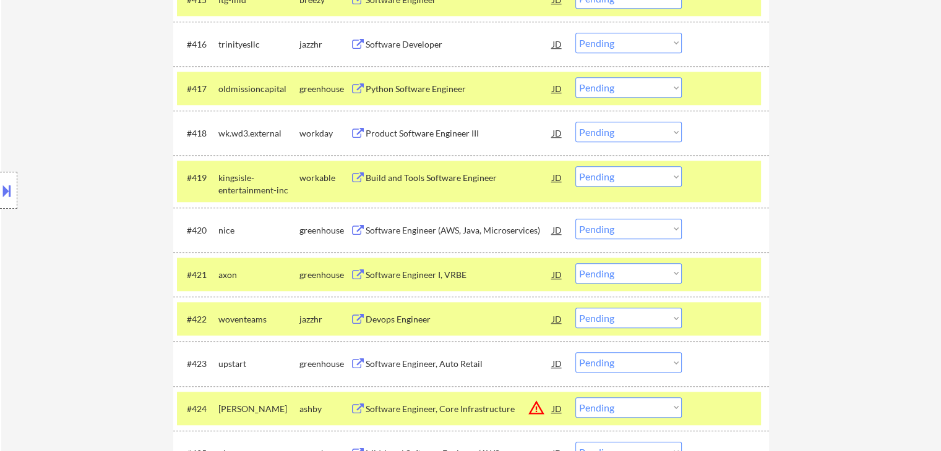
click at [406, 226] on div "Software Engineer (AWS, Java, Microservices)" at bounding box center [458, 230] width 187 height 12
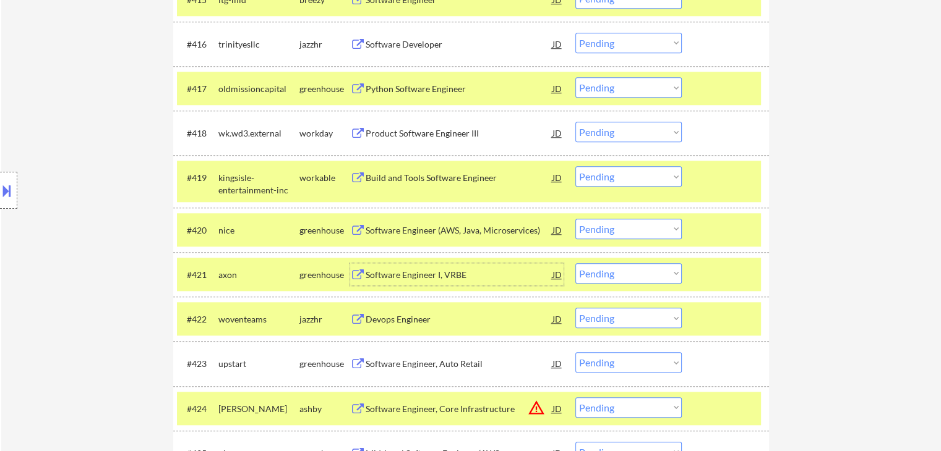
drag, startPoint x: 414, startPoint y: 273, endPoint x: 410, endPoint y: 324, distance: 50.8
click at [414, 274] on div "Software Engineer I, VRBE" at bounding box center [458, 275] width 187 height 12
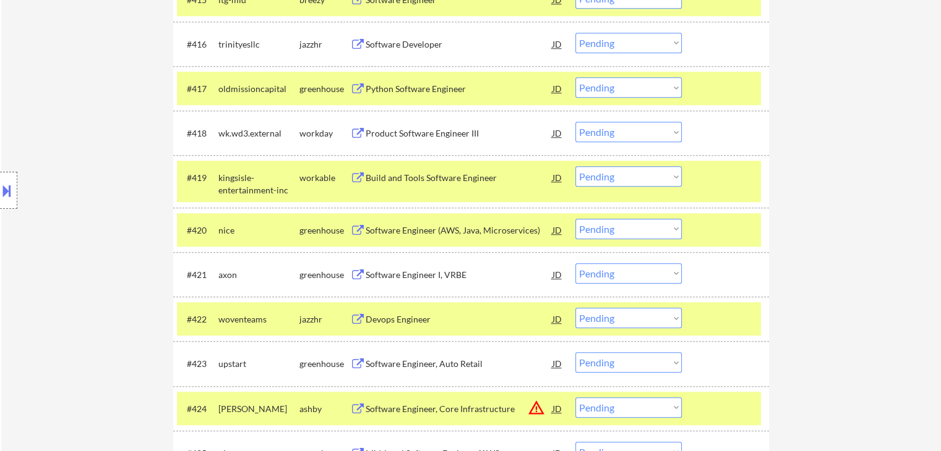
click at [404, 315] on div "Devops Engineer" at bounding box center [458, 320] width 187 height 12
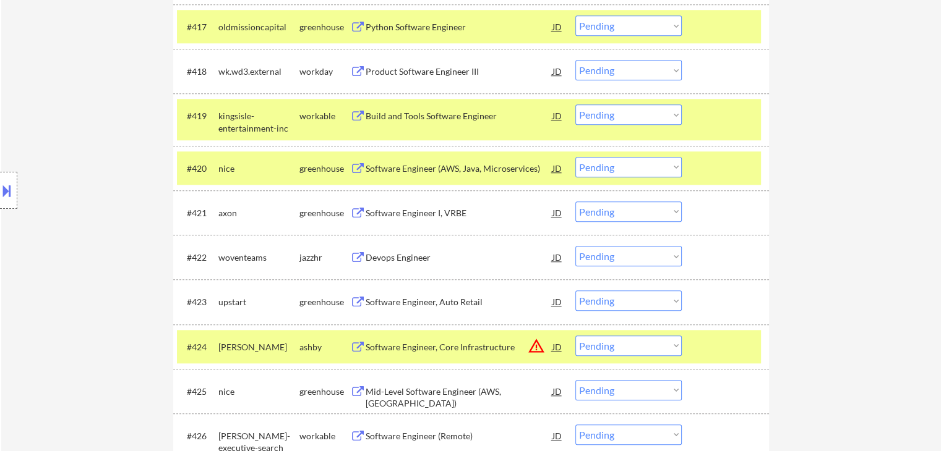
click at [407, 302] on div "Software Engineer, Auto Retail" at bounding box center [458, 302] width 187 height 12
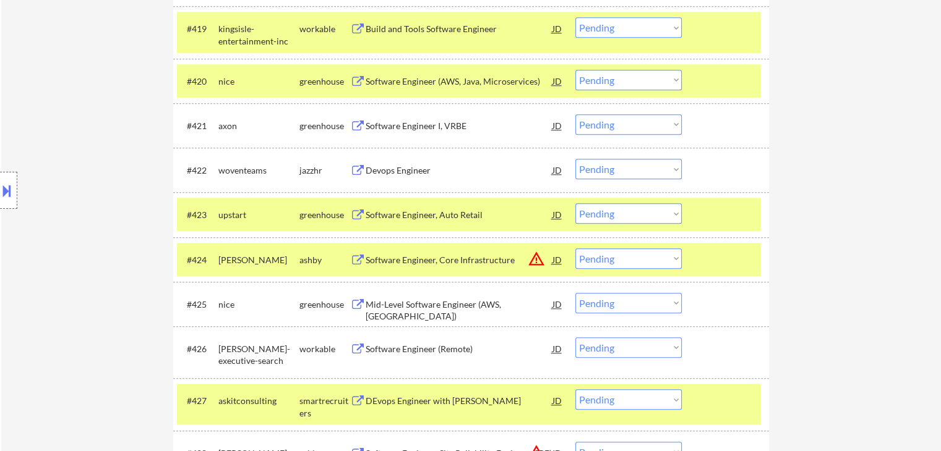
scroll to position [1299, 0]
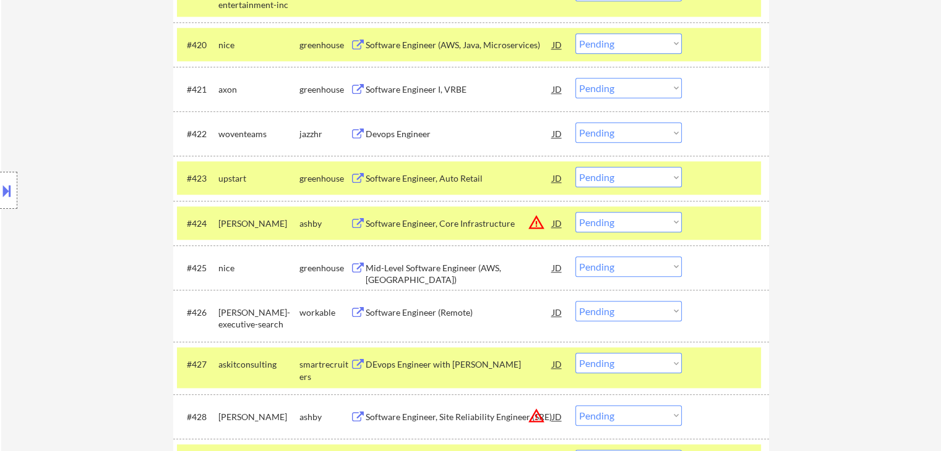
click at [403, 272] on div "Mid-Level Software Engineer (AWS, [GEOGRAPHIC_DATA])" at bounding box center [458, 274] width 187 height 24
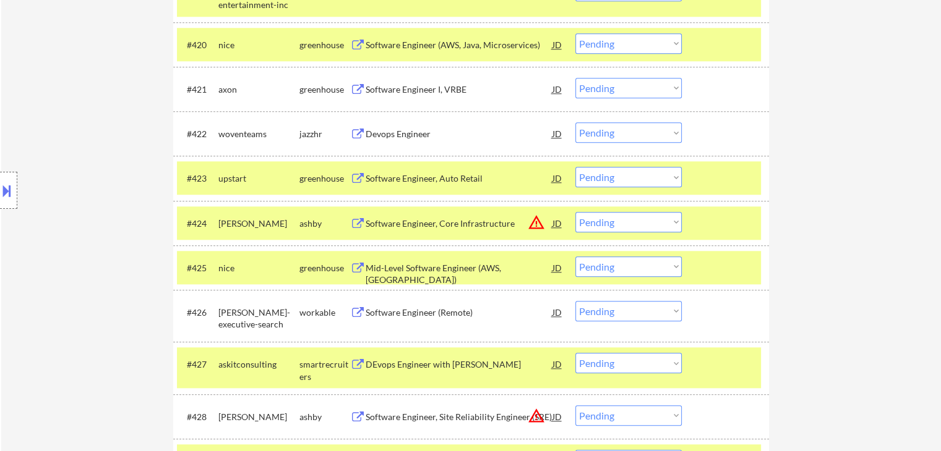
click at [407, 313] on div "Software Engineer (Remote)" at bounding box center [458, 313] width 187 height 12
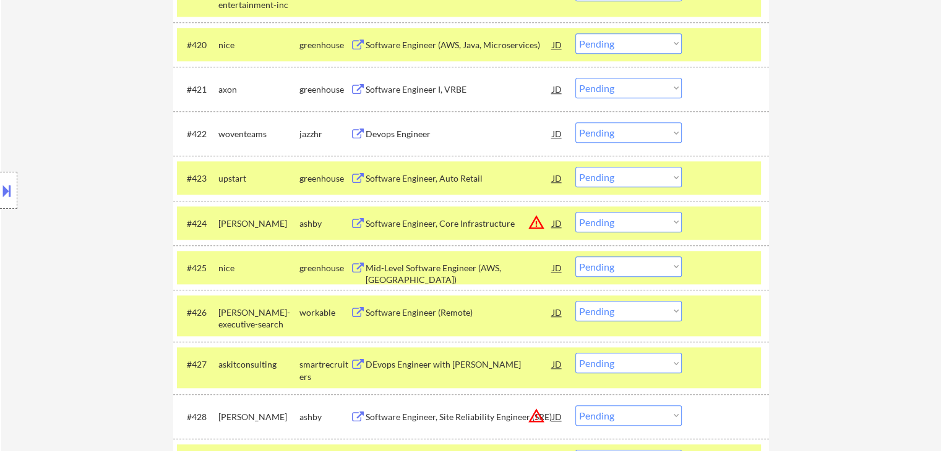
scroll to position [753, 0]
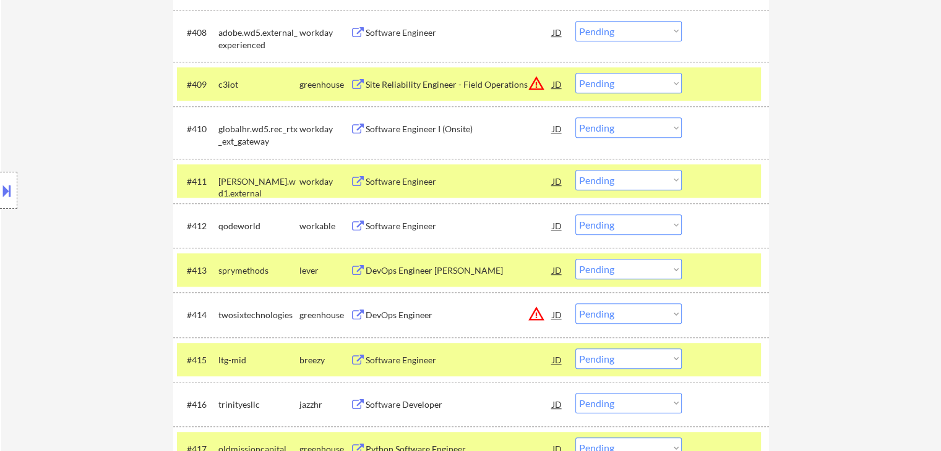
drag, startPoint x: 651, startPoint y: 226, endPoint x: 543, endPoint y: 369, distance: 178.7
click at [651, 226] on select "Choose an option... Pending Applied Excluded (Questions) Excluded (Expired) Exc…" at bounding box center [628, 225] width 106 height 20
click at [575, 215] on select "Choose an option... Pending Applied Excluded (Questions) Excluded (Expired) Exc…" at bounding box center [628, 225] width 106 height 20
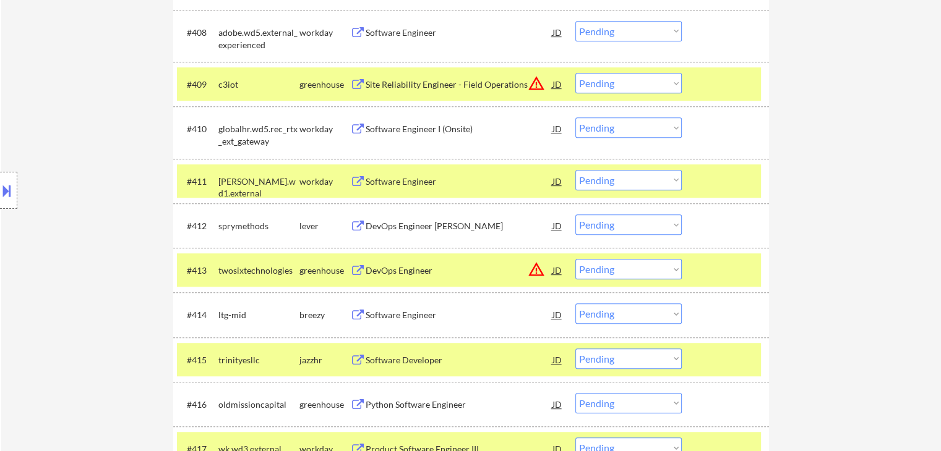
click at [636, 228] on select "Choose an option... Pending Applied Excluded (Questions) Excluded (Expired) Exc…" at bounding box center [628, 225] width 106 height 20
click at [575, 215] on select "Choose an option... Pending Applied Excluded (Questions) Excluded (Expired) Exc…" at bounding box center [628, 225] width 106 height 20
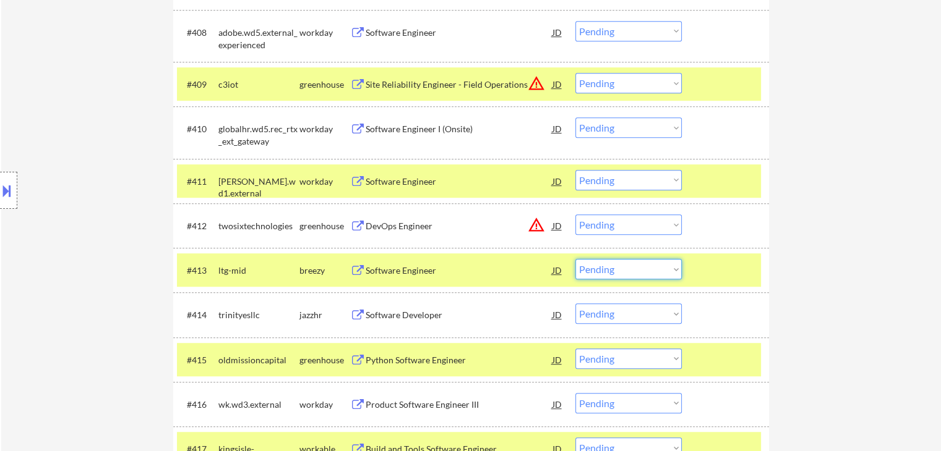
click at [655, 271] on select "Choose an option... Pending Applied Excluded (Questions) Excluded (Expired) Exc…" at bounding box center [628, 269] width 106 height 20
click at [575, 259] on select "Choose an option... Pending Applied Excluded (Questions) Excluded (Expired) Exc…" at bounding box center [628, 269] width 106 height 20
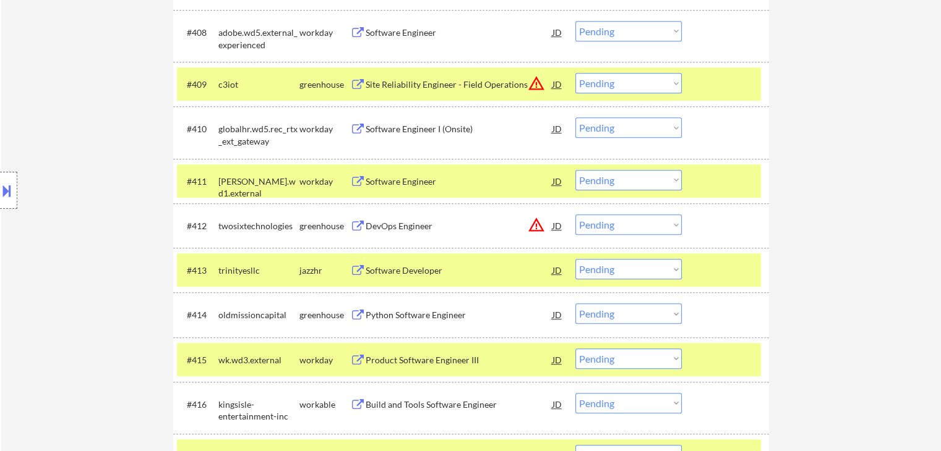
drag, startPoint x: 636, startPoint y: 275, endPoint x: 629, endPoint y: 275, distance: 6.8
click at [636, 275] on select "Choose an option... Pending Applied Excluded (Questions) Excluded (Expired) Exc…" at bounding box center [628, 269] width 106 height 20
click at [575, 259] on select "Choose an option... Pending Applied Excluded (Questions) Excluded (Expired) Exc…" at bounding box center [628, 269] width 106 height 20
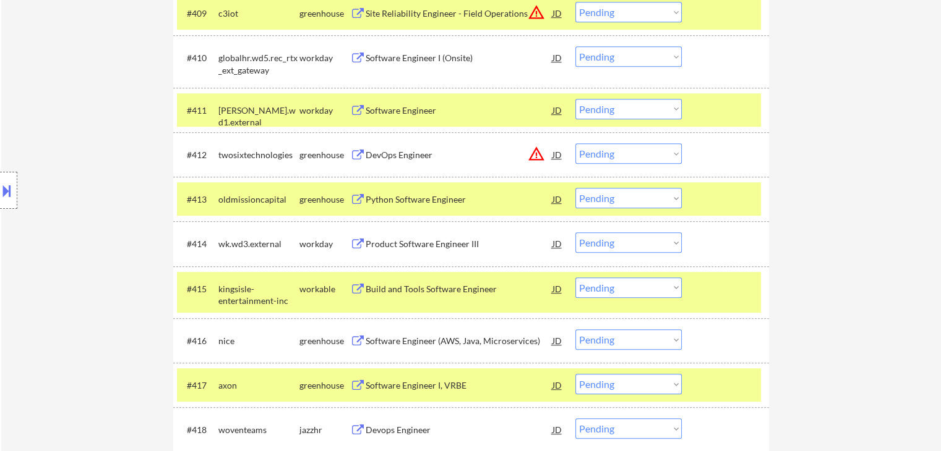
scroll to position [876, 0]
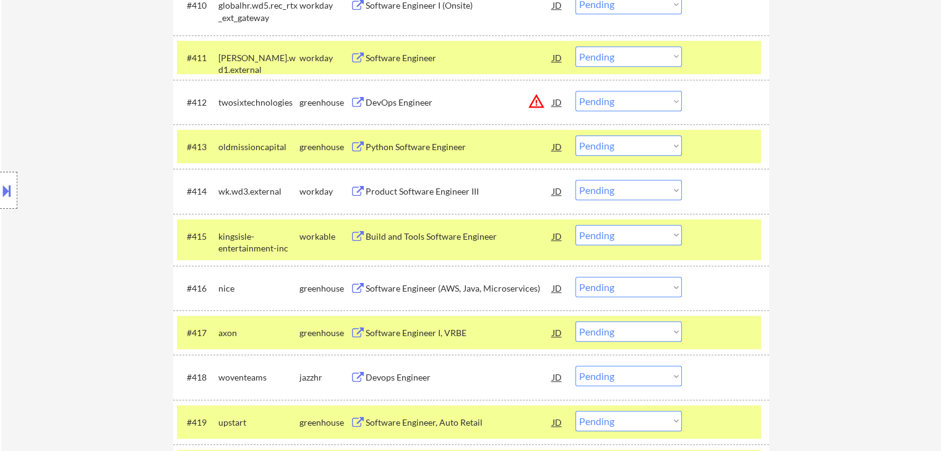
click at [613, 237] on select "Choose an option... Pending Applied Excluded (Questions) Excluded (Expired) Exc…" at bounding box center [628, 235] width 106 height 20
click at [575, 225] on select "Choose an option... Pending Applied Excluded (Questions) Excluded (Expired) Exc…" at bounding box center [628, 235] width 106 height 20
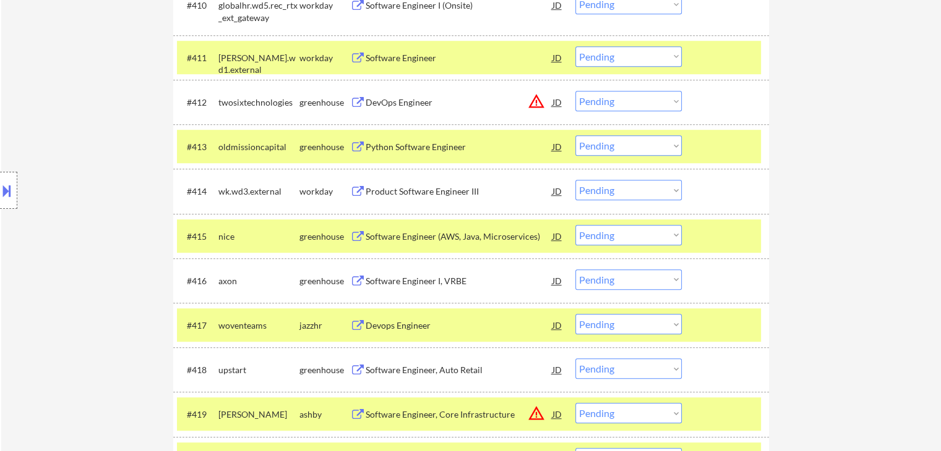
drag, startPoint x: 610, startPoint y: 232, endPoint x: 580, endPoint y: 231, distance: 29.7
click at [610, 232] on select "Choose an option... Pending Applied Excluded (Questions) Excluded (Expired) Exc…" at bounding box center [628, 235] width 106 height 20
click at [575, 225] on select "Choose an option... Pending Applied Excluded (Questions) Excluded (Expired) Exc…" at bounding box center [628, 235] width 106 height 20
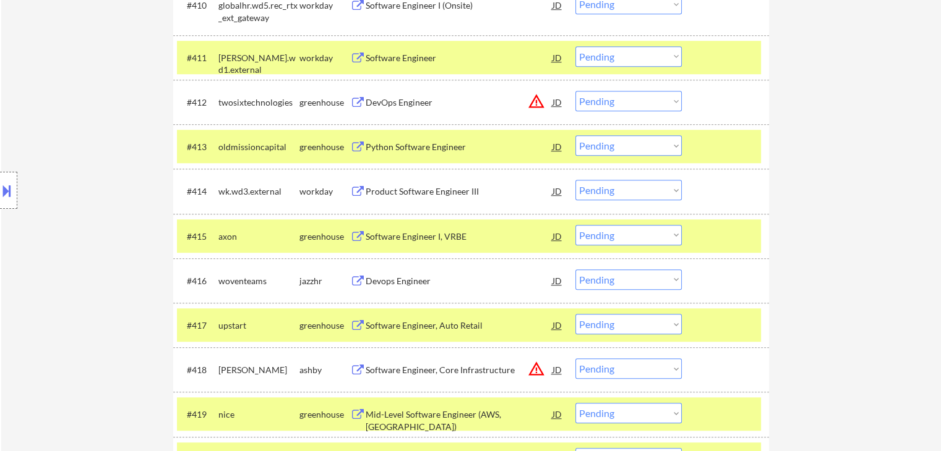
click at [603, 236] on select "Choose an option... Pending Applied Excluded (Questions) Excluded (Expired) Exc…" at bounding box center [628, 235] width 106 height 20
click at [575, 225] on select "Choose an option... Pending Applied Excluded (Questions) Excluded (Expired) Exc…" at bounding box center [628, 235] width 106 height 20
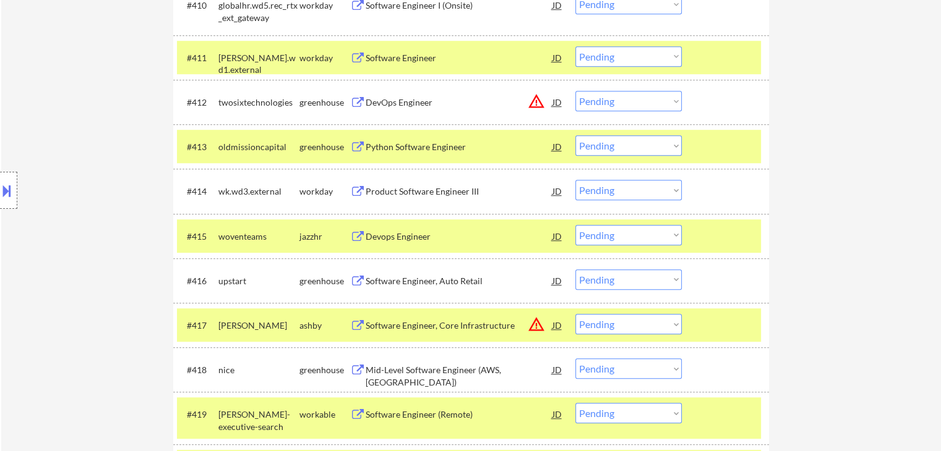
click at [631, 236] on select "Choose an option... Pending Applied Excluded (Questions) Excluded (Expired) Exc…" at bounding box center [628, 235] width 106 height 20
click at [575, 225] on select "Choose an option... Pending Applied Excluded (Questions) Excluded (Expired) Exc…" at bounding box center [628, 235] width 106 height 20
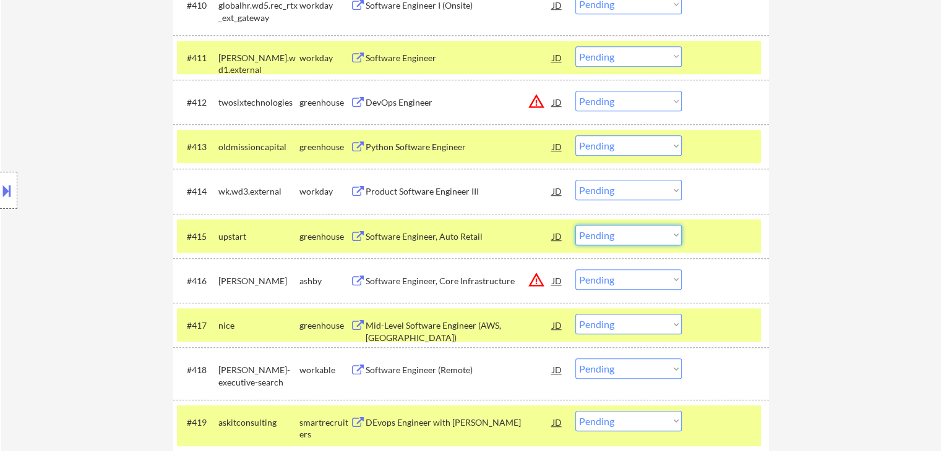
drag, startPoint x: 601, startPoint y: 235, endPoint x: 601, endPoint y: 242, distance: 7.4
click at [601, 235] on select "Choose an option... Pending Applied Excluded (Questions) Excluded (Expired) Exc…" at bounding box center [628, 235] width 106 height 20
click at [575, 225] on select "Choose an option... Pending Applied Excluded (Questions) Excluded (Expired) Exc…" at bounding box center [628, 235] width 106 height 20
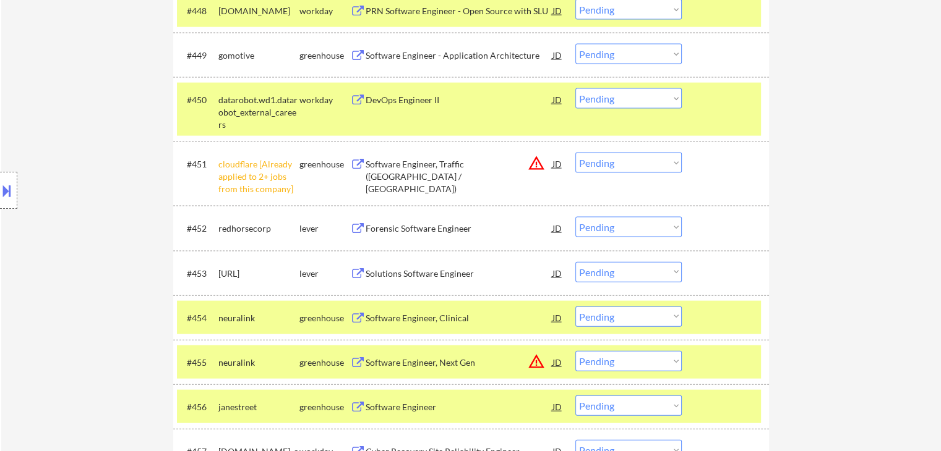
scroll to position [2732, 0]
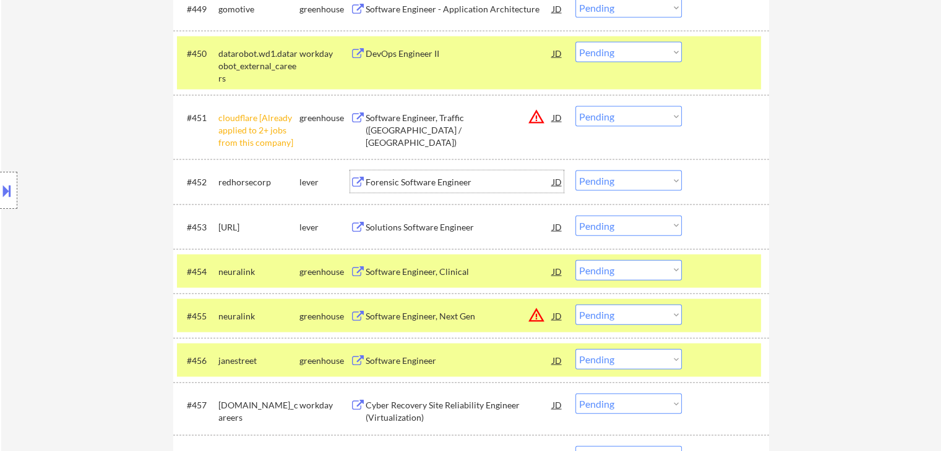
click at [391, 179] on div "Forensic Software Engineer" at bounding box center [458, 182] width 187 height 12
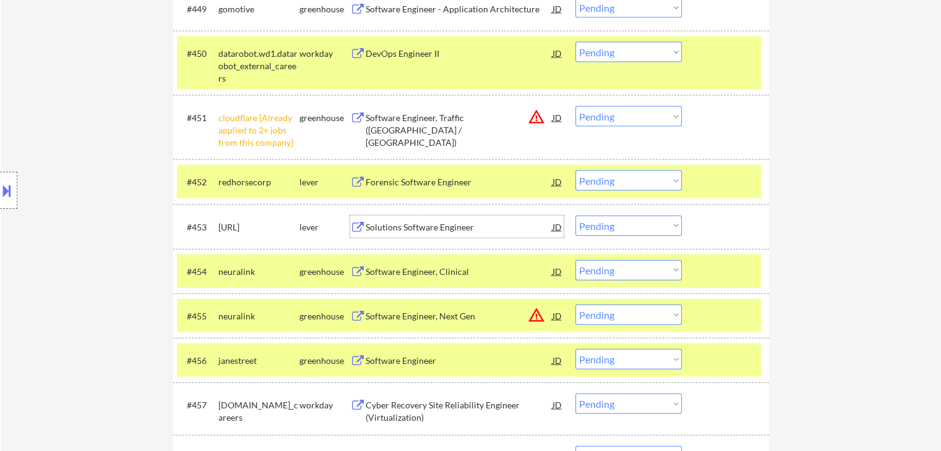
click at [395, 225] on div "Solutions Software Engineer" at bounding box center [458, 227] width 187 height 12
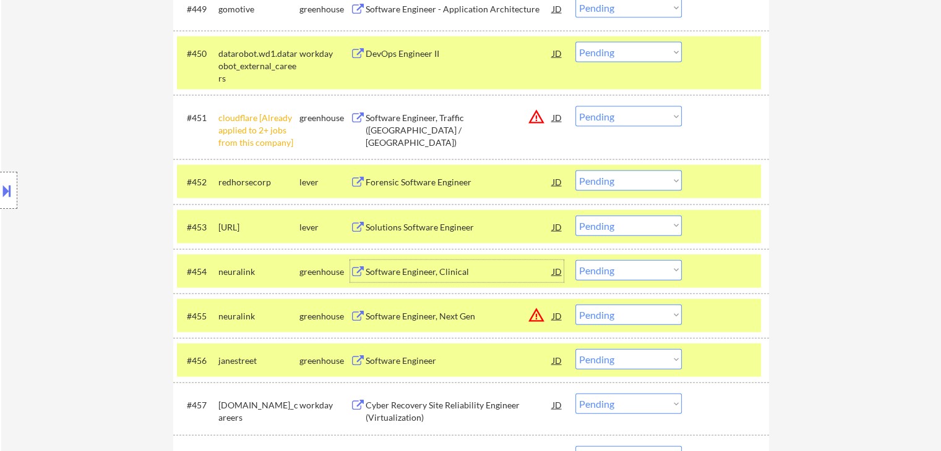
click at [399, 275] on div "Software Engineer, Clinical" at bounding box center [458, 272] width 187 height 12
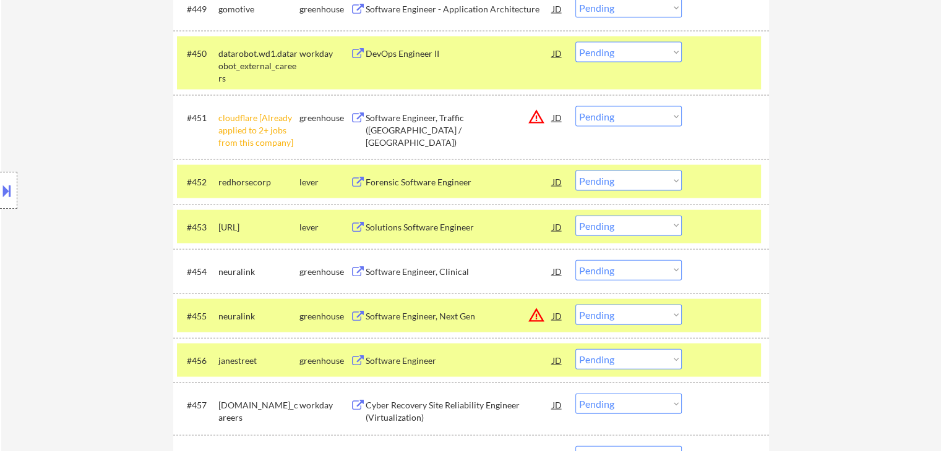
click at [395, 364] on div "Software Engineer" at bounding box center [458, 361] width 187 height 12
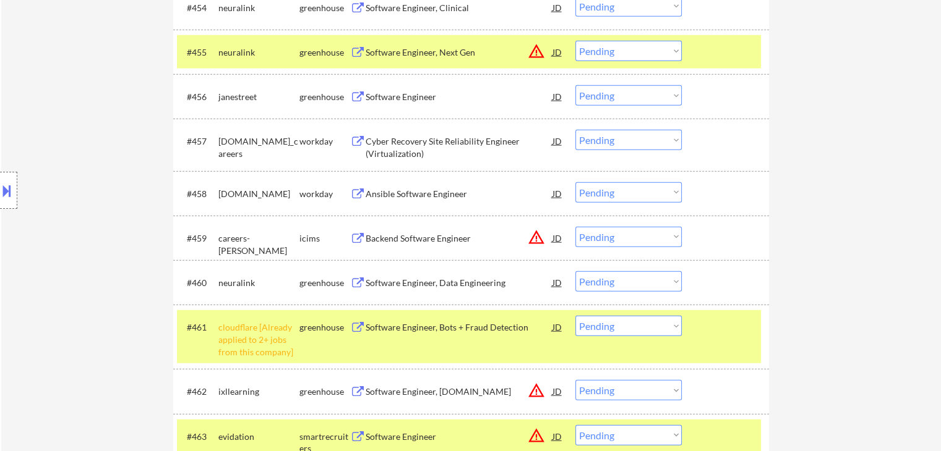
scroll to position [3041, 0]
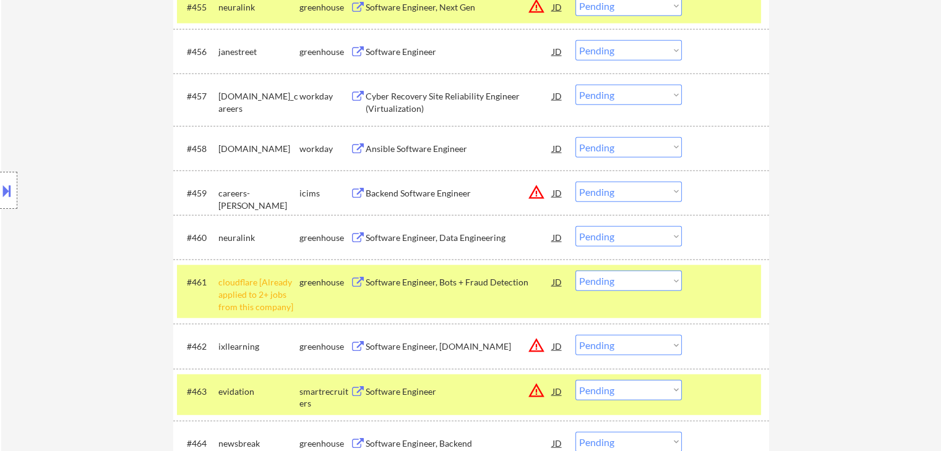
click at [416, 239] on div "Software Engineer, Data Engineering" at bounding box center [458, 238] width 187 height 12
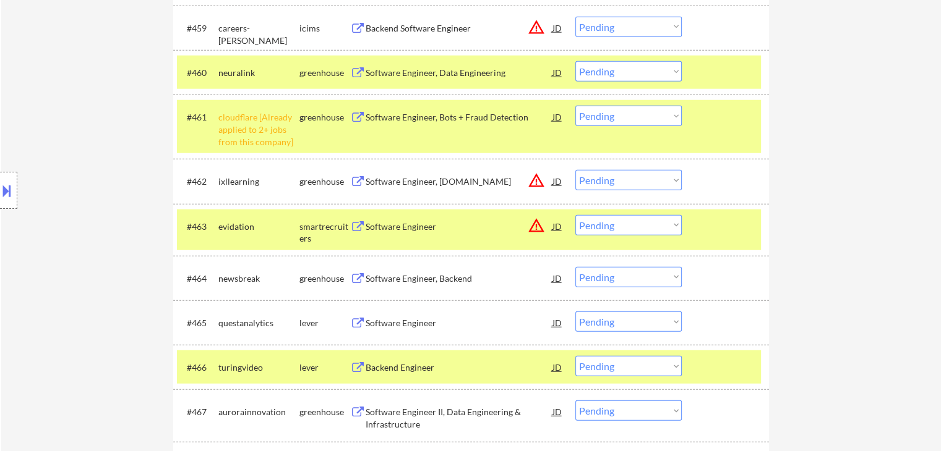
scroll to position [3226, 0]
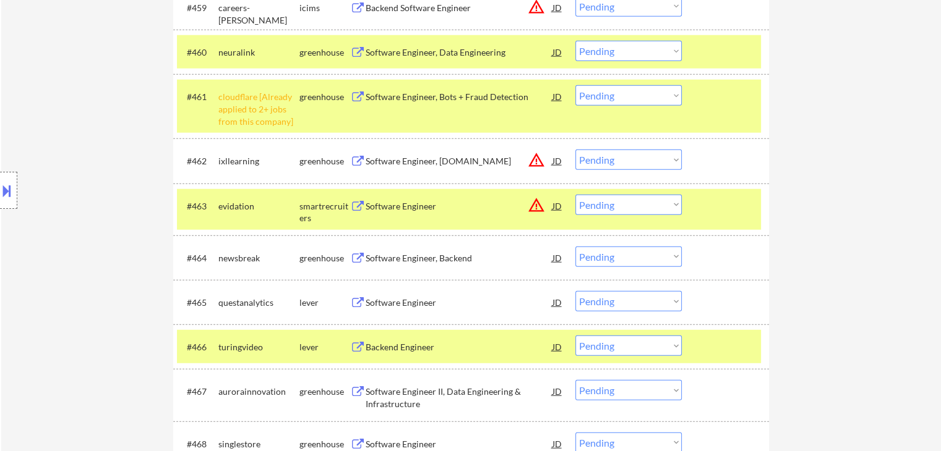
click at [404, 258] on div "Software Engineer, Backend" at bounding box center [458, 258] width 187 height 12
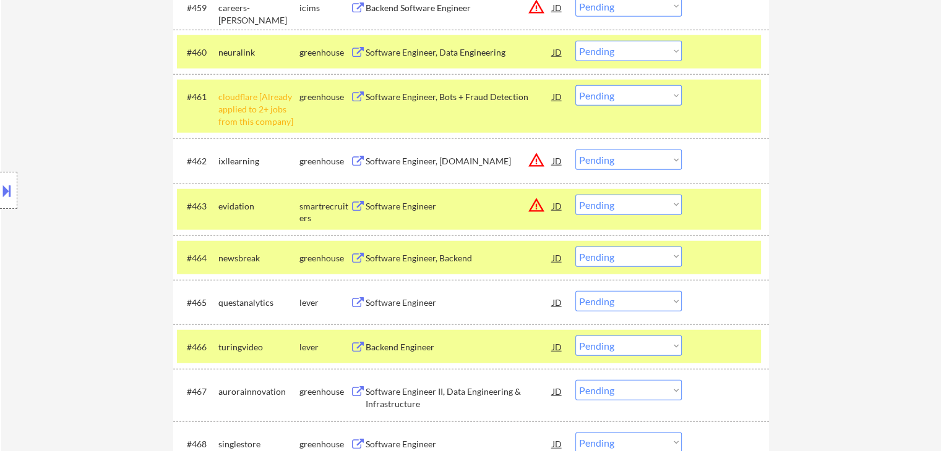
click at [396, 299] on div "Software Engineer" at bounding box center [458, 303] width 187 height 12
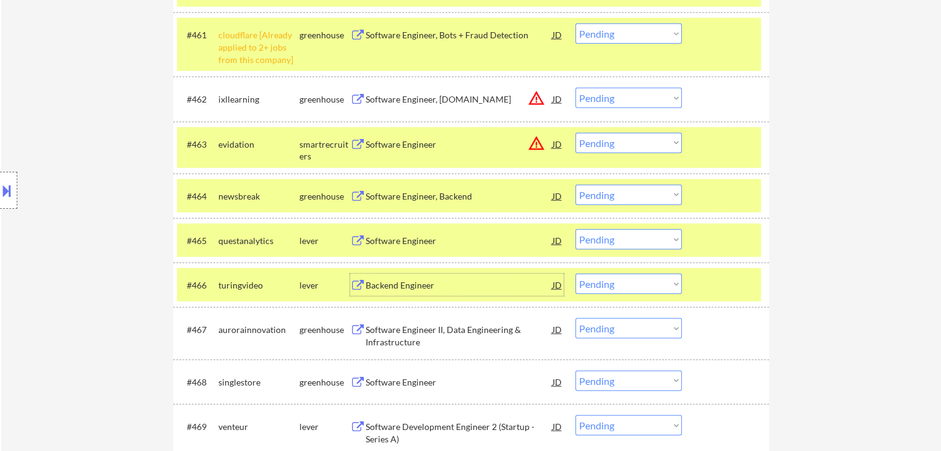
click at [408, 284] on div "Backend Engineer" at bounding box center [458, 286] width 187 height 12
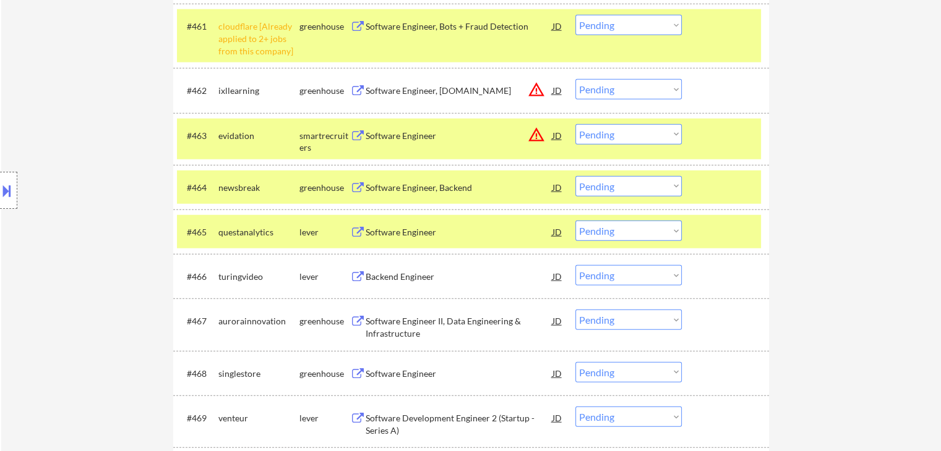
scroll to position [3350, 0]
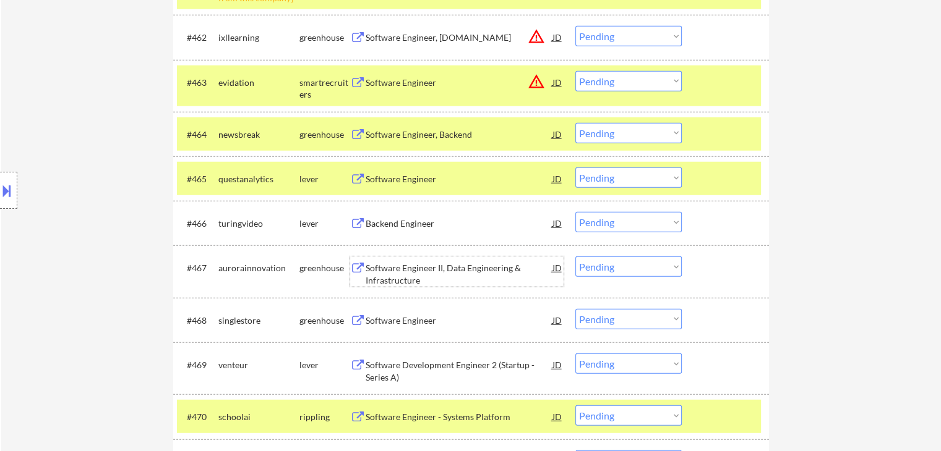
click at [387, 270] on div "Software Engineer II, Data Engineering & Infrastructure" at bounding box center [458, 274] width 187 height 24
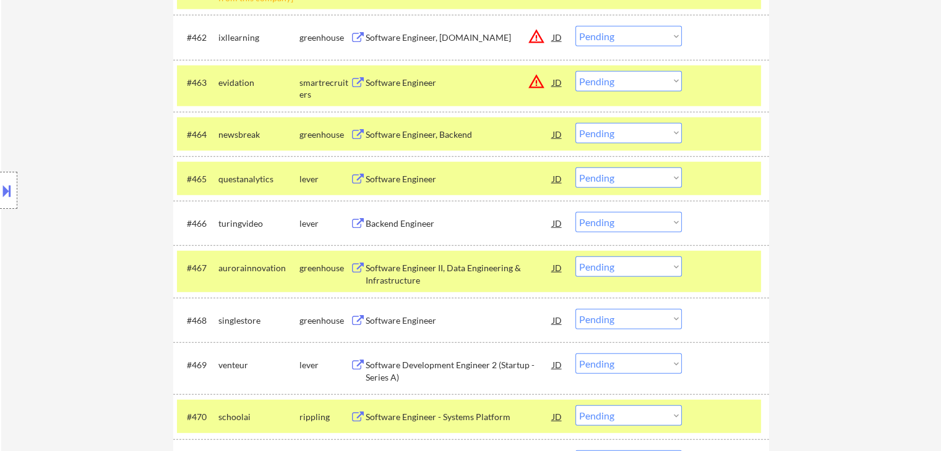
click at [393, 315] on div "Software Engineer" at bounding box center [458, 321] width 187 height 12
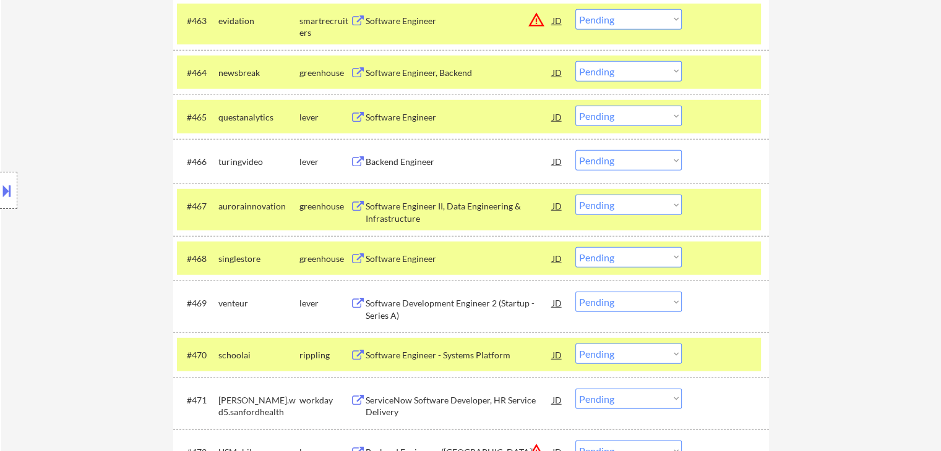
click at [406, 302] on div "Software Development Engineer 2 (Startup - Series A)" at bounding box center [458, 309] width 187 height 24
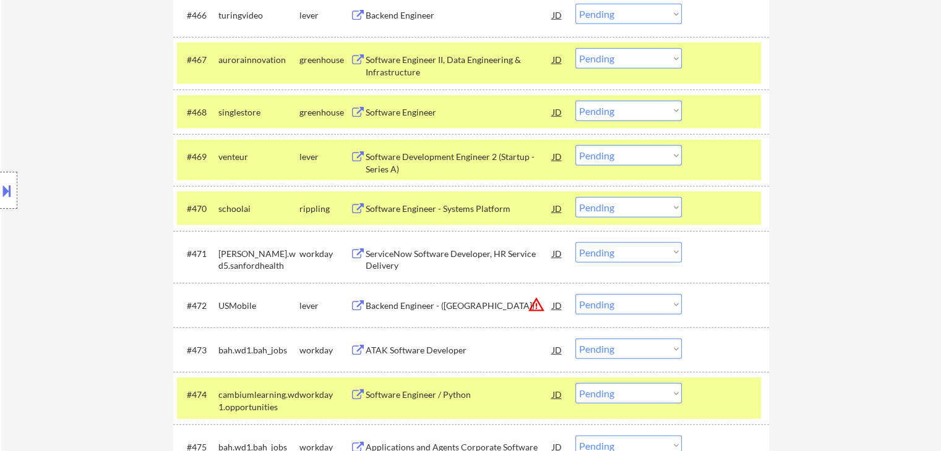
scroll to position [3597, 0]
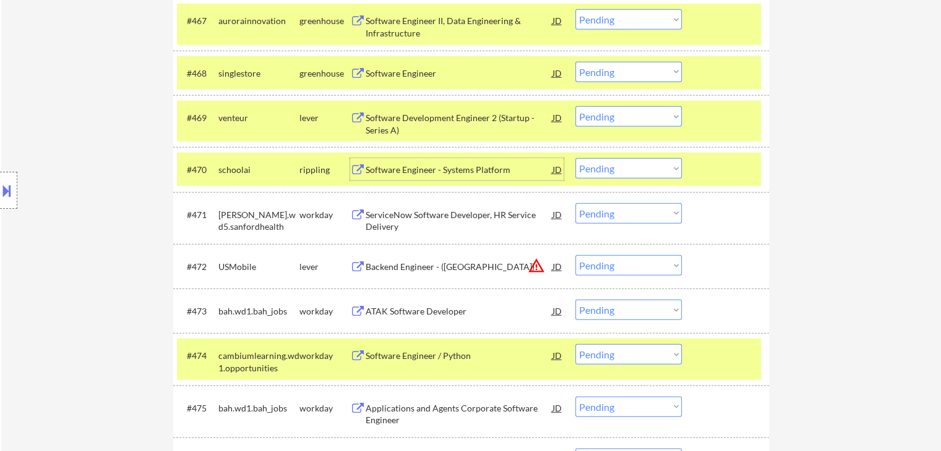
click at [388, 172] on div "Software Engineer - Systems Platform" at bounding box center [458, 170] width 187 height 12
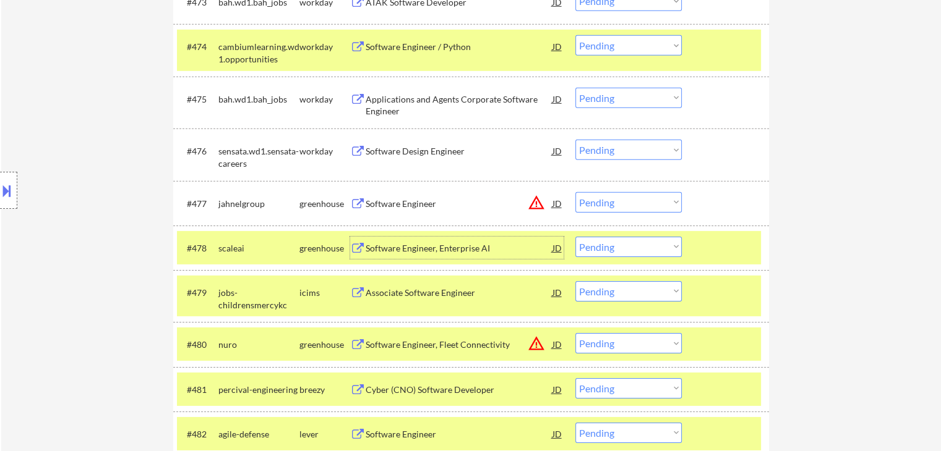
click at [387, 249] on div "Software Engineer, Enterprise AI" at bounding box center [458, 248] width 187 height 12
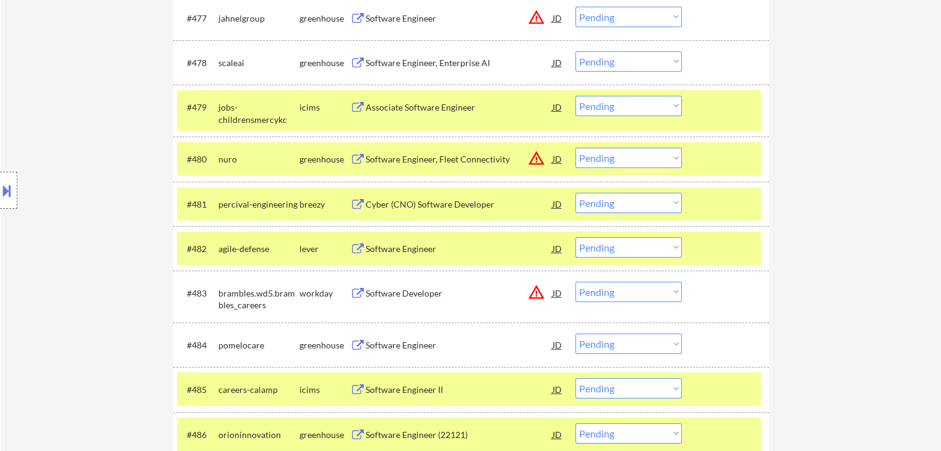
click at [399, 252] on div "Software Engineer" at bounding box center [458, 249] width 187 height 12
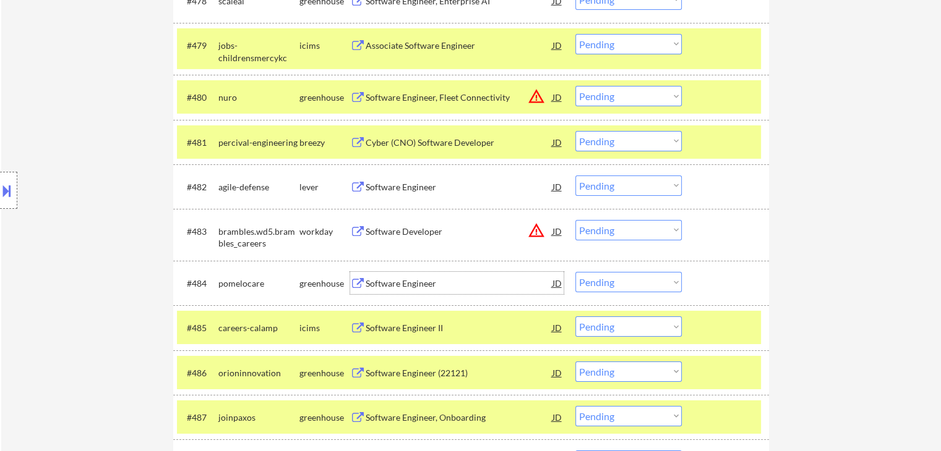
click at [382, 277] on div "Software Engineer" at bounding box center [458, 283] width 187 height 22
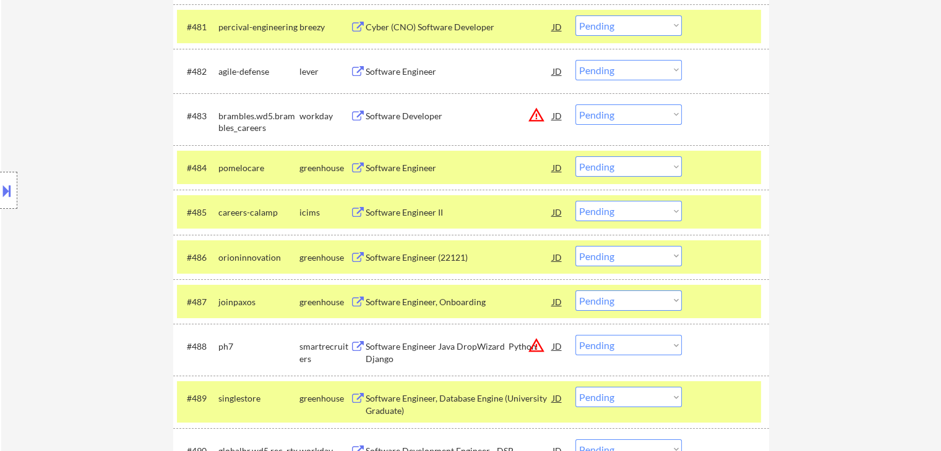
scroll to position [4278, 0]
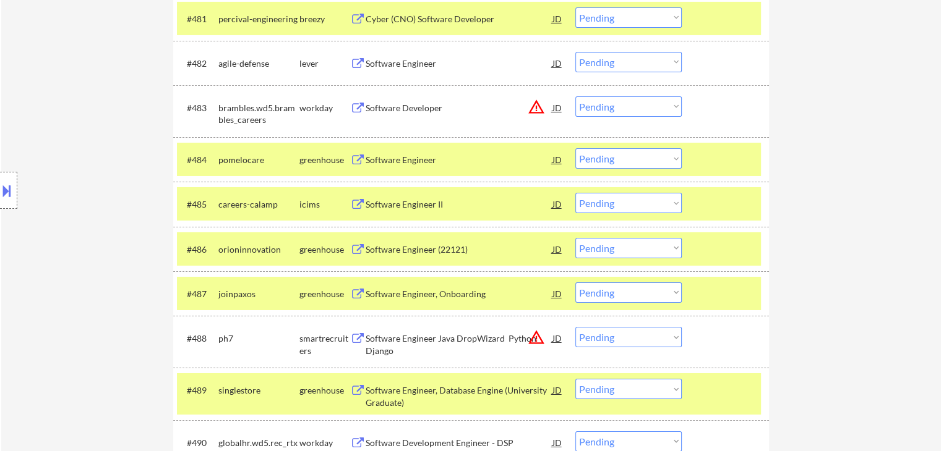
click at [397, 247] on div "Software Engineer (22121)" at bounding box center [458, 250] width 187 height 12
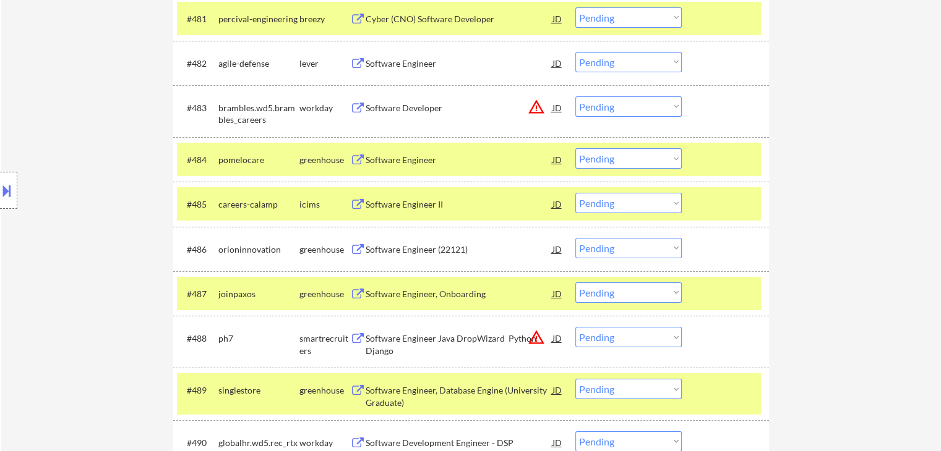
click at [408, 288] on div "Software Engineer, Onboarding" at bounding box center [458, 294] width 187 height 12
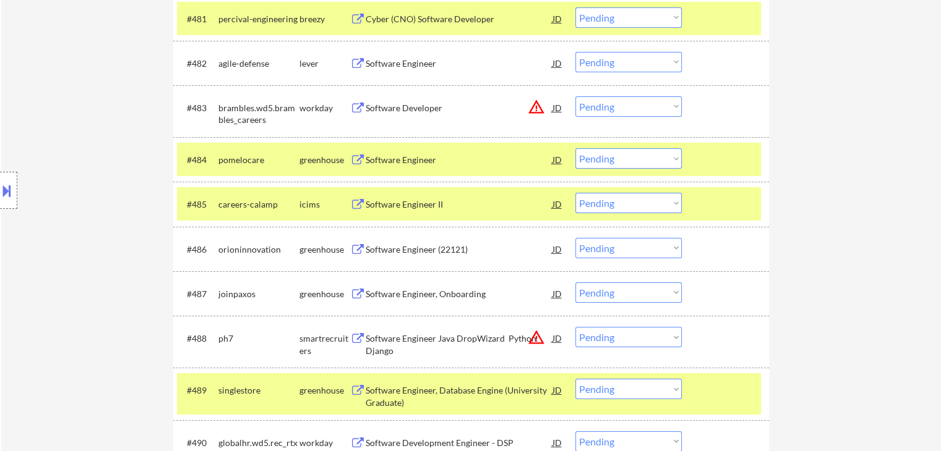
scroll to position [2688, 0]
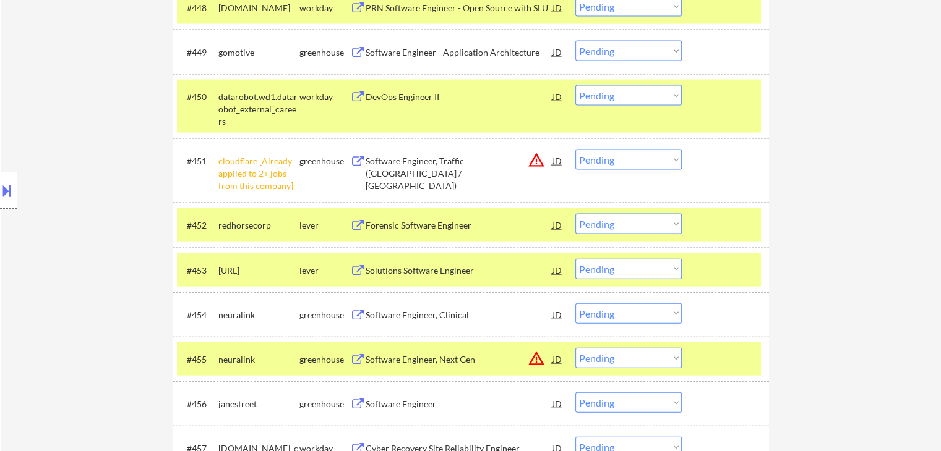
click at [603, 226] on select "Choose an option... Pending Applied Excluded (Questions) Excluded (Expired) Exc…" at bounding box center [628, 224] width 106 height 20
click at [575, 214] on select "Choose an option... Pending Applied Excluded (Questions) Excluded (Expired) Exc…" at bounding box center [628, 224] width 106 height 20
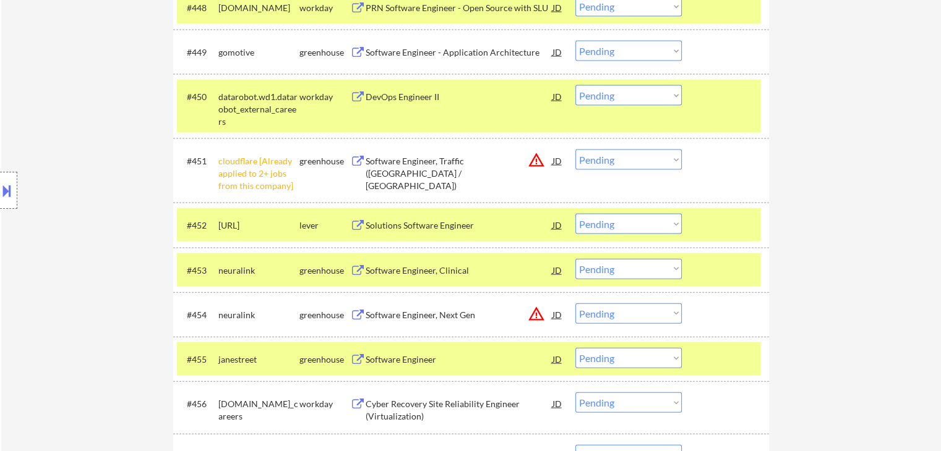
click at [631, 223] on select "Choose an option... Pending Applied Excluded (Questions) Excluded (Expired) Exc…" at bounding box center [628, 224] width 106 height 20
click at [575, 214] on select "Choose an option... Pending Applied Excluded (Questions) Excluded (Expired) Exc…" at bounding box center [628, 224] width 106 height 20
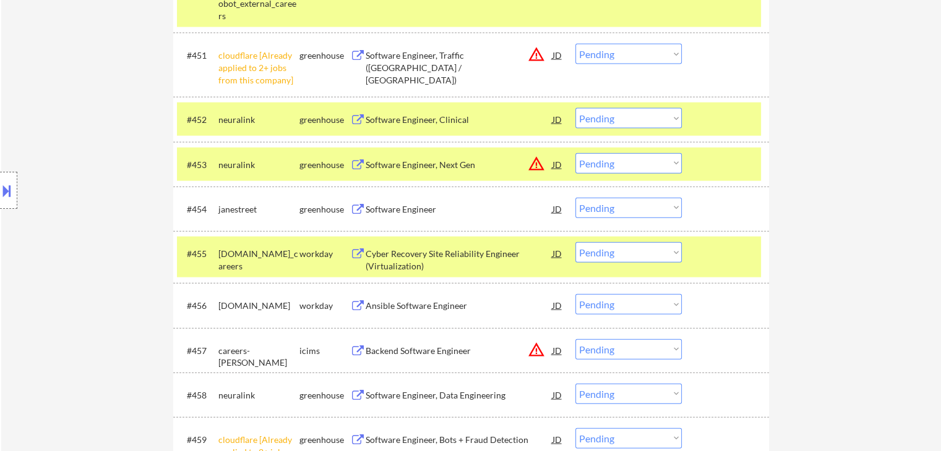
scroll to position [2874, 0]
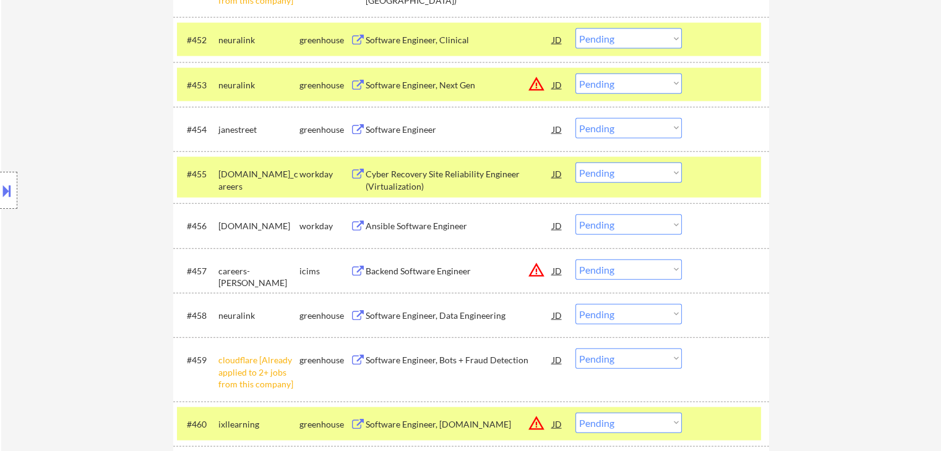
click at [591, 135] on select "Choose an option... Pending Applied Excluded (Questions) Excluded (Expired) Exc…" at bounding box center [628, 128] width 106 height 20
click at [575, 118] on select "Choose an option... Pending Applied Excluded (Questions) Excluded (Expired) Exc…" at bounding box center [628, 128] width 106 height 20
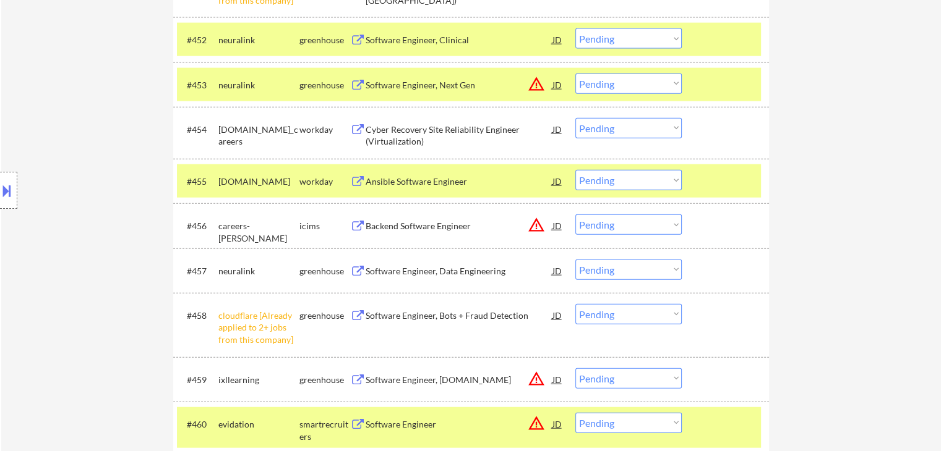
scroll to position [3125, 0]
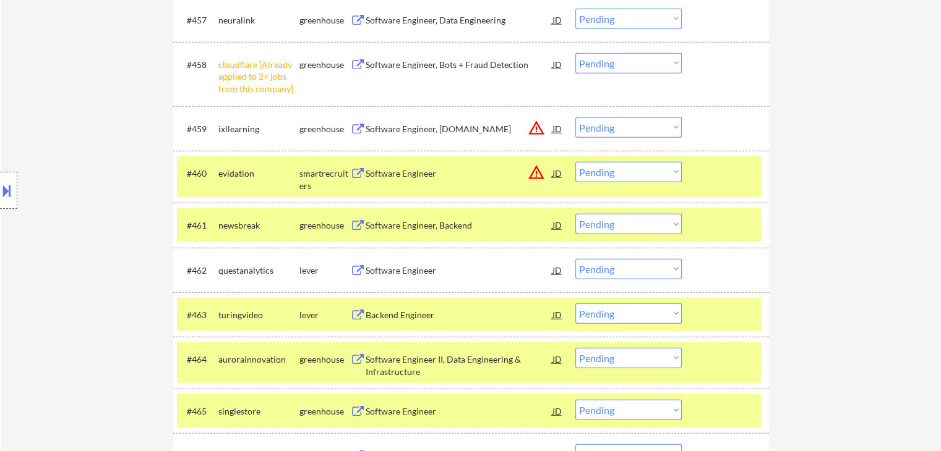
drag, startPoint x: 629, startPoint y: 225, endPoint x: 629, endPoint y: 233, distance: 8.0
click at [629, 225] on select "Choose an option... Pending Applied Excluded (Questions) Excluded (Expired) Exc…" at bounding box center [628, 224] width 106 height 20
click at [575, 214] on select "Choose an option... Pending Applied Excluded (Questions) Excluded (Expired) Exc…" at bounding box center [628, 224] width 106 height 20
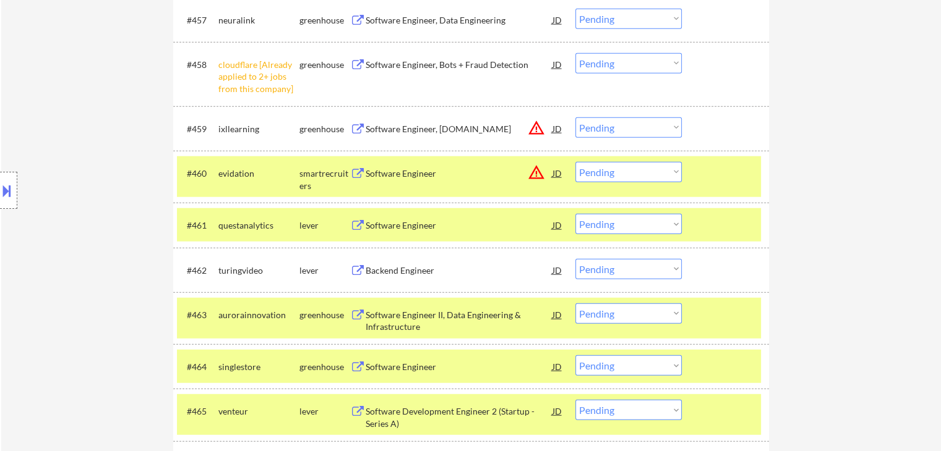
click at [609, 227] on select "Choose an option... Pending Applied Excluded (Questions) Excluded (Expired) Exc…" at bounding box center [628, 224] width 106 height 20
click at [575, 214] on select "Choose an option... Pending Applied Excluded (Questions) Excluded (Expired) Exc…" at bounding box center [628, 224] width 106 height 20
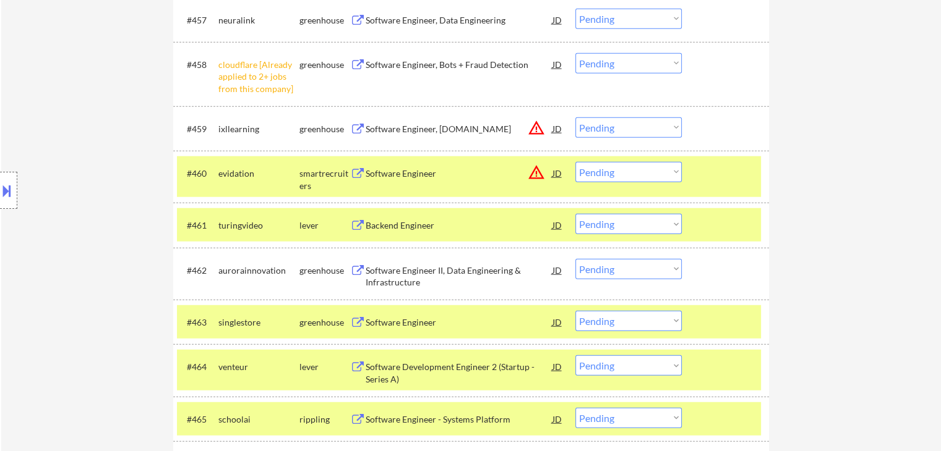
drag, startPoint x: 610, startPoint y: 223, endPoint x: 610, endPoint y: 233, distance: 9.9
click at [610, 223] on select "Choose an option... Pending Applied Excluded (Questions) Excluded (Expired) Exc…" at bounding box center [628, 224] width 106 height 20
drag, startPoint x: 617, startPoint y: 220, endPoint x: 618, endPoint y: 233, distance: 13.0
click at [618, 221] on select "Choose an option... Pending Applied Excluded (Questions) Excluded (Expired) Exc…" at bounding box center [628, 224] width 106 height 20
click at [575, 214] on select "Choose an option... Pending Applied Excluded (Questions) Excluded (Expired) Exc…" at bounding box center [628, 224] width 106 height 20
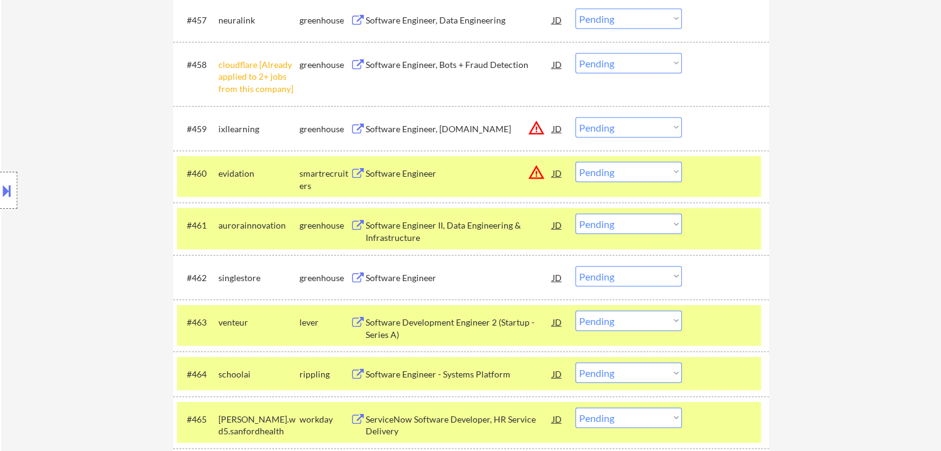
click at [634, 319] on select "Choose an option... Pending Applied Excluded (Questions) Excluded (Expired) Exc…" at bounding box center [628, 321] width 106 height 20
click at [575, 311] on select "Choose an option... Pending Applied Excluded (Questions) Excluded (Expired) Exc…" at bounding box center [628, 321] width 106 height 20
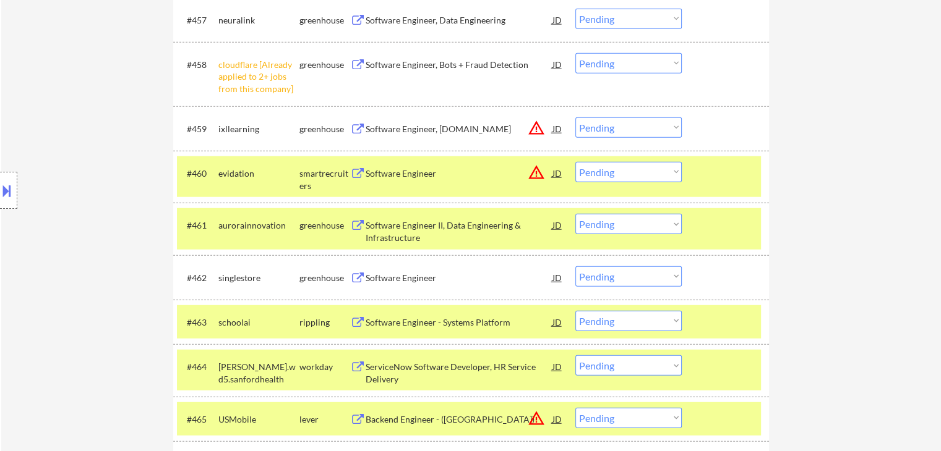
scroll to position [3795, 0]
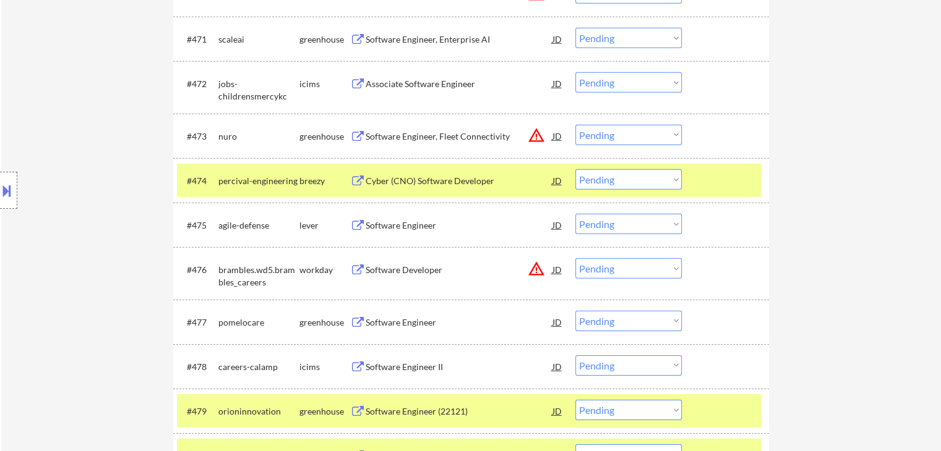
click at [637, 218] on select "Choose an option... Pending Applied Excluded (Questions) Excluded (Expired) Exc…" at bounding box center [628, 224] width 106 height 20
click at [575, 214] on select "Choose an option... Pending Applied Excluded (Questions) Excluded (Expired) Exc…" at bounding box center [628, 224] width 106 height 20
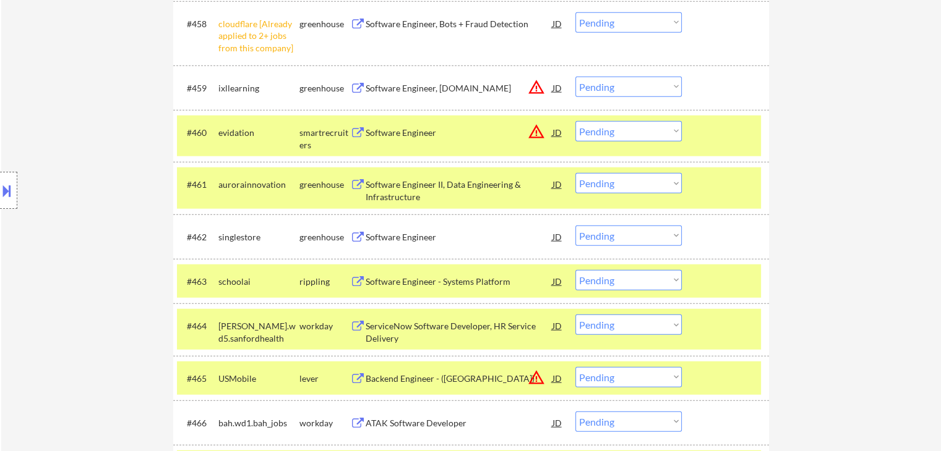
scroll to position [3187, 0]
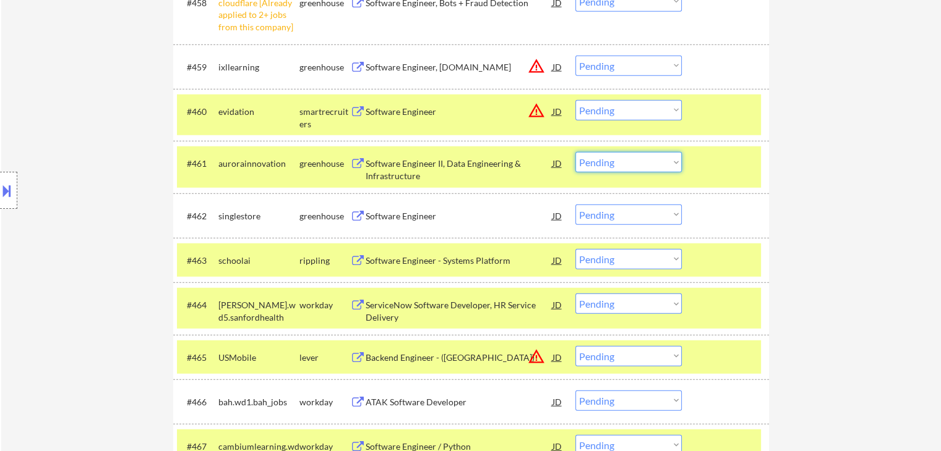
click at [597, 164] on select "Choose an option... Pending Applied Excluded (Questions) Excluded (Expired) Exc…" at bounding box center [628, 162] width 106 height 20
click at [575, 152] on select "Choose an option... Pending Applied Excluded (Questions) Excluded (Expired) Exc…" at bounding box center [628, 162] width 106 height 20
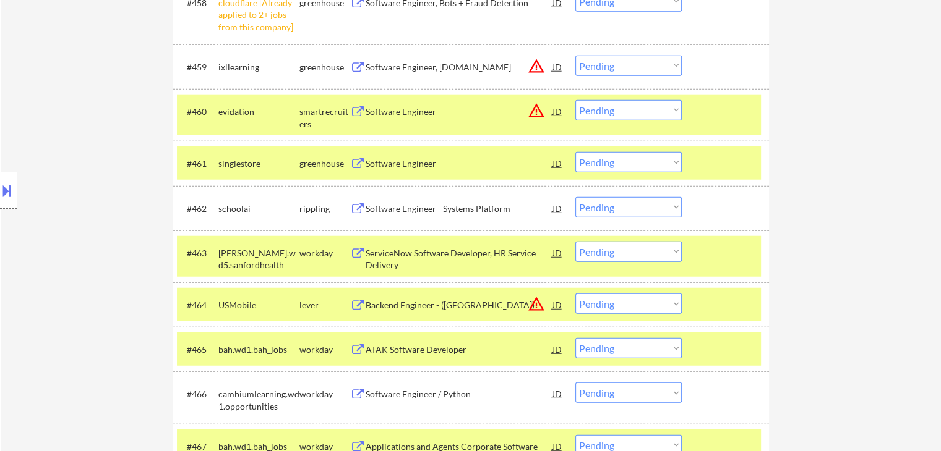
drag, startPoint x: 615, startPoint y: 161, endPoint x: 616, endPoint y: 168, distance: 6.3
click at [616, 161] on select "Choose an option... Pending Applied Excluded (Questions) Excluded (Expired) Exc…" at bounding box center [628, 162] width 106 height 20
click at [575, 152] on select "Choose an option... Pending Applied Excluded (Questions) Excluded (Expired) Exc…" at bounding box center [628, 162] width 106 height 20
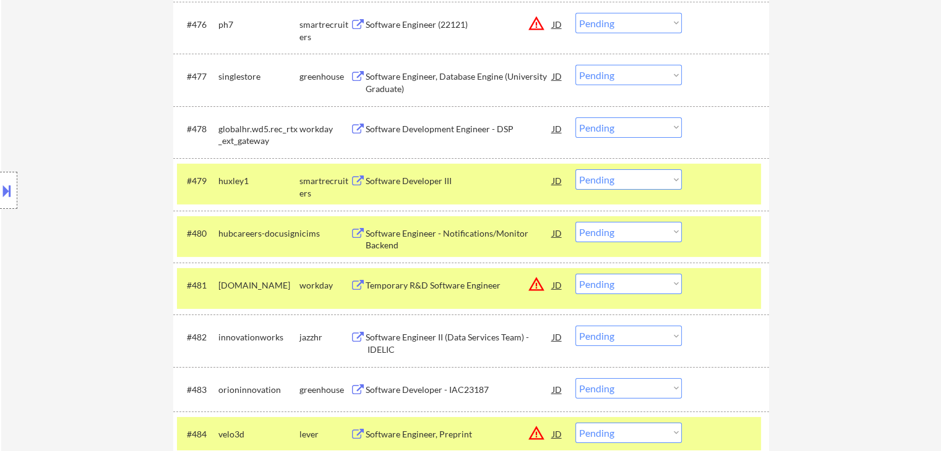
scroll to position [3415, 0]
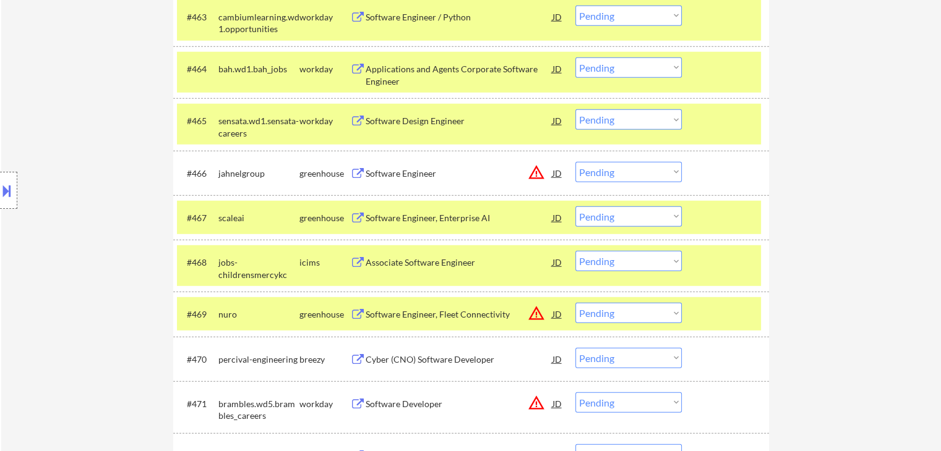
click at [633, 227] on div "#467 scaleai greenhouse Software Engineer, Enterprise AI JD warning_amber Choos…" at bounding box center [469, 217] width 584 height 33
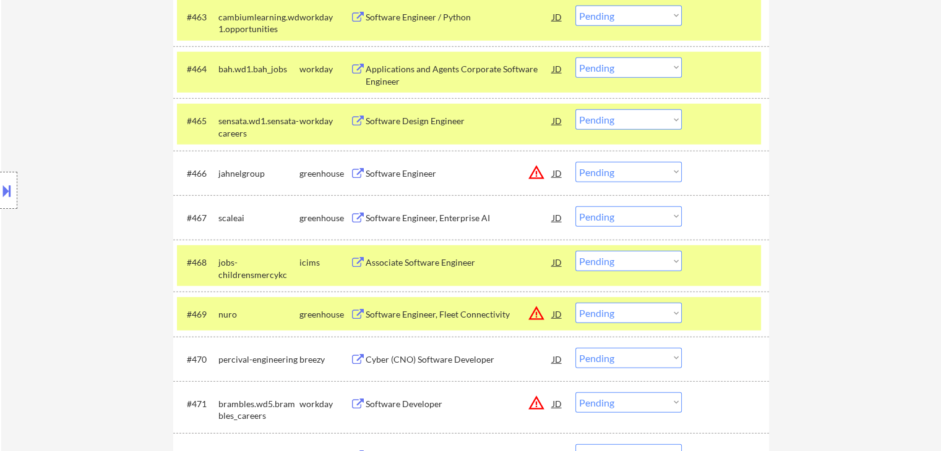
click at [618, 218] on select "Choose an option... Pending Applied Excluded (Questions) Excluded (Expired) Exc…" at bounding box center [628, 217] width 106 height 20
click at [575, 207] on select "Choose an option... Pending Applied Excluded (Questions) Excluded (Expired) Exc…" at bounding box center [628, 217] width 106 height 20
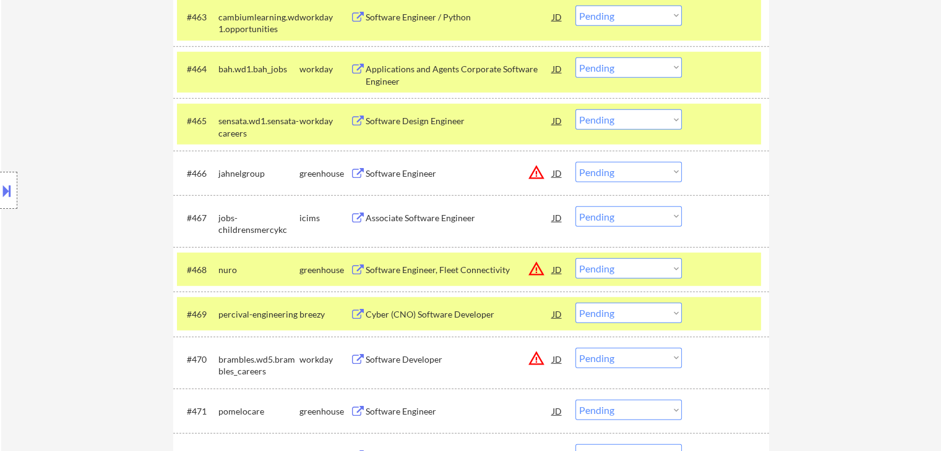
scroll to position [3691, 0]
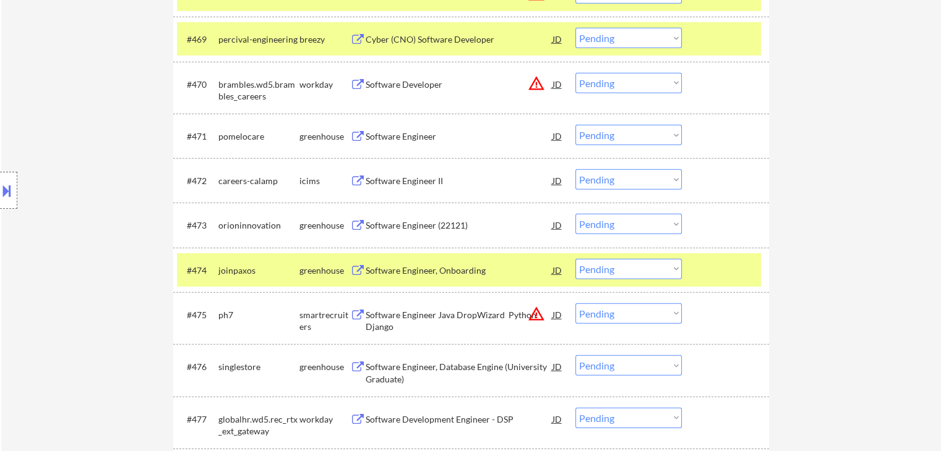
drag, startPoint x: 607, startPoint y: 227, endPoint x: 611, endPoint y: 233, distance: 7.2
click at [609, 227] on select "Choose an option... Pending Applied Excluded (Questions) Excluded (Expired) Exc…" at bounding box center [628, 224] width 106 height 20
click at [575, 214] on select "Choose an option... Pending Applied Excluded (Questions) Excluded (Expired) Exc…" at bounding box center [628, 224] width 106 height 20
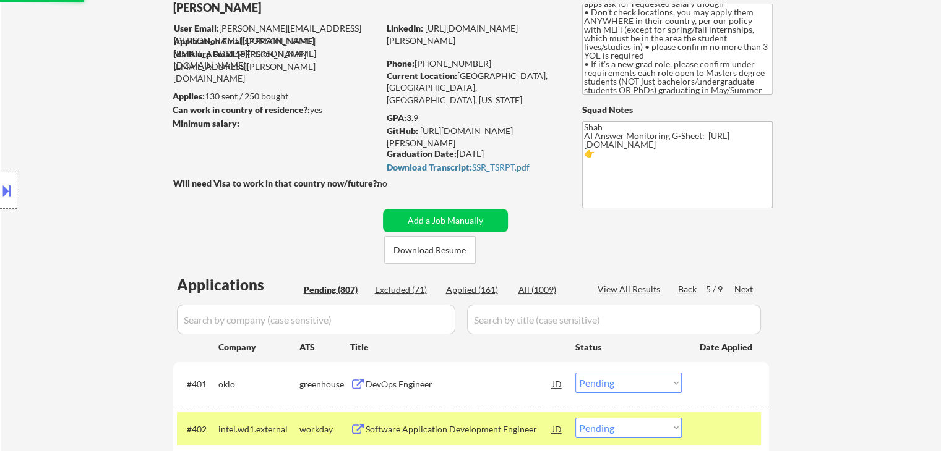
scroll to position [124, 0]
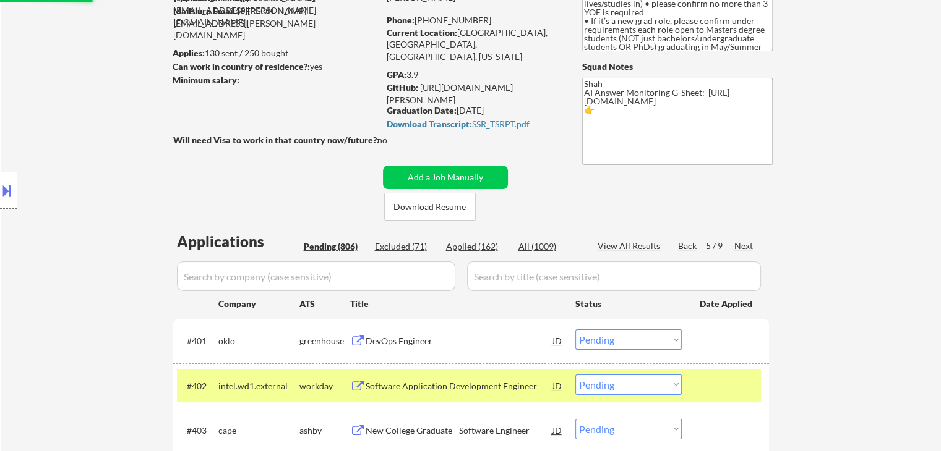
click at [126, 218] on div "Location Inclusions: country:[GEOGRAPHIC_DATA]" at bounding box center [110, 190] width 221 height 229
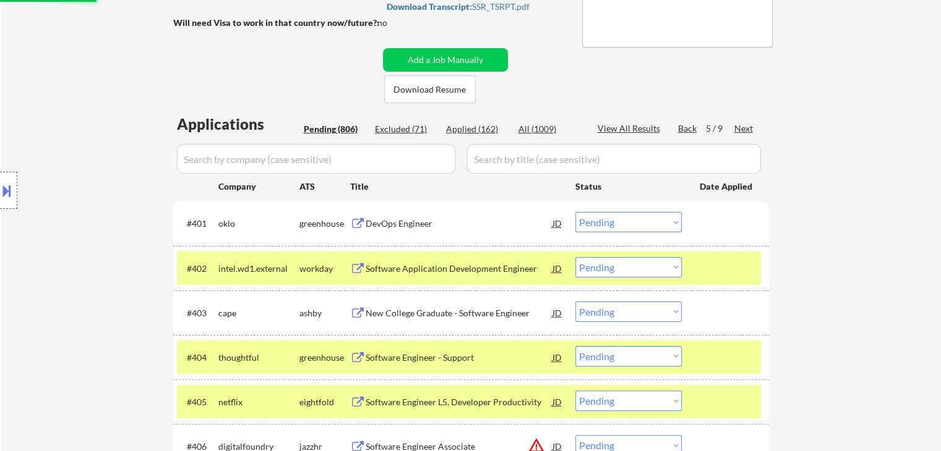
scroll to position [0, 0]
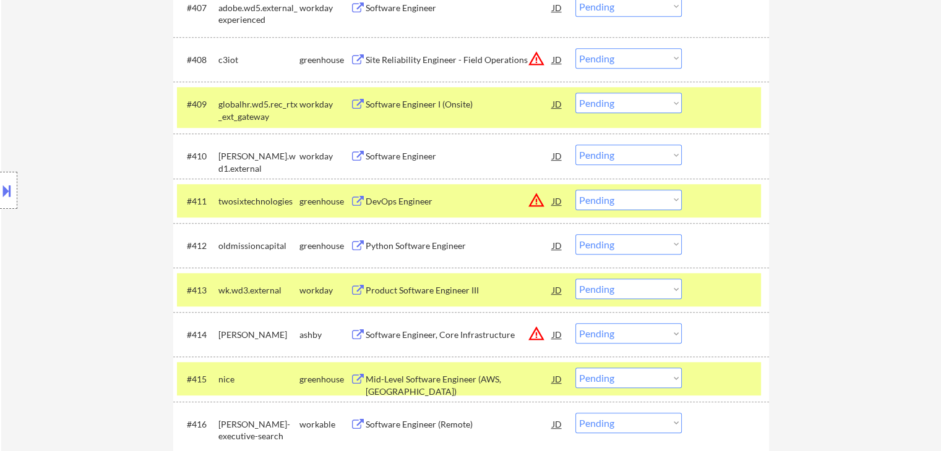
scroll to position [742, 0]
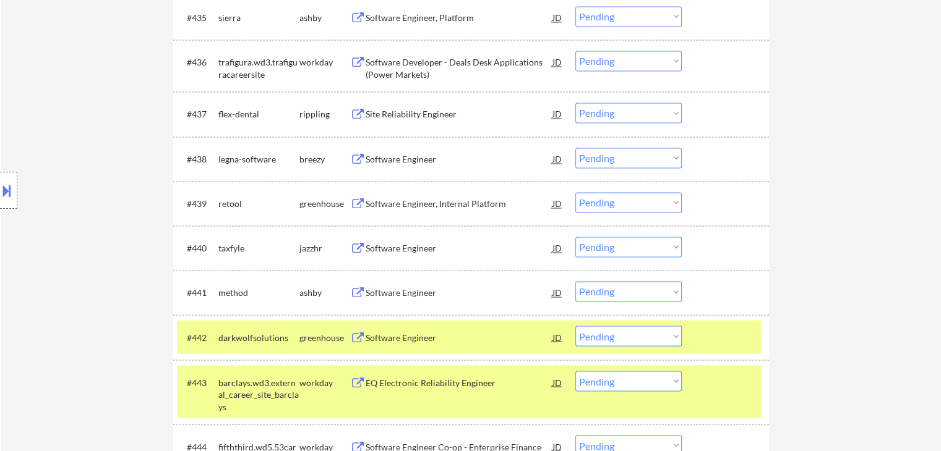
drag, startPoint x: 63, startPoint y: 310, endPoint x: 378, endPoint y: 237, distance: 323.0
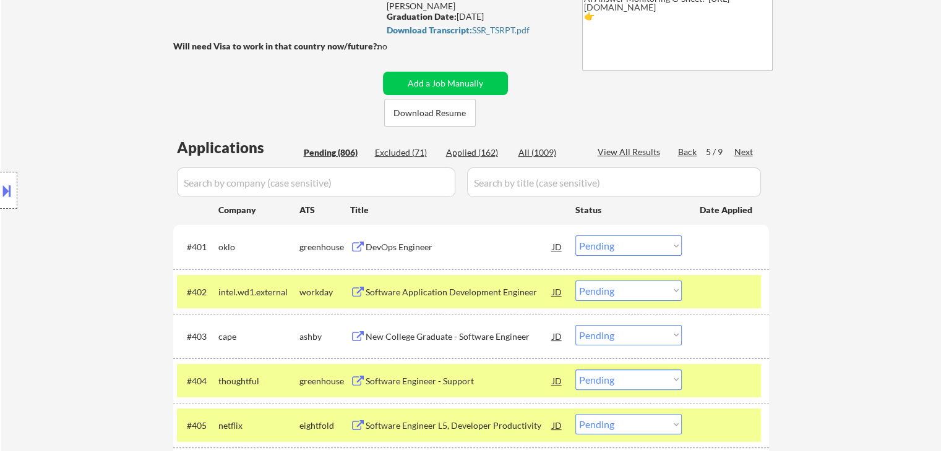
scroll to position [247, 0]
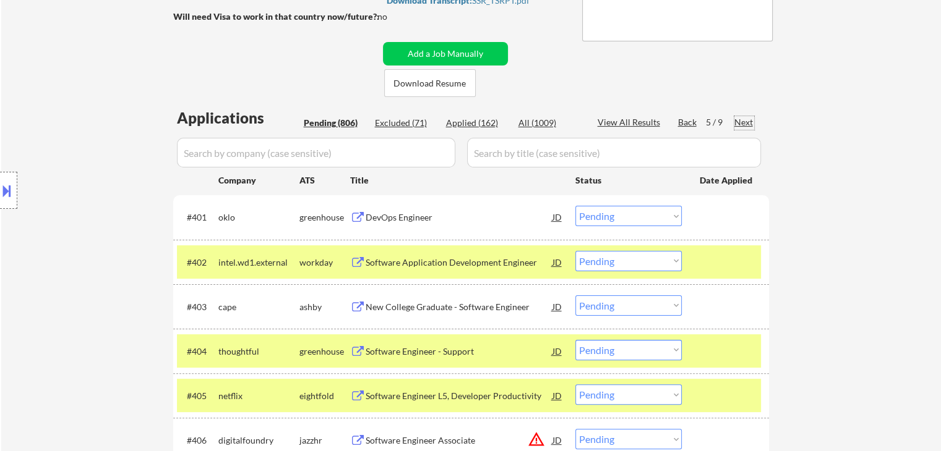
click at [746, 124] on div "Next" at bounding box center [744, 122] width 20 height 12
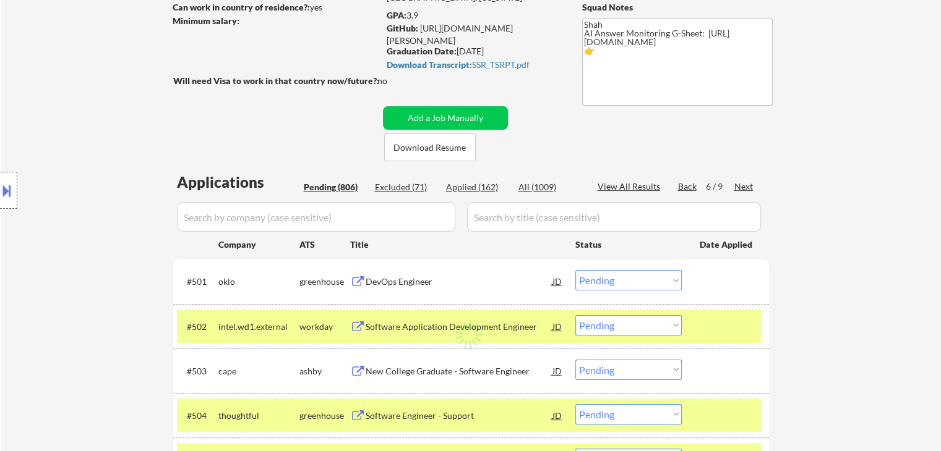
scroll to position [62, 0]
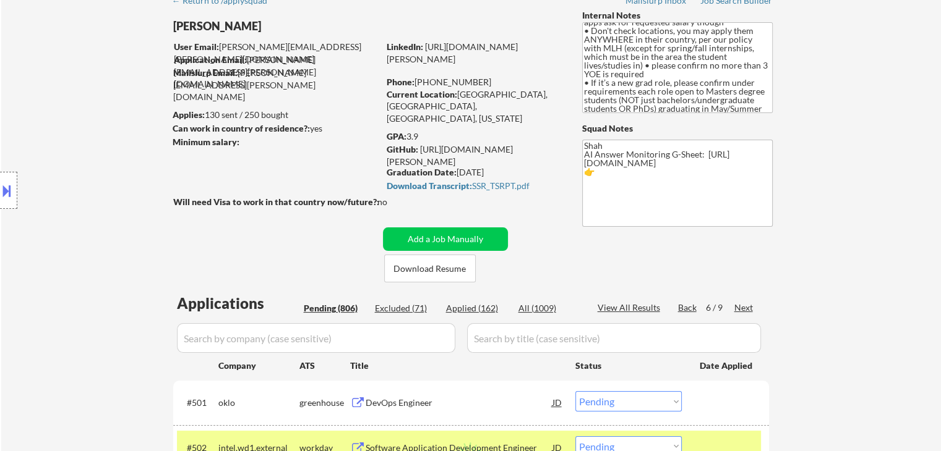
click at [61, 208] on div "Location Inclusions: country:[GEOGRAPHIC_DATA]" at bounding box center [110, 190] width 221 height 229
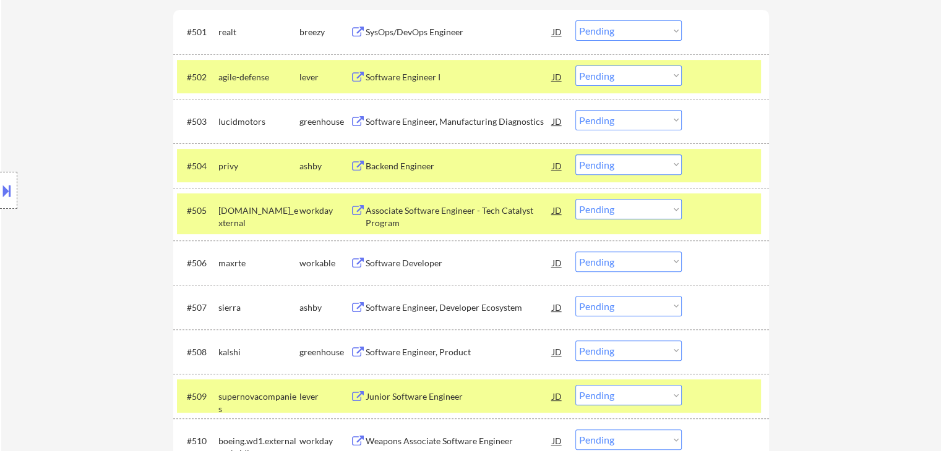
scroll to position [247, 0]
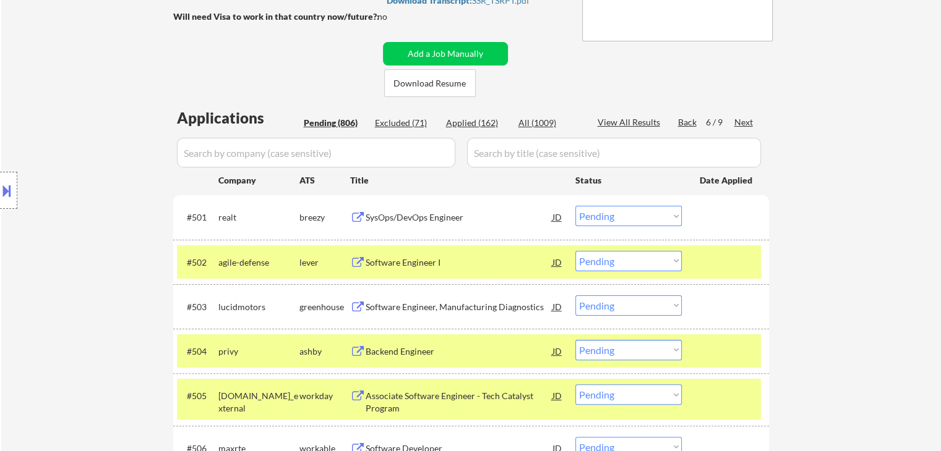
click at [417, 216] on div "SysOps/DevOps Engineer" at bounding box center [458, 217] width 187 height 12
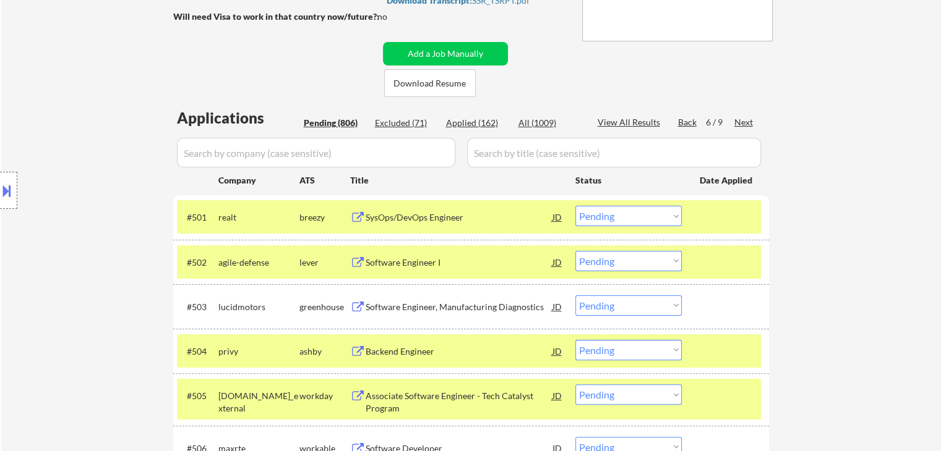
click at [399, 264] on div "Software Engineer I" at bounding box center [458, 263] width 187 height 12
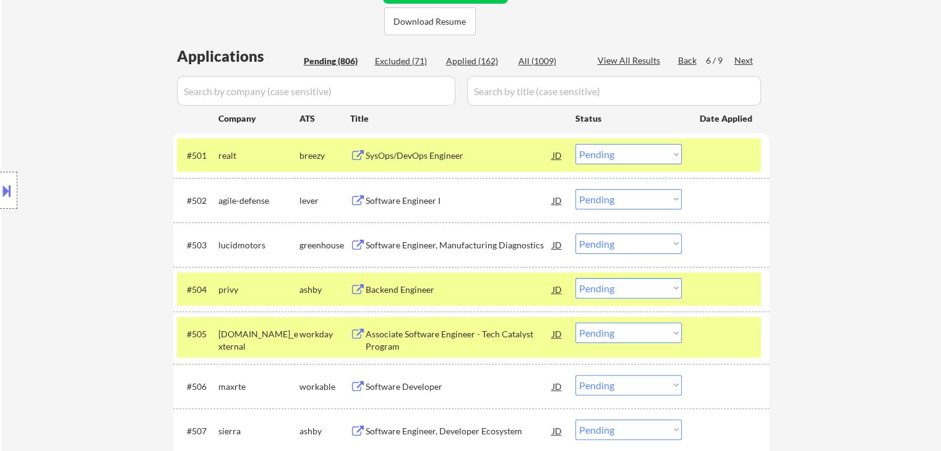
click at [412, 290] on div "Backend Engineer" at bounding box center [458, 290] width 187 height 12
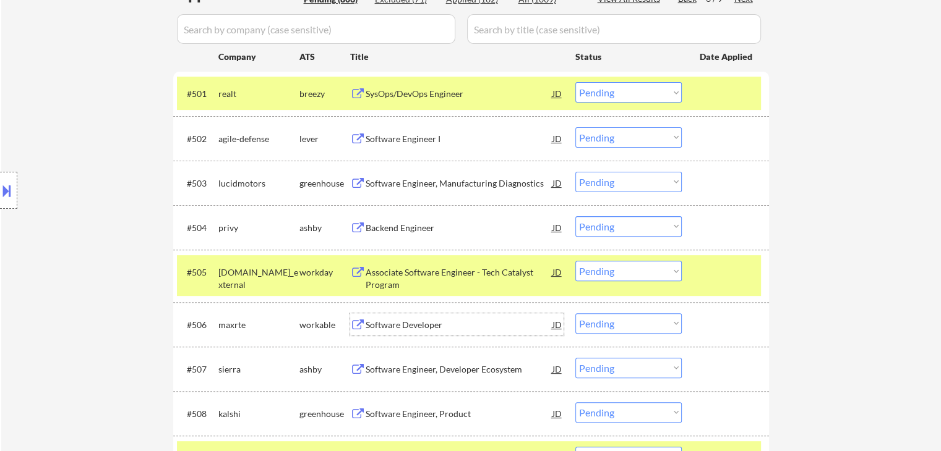
click at [393, 317] on div "Software Developer" at bounding box center [458, 325] width 187 height 22
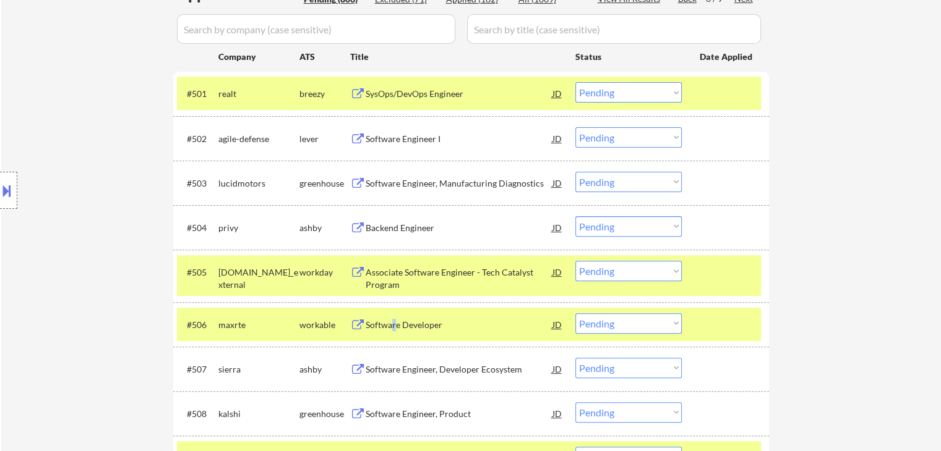
scroll to position [618, 0]
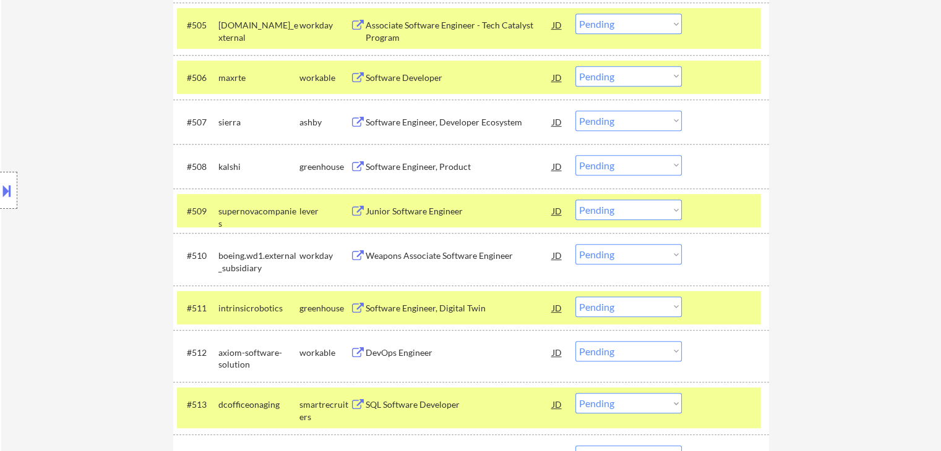
click at [390, 126] on div "Software Engineer, Developer Ecosystem" at bounding box center [458, 122] width 187 height 12
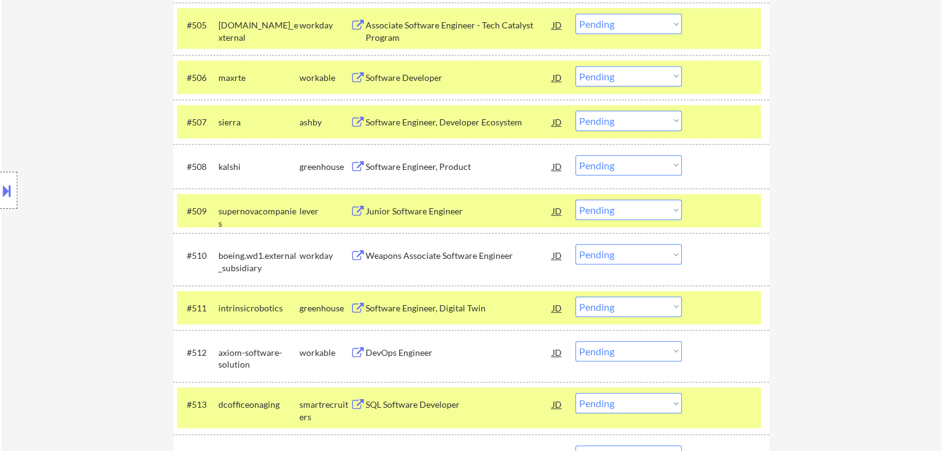
click at [393, 163] on div "Software Engineer, Product" at bounding box center [458, 167] width 187 height 12
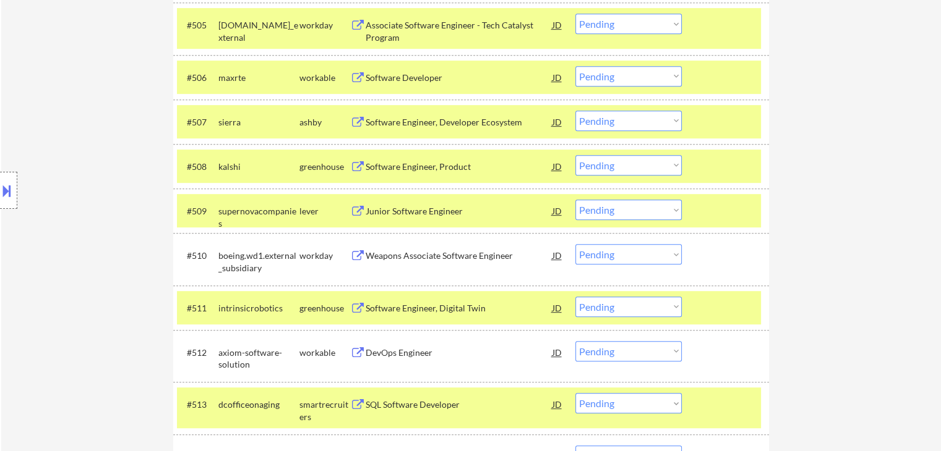
scroll to position [239, 0]
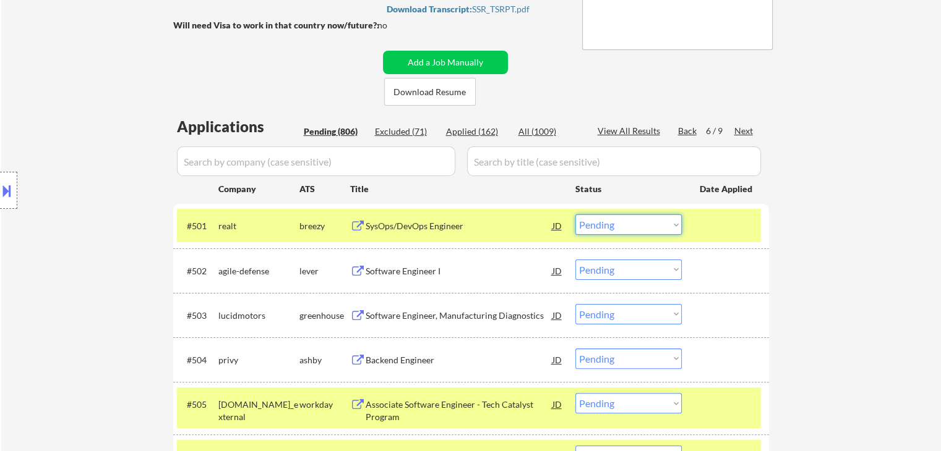
click at [606, 227] on select "Choose an option... Pending Applied Excluded (Questions) Excluded (Expired) Exc…" at bounding box center [628, 225] width 106 height 20
click at [575, 215] on select "Choose an option... Pending Applied Excluded (Questions) Excluded (Expired) Exc…" at bounding box center [628, 225] width 106 height 20
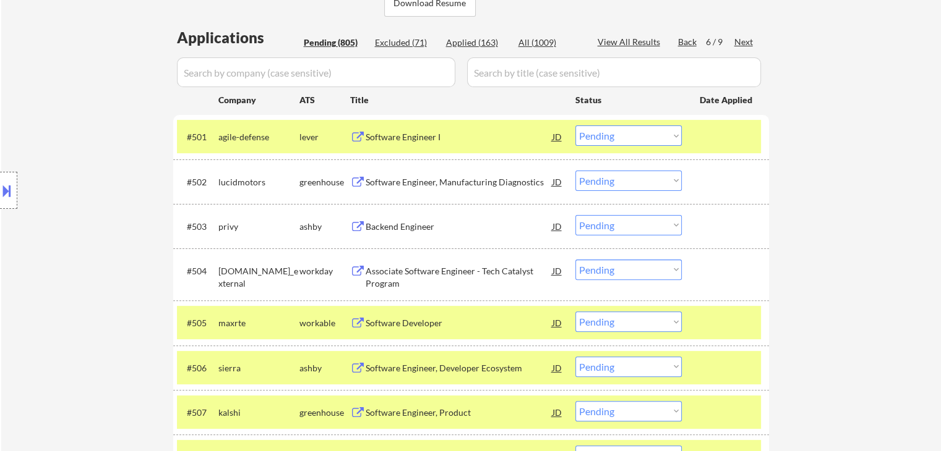
scroll to position [362, 0]
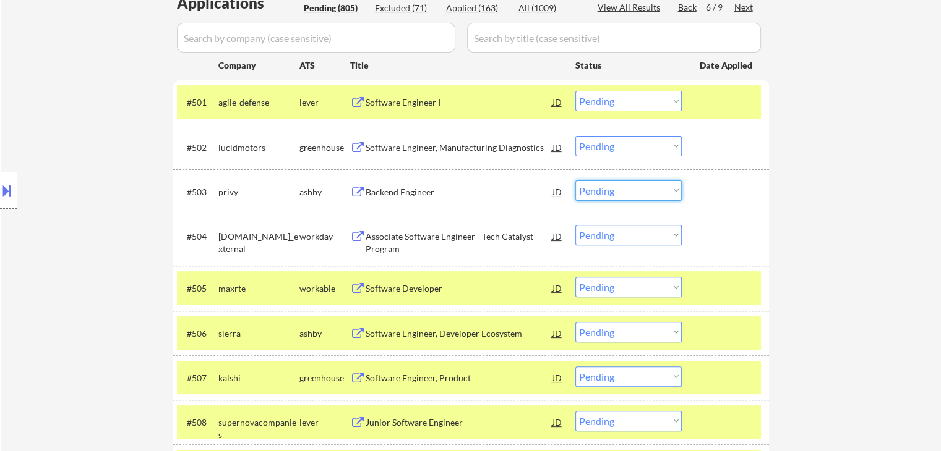
drag, startPoint x: 609, startPoint y: 191, endPoint x: 607, endPoint y: 199, distance: 8.4
click at [609, 191] on select "Choose an option... Pending Applied Excluded (Questions) Excluded (Expired) Exc…" at bounding box center [628, 191] width 106 height 20
click at [575, 181] on select "Choose an option... Pending Applied Excluded (Questions) Excluded (Expired) Exc…" at bounding box center [628, 191] width 106 height 20
drag, startPoint x: 106, startPoint y: 171, endPoint x: 76, endPoint y: 169, distance: 30.4
click at [108, 174] on div "Location Inclusions: country:[GEOGRAPHIC_DATA]" at bounding box center [110, 190] width 221 height 229
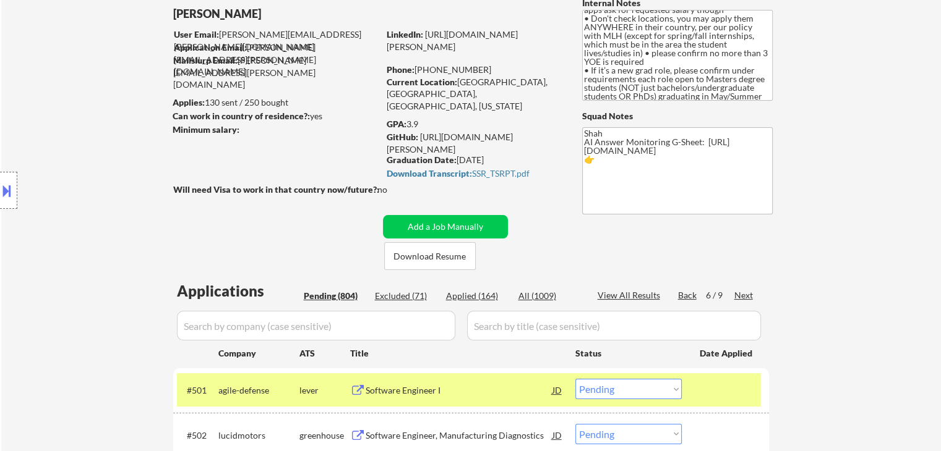
scroll to position [62, 0]
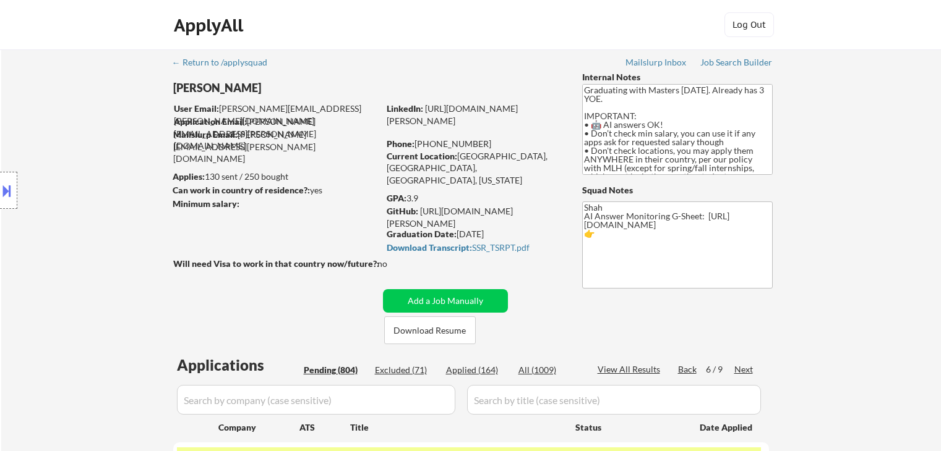
select select ""pending""
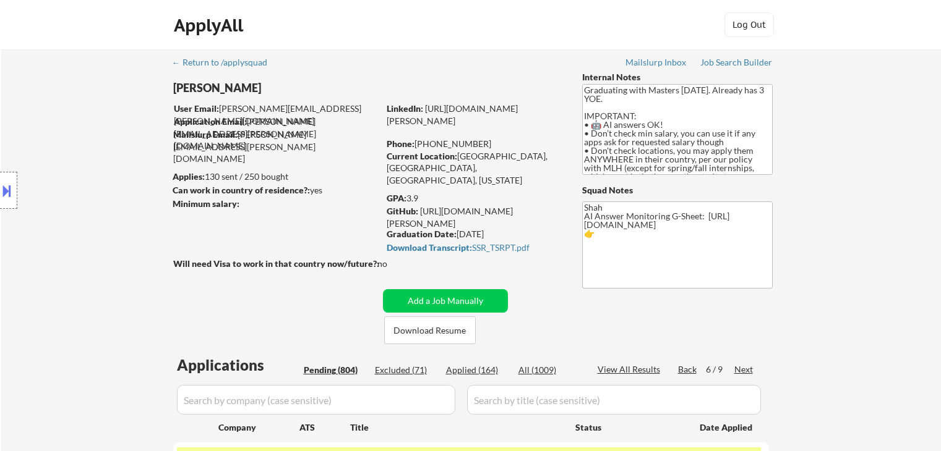
select select ""pending""
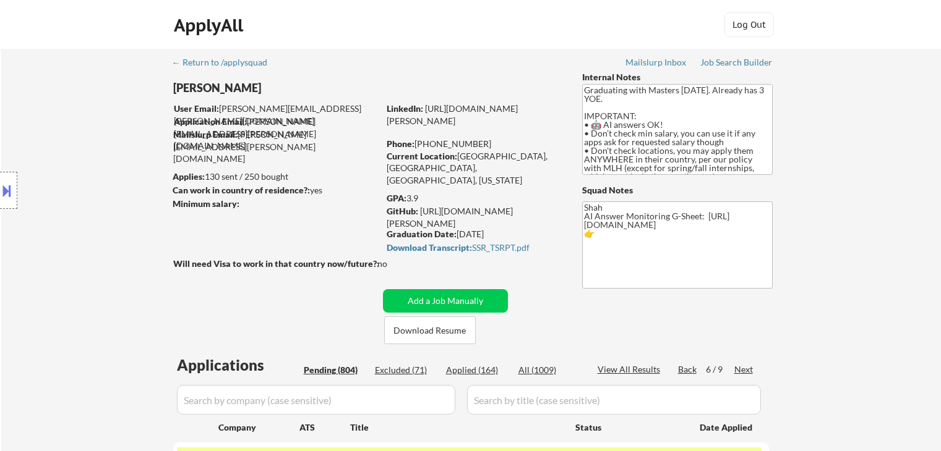
select select ""pending""
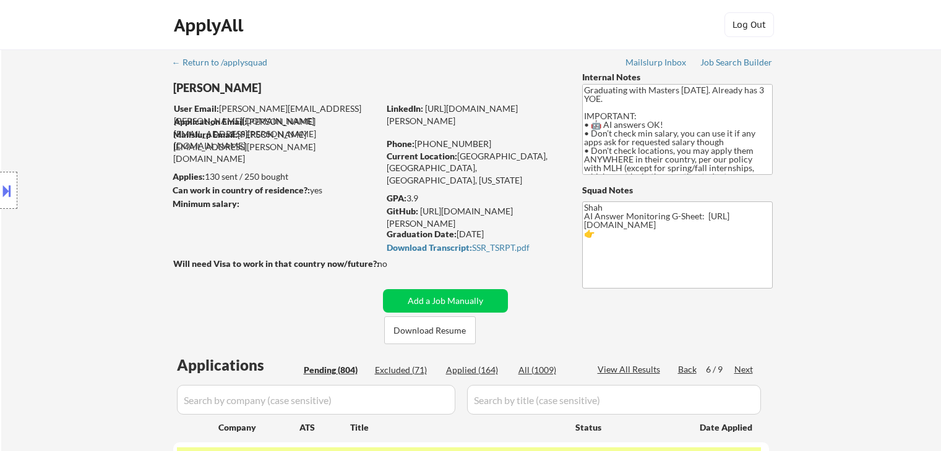
select select ""pending""
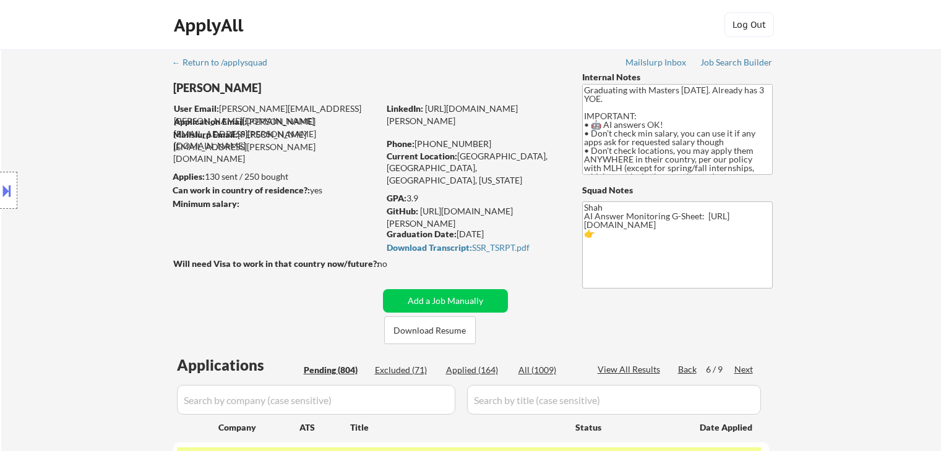
select select ""pending""
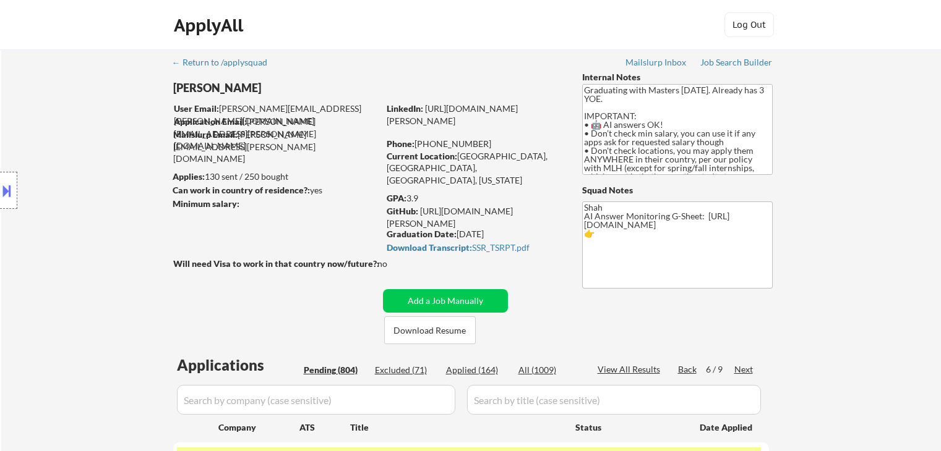
select select ""pending""
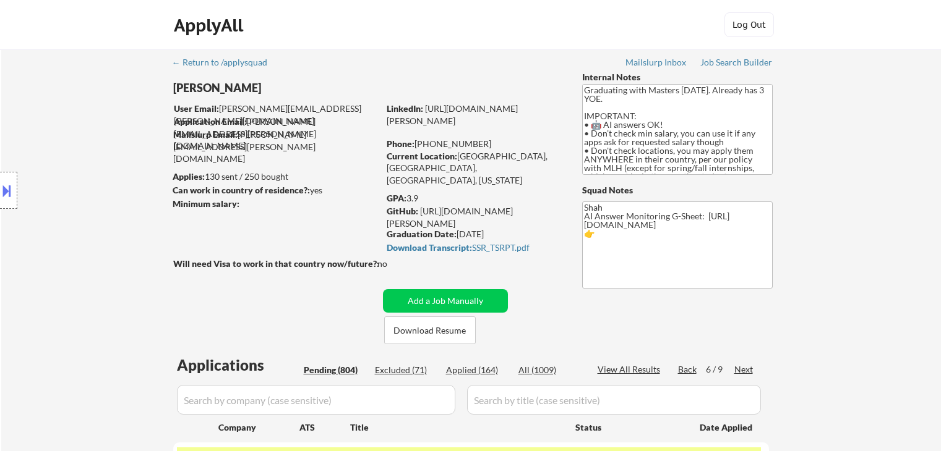
select select ""pending""
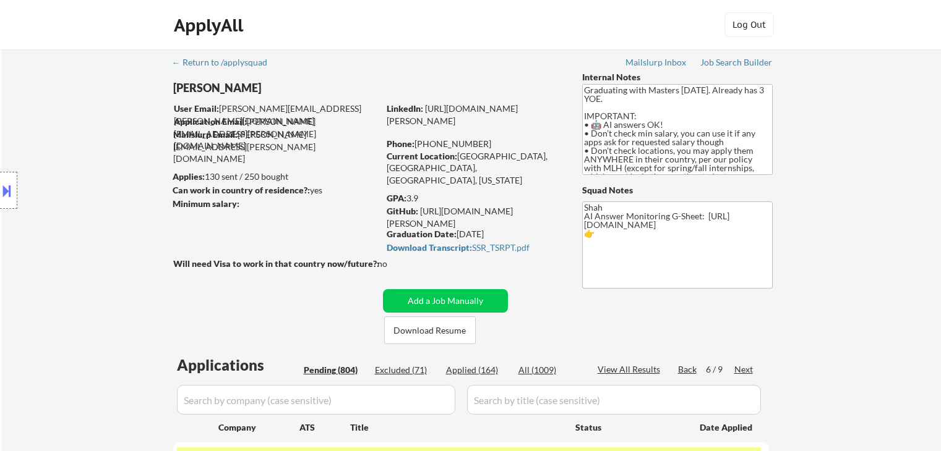
select select ""pending""
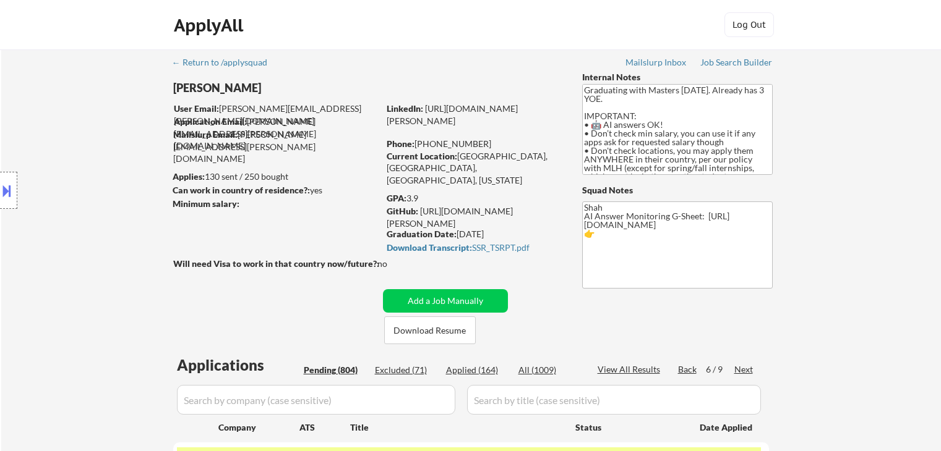
select select ""pending""
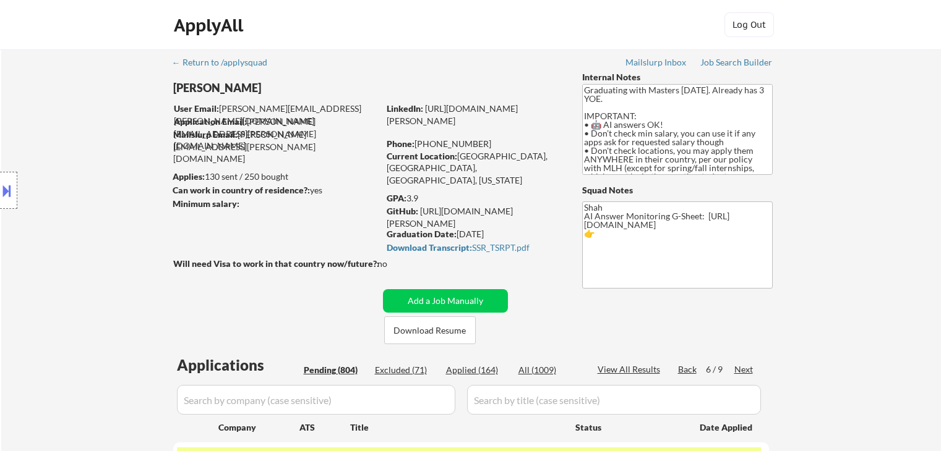
select select ""pending""
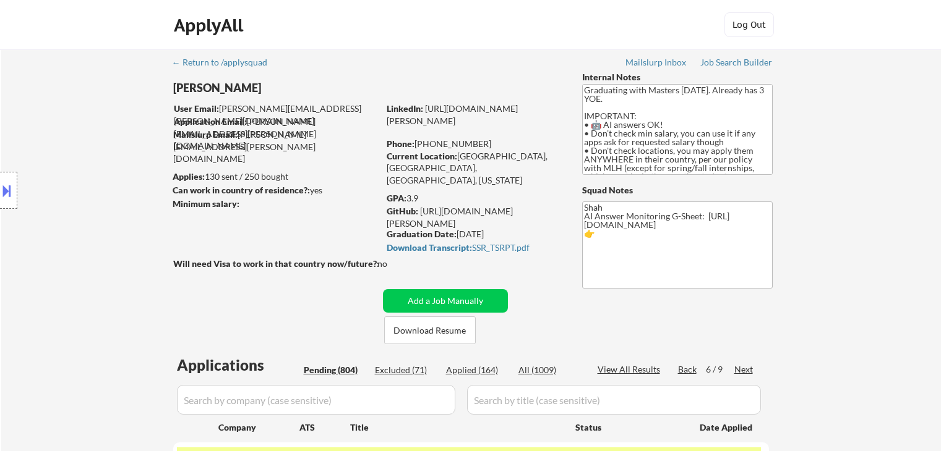
select select ""pending""
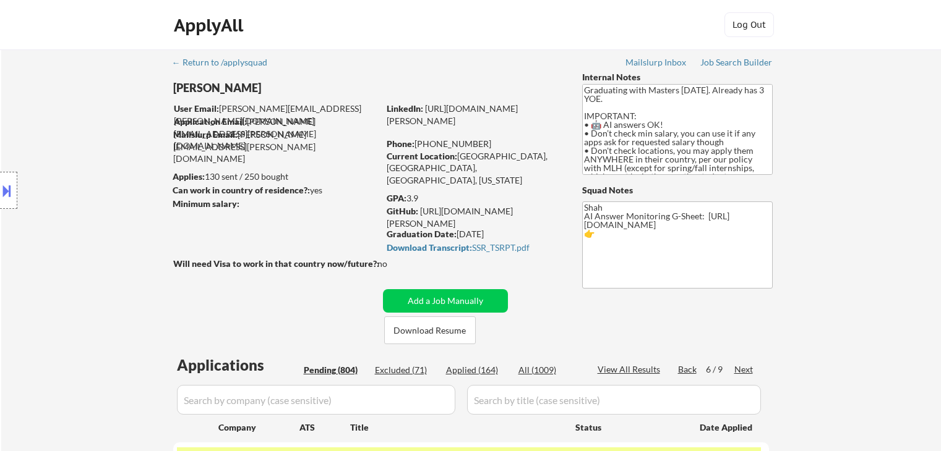
select select ""pending""
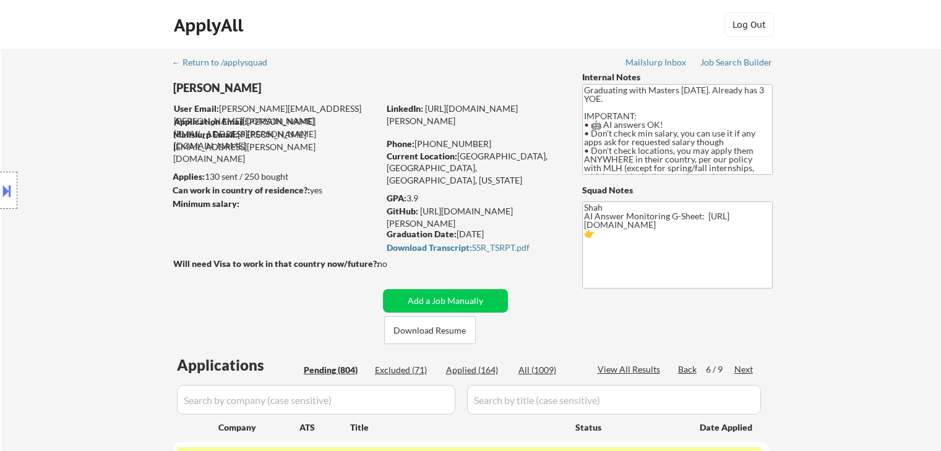
select select ""pending""
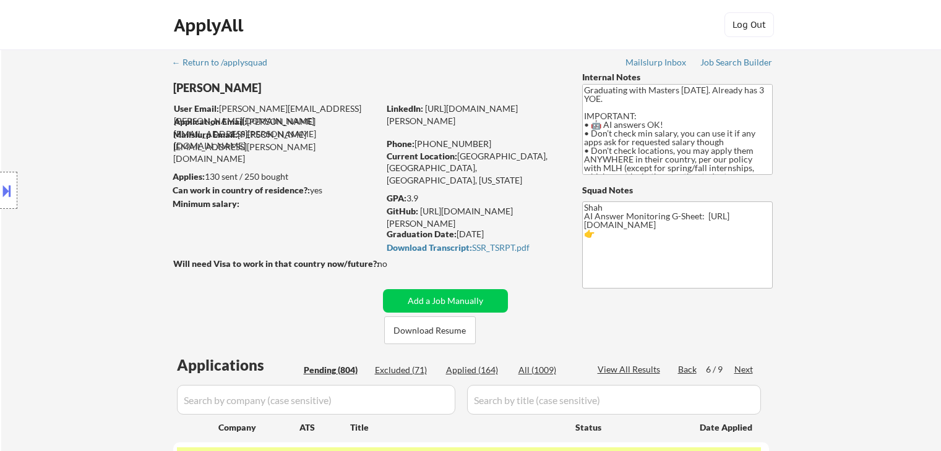
select select ""pending""
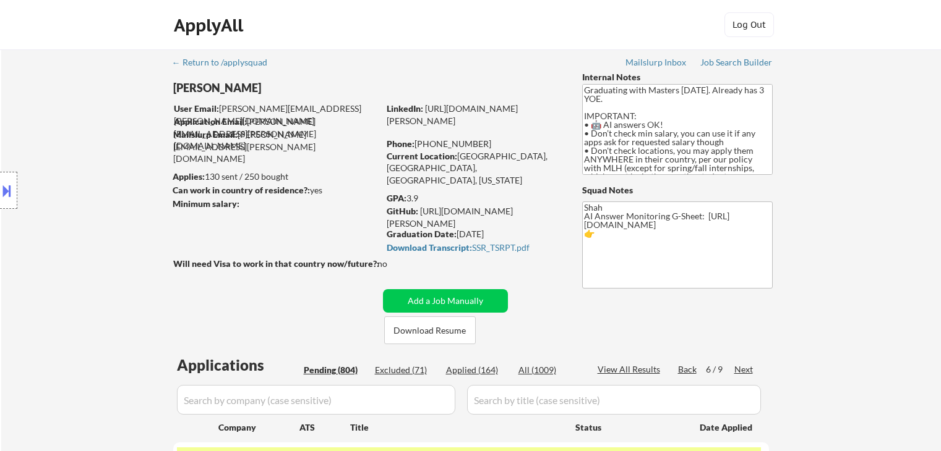
select select ""pending""
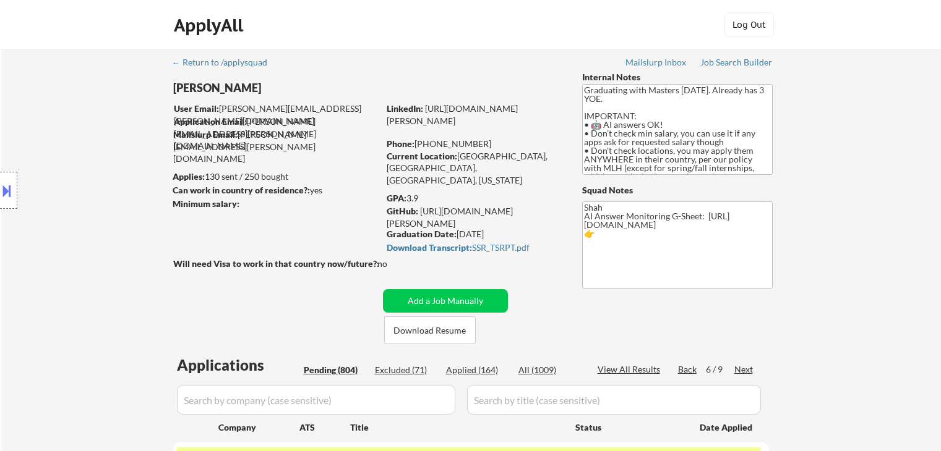
select select ""pending""
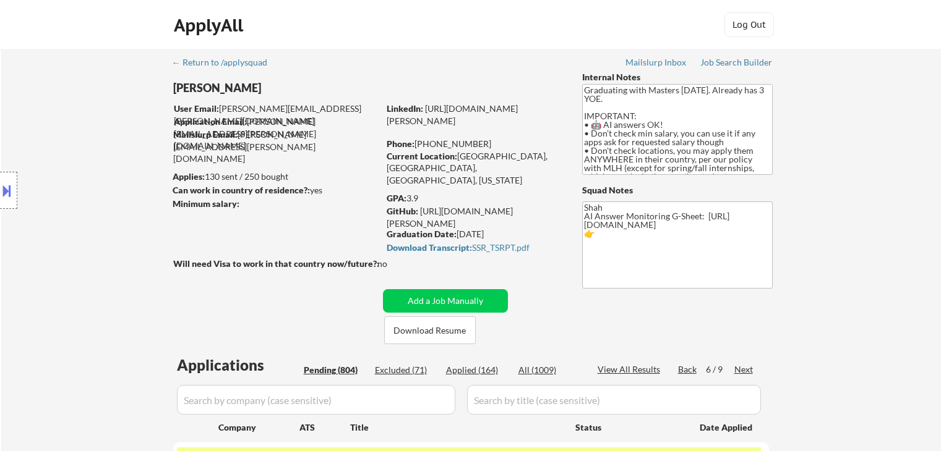
select select ""pending""
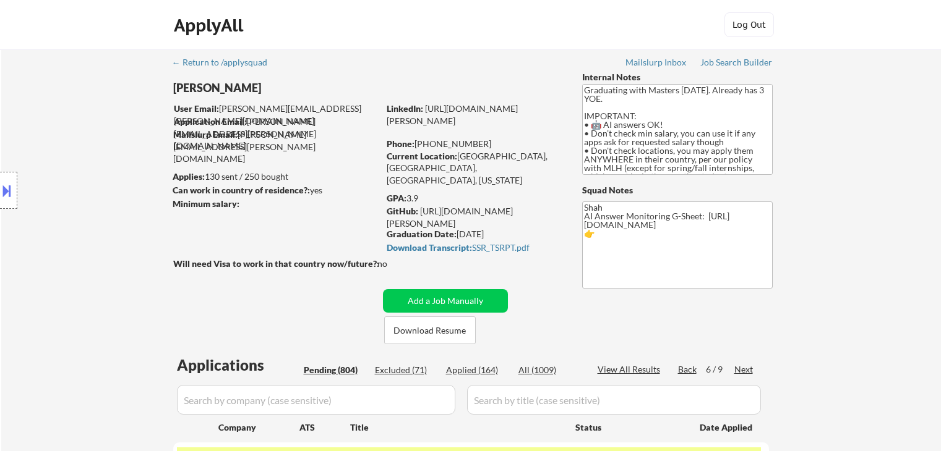
select select ""pending""
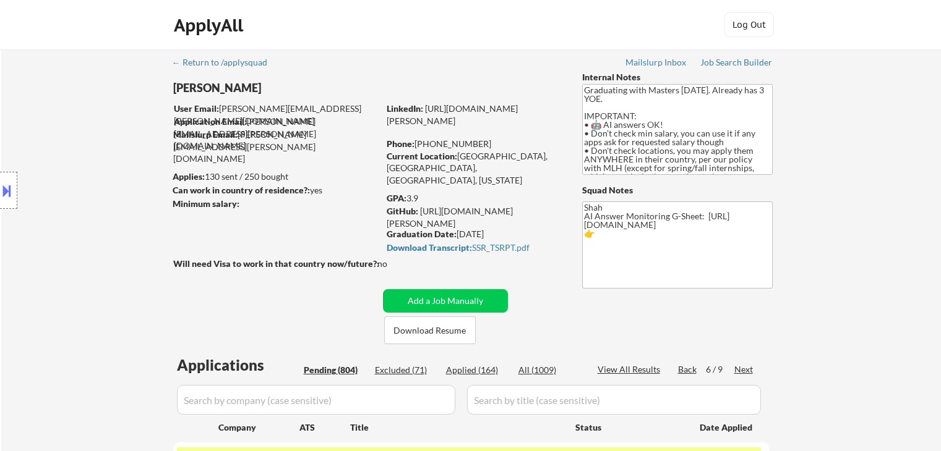
select select ""pending""
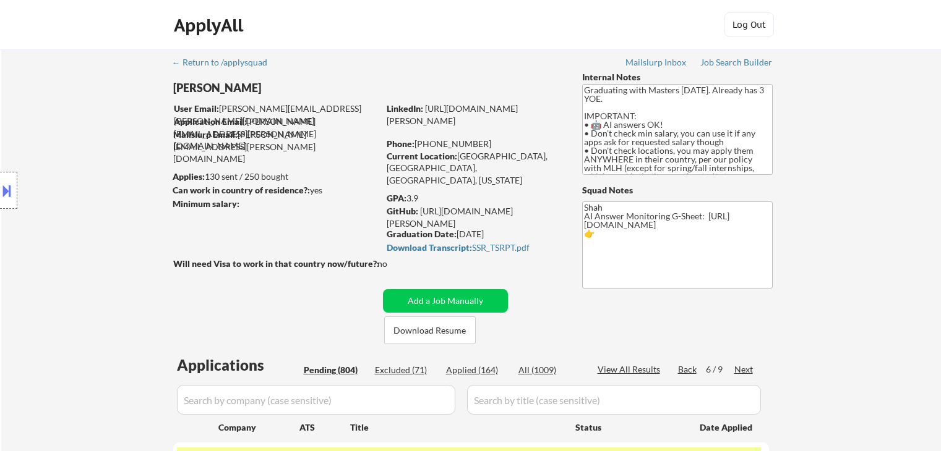
select select ""pending""
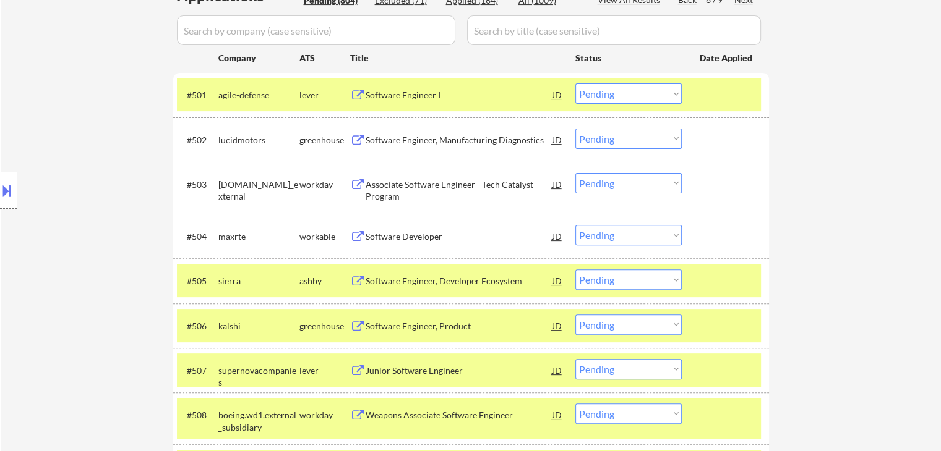
scroll to position [433, 0]
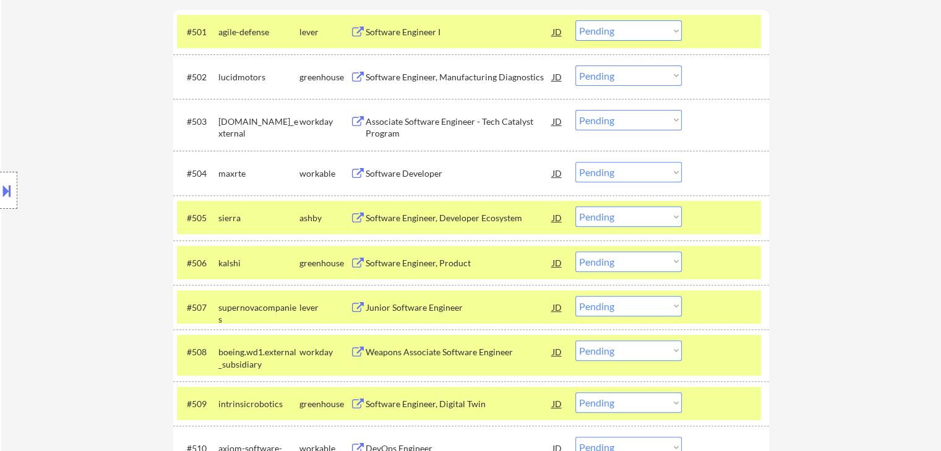
click at [615, 170] on select "Choose an option... Pending Applied Excluded (Questions) Excluded (Expired) Exc…" at bounding box center [628, 172] width 106 height 20
click at [575, 162] on select "Choose an option... Pending Applied Excluded (Questions) Excluded (Expired) Exc…" at bounding box center [628, 172] width 106 height 20
select select ""pending""
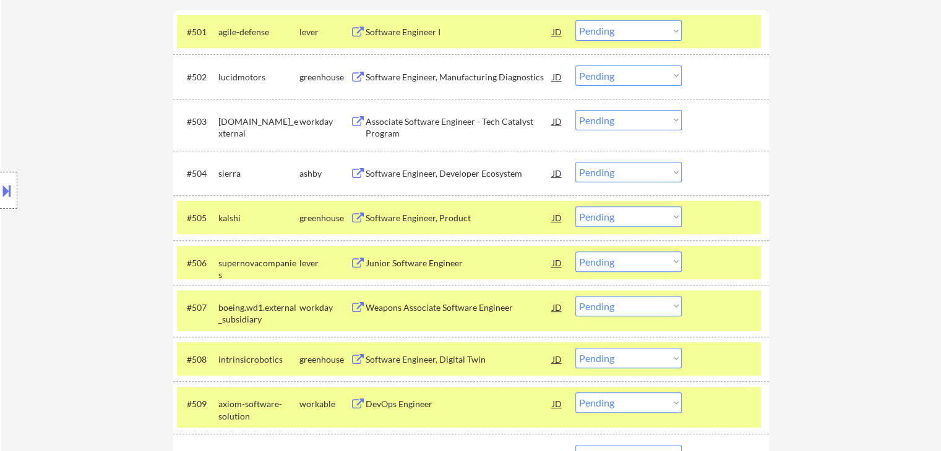
click at [74, 210] on div "Location Inclusions: country:[GEOGRAPHIC_DATA]" at bounding box center [110, 190] width 221 height 229
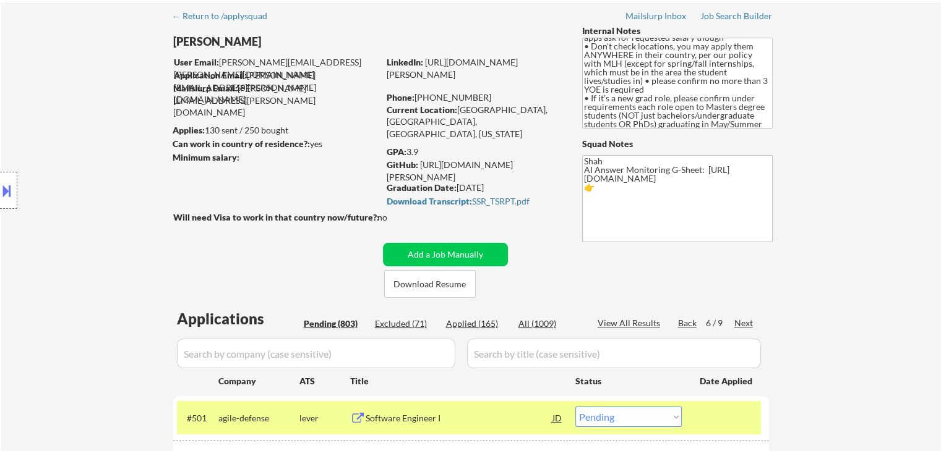
scroll to position [0, 0]
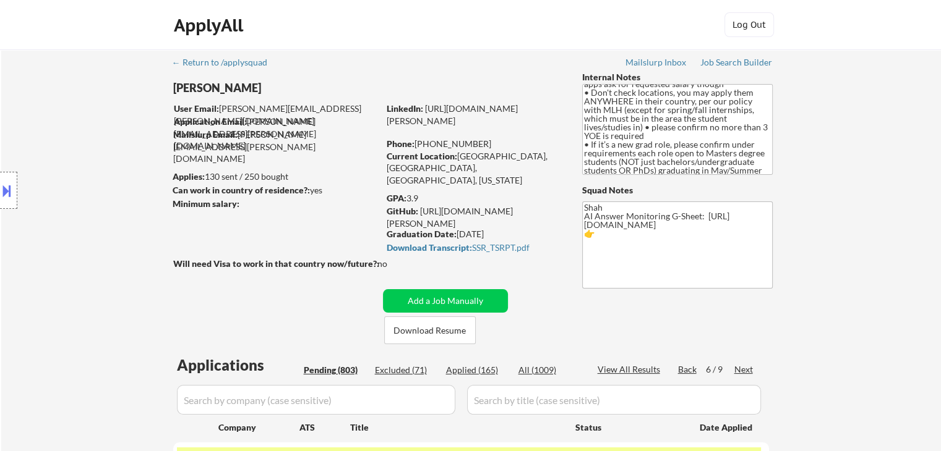
click at [116, 191] on div "Location Inclusions: country:[GEOGRAPHIC_DATA]" at bounding box center [110, 190] width 221 height 229
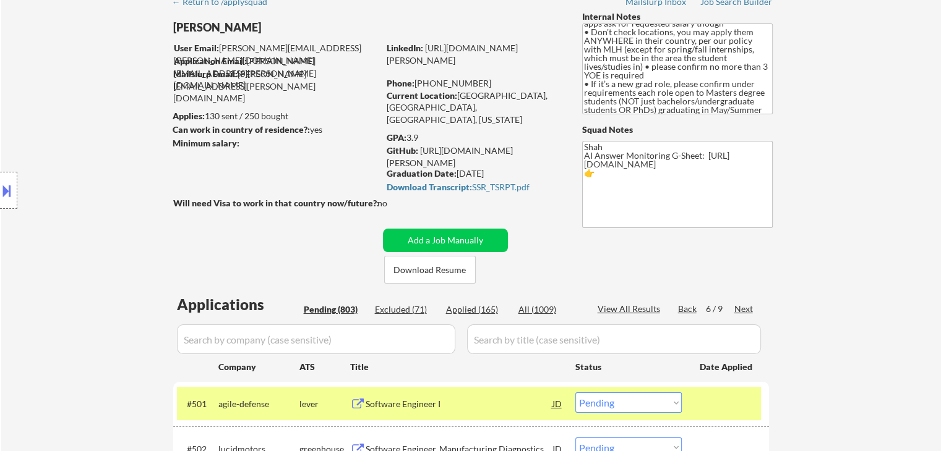
scroll to position [124, 0]
